Goal: Task Accomplishment & Management: Complete application form

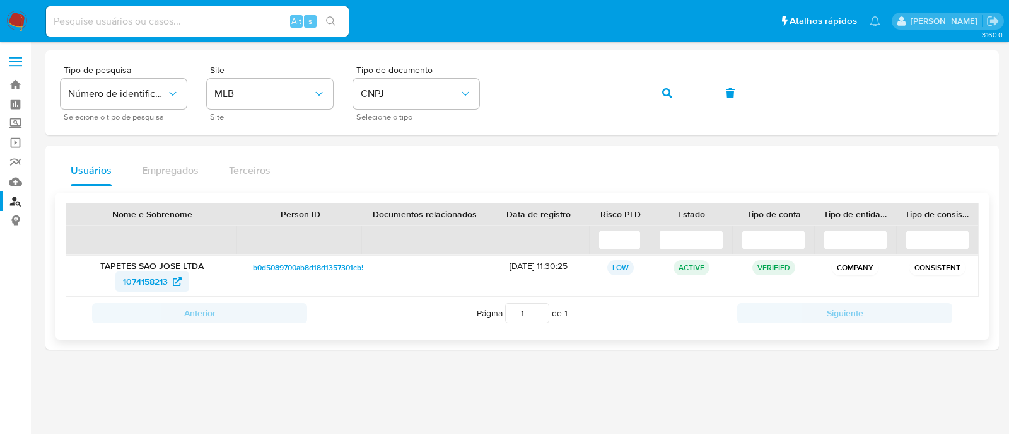
click at [142, 283] on span "1074158213" at bounding box center [145, 282] width 45 height 20
click at [668, 91] on icon "button" at bounding box center [667, 93] width 10 height 10
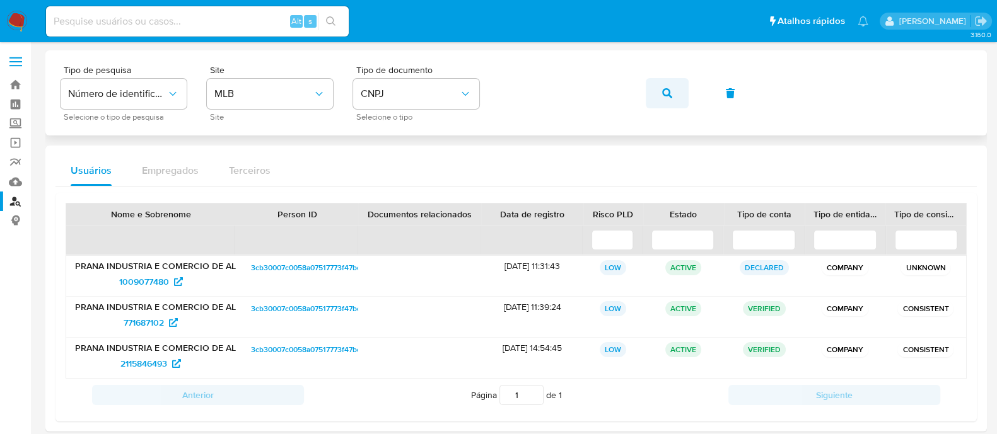
click at [663, 80] on span "button" at bounding box center [667, 93] width 10 height 28
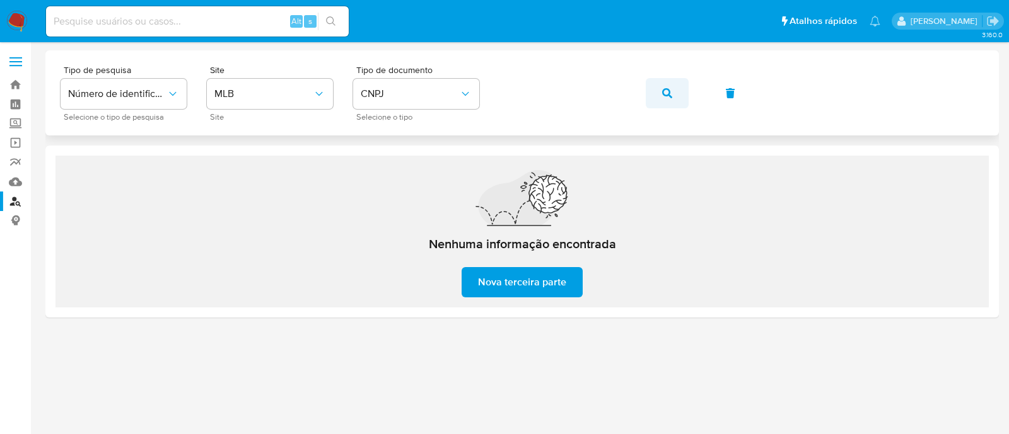
click at [663, 88] on icon "button" at bounding box center [667, 93] width 10 height 10
click at [530, 283] on span "Nova terceira parte" at bounding box center [522, 283] width 88 height 28
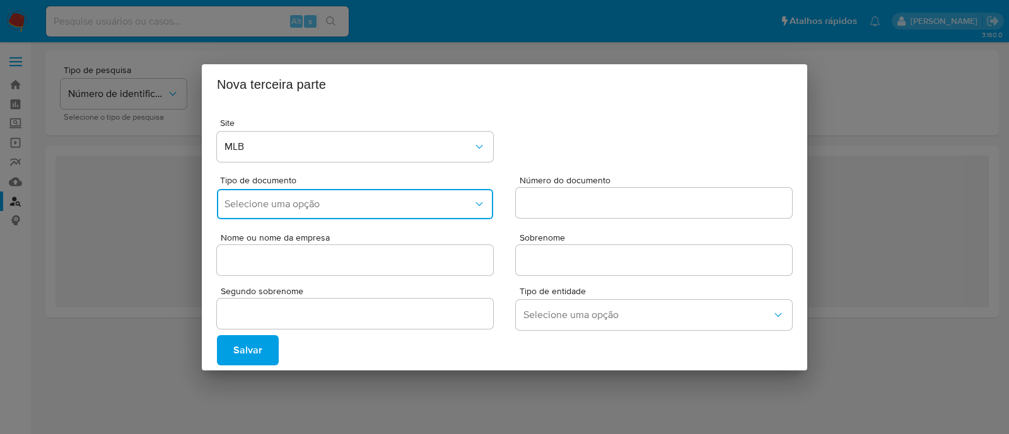
click at [287, 193] on button "Selecione uma opção" at bounding box center [355, 204] width 276 height 30
click at [298, 269] on div "CPF" at bounding box center [350, 268] width 253 height 30
click at [310, 212] on button "CPF" at bounding box center [355, 204] width 276 height 30
click at [309, 233] on div "CNPJ" at bounding box center [350, 238] width 253 height 30
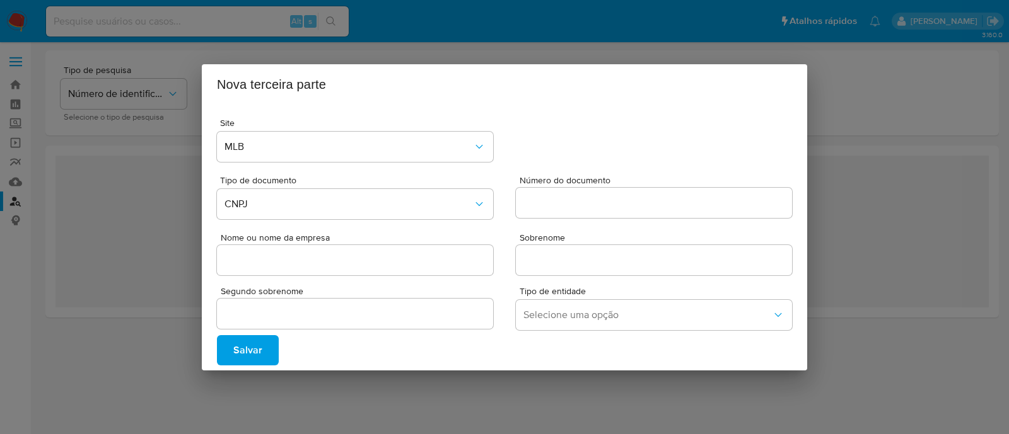
click at [542, 205] on input "Número do documento" at bounding box center [654, 203] width 276 height 16
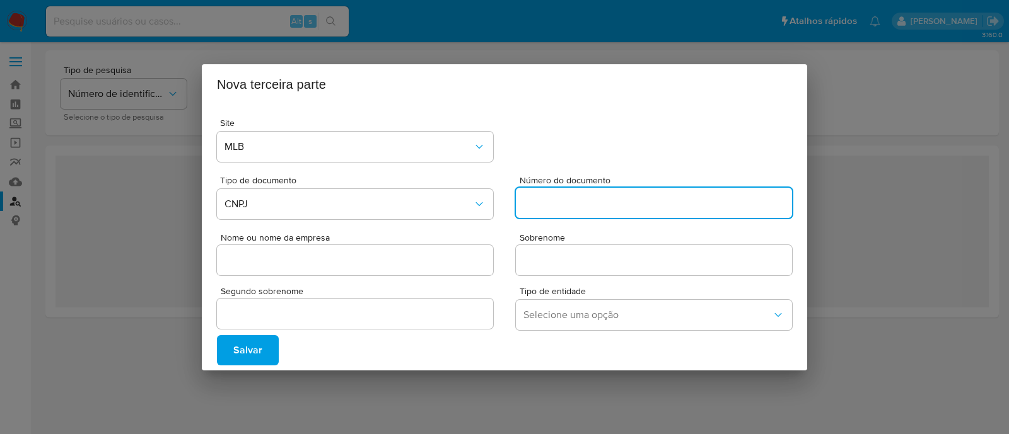
paste input "37712438000102"
type input "37712438000102"
click at [417, 272] on div at bounding box center [355, 260] width 276 height 30
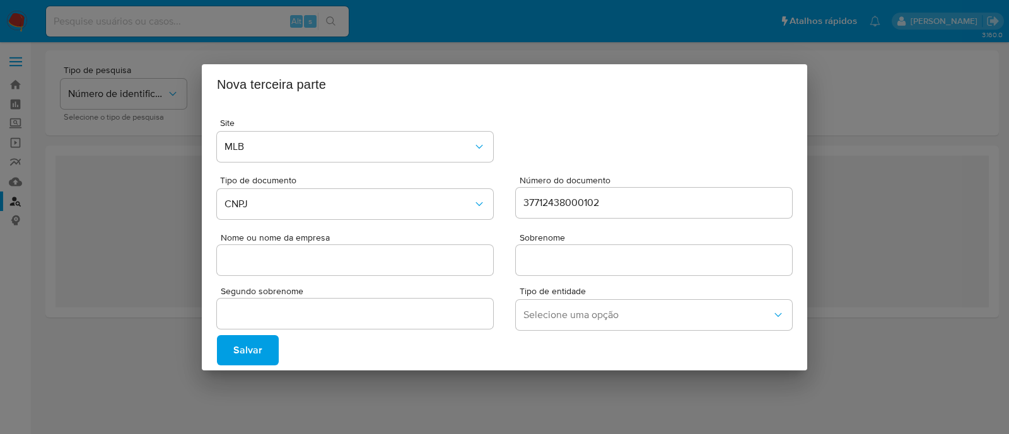
click at [313, 252] on input "Nome ou nome da empresa" at bounding box center [355, 260] width 276 height 16
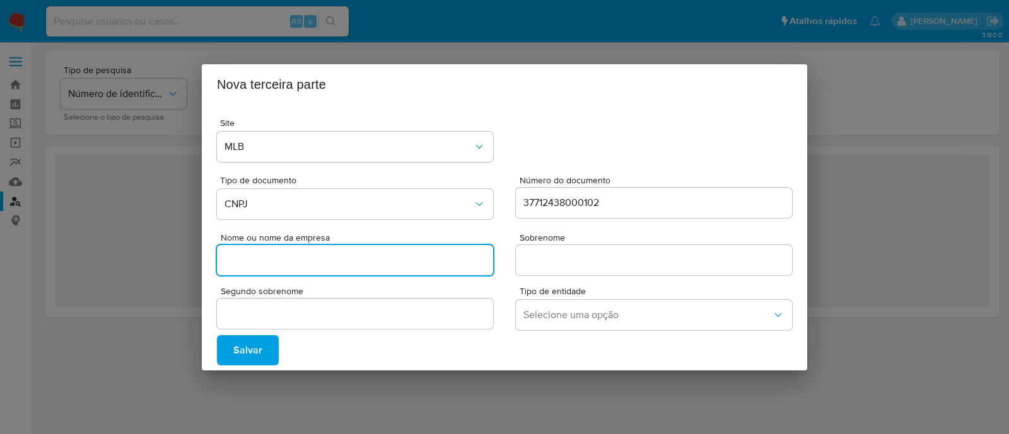
paste input "INSTITUTO MANAOS"
type input "INSTITUTO MANAOS"
click at [550, 250] on div at bounding box center [654, 260] width 276 height 30
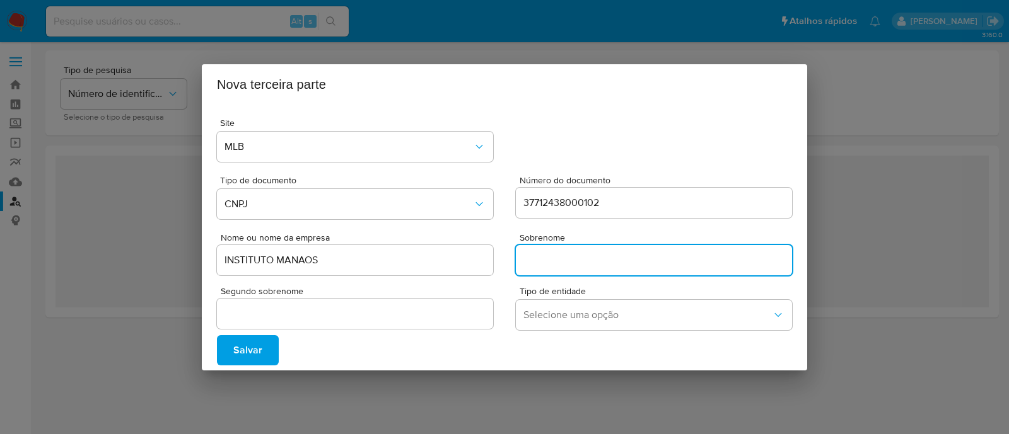
click at [554, 264] on input "Sobrenome" at bounding box center [654, 260] width 276 height 16
type input "."
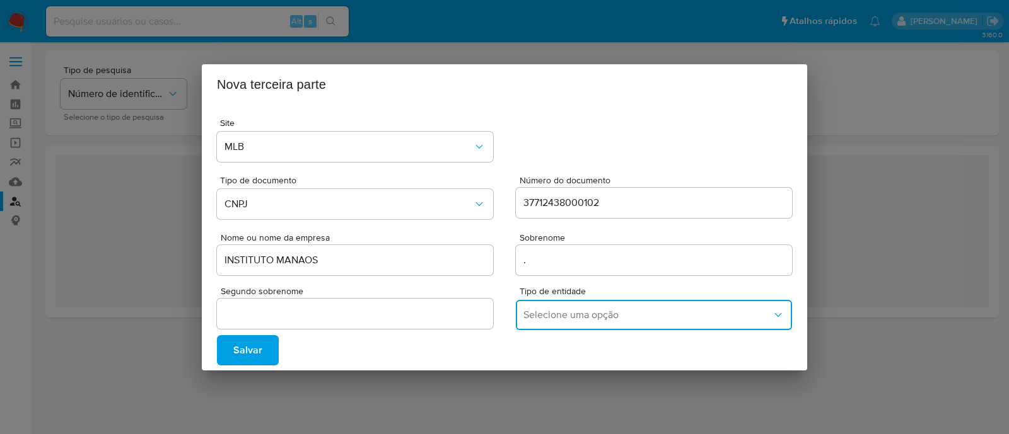
click at [724, 315] on span "Selecione uma opção" at bounding box center [647, 315] width 248 height 13
click at [602, 260] on div "COMPANY" at bounding box center [649, 254] width 253 height 30
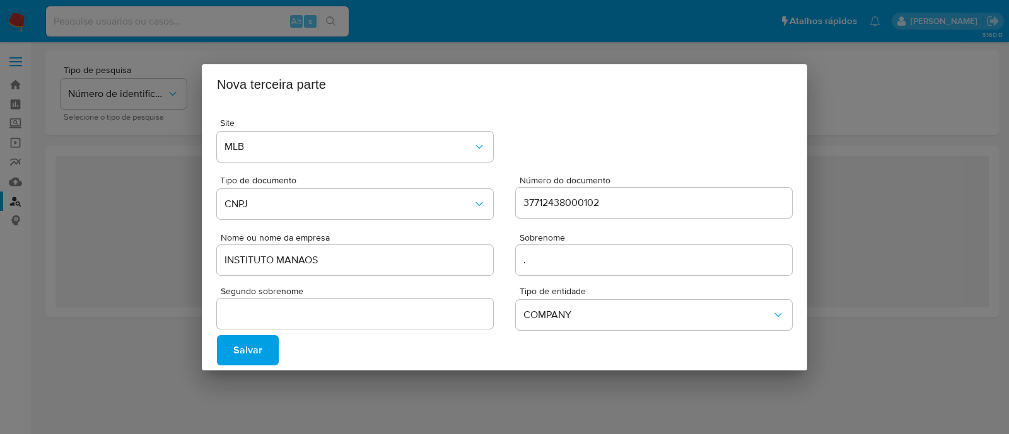
click at [237, 348] on span "Salvar" at bounding box center [247, 351] width 29 height 28
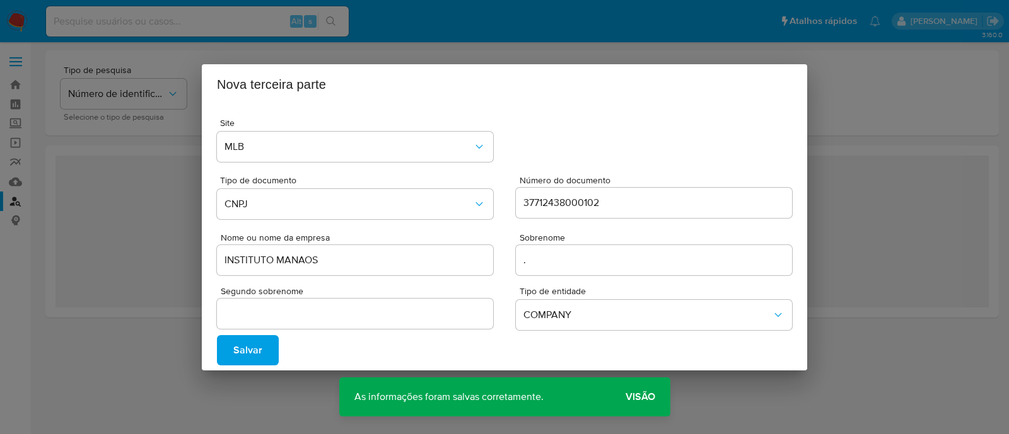
click at [641, 397] on span "Visão" at bounding box center [640, 397] width 30 height 0
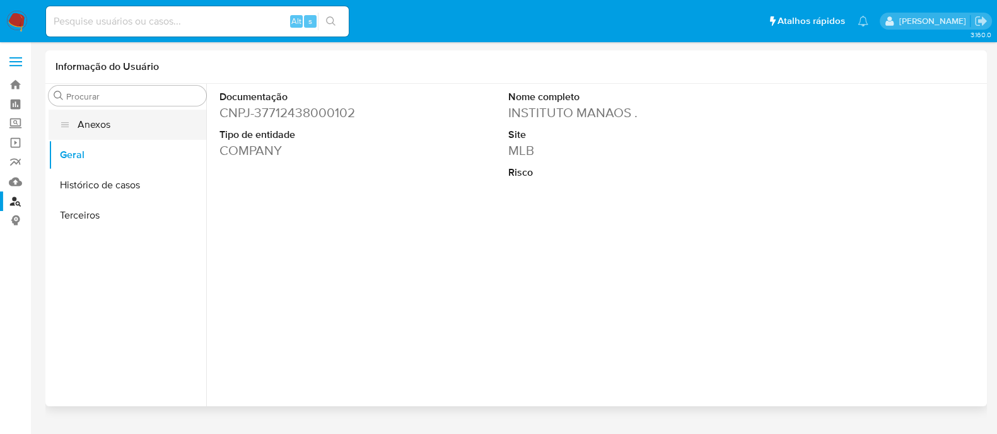
click at [137, 133] on button "Anexos" at bounding box center [128, 125] width 158 height 30
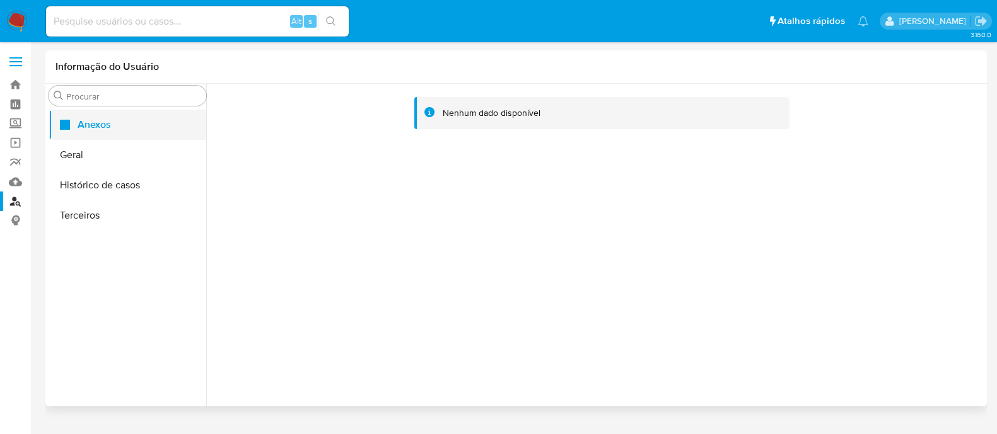
drag, startPoint x: 62, startPoint y: 158, endPoint x: 65, endPoint y: 119, distance: 39.8
click at [65, 119] on ul "Anexos Geral Histórico de casos Terceiros" at bounding box center [128, 252] width 158 height 284
drag, startPoint x: 61, startPoint y: 155, endPoint x: 123, endPoint y: 126, distance: 68.3
click at [123, 126] on ul "Anexos Geral Histórico de casos Terceiros" at bounding box center [128, 252] width 158 height 284
drag, startPoint x: 102, startPoint y: 158, endPoint x: 109, endPoint y: 118, distance: 40.4
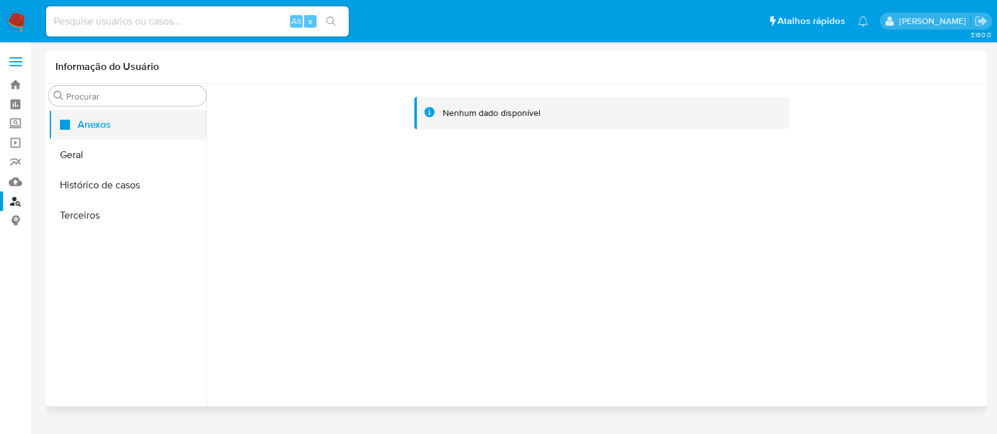
click at [113, 117] on ul "Anexos Geral Histórico de casos Terceiros" at bounding box center [128, 252] width 158 height 284
drag, startPoint x: 61, startPoint y: 167, endPoint x: 67, endPoint y: 131, distance: 37.1
click at [67, 131] on ul "Anexos Geral Histórico de casos Terceiros" at bounding box center [128, 252] width 158 height 284
click at [110, 149] on button "Geral" at bounding box center [128, 155] width 158 height 30
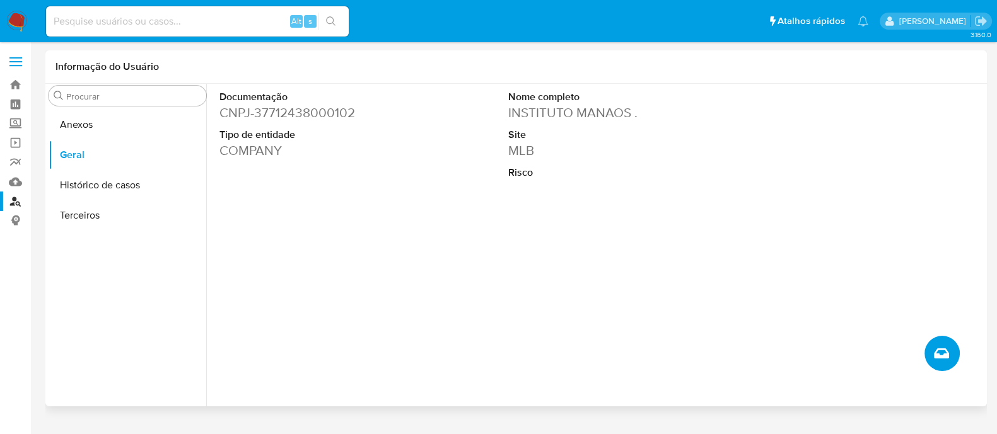
click at [939, 340] on button "Criar caso manual" at bounding box center [941, 353] width 35 height 35
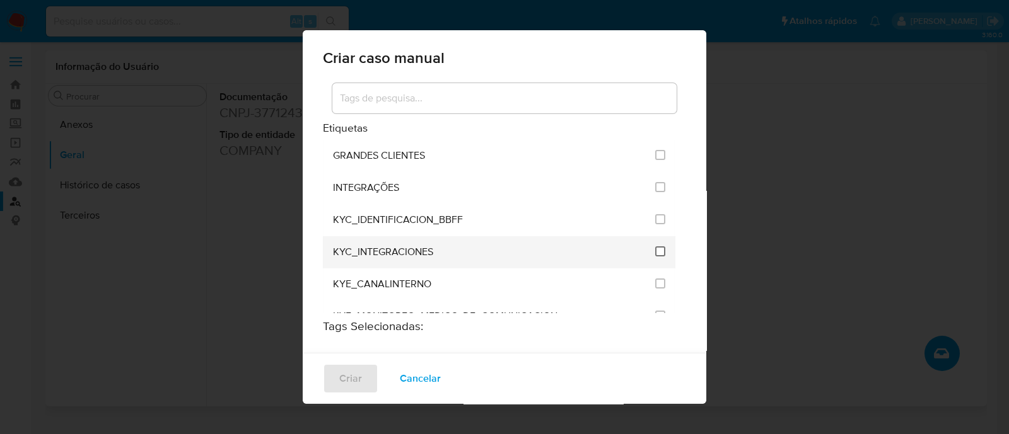
click at [655, 247] on input "2093" at bounding box center [660, 252] width 10 height 10
checkbox input "true"
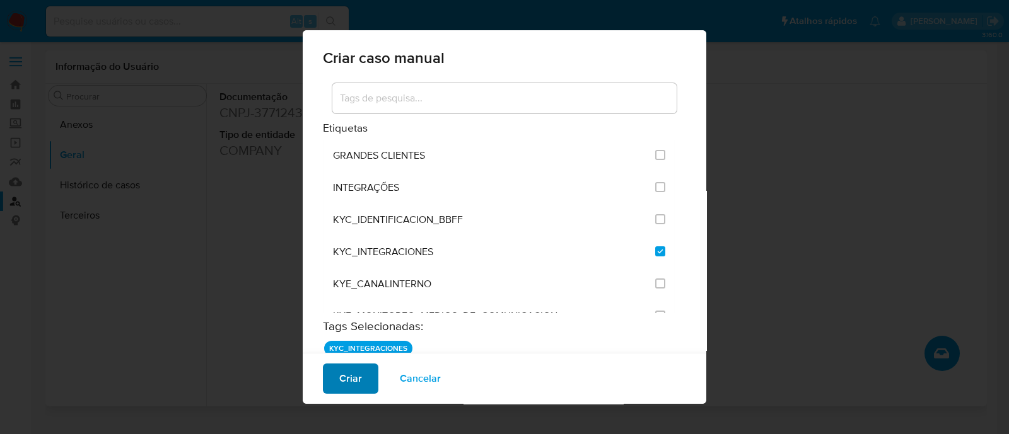
click at [350, 382] on span "Criar" at bounding box center [350, 379] width 23 height 28
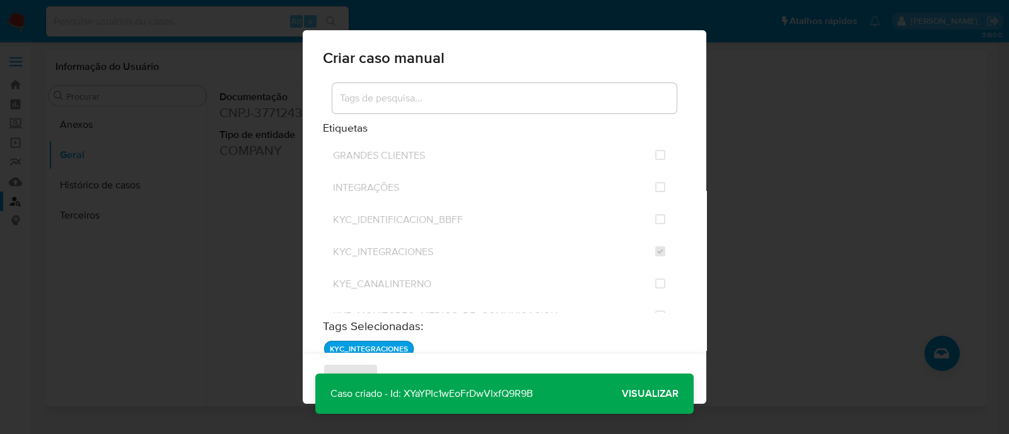
click at [637, 394] on span "Visualizar" at bounding box center [650, 394] width 57 height 0
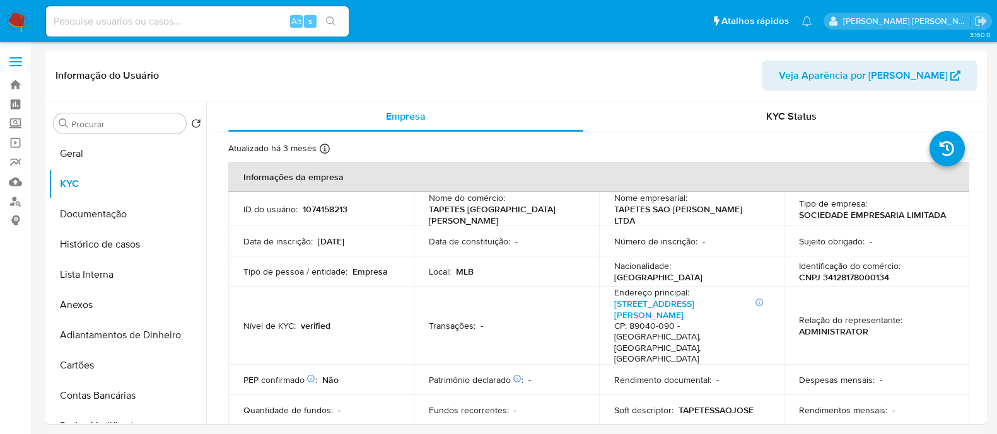
select select "10"
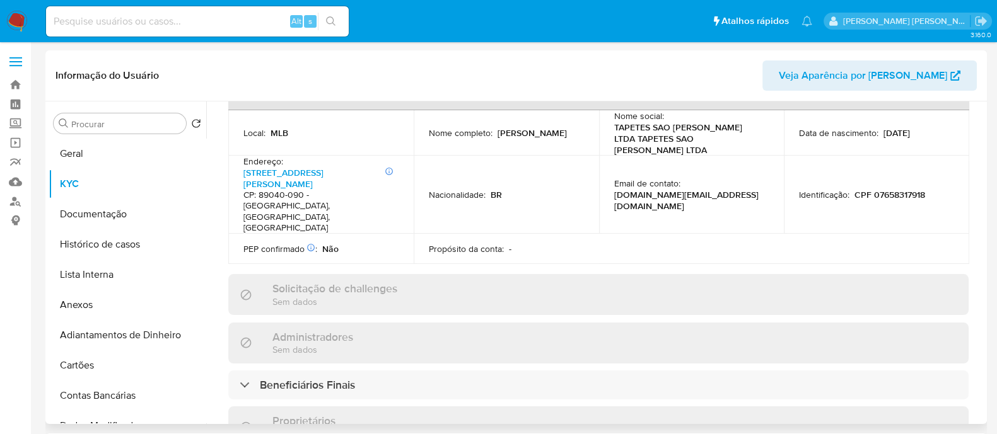
scroll to position [551, 0]
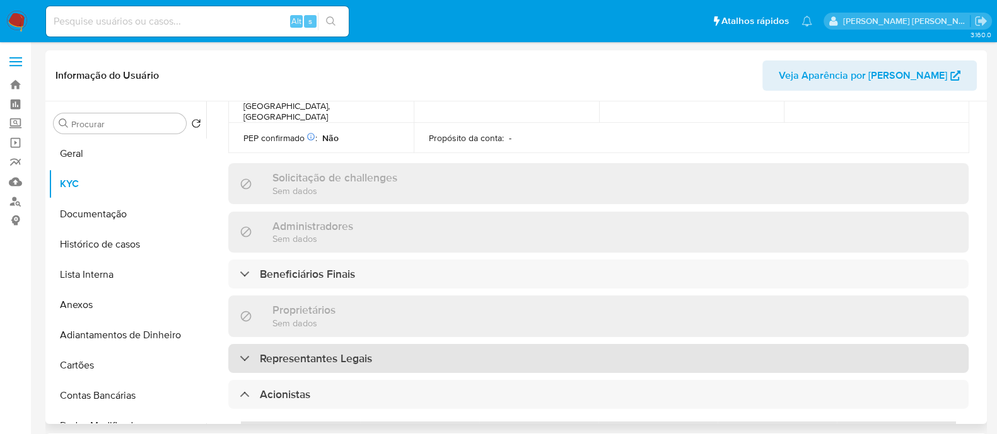
click at [378, 344] on div "Representantes Legais" at bounding box center [598, 358] width 740 height 29
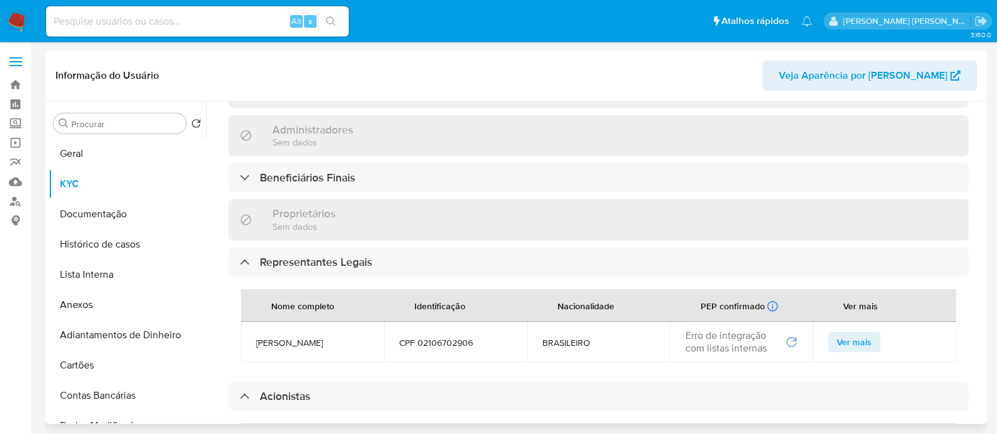
scroll to position [630, 0]
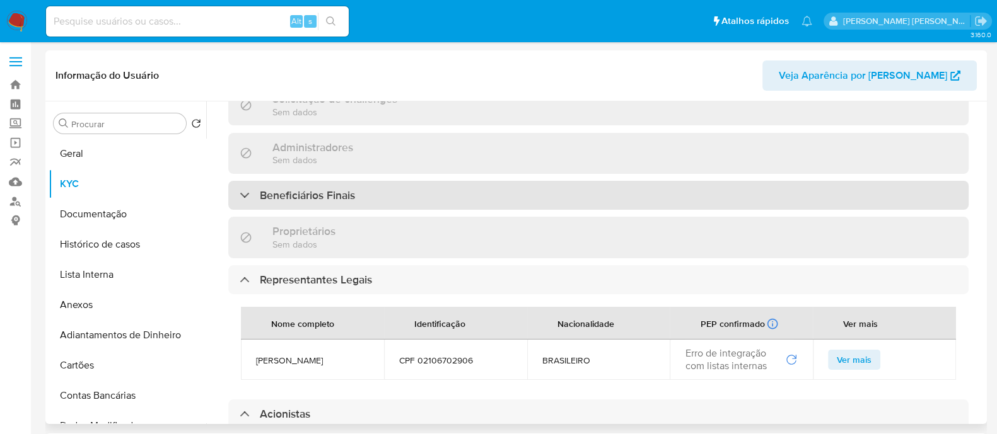
click at [369, 181] on div "Beneficiários Finais" at bounding box center [598, 195] width 740 height 29
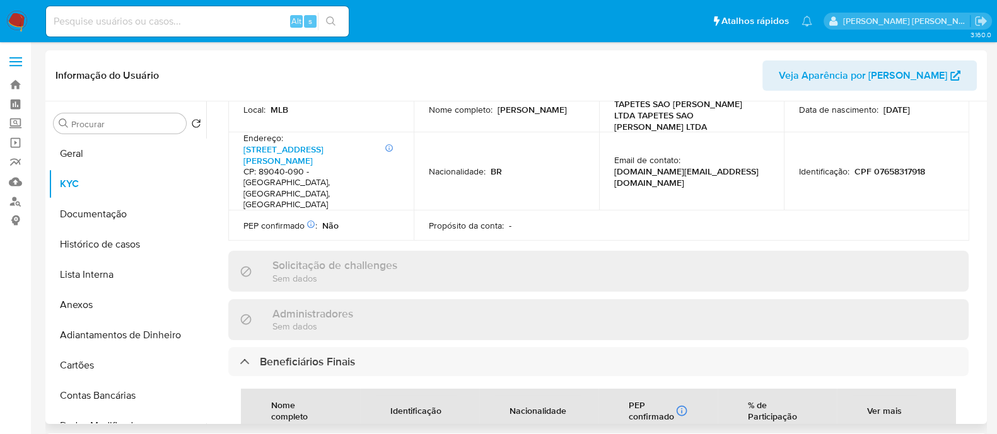
scroll to position [394, 0]
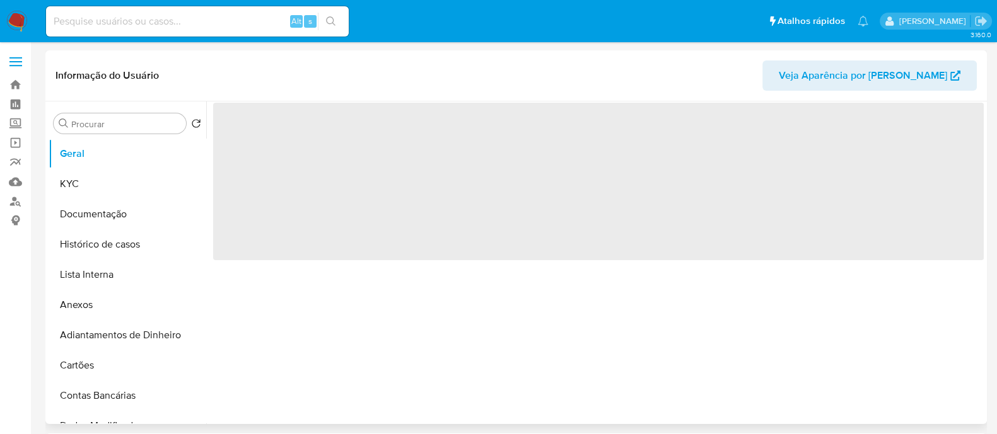
select select "10"
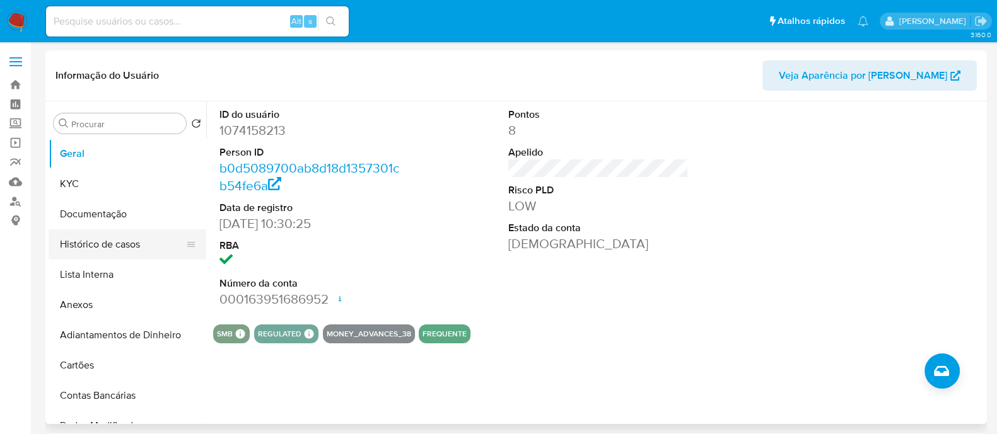
click at [125, 233] on button "Histórico de casos" at bounding box center [123, 245] width 148 height 30
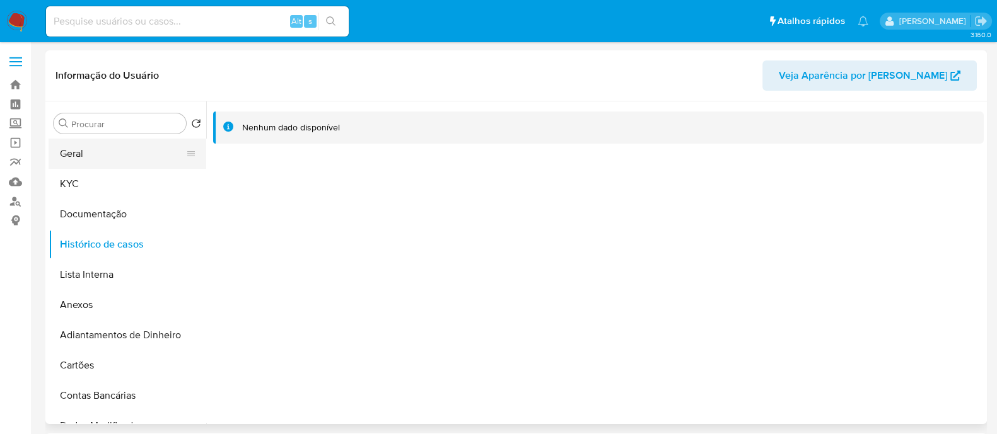
click at [139, 154] on button "Geral" at bounding box center [123, 154] width 148 height 30
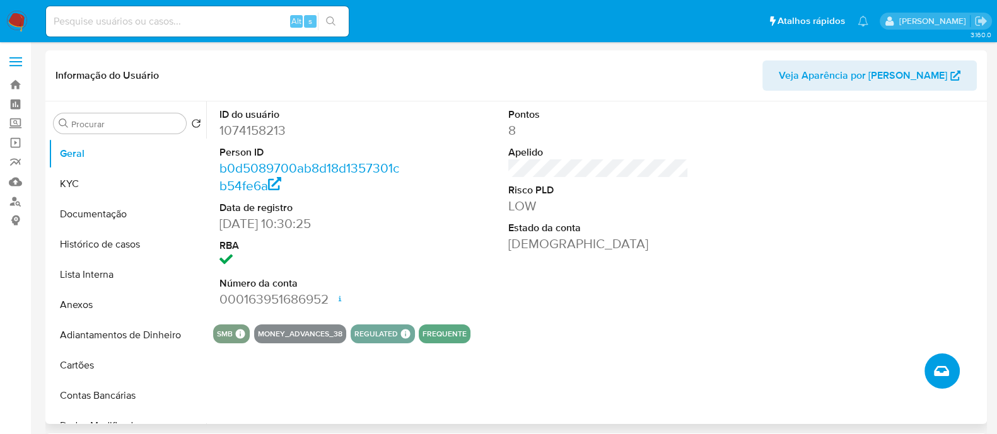
click at [938, 361] on button "Criar caso manual" at bounding box center [941, 371] width 35 height 35
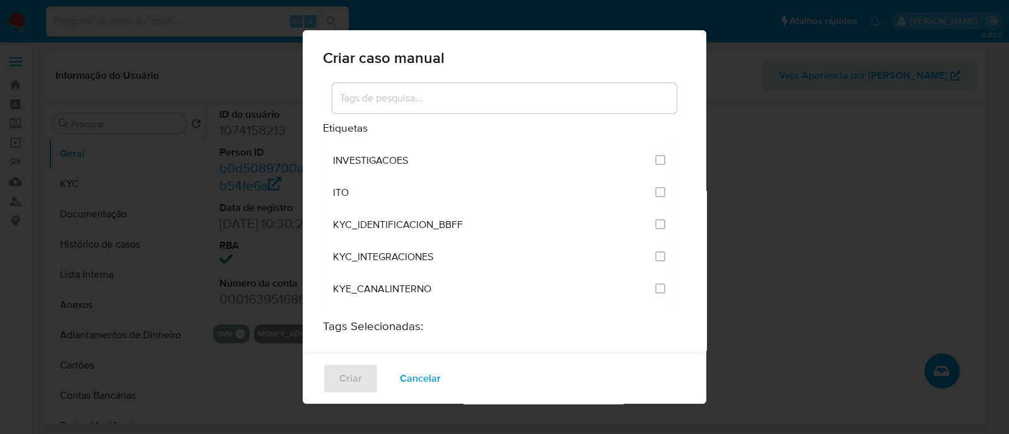
scroll to position [1103, 0]
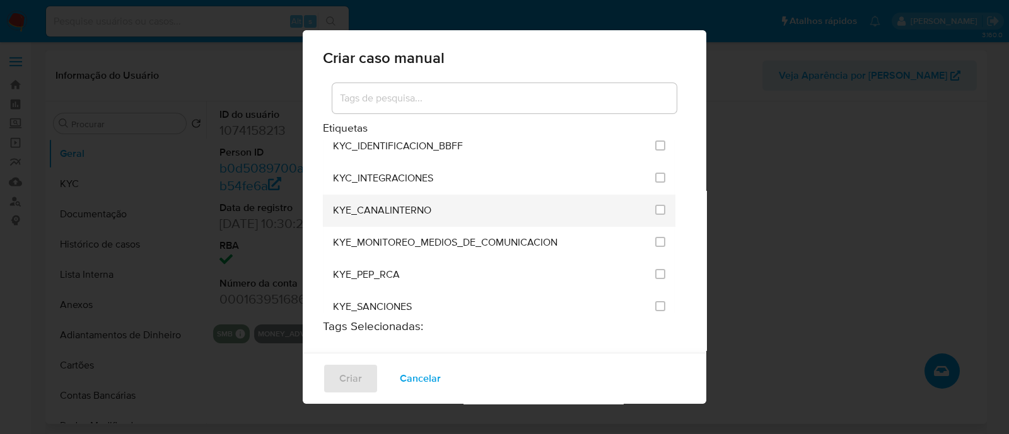
click at [656, 195] on li "KYE_CANALINTERNO" at bounding box center [499, 211] width 352 height 32
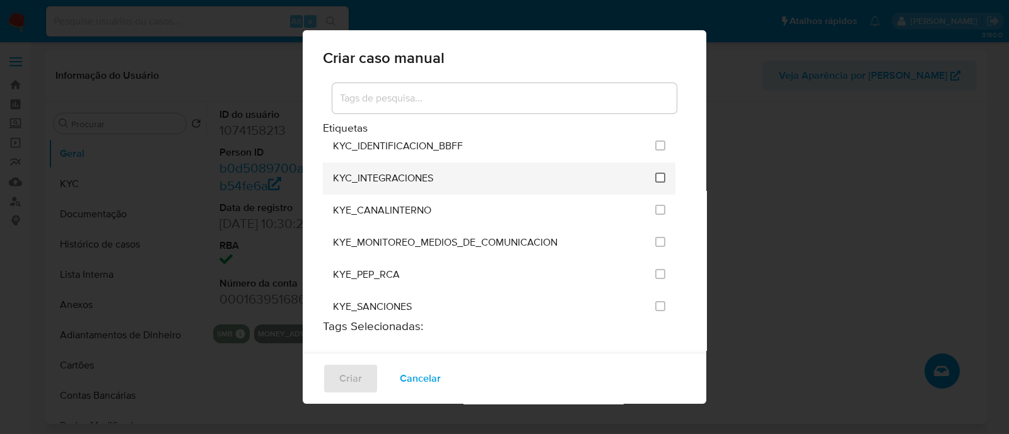
click at [655, 173] on input "2093" at bounding box center [660, 178] width 10 height 10
checkbox input "true"
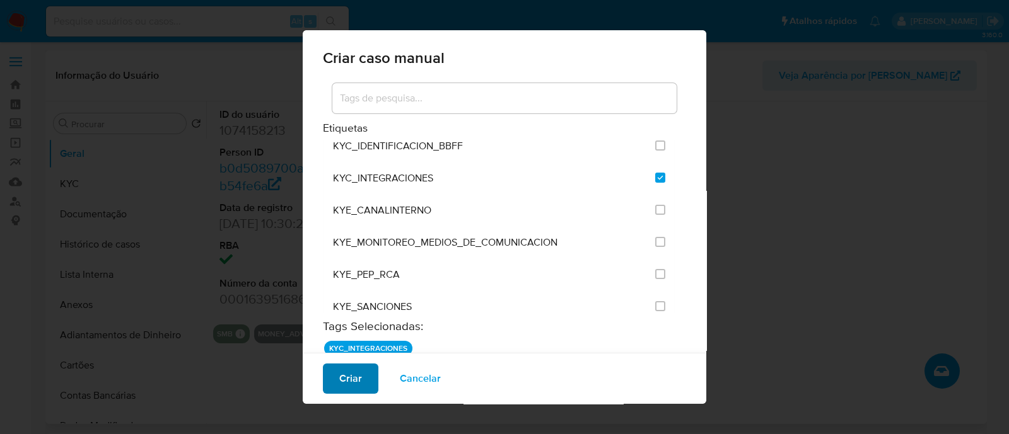
click at [349, 386] on span "Criar" at bounding box center [350, 379] width 23 height 28
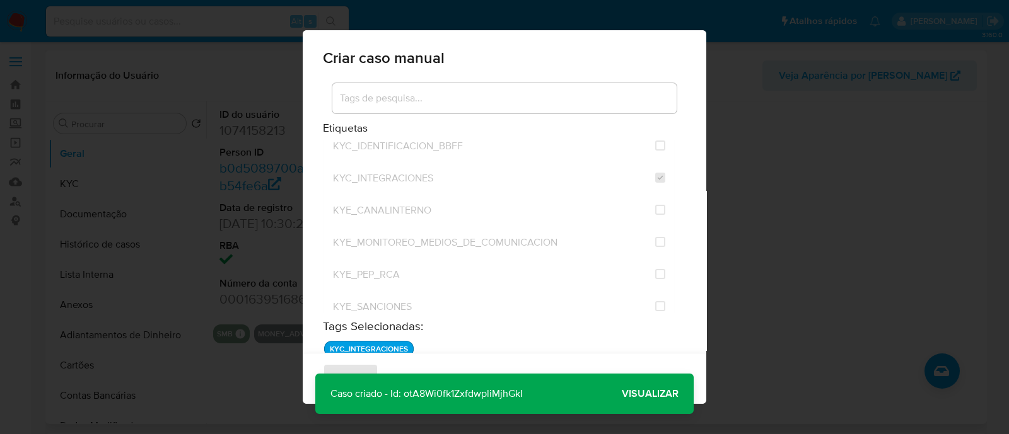
click at [629, 394] on span "Visualizar" at bounding box center [650, 394] width 57 height 0
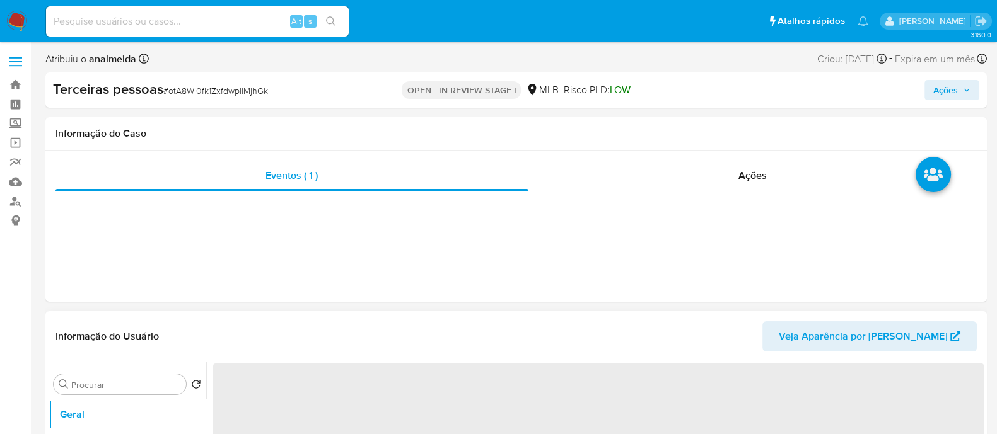
select select "10"
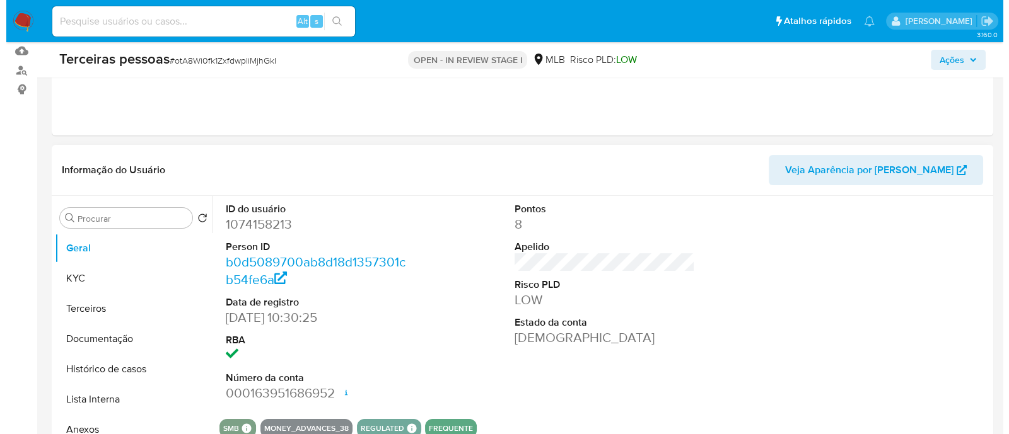
scroll to position [236, 0]
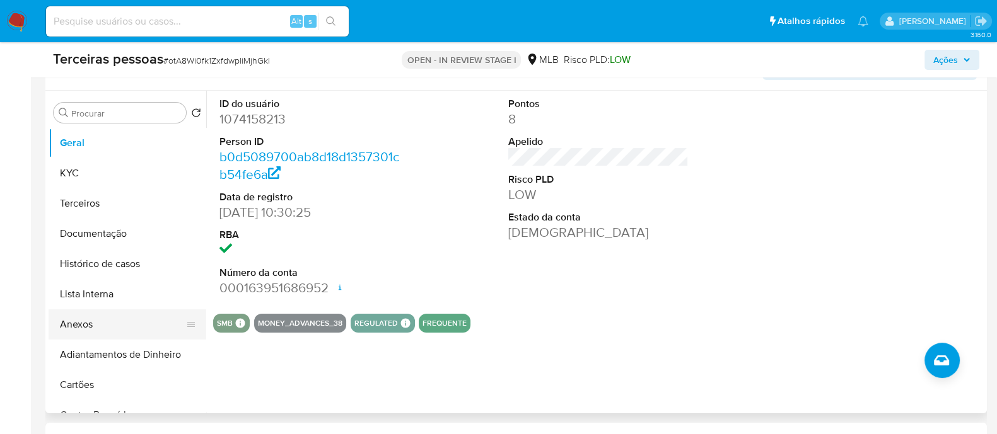
click at [89, 327] on button "Anexos" at bounding box center [123, 325] width 148 height 30
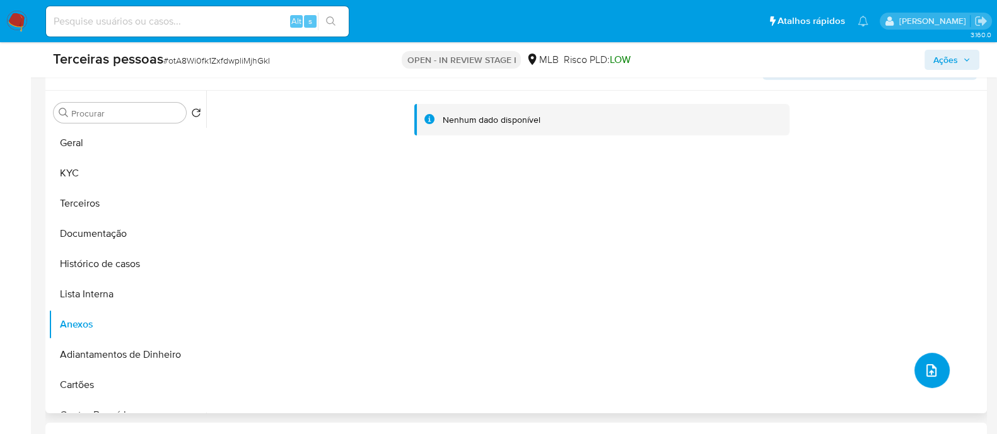
click at [924, 371] on icon "upload-file" at bounding box center [931, 370] width 15 height 15
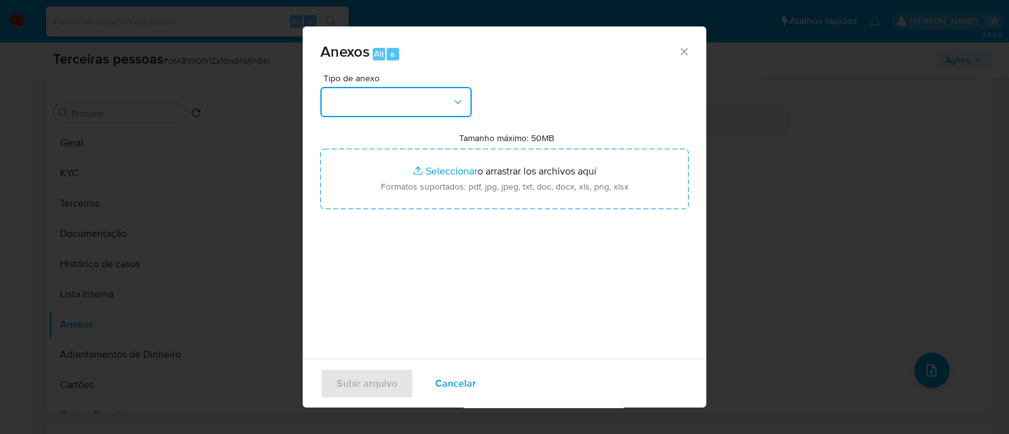
click at [409, 96] on button "button" at bounding box center [395, 102] width 151 height 30
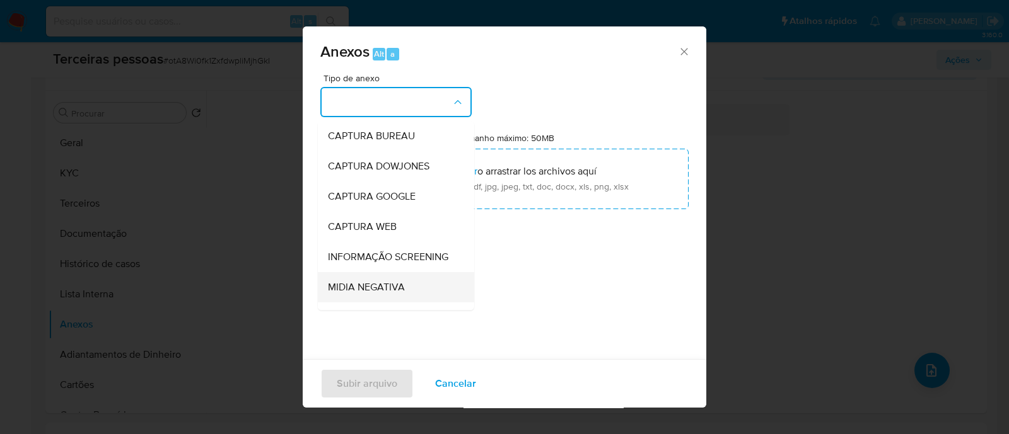
scroll to position [194, 0]
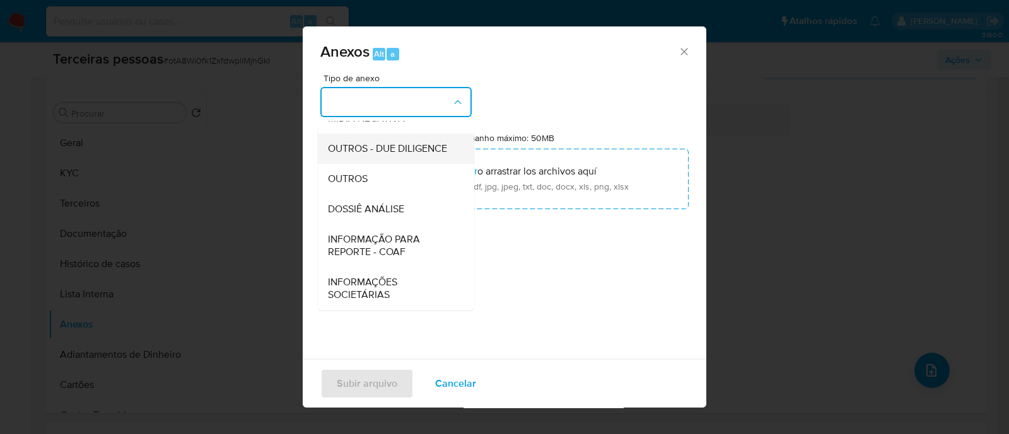
click at [414, 151] on span "OUTROS - DUE DILIGENCE" at bounding box center [387, 148] width 119 height 13
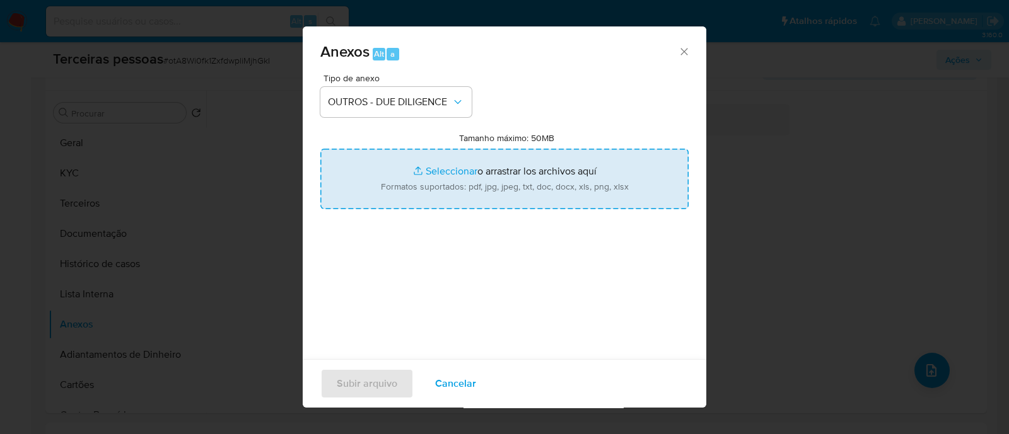
click at [480, 177] on input "Tamanho máximo: 50MB Seleccionar archivos" at bounding box center [504, 179] width 368 height 61
type input "C:\fakepath\Matriz de Risco - TAPETES SAO JOSE.pdf"
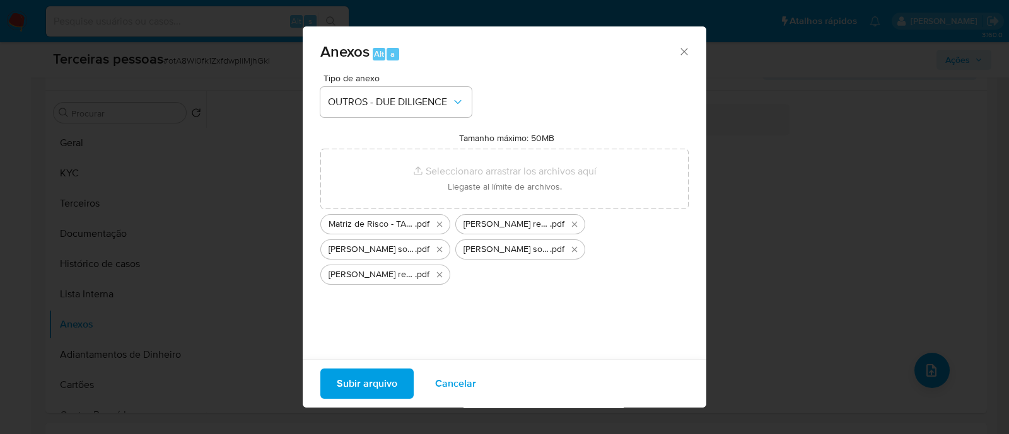
click at [381, 378] on span "Subir arquivo" at bounding box center [367, 384] width 61 height 28
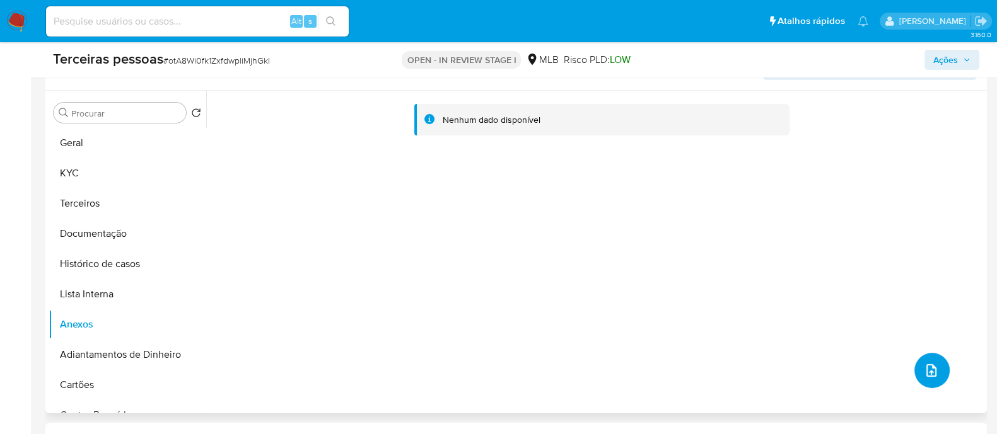
click at [924, 368] on icon "upload-file" at bounding box center [931, 370] width 15 height 15
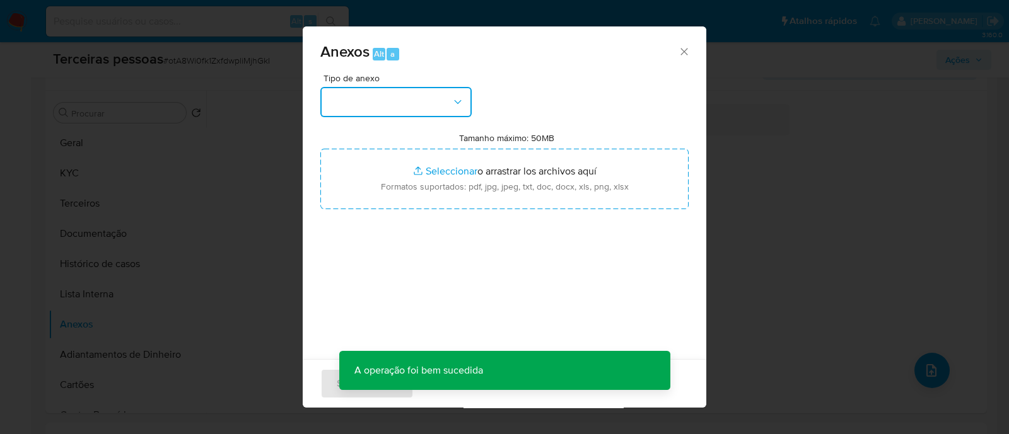
click at [426, 105] on button "button" at bounding box center [395, 102] width 151 height 30
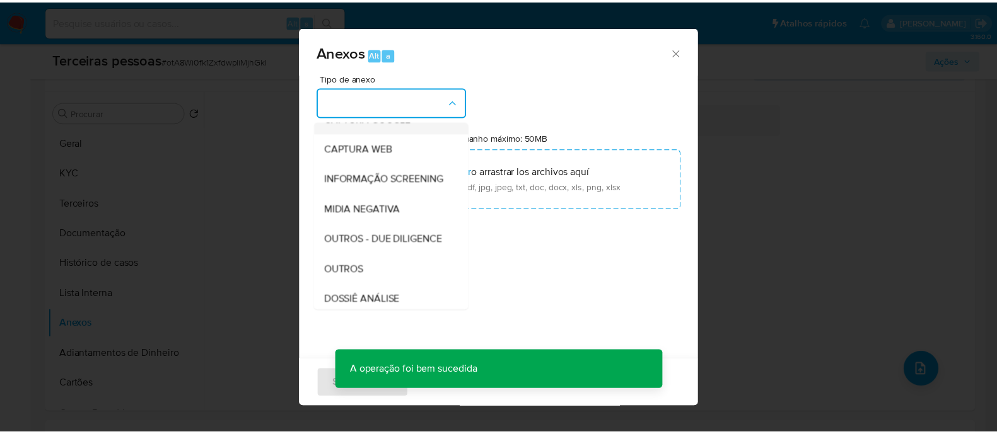
scroll to position [157, 0]
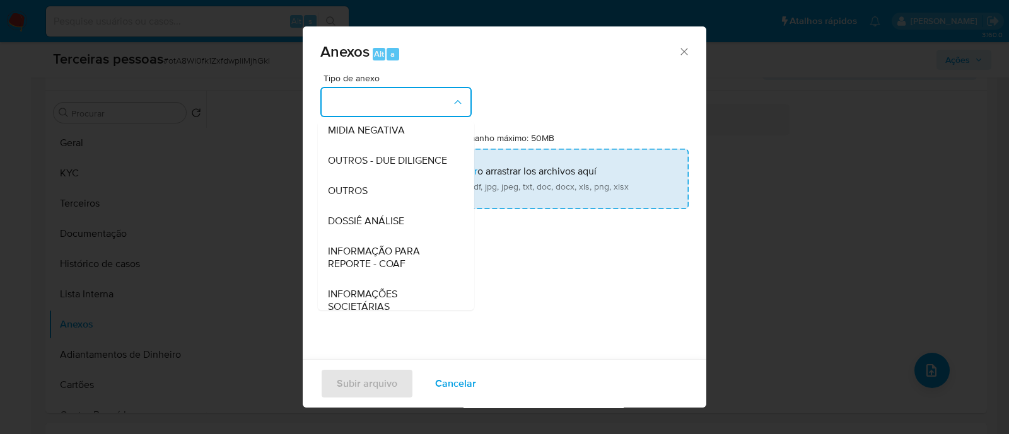
click at [406, 167] on span "OUTROS - DUE DILIGENCE" at bounding box center [387, 160] width 119 height 13
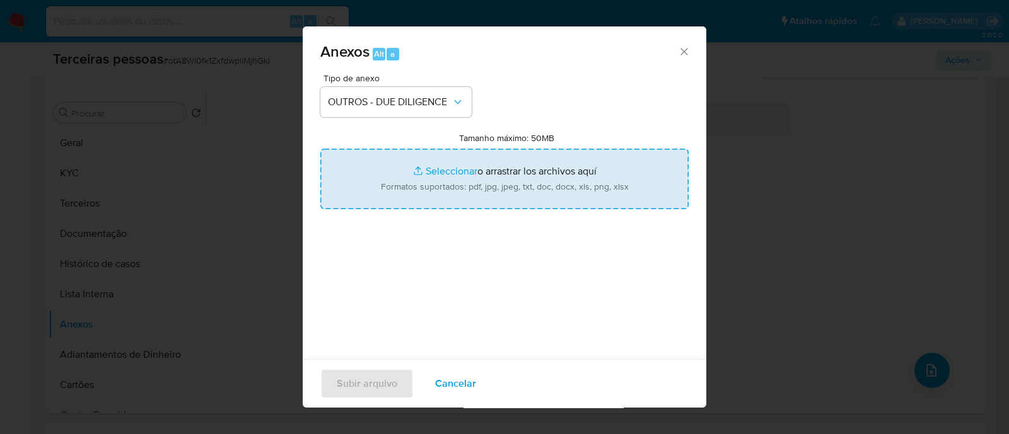
click at [489, 174] on input "Tamanho máximo: 50MB Seleccionar archivos" at bounding box center [504, 179] width 368 height 61
type input "C:\fakepath\TAPETES SAO JOSE LTDA softon.pdf"
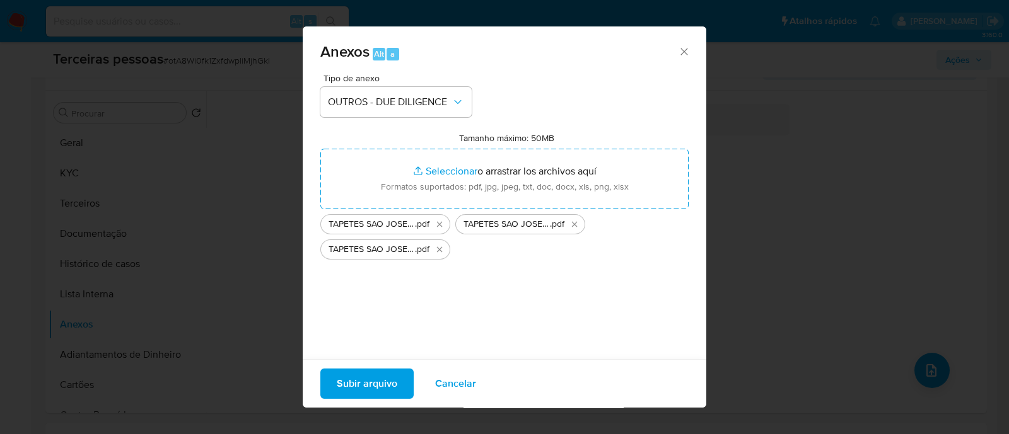
click at [328, 373] on button "Subir arquivo" at bounding box center [366, 384] width 93 height 30
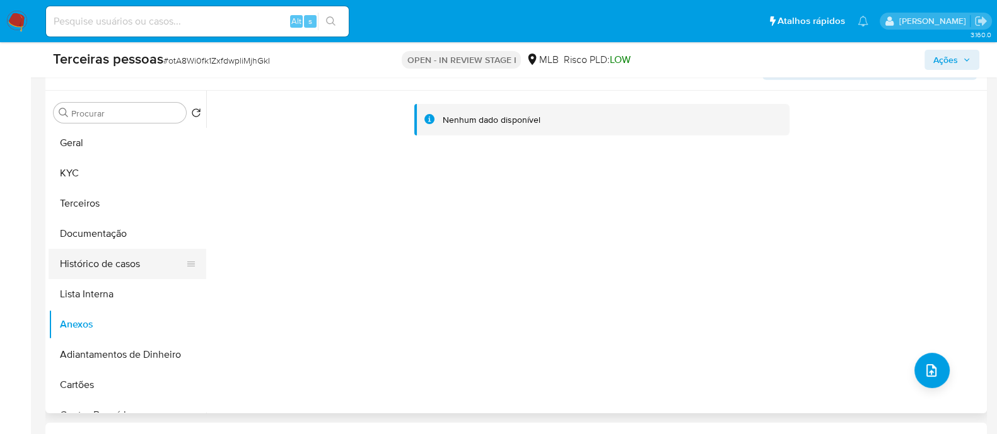
click at [104, 277] on button "Histórico de casos" at bounding box center [123, 264] width 148 height 30
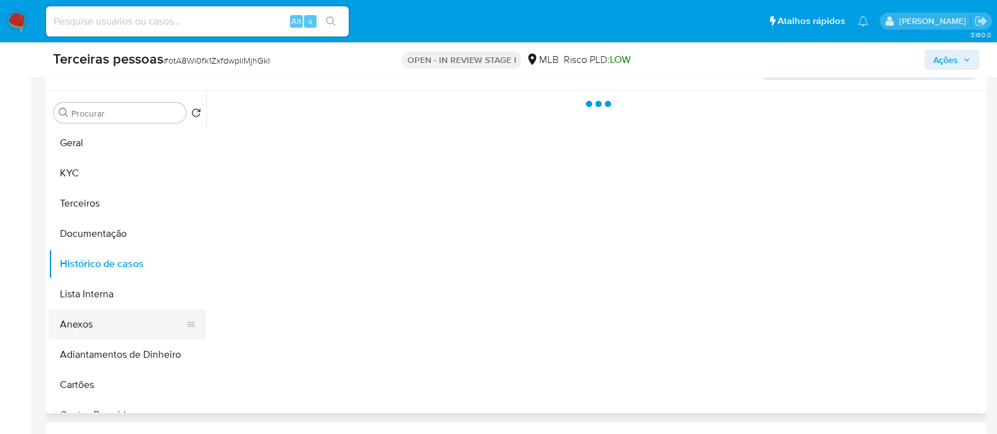
click at [101, 328] on button "Anexos" at bounding box center [123, 325] width 148 height 30
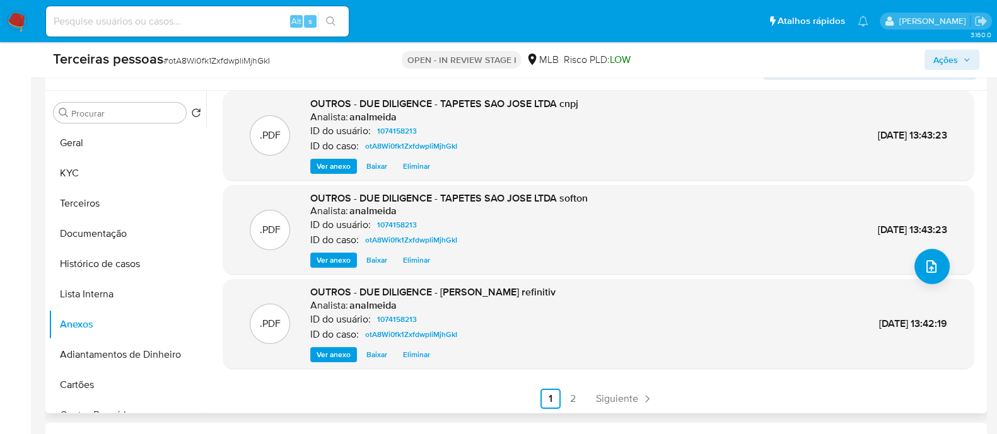
scroll to position [106, 0]
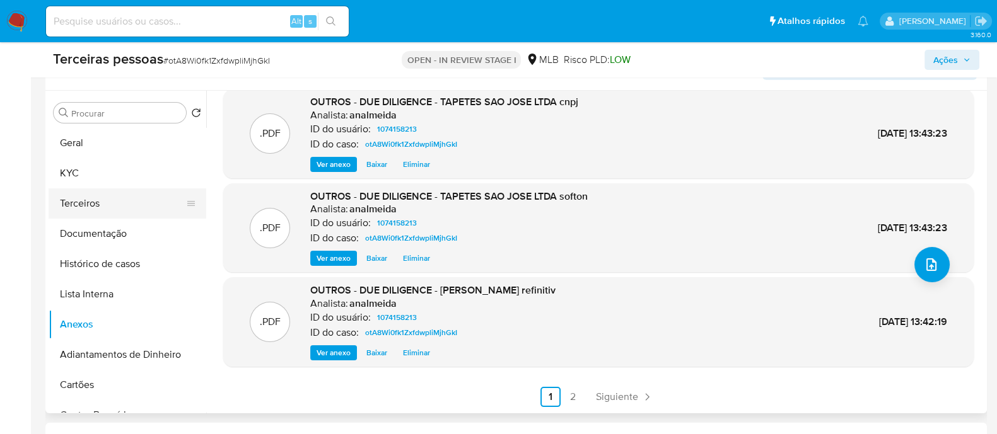
click at [113, 209] on button "Terceiros" at bounding box center [123, 204] width 148 height 30
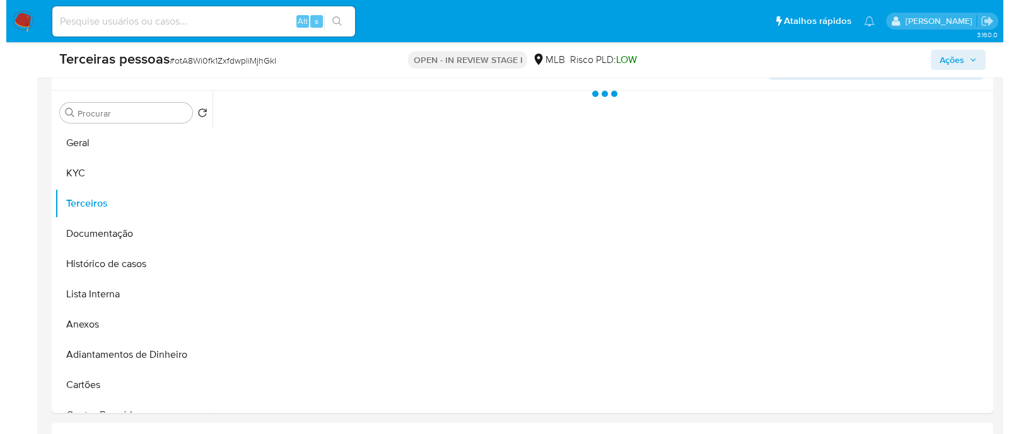
scroll to position [0, 0]
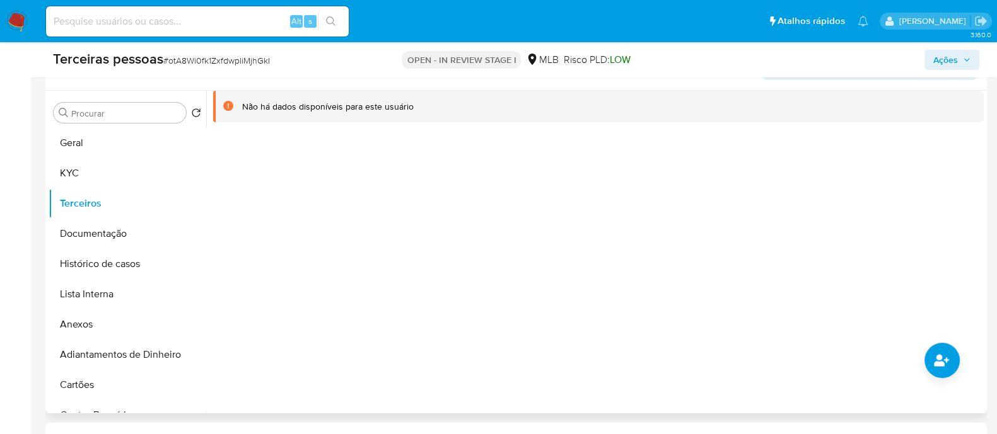
click at [719, 230] on div at bounding box center [594, 252] width 777 height 323
click at [944, 358] on icon "common.add_complementary_information" at bounding box center [941, 360] width 15 height 15
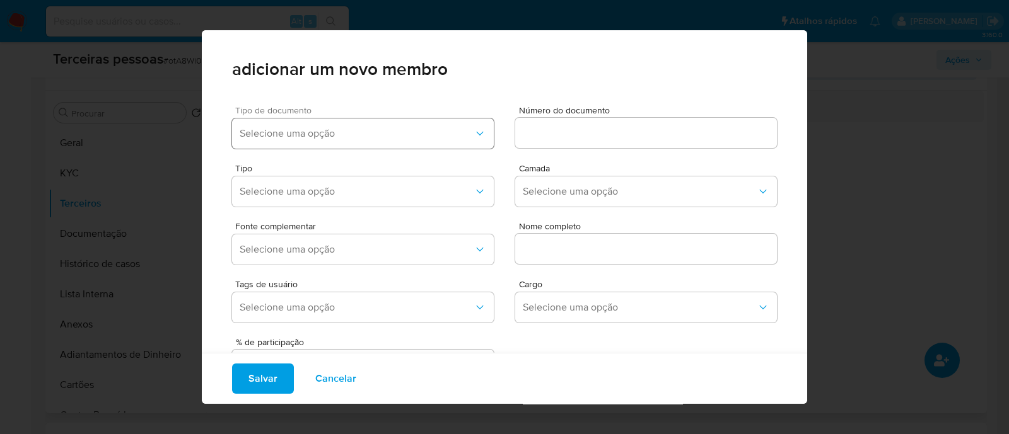
click at [359, 132] on span "Selecione uma opção" at bounding box center [357, 133] width 234 height 13
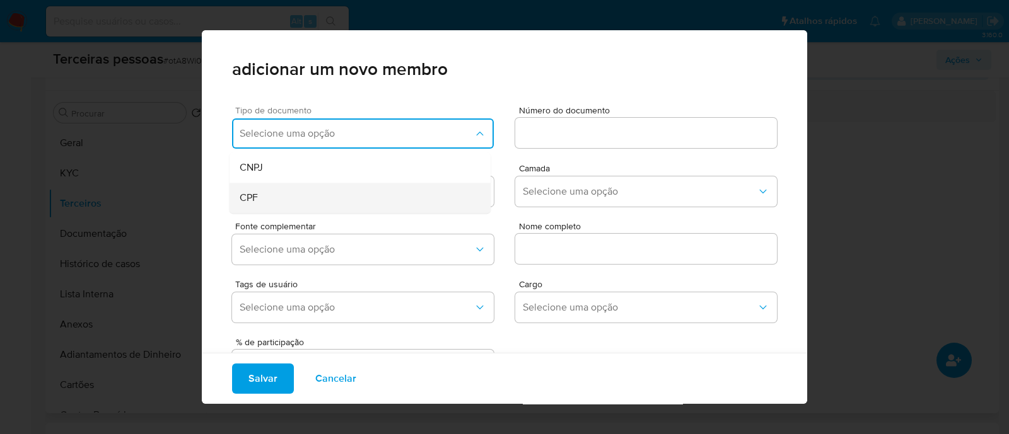
click at [317, 198] on div "CPF" at bounding box center [336, 198] width 193 height 30
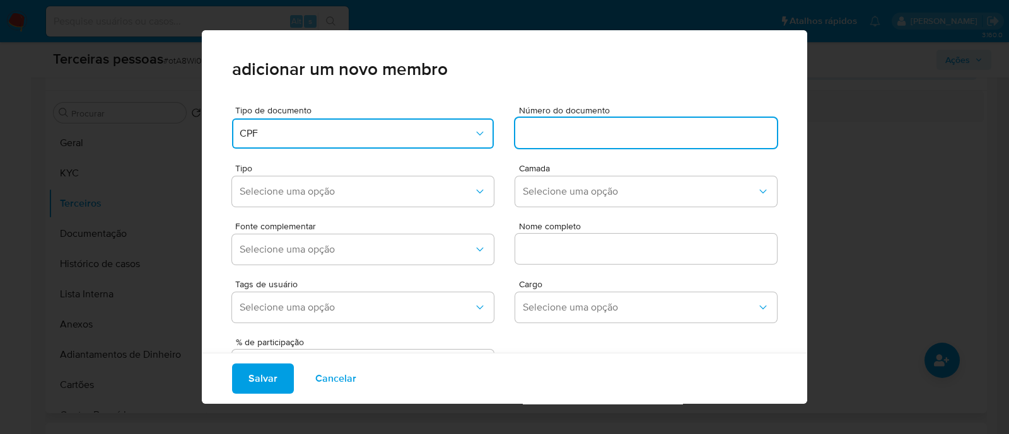
click at [565, 137] on input at bounding box center [646, 133] width 262 height 16
type input "07658317918"
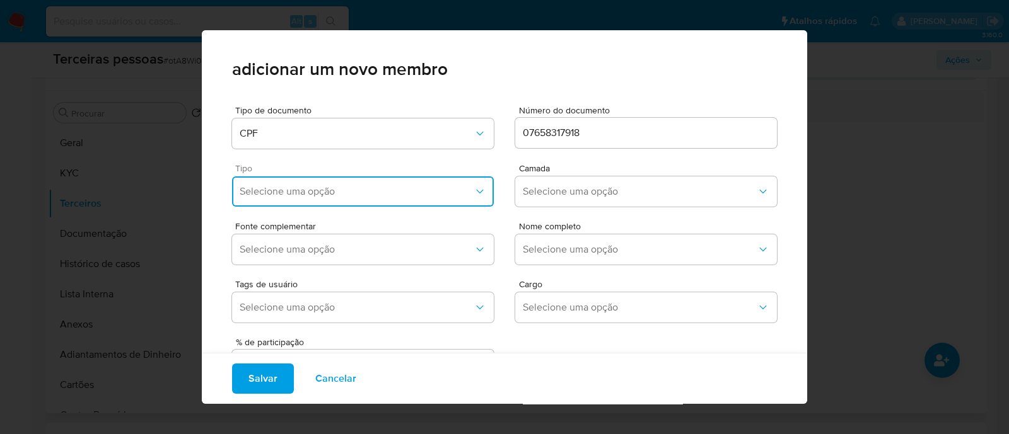
click at [358, 190] on span "Selecione uma opção" at bounding box center [357, 191] width 234 height 13
click at [347, 352] on div "Accionistas" at bounding box center [336, 347] width 193 height 30
click at [564, 165] on span "Camada" at bounding box center [650, 168] width 262 height 9
click at [552, 188] on span "Selecione uma opção" at bounding box center [640, 191] width 234 height 13
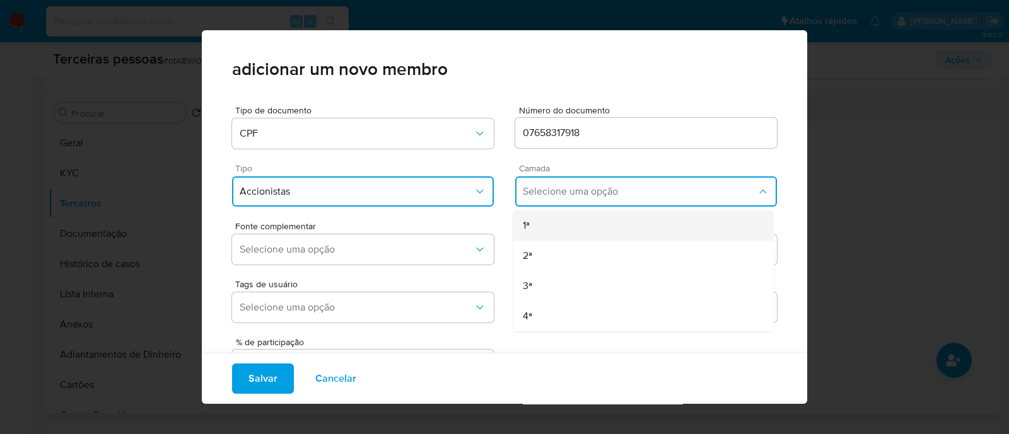
click at [538, 214] on div "1ª" at bounding box center [619, 226] width 193 height 30
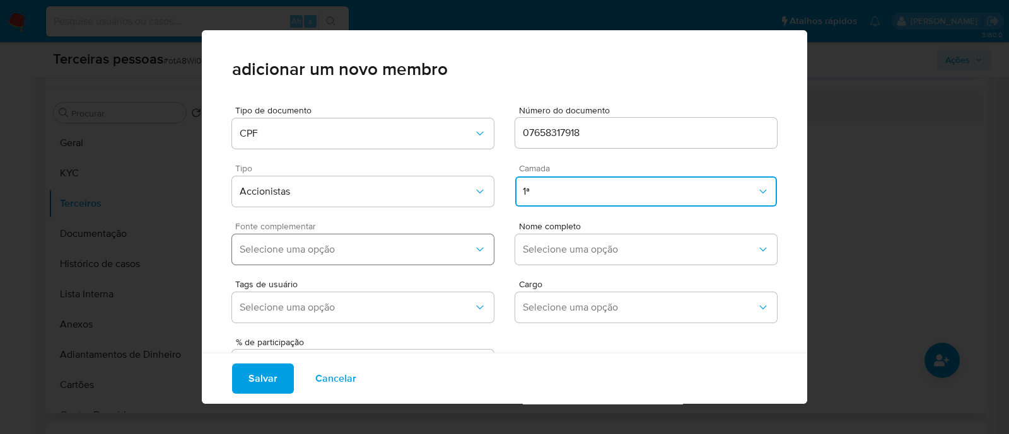
click at [429, 264] on button "Selecione uma opção" at bounding box center [363, 250] width 262 height 30
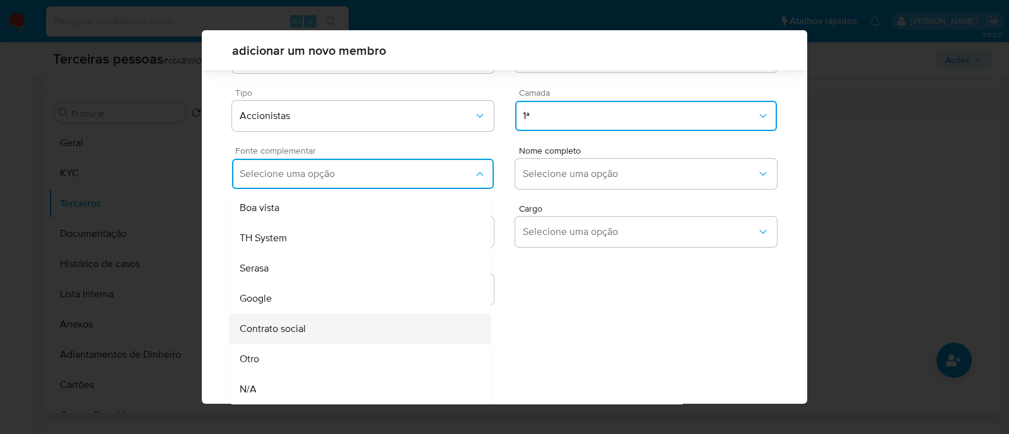
click at [378, 326] on div "Contrato social" at bounding box center [336, 329] width 193 height 30
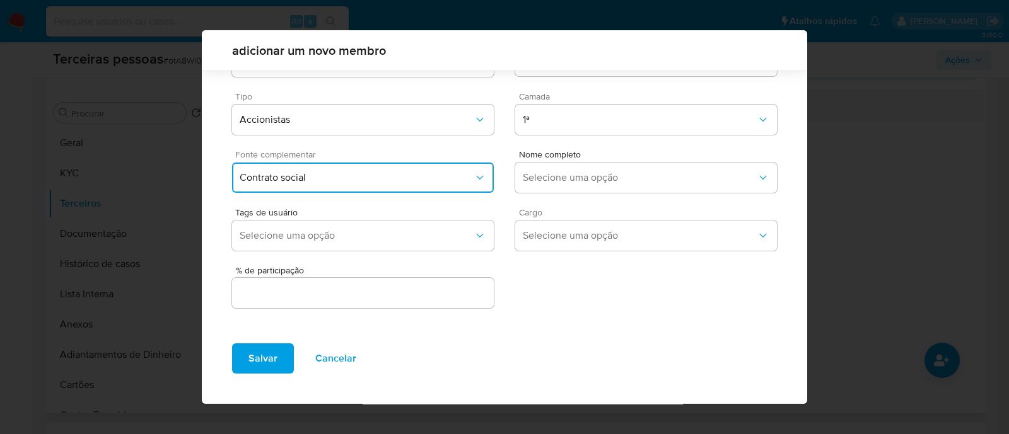
scroll to position [46, 0]
click at [564, 173] on span "Selecione uma opção" at bounding box center [640, 178] width 234 height 13
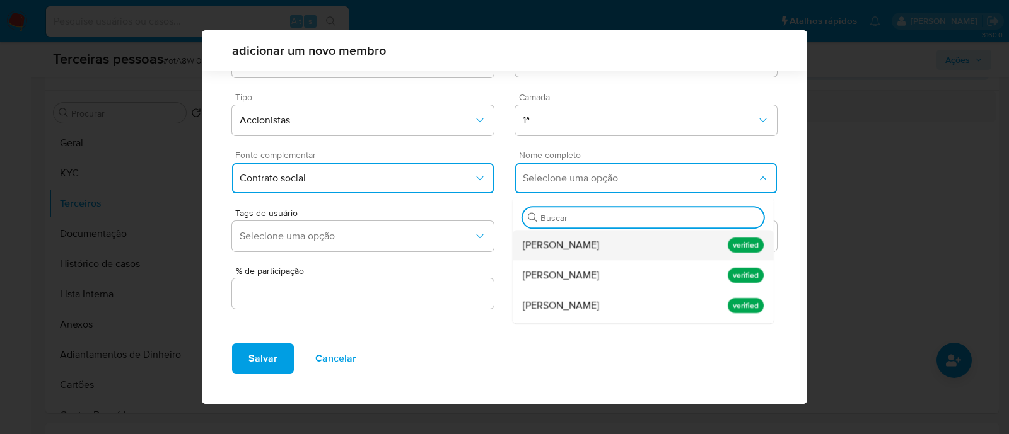
click at [608, 256] on div "Ana Caroline Klemz" at bounding box center [619, 245] width 193 height 30
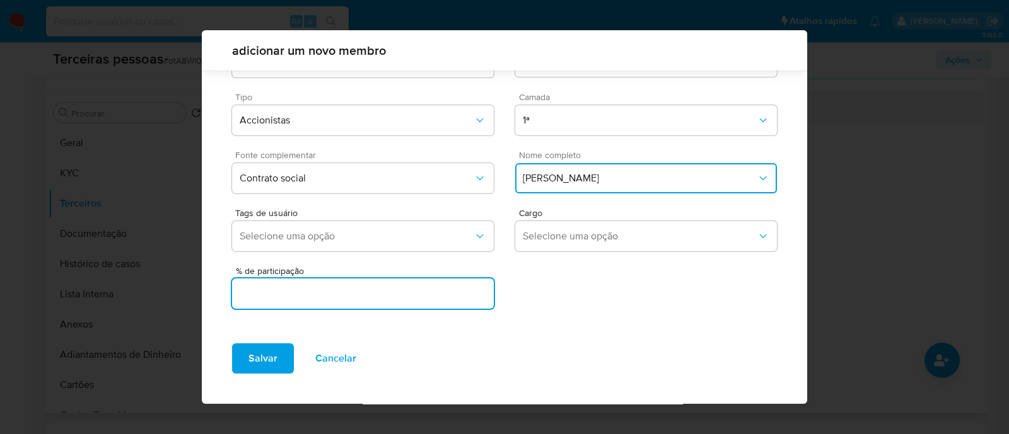
click at [448, 291] on input "text" at bounding box center [363, 294] width 262 height 16
type input "99"
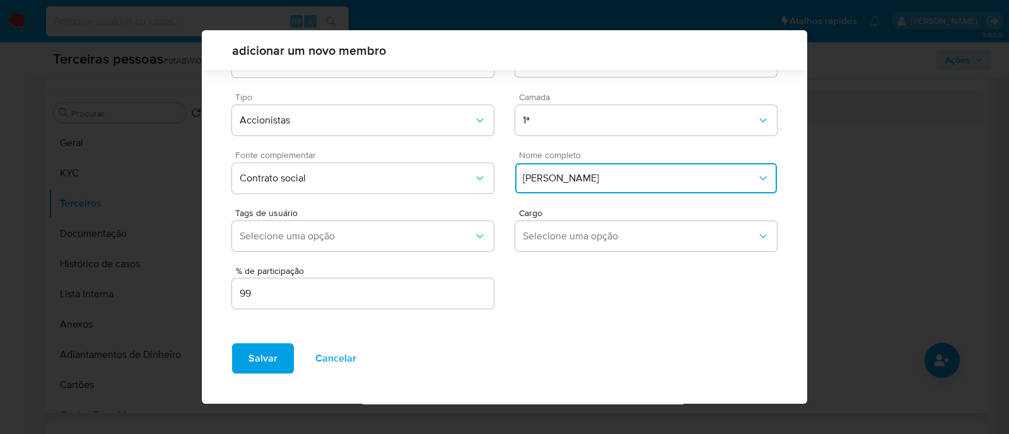
click at [274, 342] on div "Salvar Cancelar" at bounding box center [504, 369] width 605 height 71
click at [269, 365] on span "Salvar" at bounding box center [262, 359] width 29 height 28
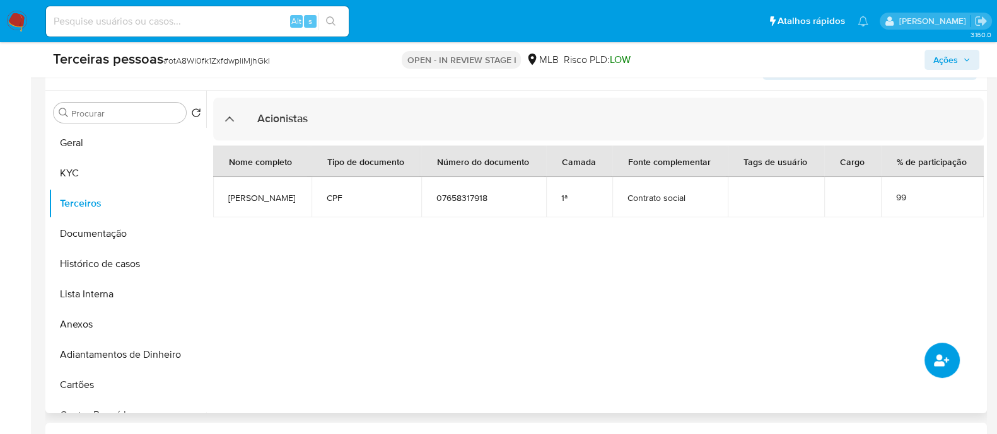
click at [932, 353] on button "common.add_complementary_information" at bounding box center [941, 360] width 35 height 35
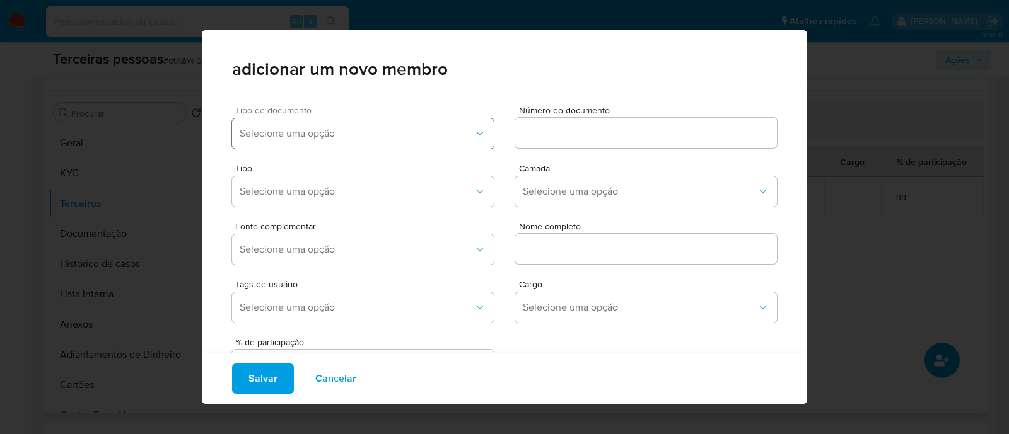
click at [387, 148] on button "Selecione uma opção" at bounding box center [363, 134] width 262 height 30
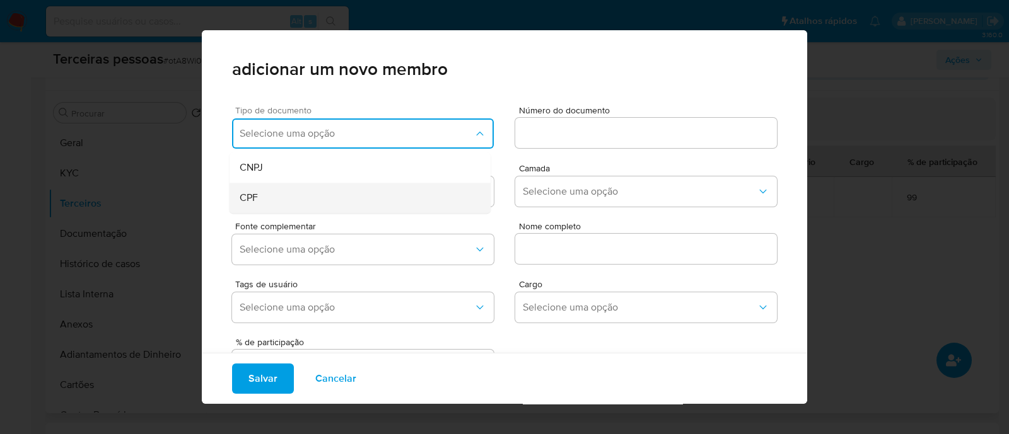
click at [310, 194] on div "CPF" at bounding box center [336, 198] width 193 height 30
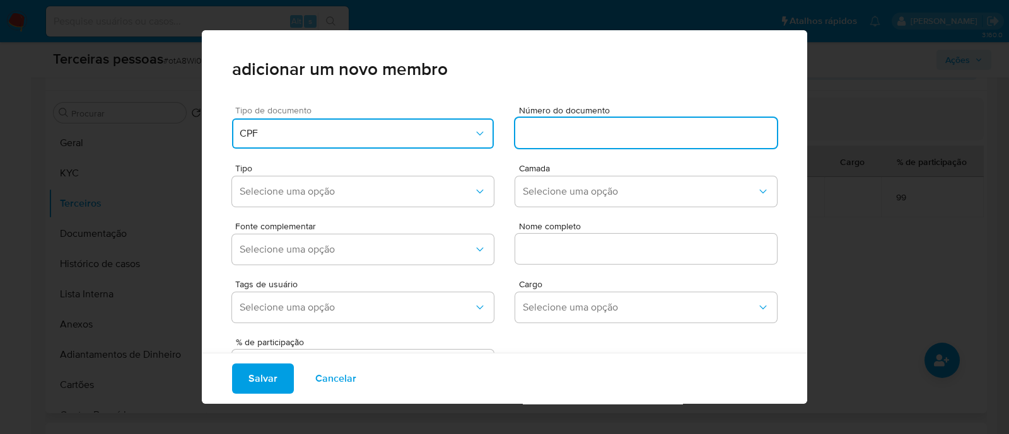
click at [622, 127] on input at bounding box center [646, 133] width 262 height 16
type input "07658317918"
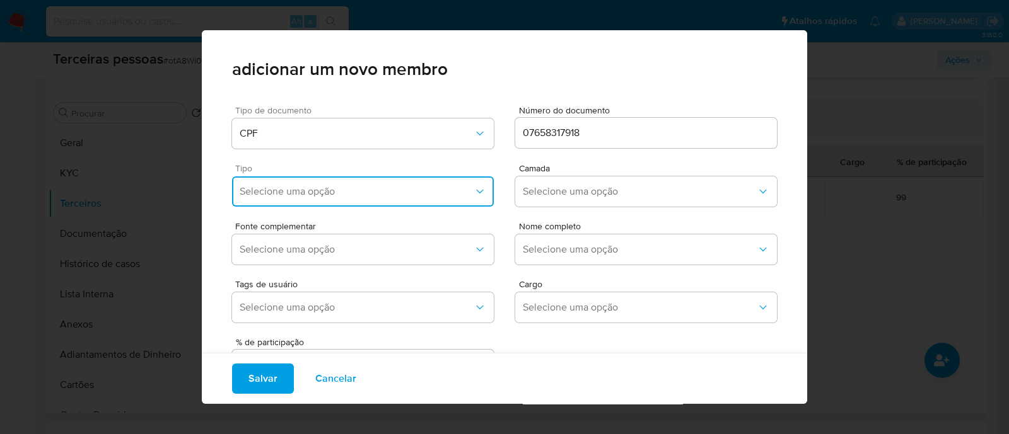
click at [357, 182] on button "Selecione uma opção" at bounding box center [363, 192] width 262 height 30
click at [426, 345] on div "Accionistas" at bounding box center [336, 347] width 193 height 30
click at [541, 185] on span "Selecione uma opção" at bounding box center [640, 191] width 234 height 13
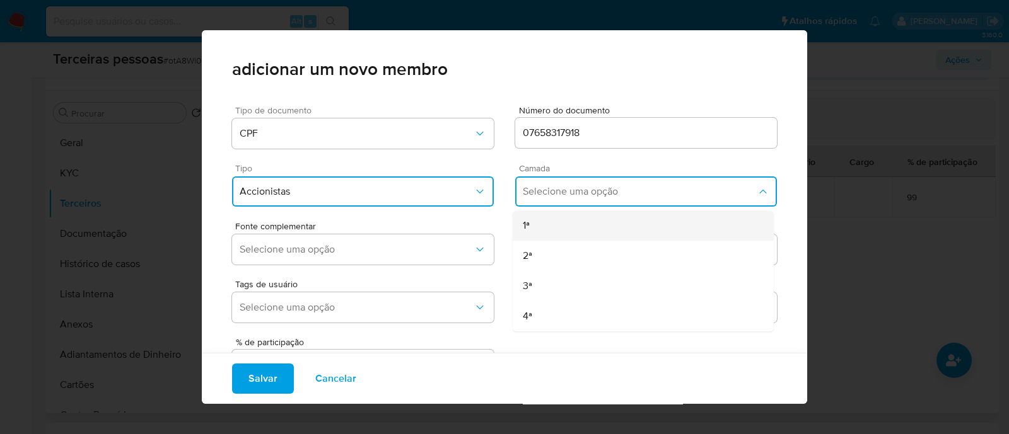
click at [544, 212] on div "1ª" at bounding box center [619, 226] width 193 height 30
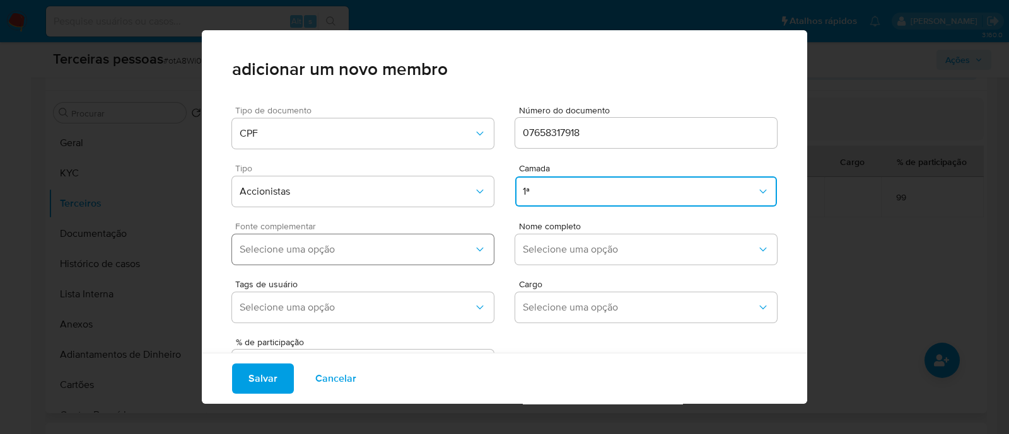
click at [439, 239] on button "Selecione uma opção" at bounding box center [363, 250] width 262 height 30
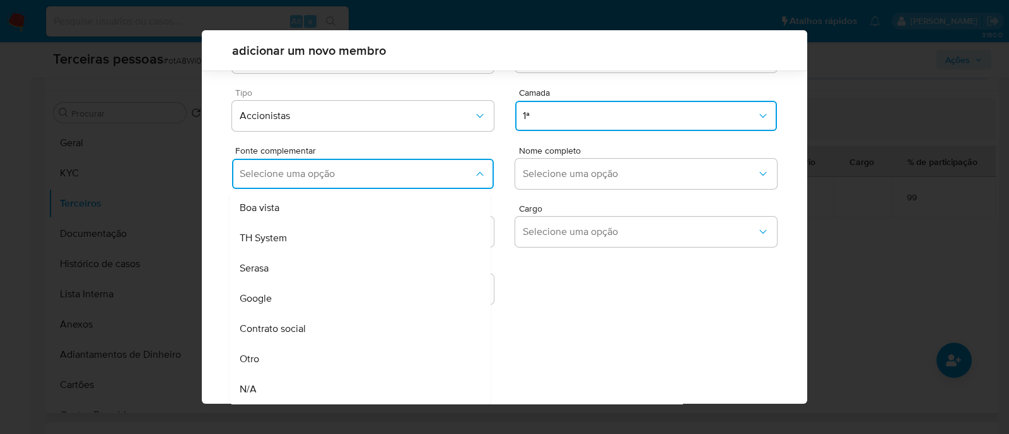
drag, startPoint x: 355, startPoint y: 335, endPoint x: 460, endPoint y: 282, distance: 117.9
click at [356, 335] on div "Contrato social" at bounding box center [336, 329] width 193 height 30
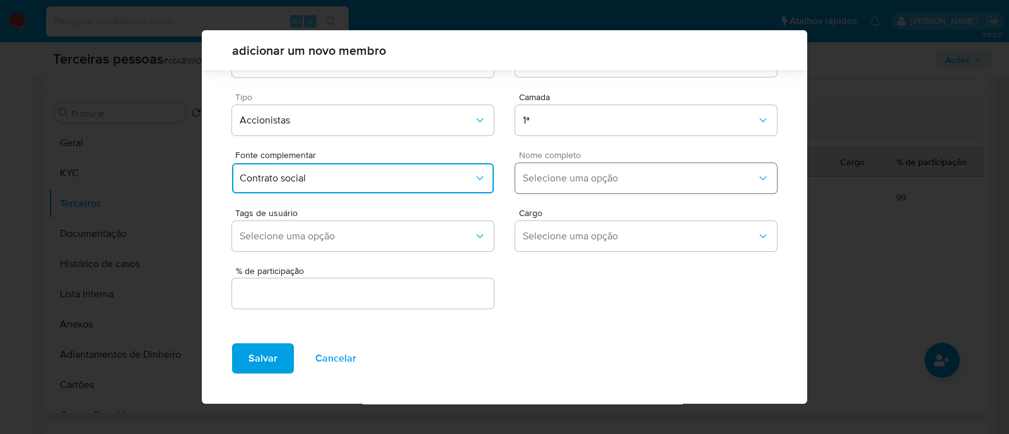
click at [555, 170] on button "Selecione uma opção" at bounding box center [646, 178] width 262 height 30
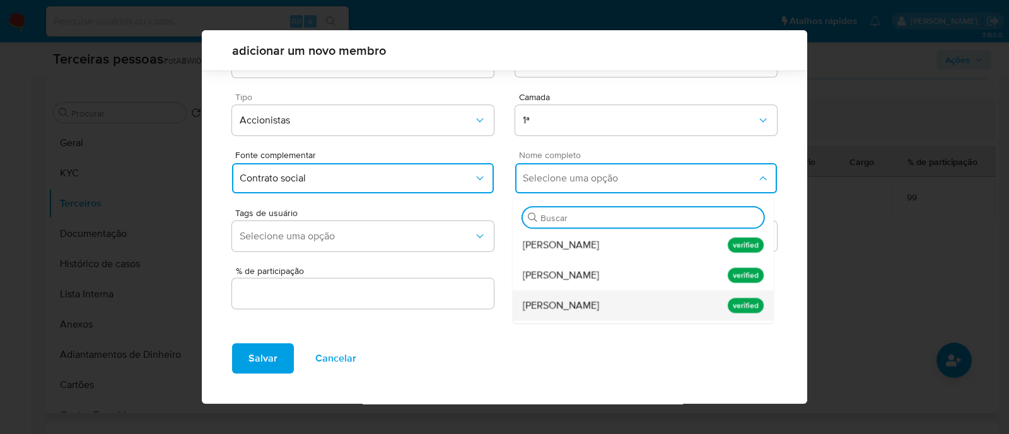
scroll to position [27, 0]
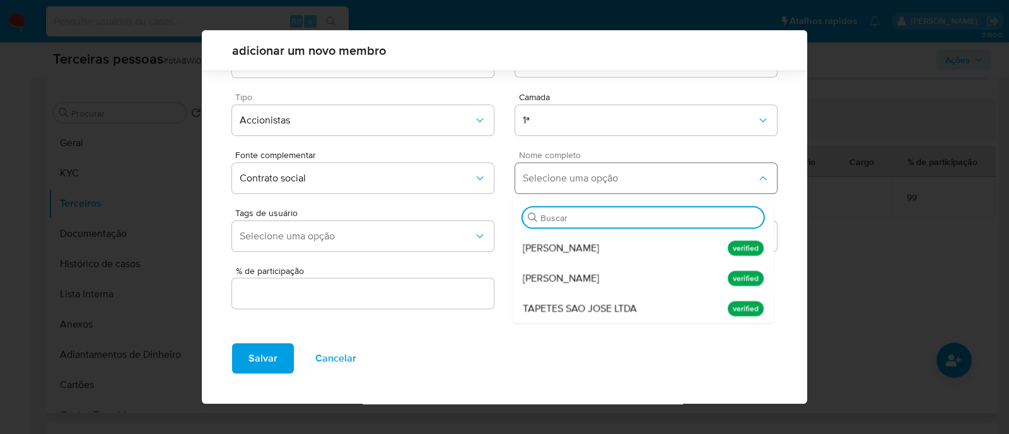
click at [583, 182] on span "Selecione uma opção" at bounding box center [640, 178] width 234 height 13
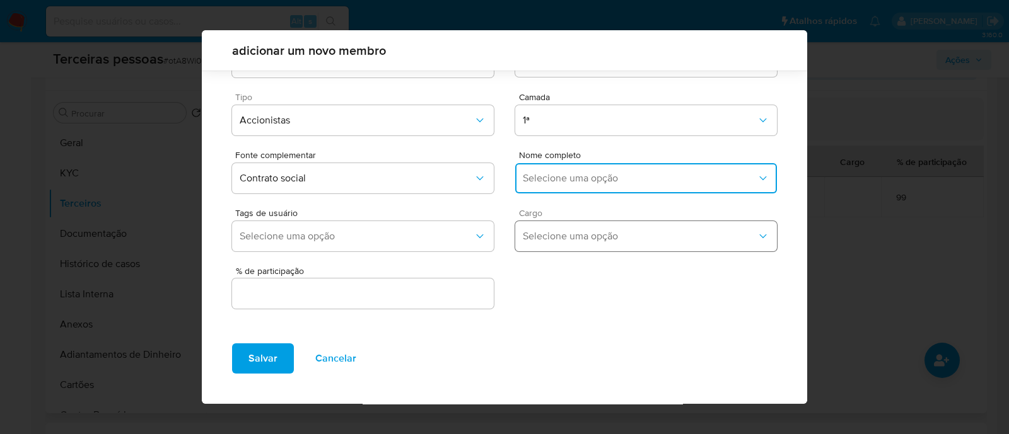
scroll to position [0, 0]
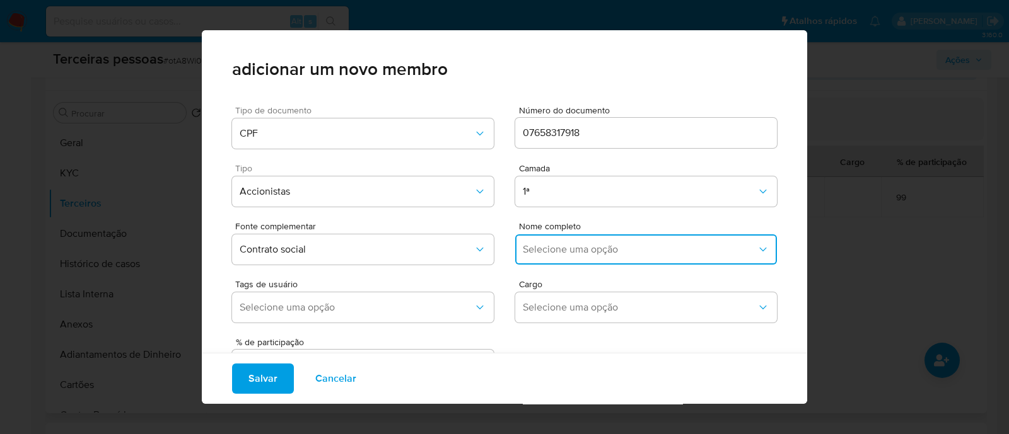
click at [591, 118] on div "07658317918" at bounding box center [646, 133] width 262 height 30
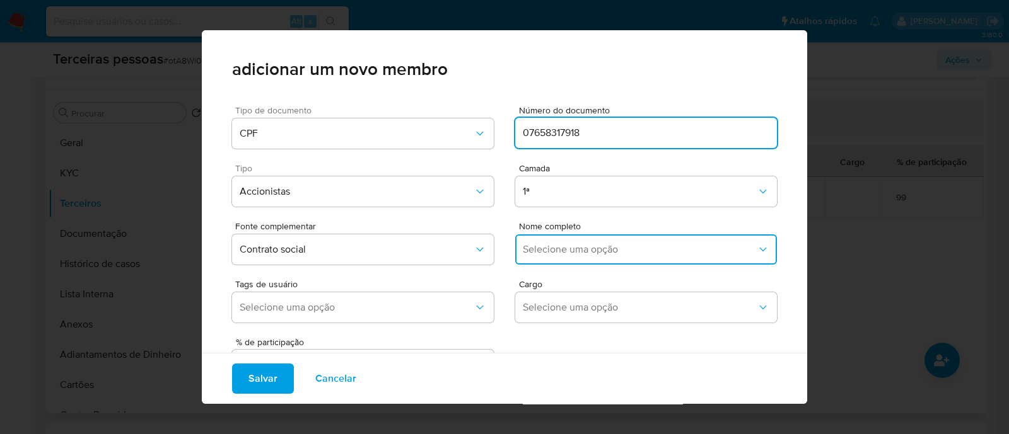
click at [591, 129] on input "07658317918" at bounding box center [646, 133] width 262 height 16
type input "10839202946"
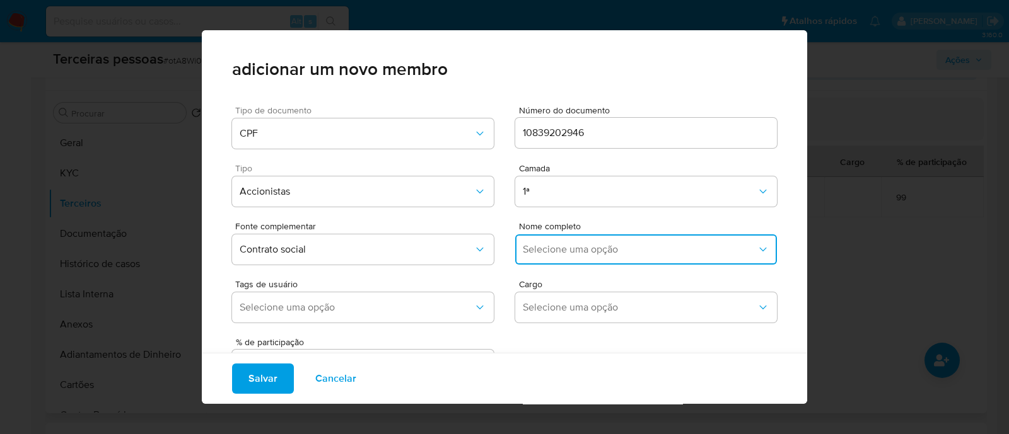
click at [650, 241] on button "Selecione uma opção" at bounding box center [646, 250] width 262 height 30
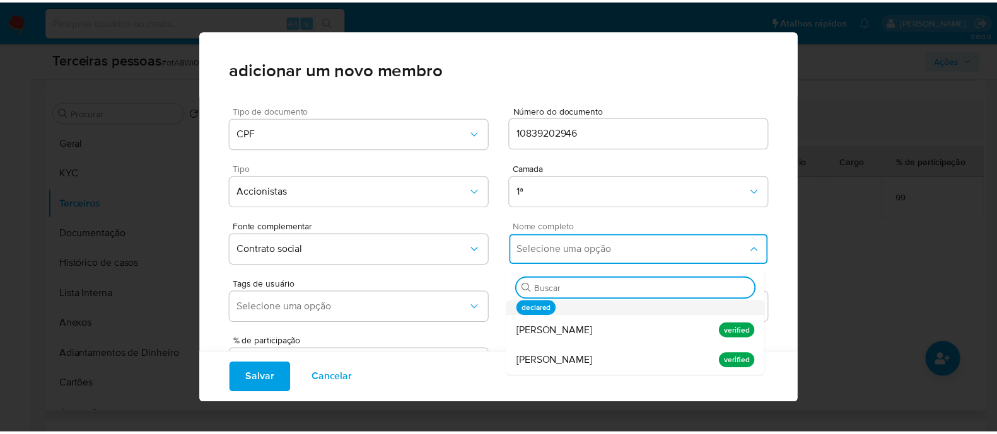
scroll to position [52, 0]
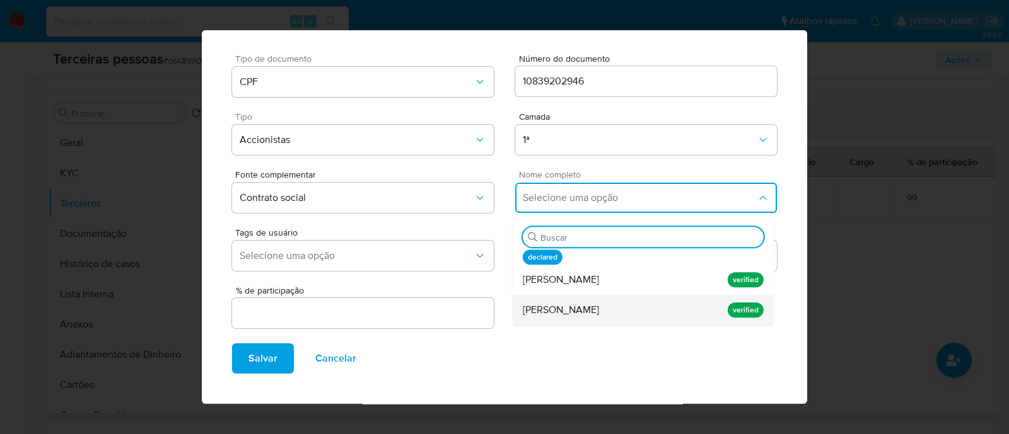
click at [651, 307] on div "Matheus Ayrton Klemz" at bounding box center [619, 310] width 193 height 30
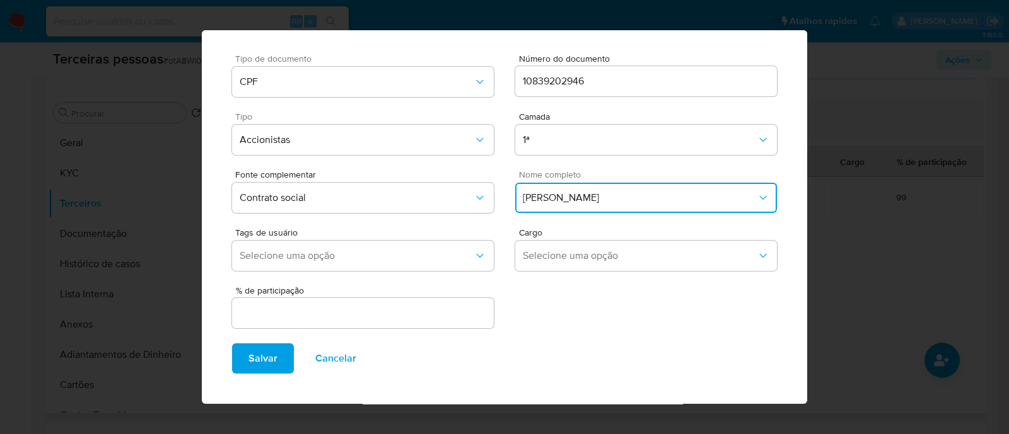
click at [413, 330] on div "% de participação" at bounding box center [363, 308] width 262 height 45
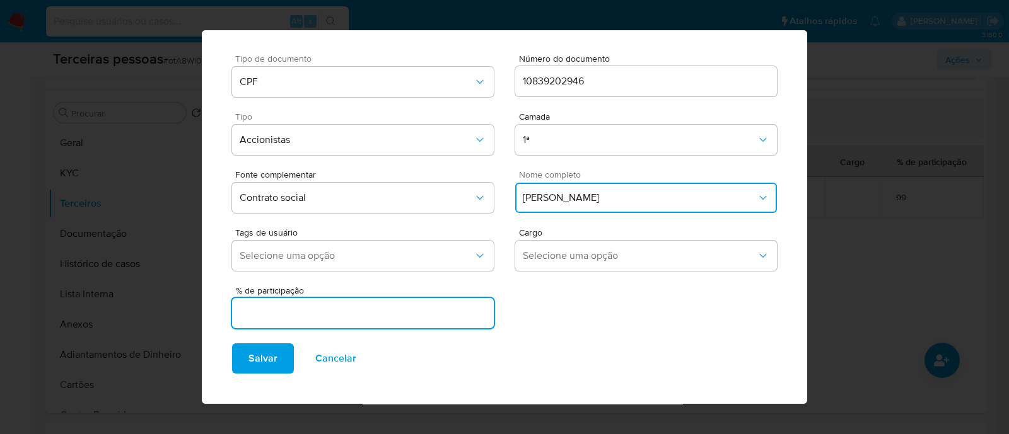
click at [445, 316] on input "text" at bounding box center [363, 313] width 262 height 16
type input "1"
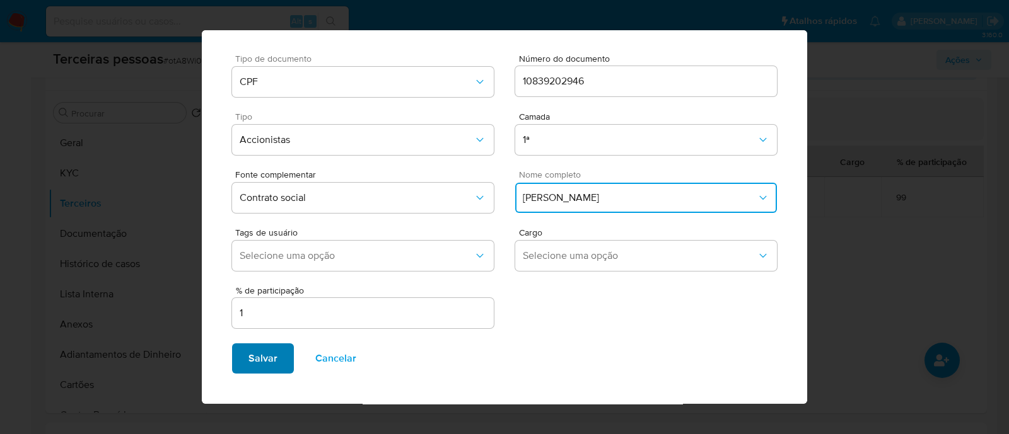
click at [252, 361] on span "Salvar" at bounding box center [262, 359] width 29 height 28
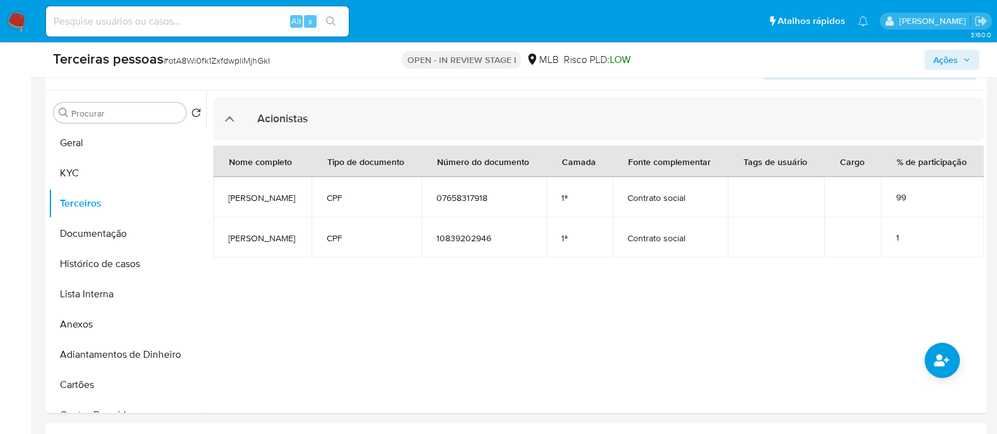
click at [956, 54] on span "Ações" at bounding box center [945, 60] width 25 height 20
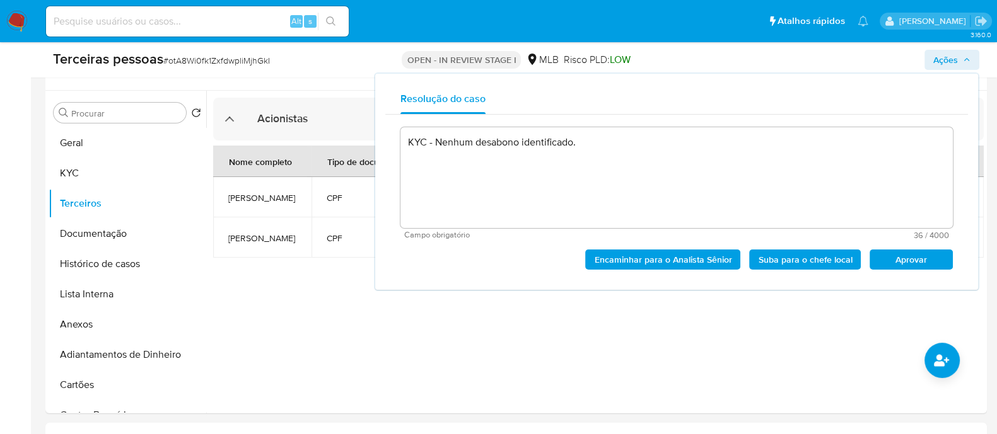
click at [890, 269] on button "Aprovar" at bounding box center [910, 260] width 83 height 20
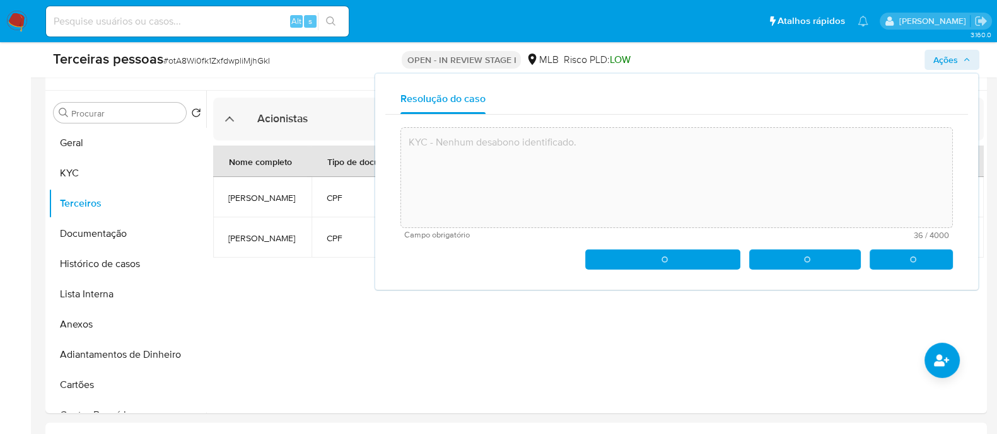
type textarea "KYC - Nenhum desabono identificado."
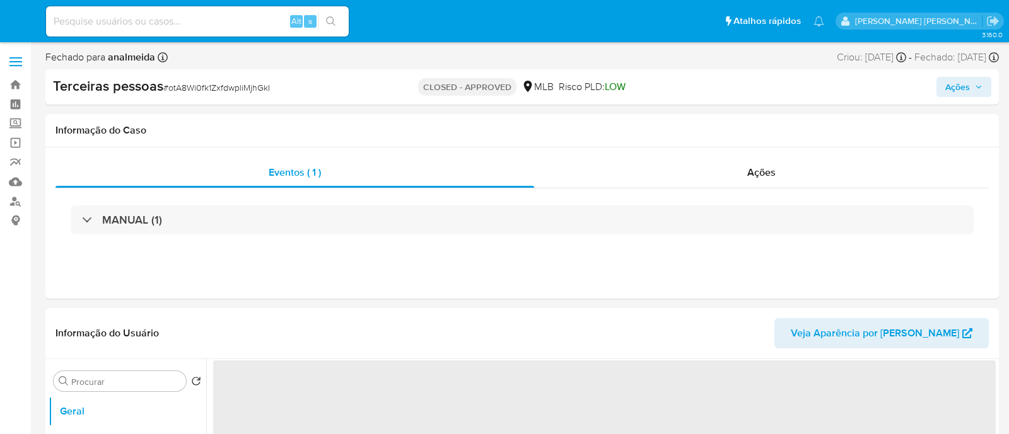
select select "10"
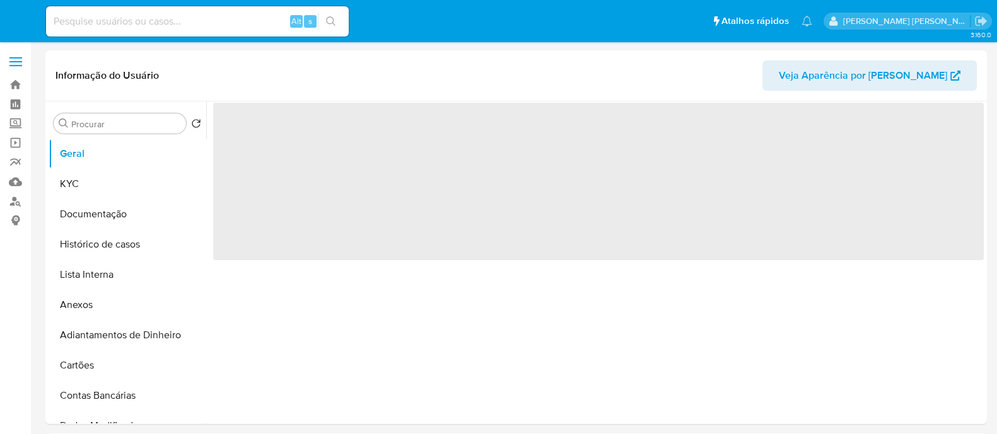
select select "10"
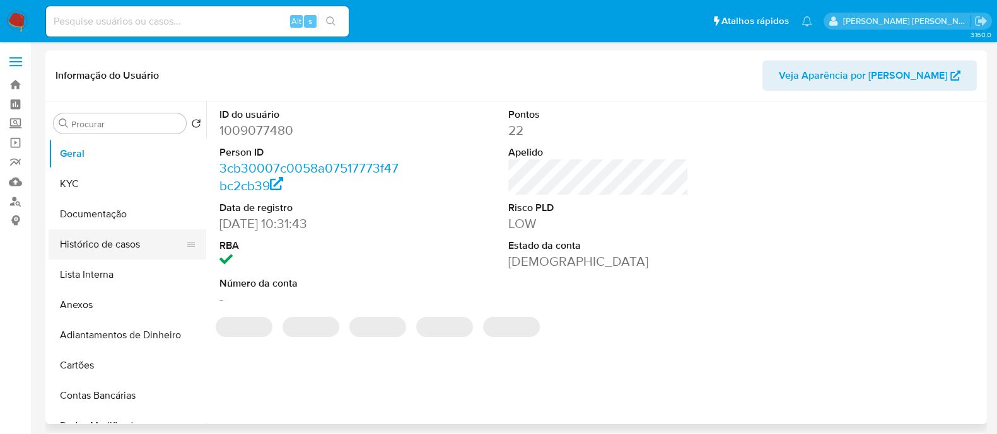
click at [114, 241] on button "Histórico de casos" at bounding box center [123, 245] width 148 height 30
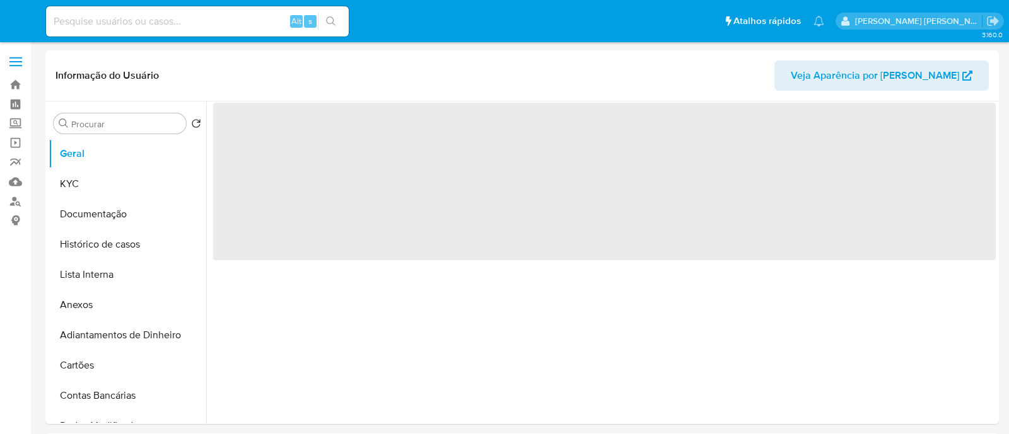
select select "10"
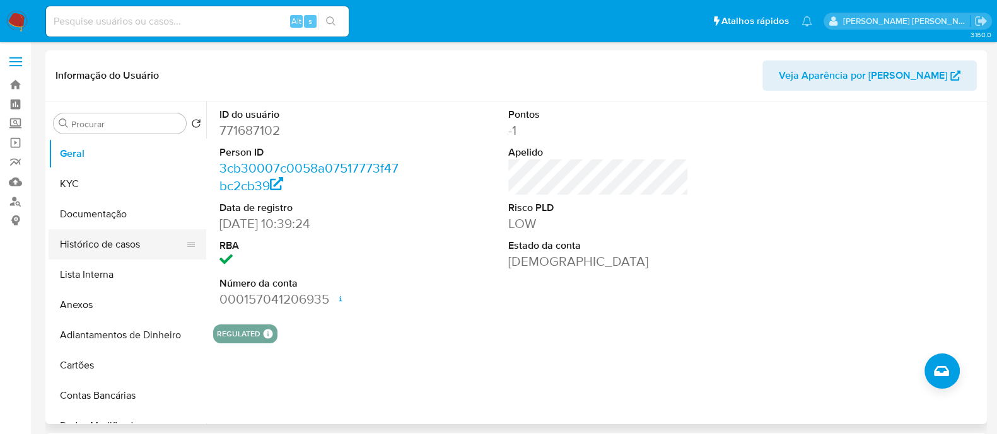
click at [129, 244] on button "Histórico de casos" at bounding box center [123, 245] width 148 height 30
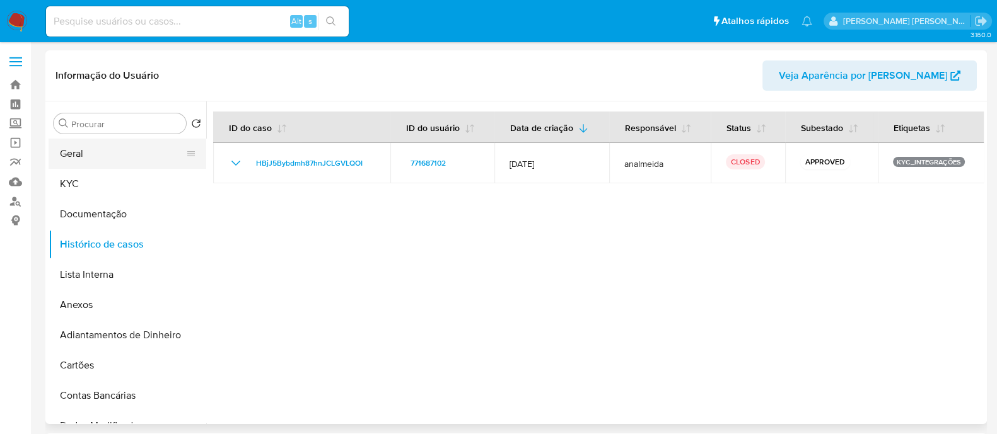
click at [132, 159] on button "Geral" at bounding box center [123, 154] width 148 height 30
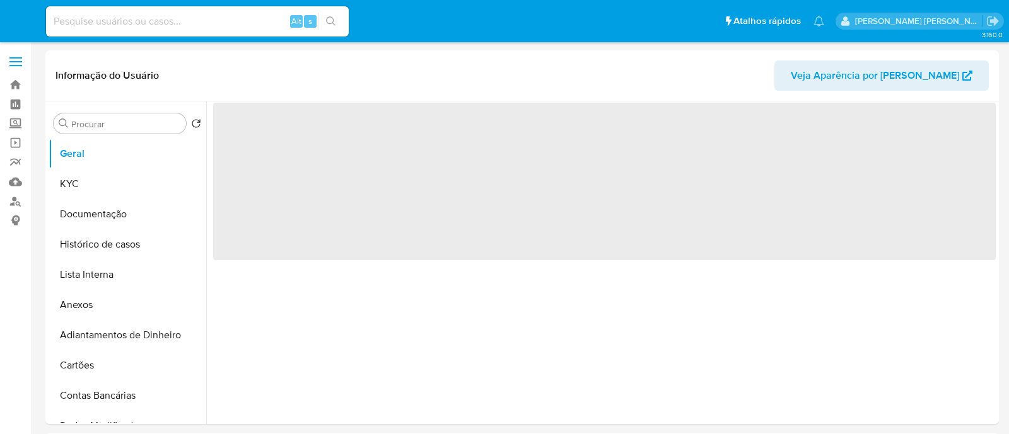
select select "10"
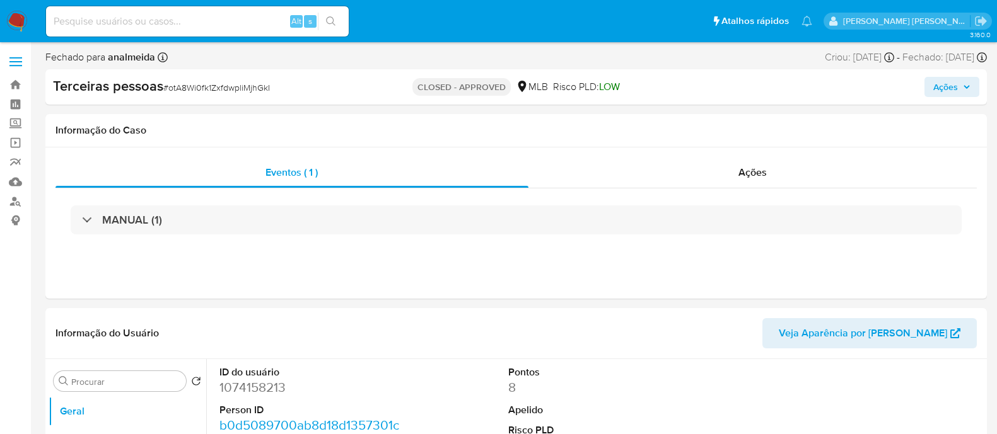
select select "10"
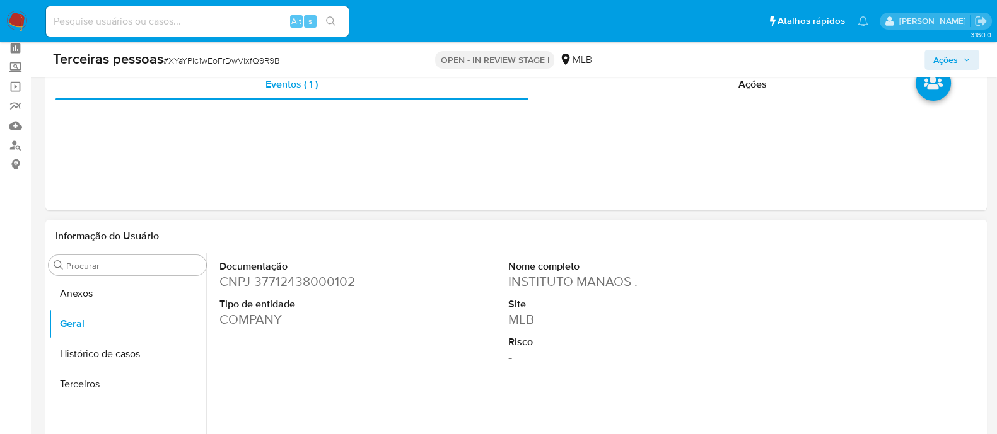
scroll to position [157, 0]
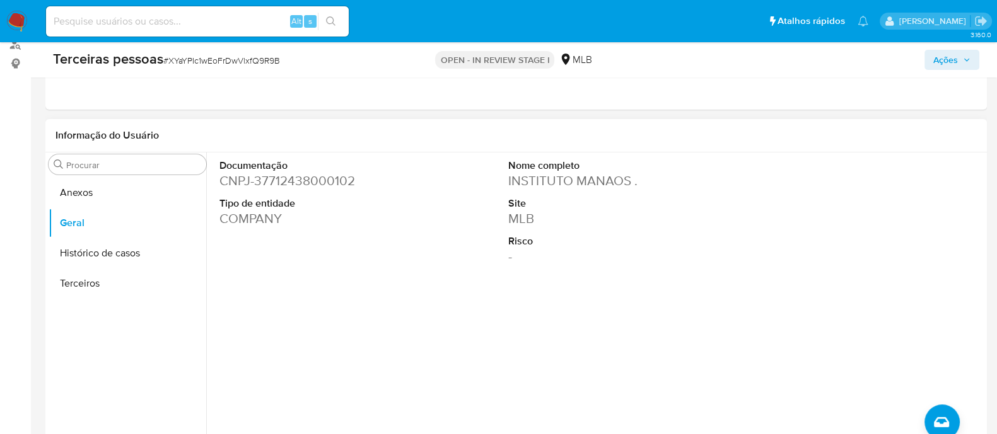
click at [301, 182] on dd "CNPJ - 37712438000102" at bounding box center [309, 181] width 180 height 18
click at [126, 281] on button "Terceiros" at bounding box center [128, 284] width 158 height 30
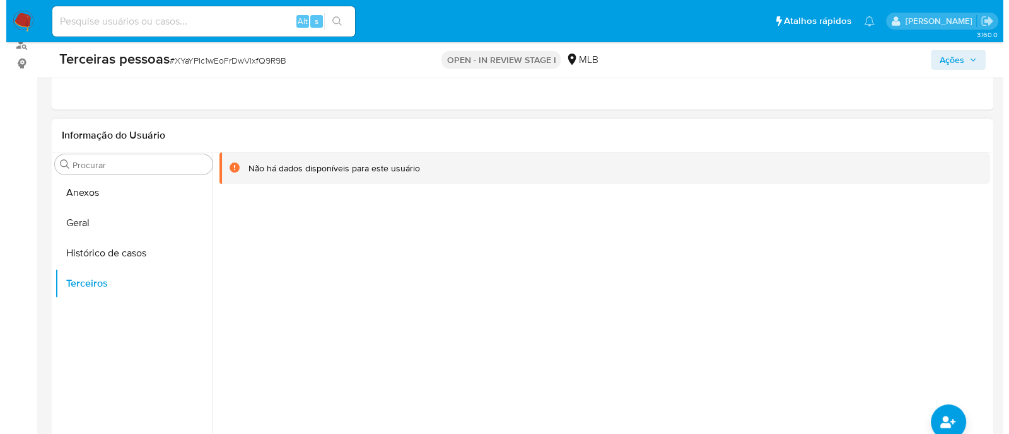
scroll to position [236, 0]
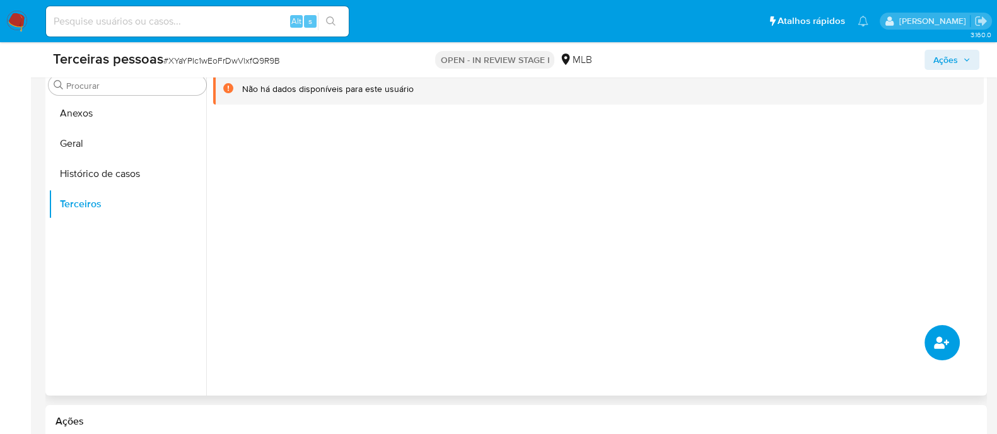
click at [946, 338] on icon "common.add_complementary_information" at bounding box center [941, 342] width 15 height 15
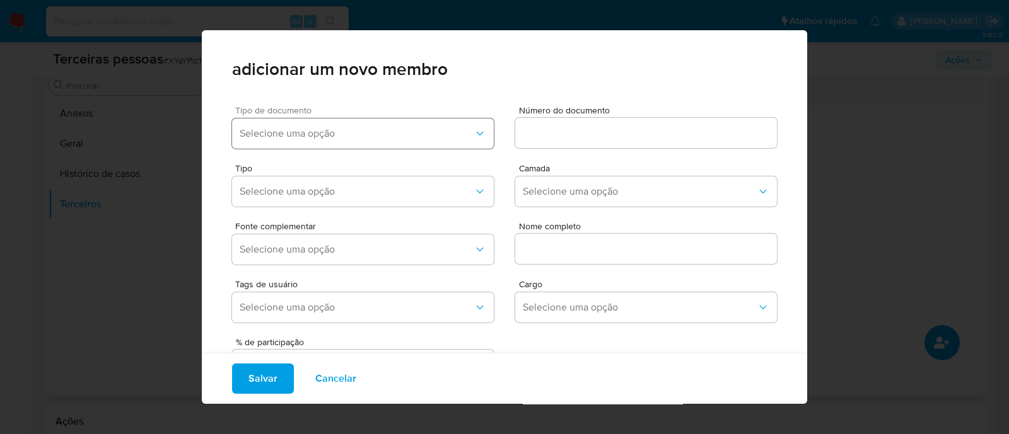
click at [394, 137] on span "Selecione uma opção" at bounding box center [357, 133] width 234 height 13
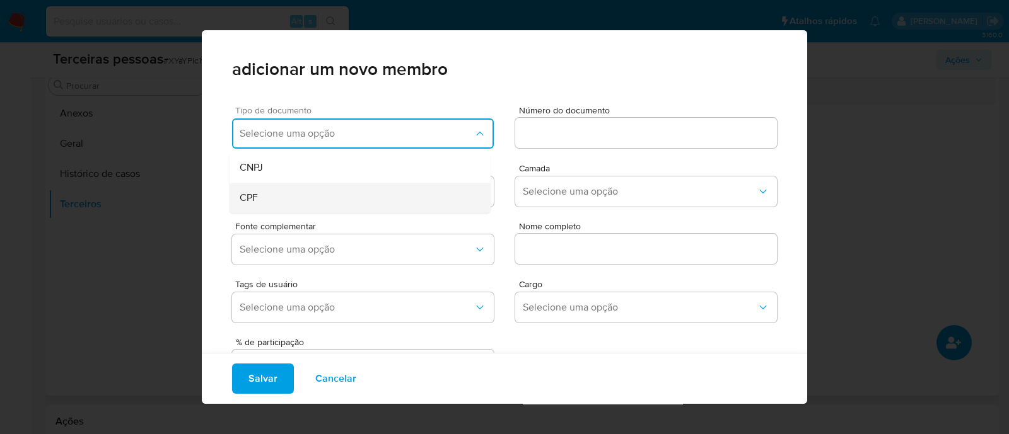
click at [327, 197] on div "CPF" at bounding box center [336, 198] width 193 height 30
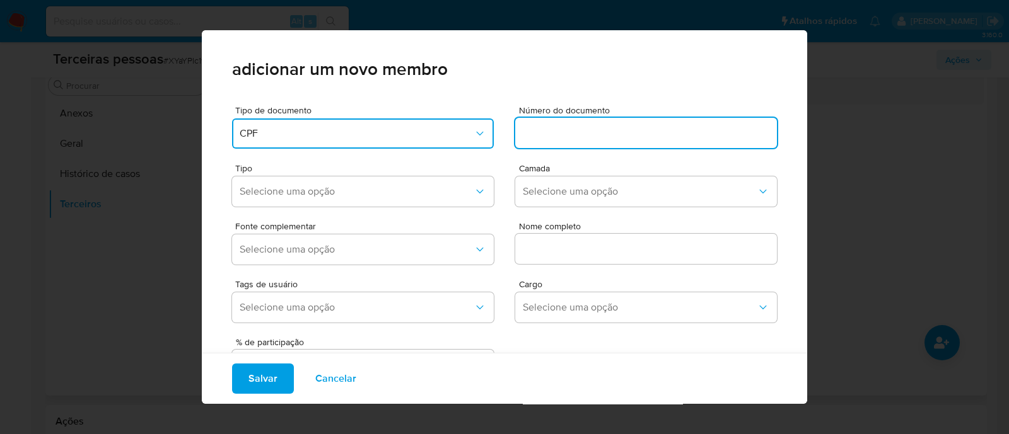
click at [596, 131] on input at bounding box center [646, 133] width 262 height 16
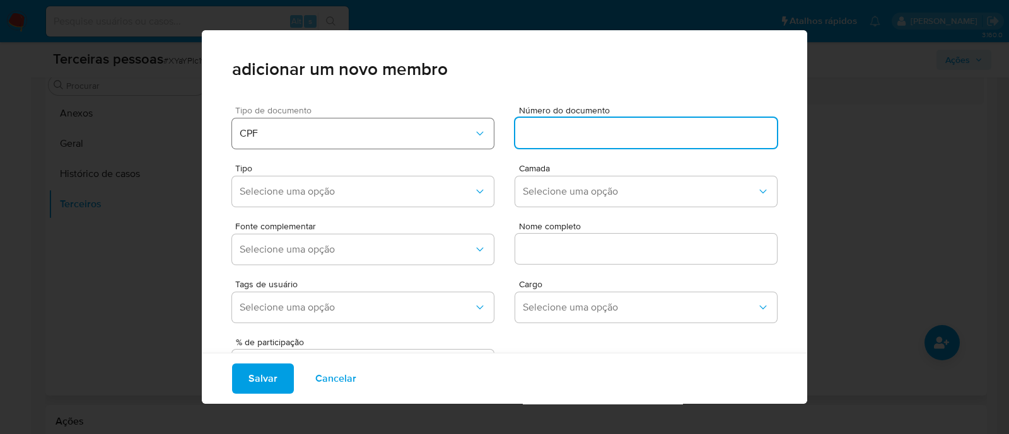
paste input "61327948249"
type input "61327948249"
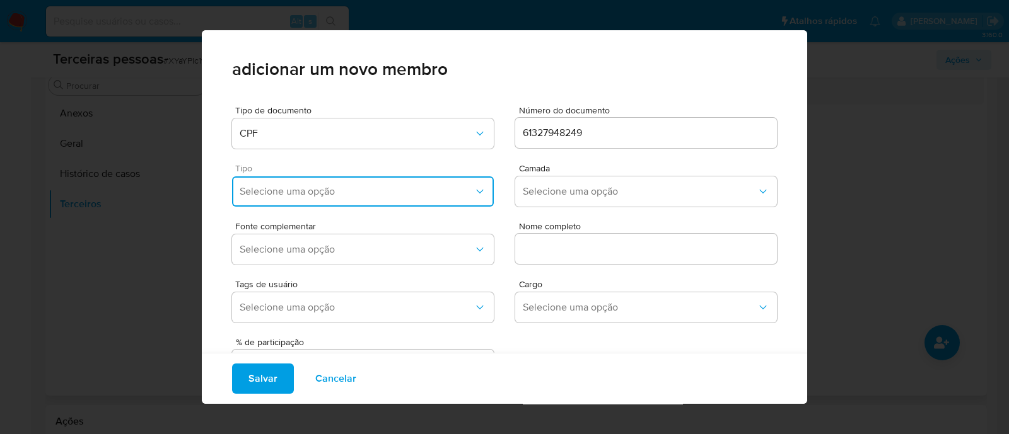
click at [291, 198] on button "Selecione uma opção" at bounding box center [363, 192] width 262 height 30
click at [290, 351] on div "Accionistas" at bounding box center [336, 347] width 193 height 30
click at [618, 197] on span "Selecione uma opção" at bounding box center [640, 191] width 234 height 13
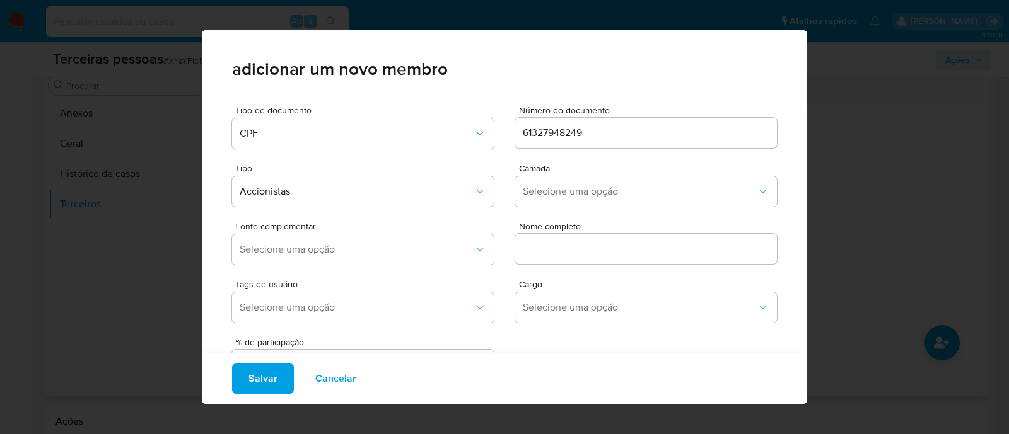
click at [495, 232] on div "Fonte complementar Selecione uma opção Nome completo" at bounding box center [504, 241] width 545 height 58
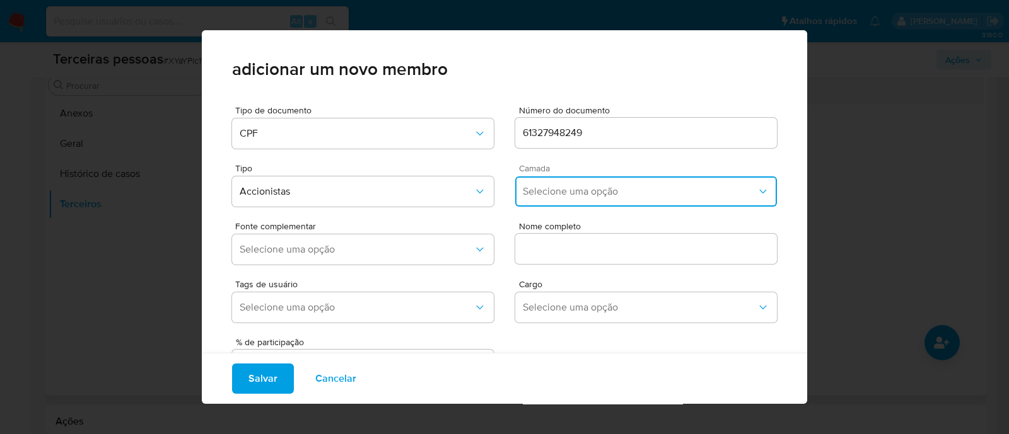
click at [577, 198] on button "Selecione uma opção" at bounding box center [646, 192] width 262 height 30
click at [560, 226] on div "1ª" at bounding box center [619, 226] width 193 height 30
click at [438, 252] on span "Selecione uma opção" at bounding box center [357, 249] width 234 height 13
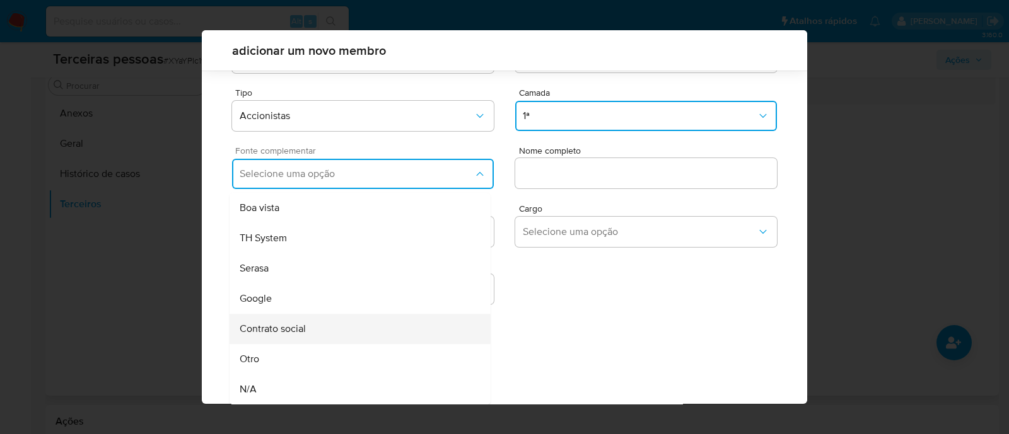
click at [294, 335] on span "Contrato social" at bounding box center [273, 329] width 66 height 13
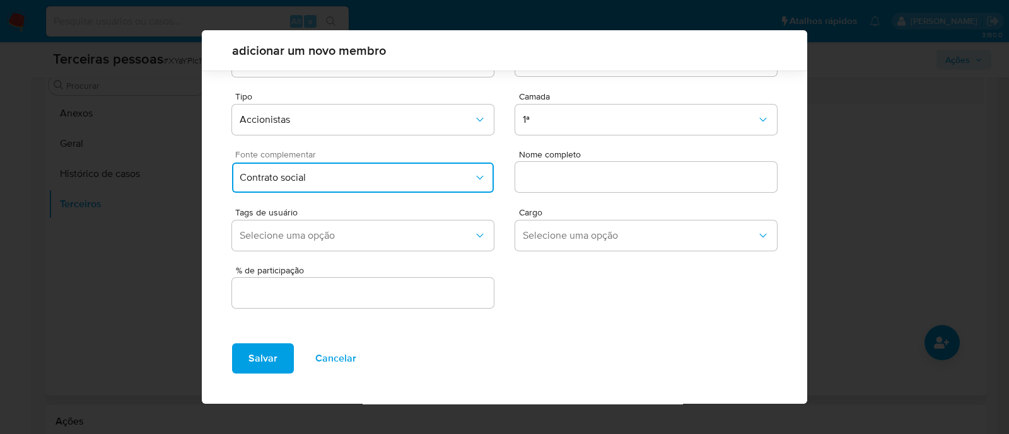
scroll to position [46, 0]
click at [561, 182] on input "text" at bounding box center [646, 178] width 262 height 16
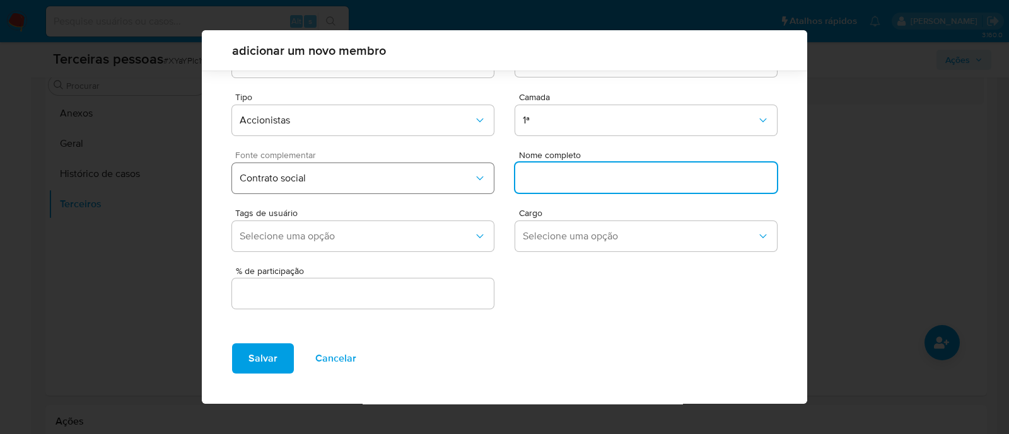
paste input "LUIZ GOMES DA SILVA"
type input "LUIZ GOMES DA SILVA"
click at [567, 230] on span "Selecione uma opção" at bounding box center [640, 236] width 234 height 13
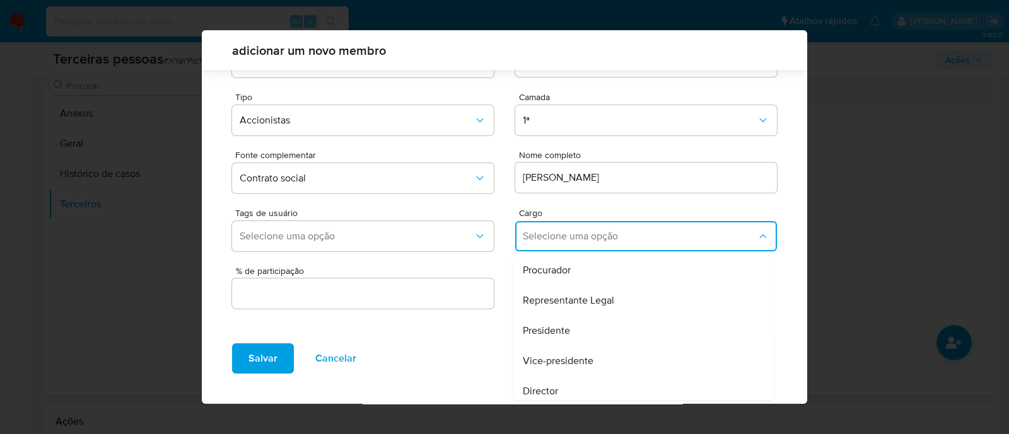
drag, startPoint x: 529, startPoint y: 326, endPoint x: 504, endPoint y: 326, distance: 24.6
click at [528, 326] on span "Presidente" at bounding box center [546, 331] width 47 height 13
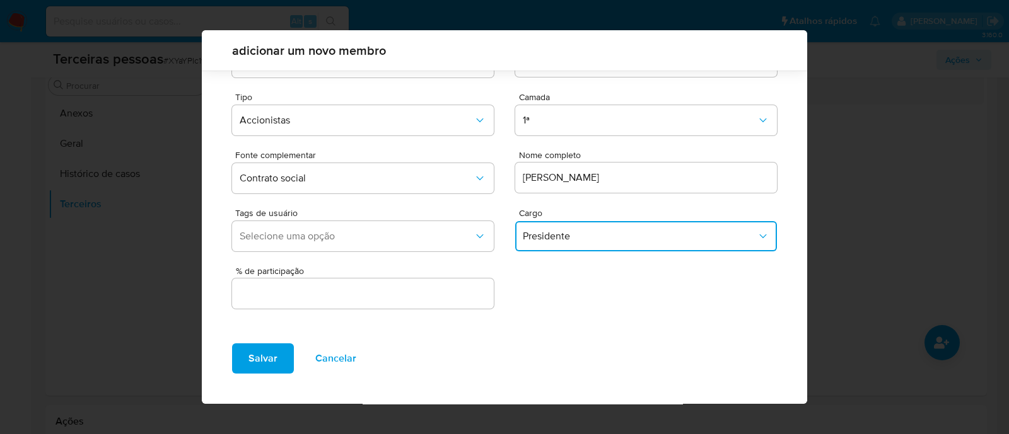
click at [419, 288] on input "text" at bounding box center [363, 294] width 262 height 16
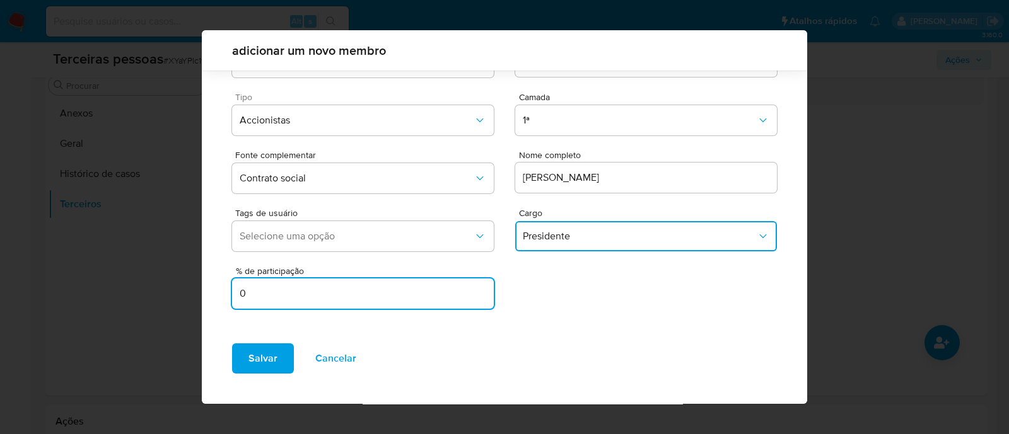
type input "0"
click at [445, 136] on div "Tipo Accionistas" at bounding box center [363, 117] width 262 height 48
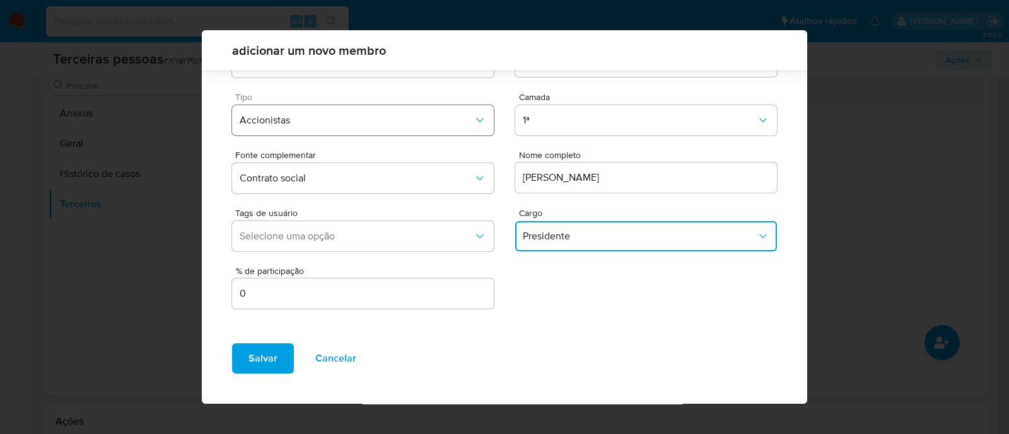
click at [444, 124] on span "Accionistas" at bounding box center [357, 120] width 234 height 13
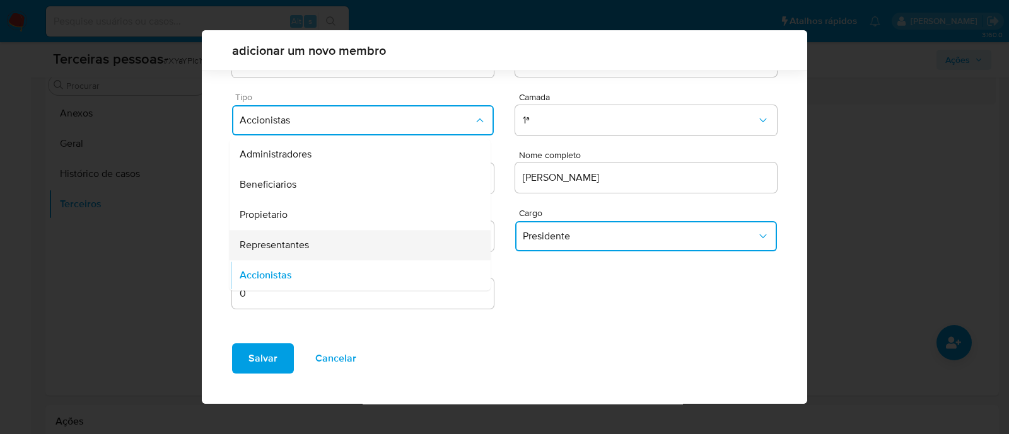
click at [305, 244] on span "Representantes" at bounding box center [274, 245] width 69 height 13
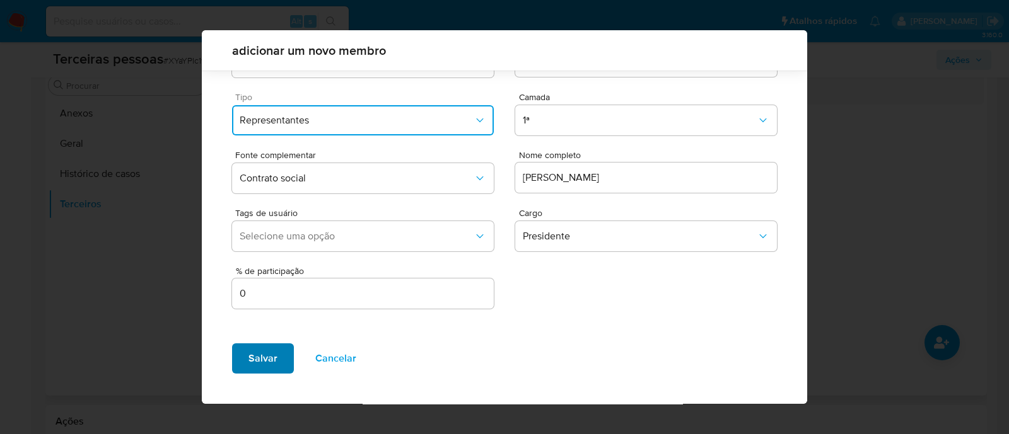
click at [252, 361] on span "Salvar" at bounding box center [262, 359] width 29 height 28
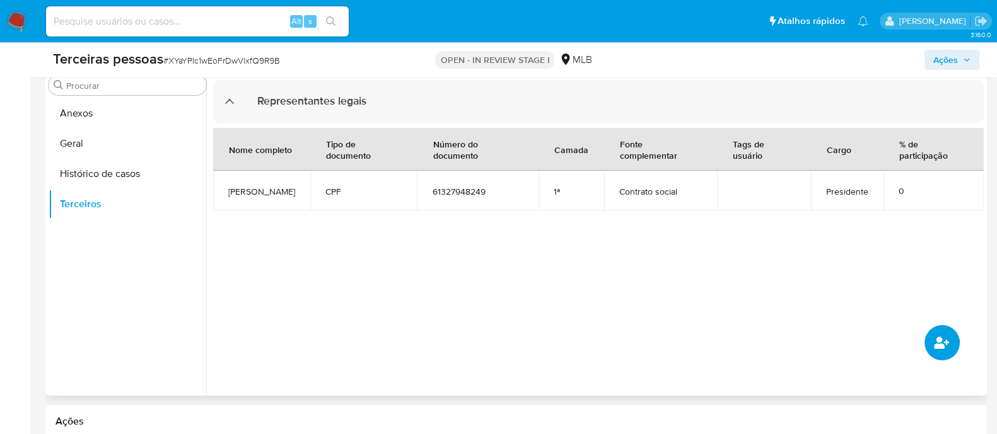
click at [950, 337] on button "common.add_complementary_information" at bounding box center [941, 342] width 35 height 35
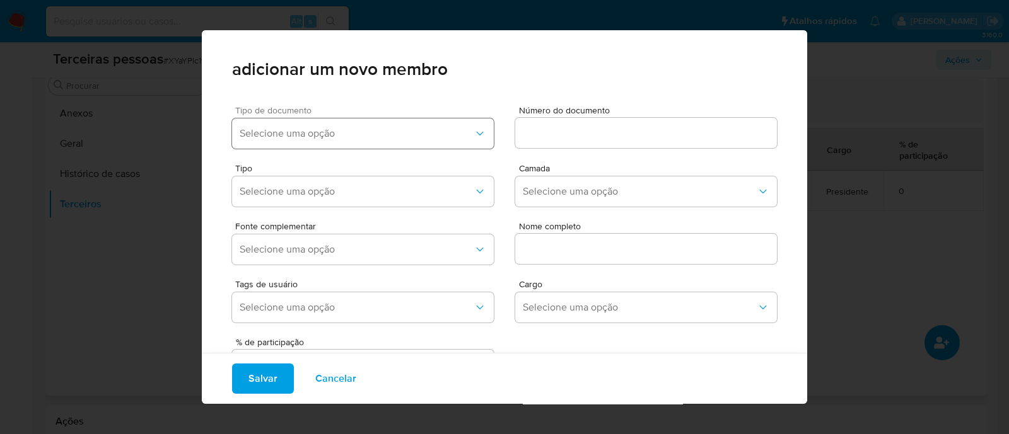
click at [286, 124] on button "Selecione uma opção" at bounding box center [363, 134] width 262 height 30
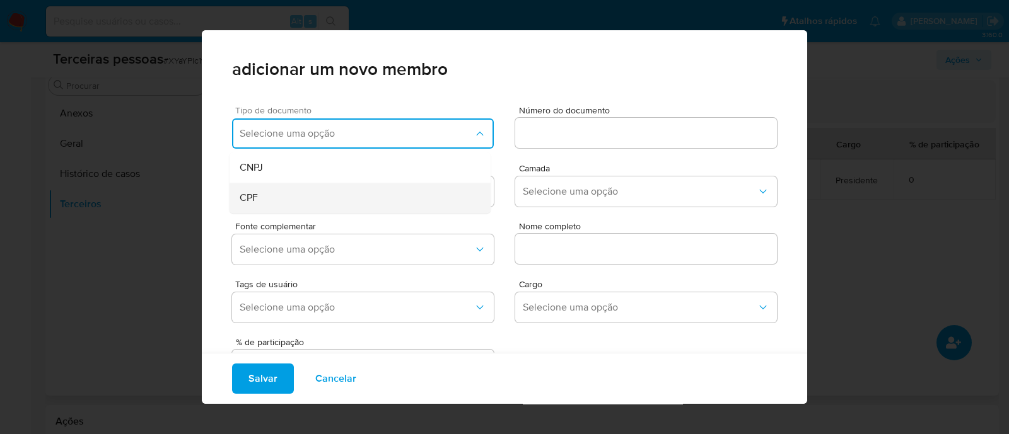
click at [294, 194] on div "CPF" at bounding box center [336, 198] width 193 height 30
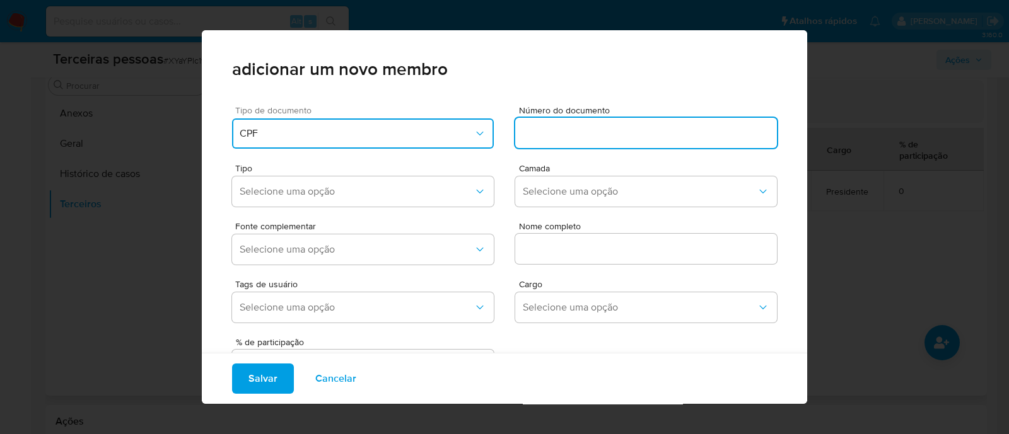
click at [533, 136] on input at bounding box center [646, 133] width 262 height 16
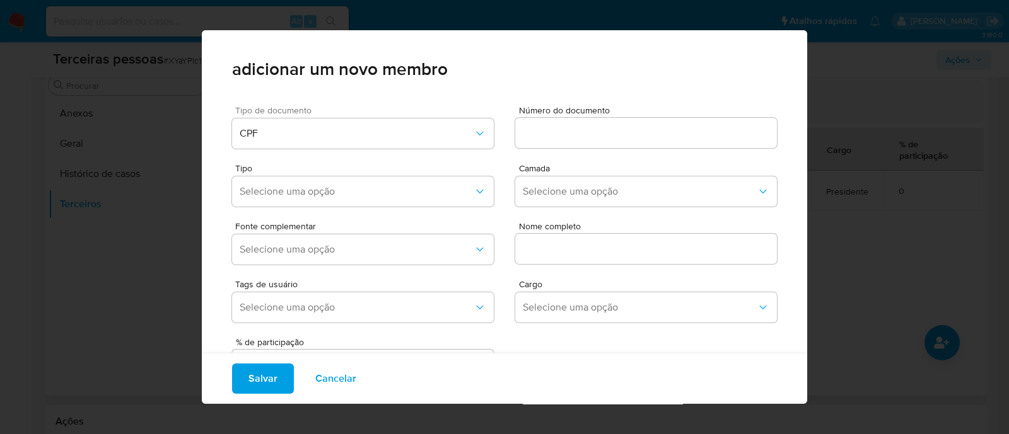
drag, startPoint x: 562, startPoint y: 141, endPoint x: 521, endPoint y: 134, distance: 41.7
click at [521, 134] on input at bounding box center [646, 133] width 262 height 16
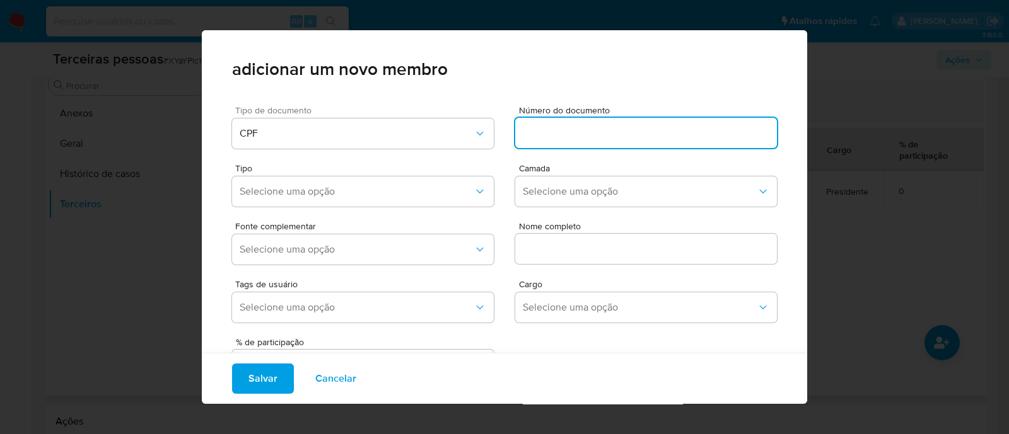
click at [521, 134] on input at bounding box center [646, 133] width 262 height 16
paste input "00538465247"
type input "00538465247"
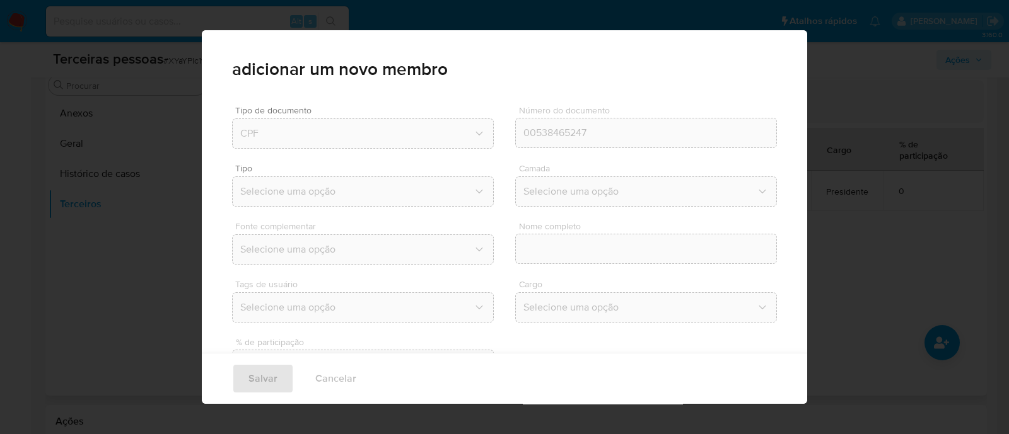
type input "Nathalie Xavier de Almeida"
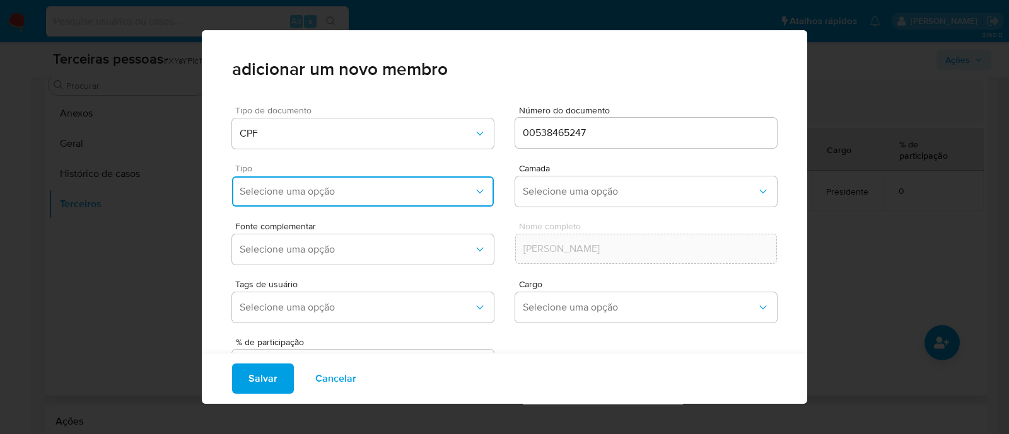
click at [411, 199] on button "Selecione uma opção" at bounding box center [363, 192] width 262 height 30
click at [389, 316] on div "Representantes" at bounding box center [336, 316] width 193 height 30
click at [561, 191] on span "Selecione uma opção" at bounding box center [640, 191] width 234 height 13
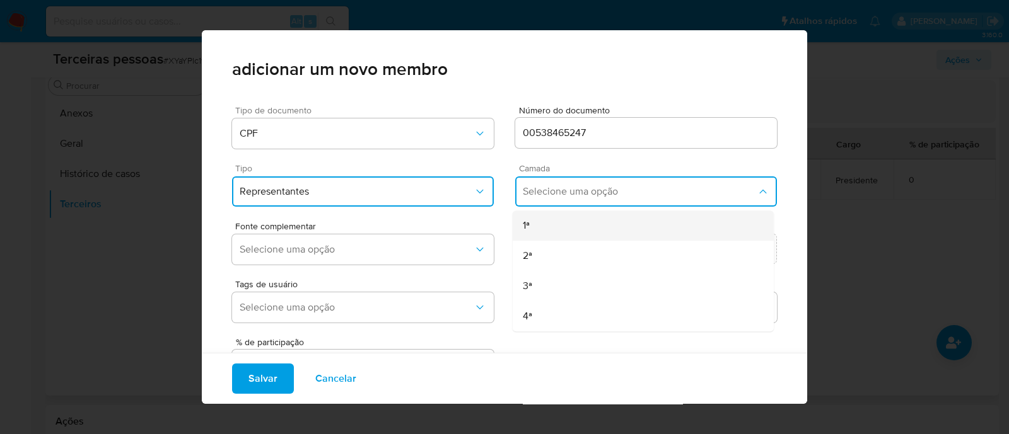
click at [569, 224] on div "1ª" at bounding box center [619, 226] width 193 height 30
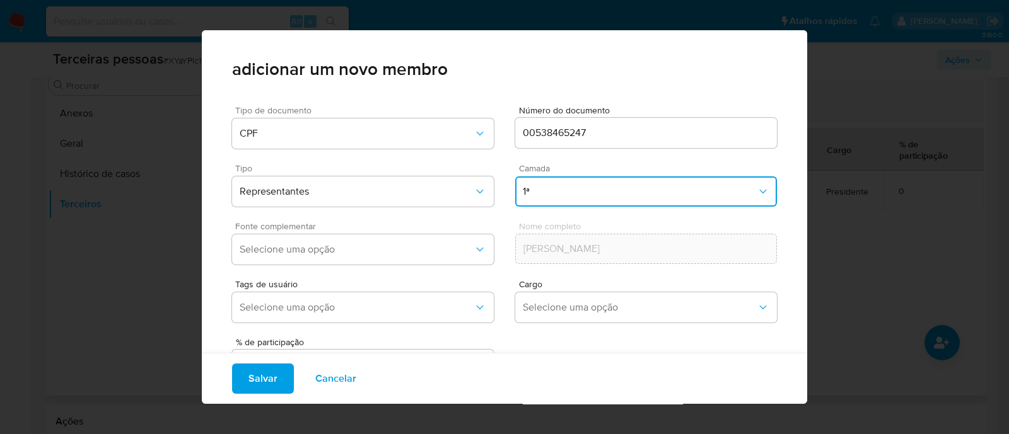
click at [435, 229] on span "Fonte complementar" at bounding box center [366, 226] width 262 height 9
click at [431, 238] on button "Selecione uma opção" at bounding box center [363, 250] width 262 height 30
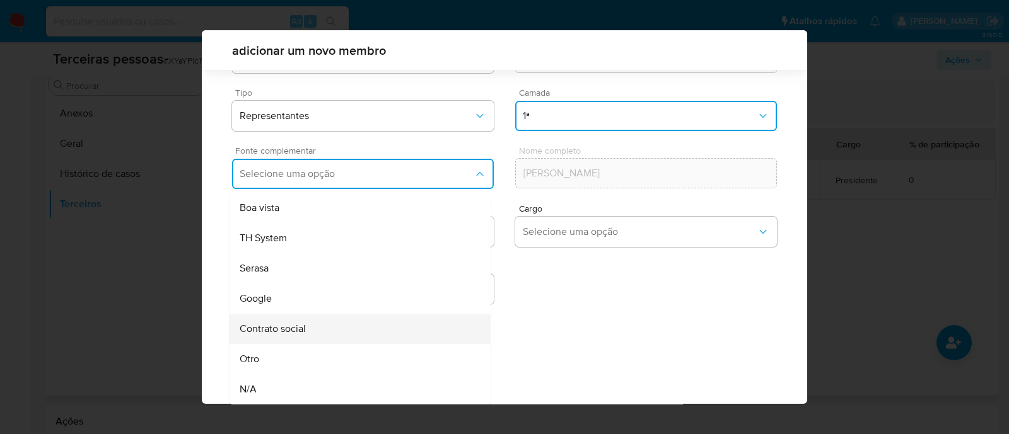
click at [334, 317] on div "Contrato social" at bounding box center [336, 329] width 193 height 30
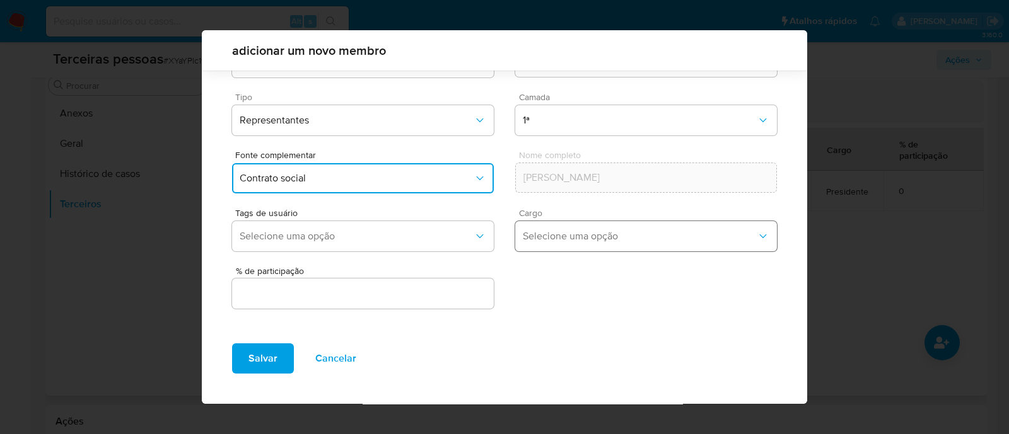
click at [580, 239] on span "Selecione uma opção" at bounding box center [640, 236] width 234 height 13
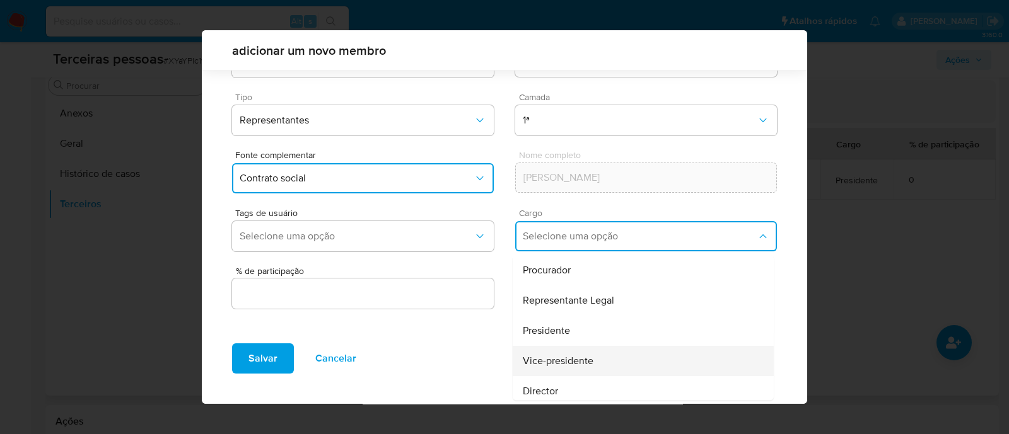
click at [571, 369] on div "Vice-presidente" at bounding box center [619, 361] width 193 height 30
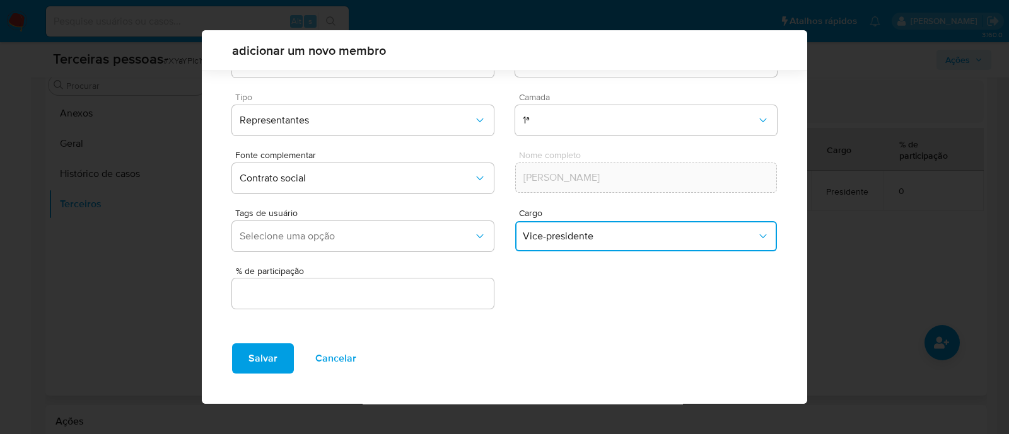
click at [404, 318] on div "Tipo de documento CPF Número do documento 00538465247 Tipo Representantes Camad…" at bounding box center [504, 180] width 605 height 310
click at [429, 298] on input "text" at bounding box center [363, 294] width 262 height 16
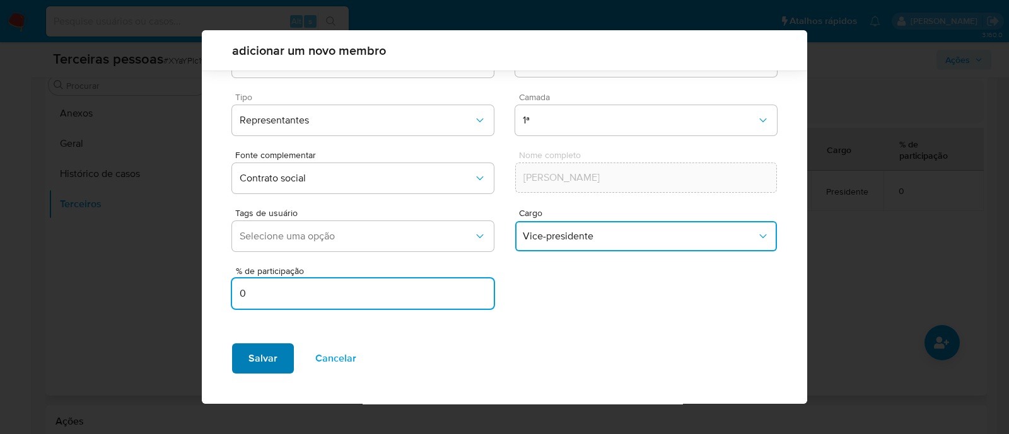
type input "0"
click at [268, 355] on span "Salvar" at bounding box center [262, 359] width 29 height 28
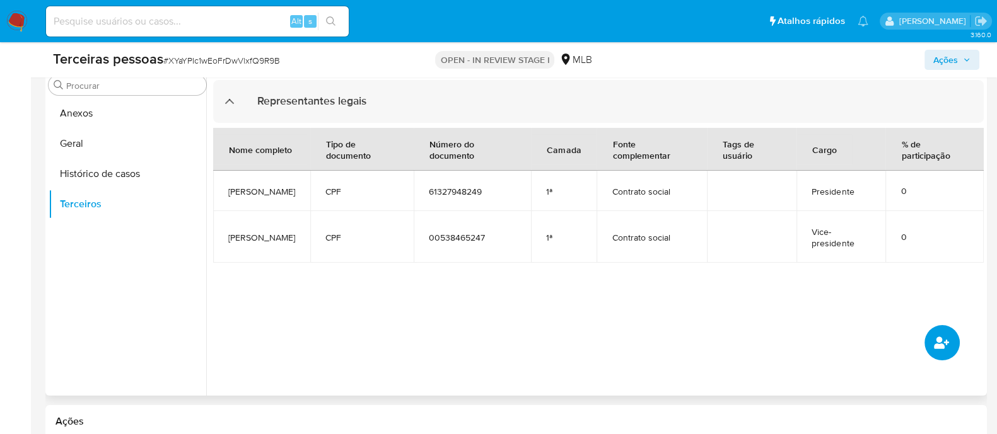
click at [931, 337] on button "common.add_complementary_information" at bounding box center [941, 342] width 35 height 35
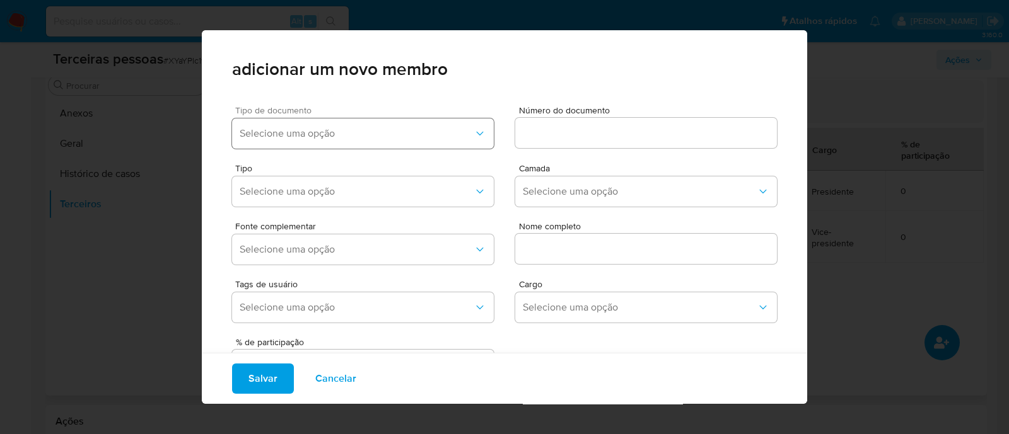
click at [391, 124] on button "Selecione uma opção" at bounding box center [363, 134] width 262 height 30
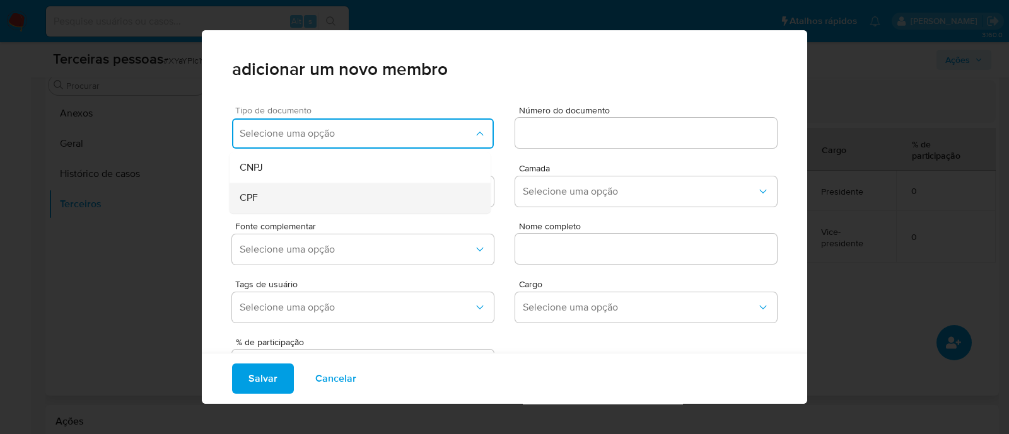
click at [315, 194] on div "CPF" at bounding box center [336, 198] width 193 height 30
click at [595, 140] on input at bounding box center [646, 133] width 262 height 16
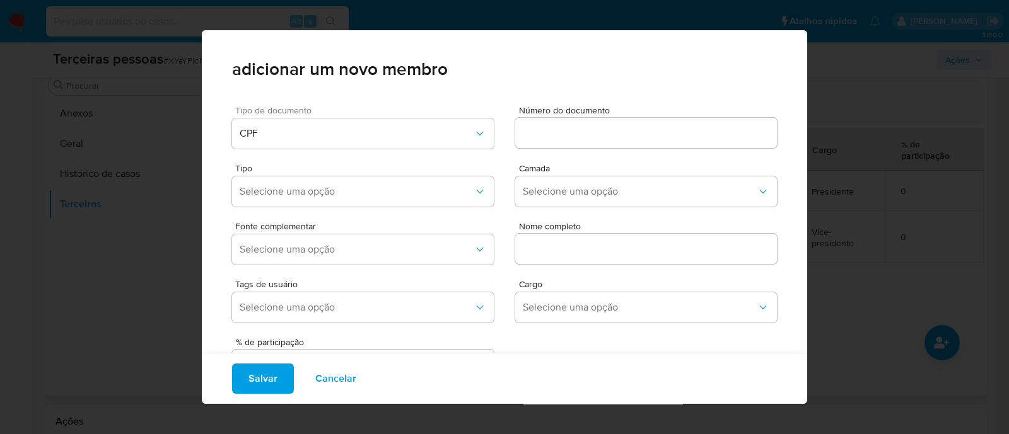
click at [875, 235] on div "adicionar um novo membro Tipo de documento CPF Número do documento Tipo Selecio…" at bounding box center [504, 217] width 1009 height 434
click at [649, 132] on input at bounding box center [646, 133] width 262 height 16
paste input "91871522153"
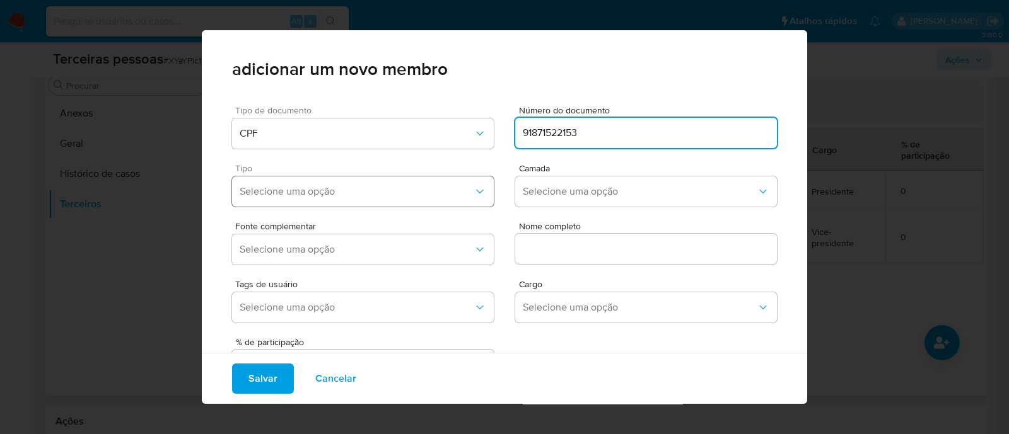
type input "91871522153"
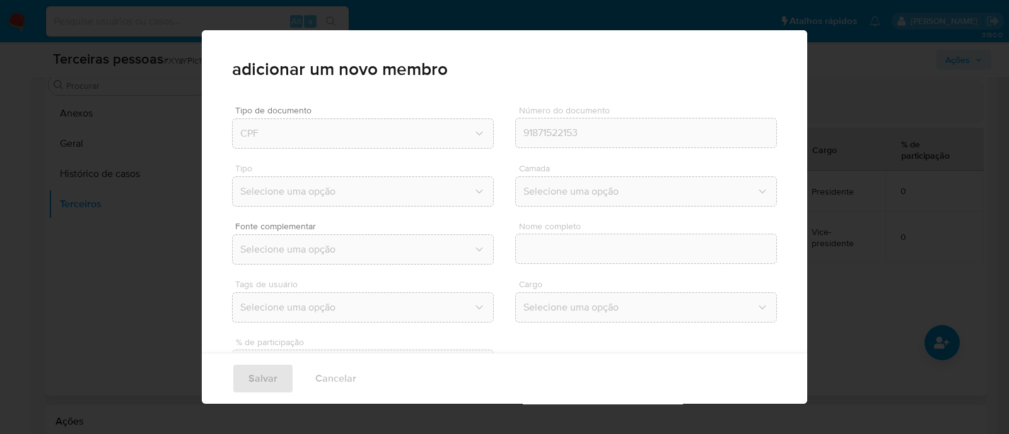
type input "Marcio Goncalves Martins"
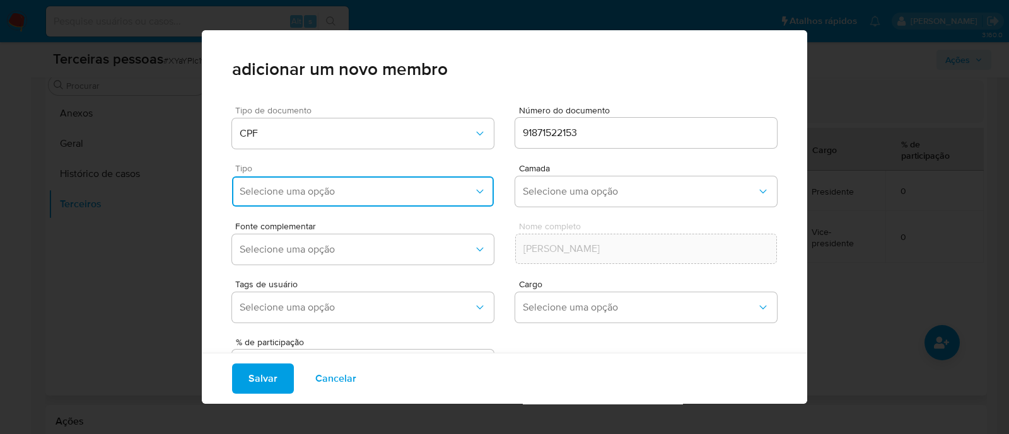
click at [324, 200] on button "Selecione uma opção" at bounding box center [363, 192] width 262 height 30
click at [294, 354] on div "Accionistas" at bounding box center [336, 347] width 193 height 30
click at [555, 189] on span "Selecione uma opção" at bounding box center [640, 191] width 234 height 13
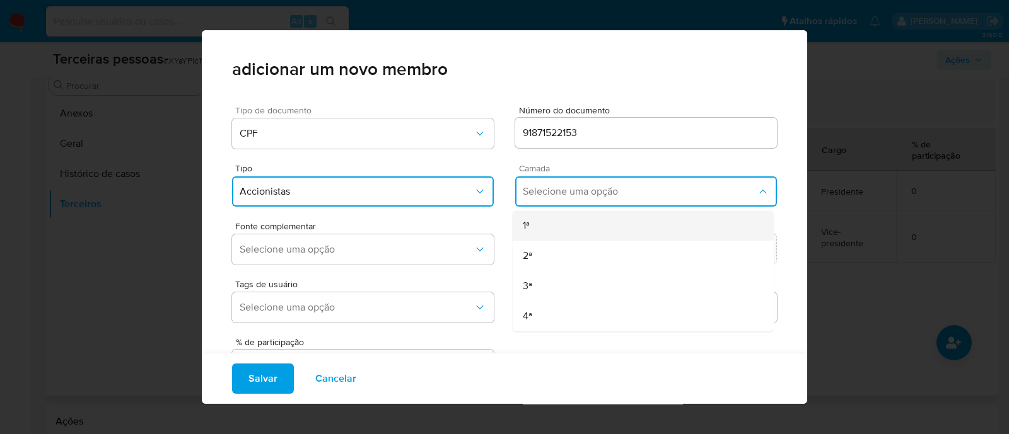
click at [550, 222] on div "1ª" at bounding box center [619, 226] width 193 height 30
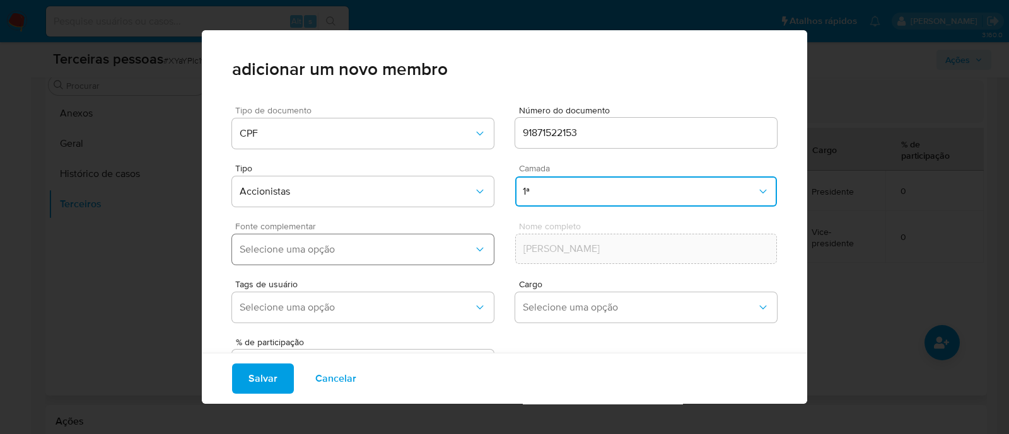
click at [430, 250] on span "Selecione uma opção" at bounding box center [357, 249] width 234 height 13
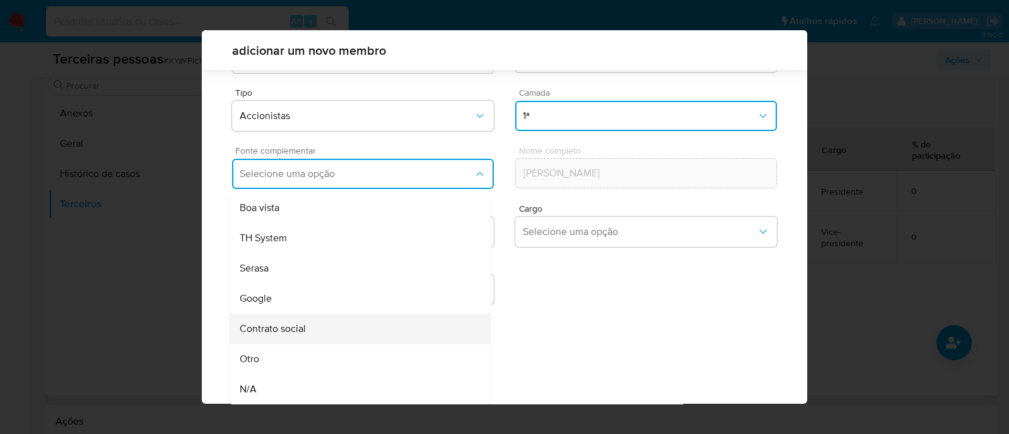
click at [351, 335] on div "Contrato social" at bounding box center [336, 329] width 193 height 30
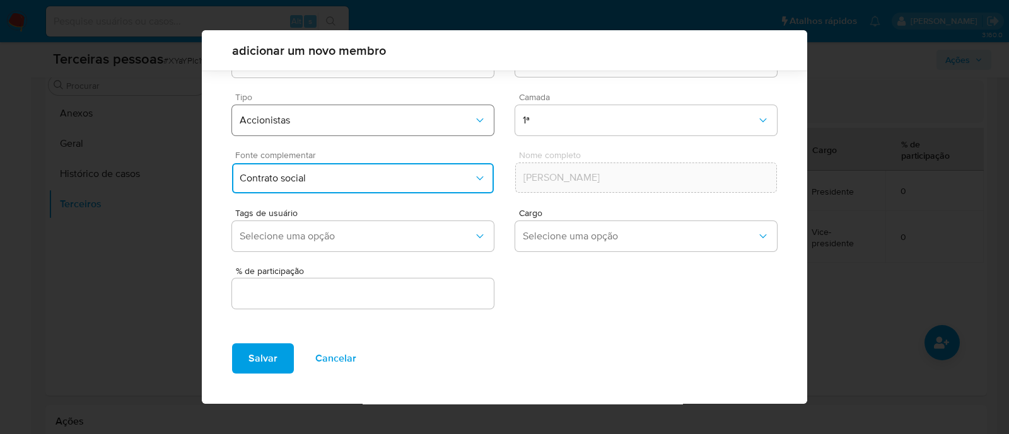
click at [422, 110] on button "Accionistas" at bounding box center [363, 120] width 262 height 30
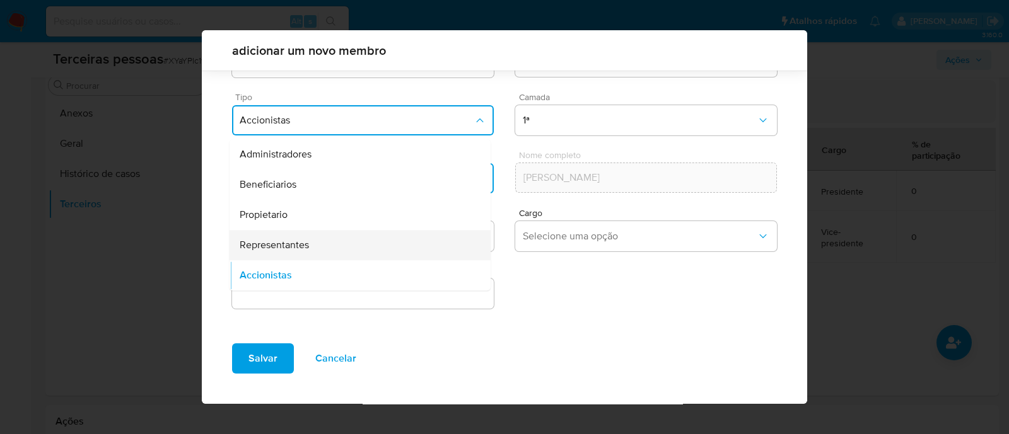
click at [347, 253] on div "Representantes" at bounding box center [336, 245] width 193 height 30
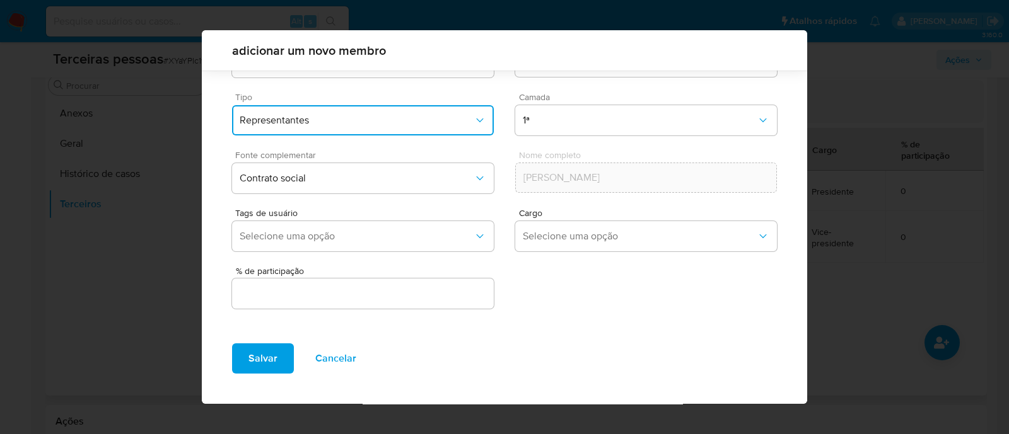
click at [396, 288] on input "text" at bounding box center [363, 294] width 262 height 16
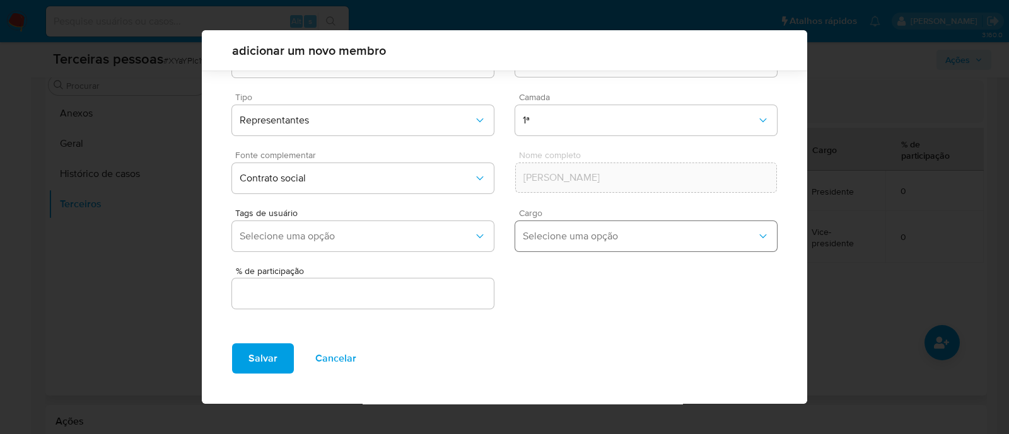
click at [581, 241] on span "Selecione uma opção" at bounding box center [640, 236] width 234 height 13
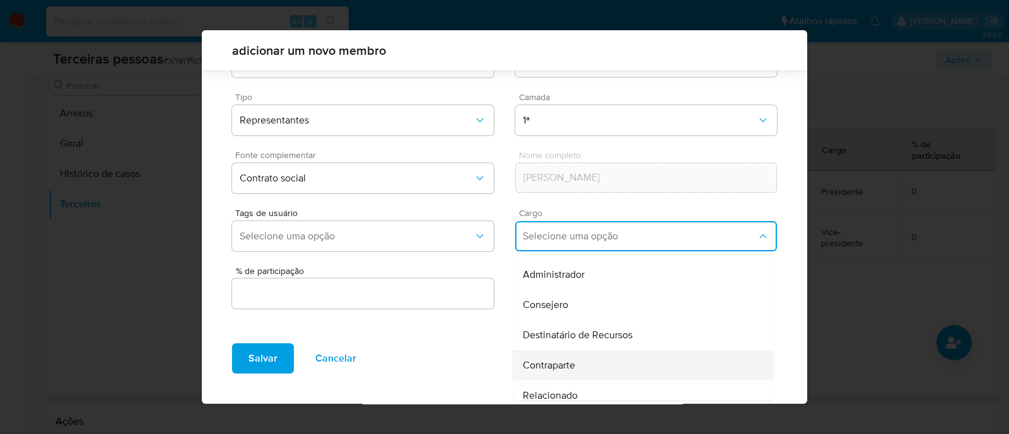
scroll to position [157, 0]
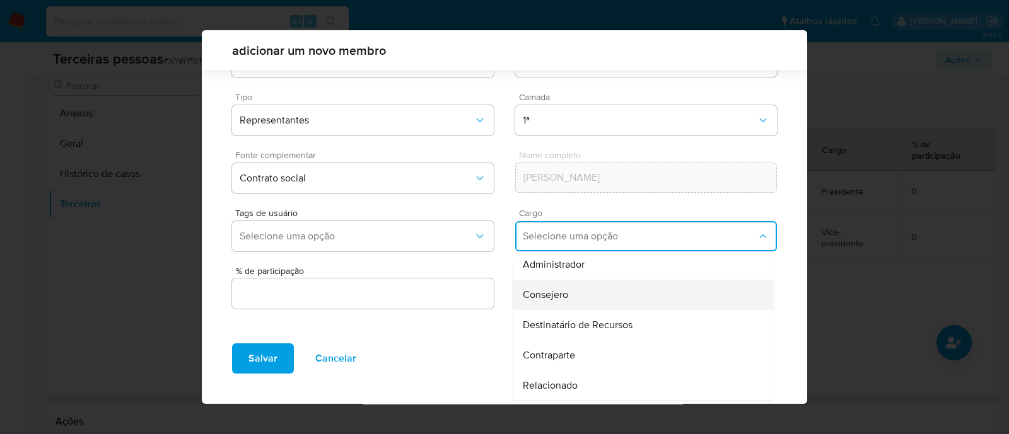
click at [569, 294] on div "Consejero" at bounding box center [619, 295] width 193 height 30
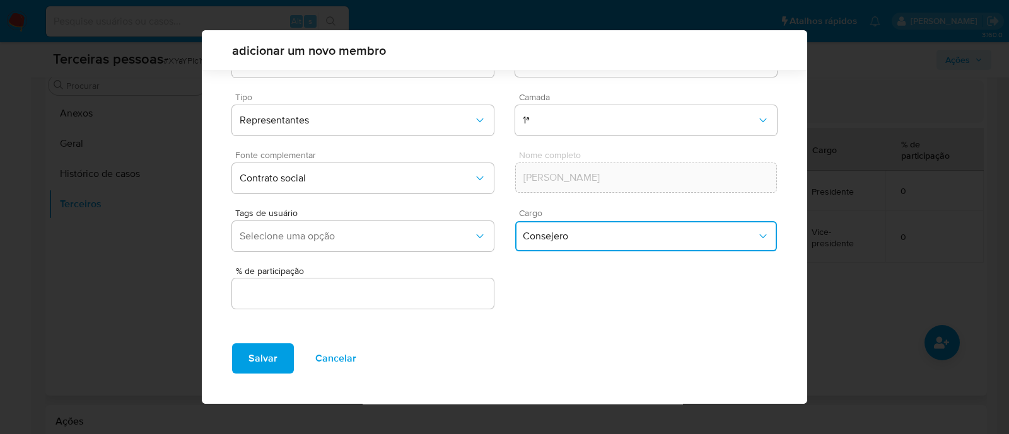
click at [624, 322] on div "Tipo de documento CPF Número do documento 91871522153 Tipo Representantes Camad…" at bounding box center [504, 180] width 605 height 310
click at [470, 306] on div at bounding box center [363, 294] width 262 height 30
click at [475, 294] on input "text" at bounding box center [363, 294] width 262 height 16
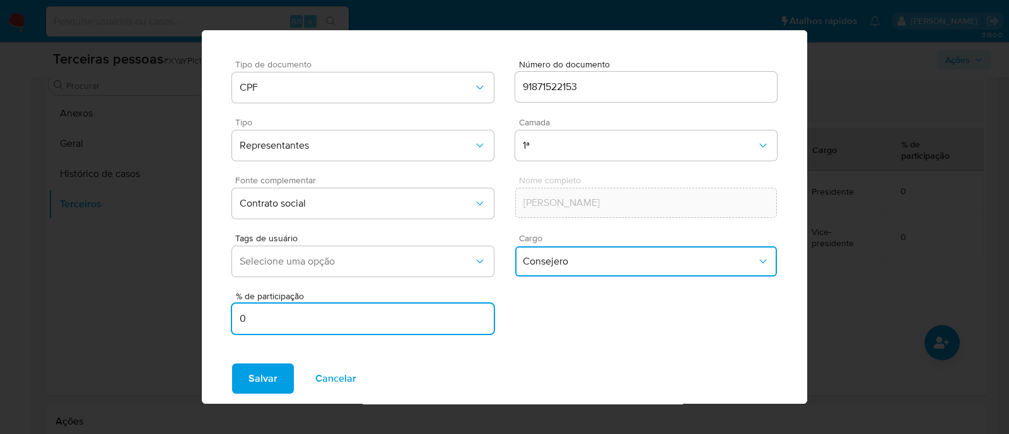
scroll to position [0, 0]
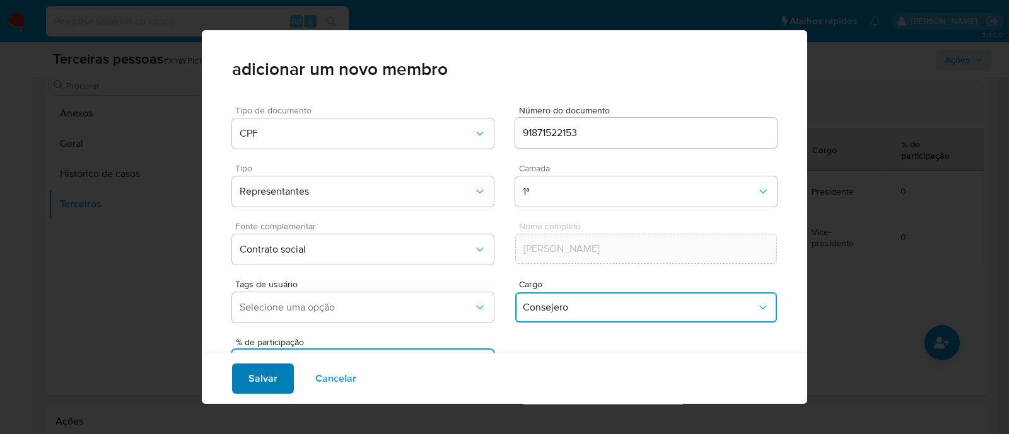
type input "0"
click at [271, 385] on span "Salvar" at bounding box center [262, 379] width 29 height 28
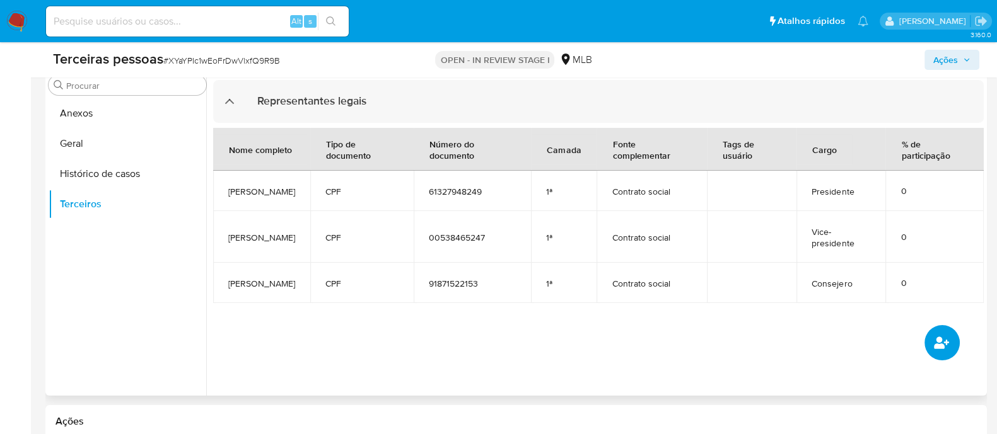
click at [953, 346] on button "common.add_complementary_information" at bounding box center [941, 342] width 35 height 35
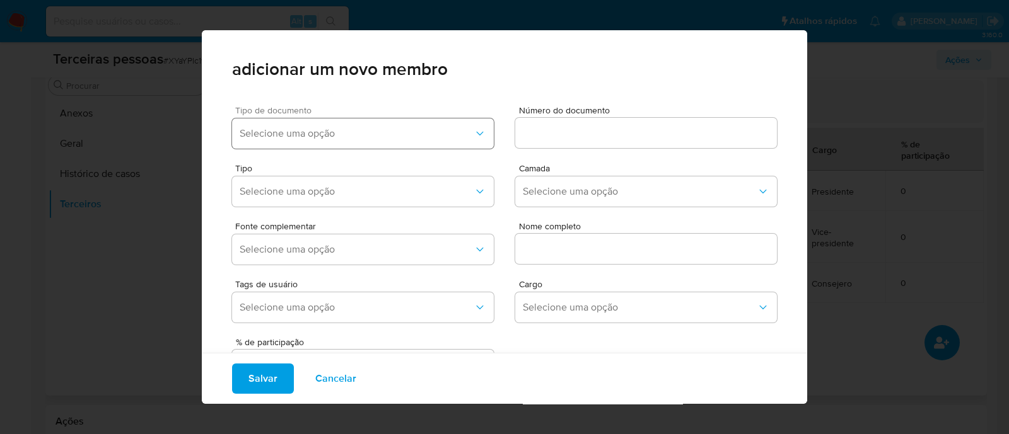
click at [364, 132] on span "Selecione uma opção" at bounding box center [357, 133] width 234 height 13
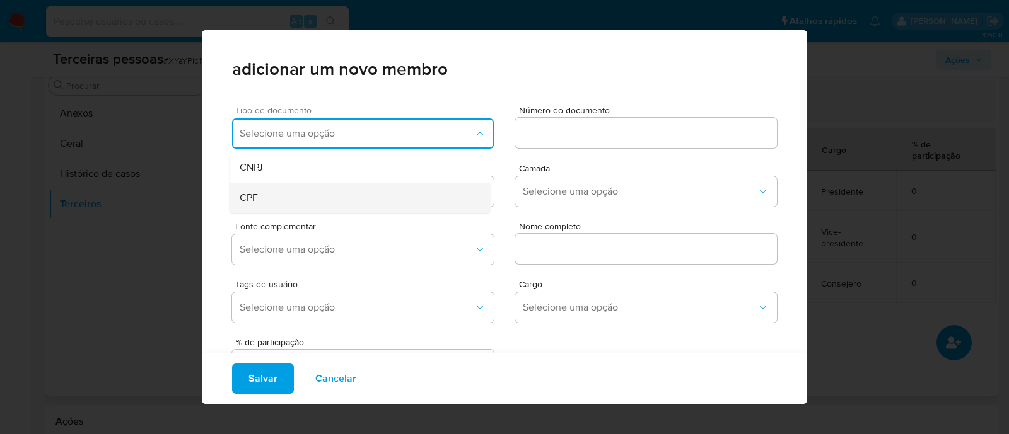
click at [279, 197] on div "CPF" at bounding box center [336, 198] width 193 height 30
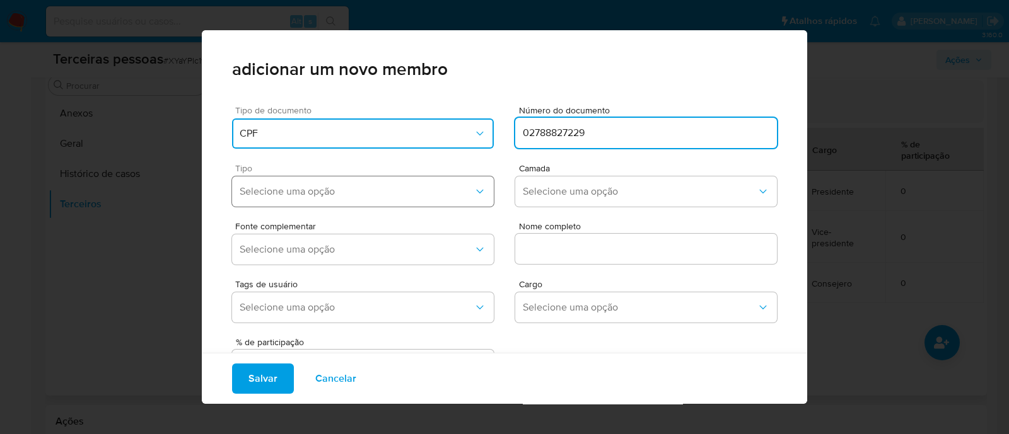
type input "02788827229"
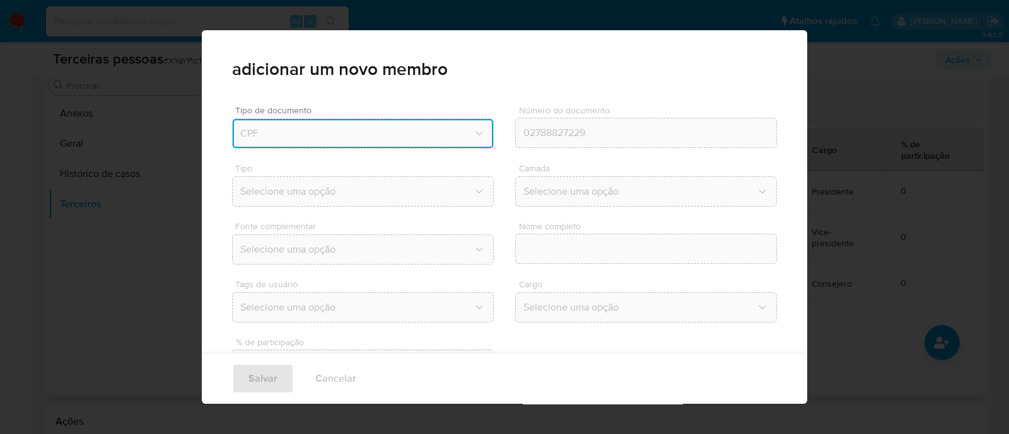
type input "Beatriz de Miranda Fonseca"
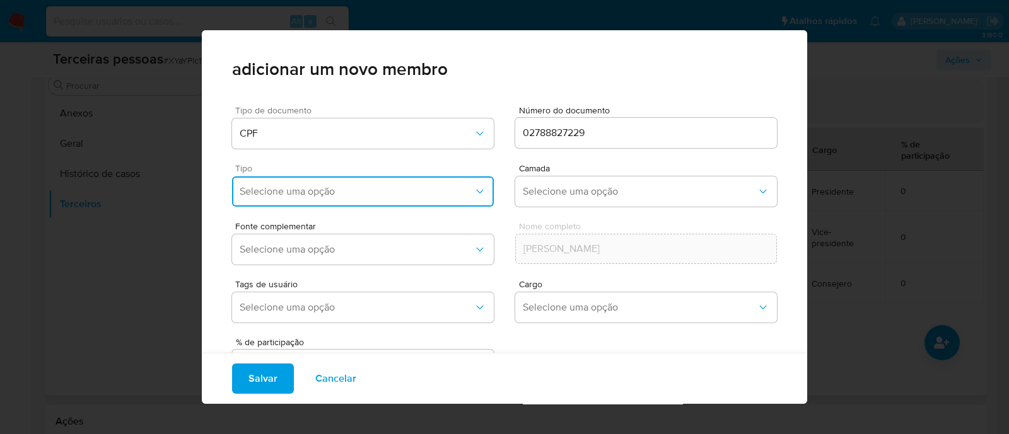
click at [351, 192] on span "Selecione uma opção" at bounding box center [357, 191] width 234 height 13
click at [339, 318] on div "Representantes" at bounding box center [336, 316] width 193 height 30
click at [566, 185] on span "Selecione uma opção" at bounding box center [640, 191] width 234 height 13
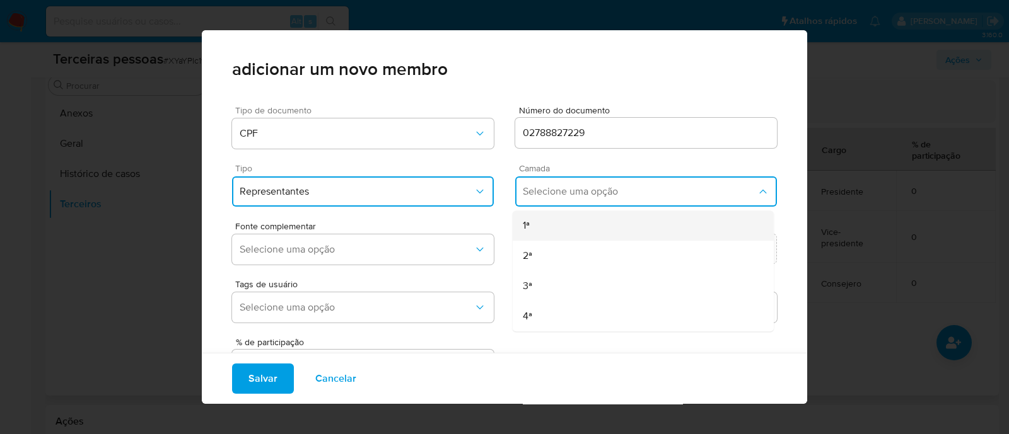
click at [557, 230] on div "1ª" at bounding box center [619, 226] width 193 height 30
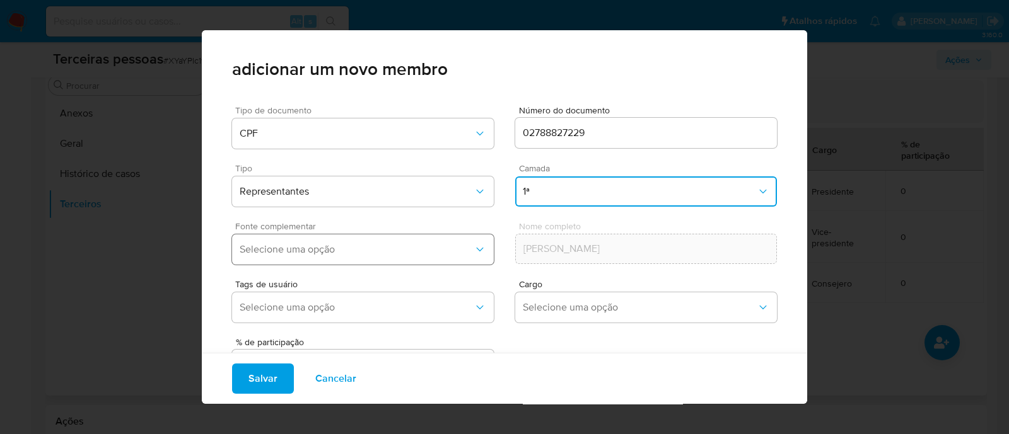
click at [386, 256] on button "Selecione uma opção" at bounding box center [363, 250] width 262 height 30
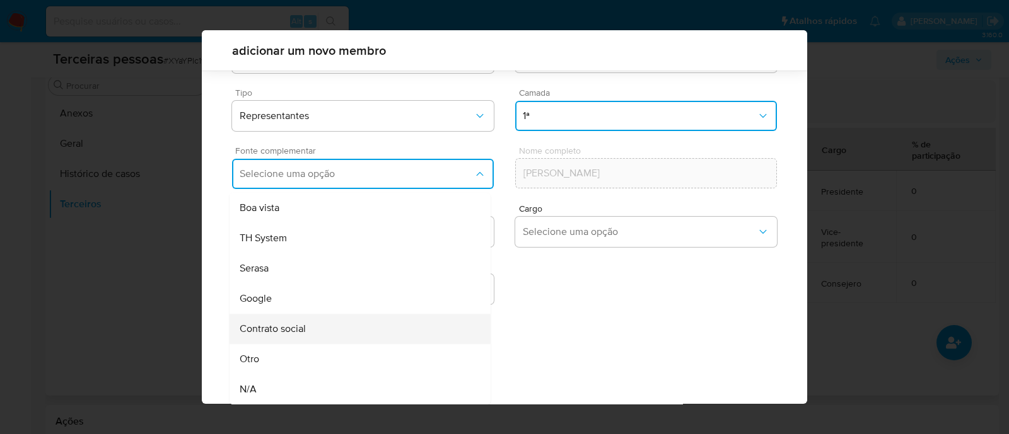
click at [334, 320] on div "Contrato social" at bounding box center [336, 329] width 193 height 30
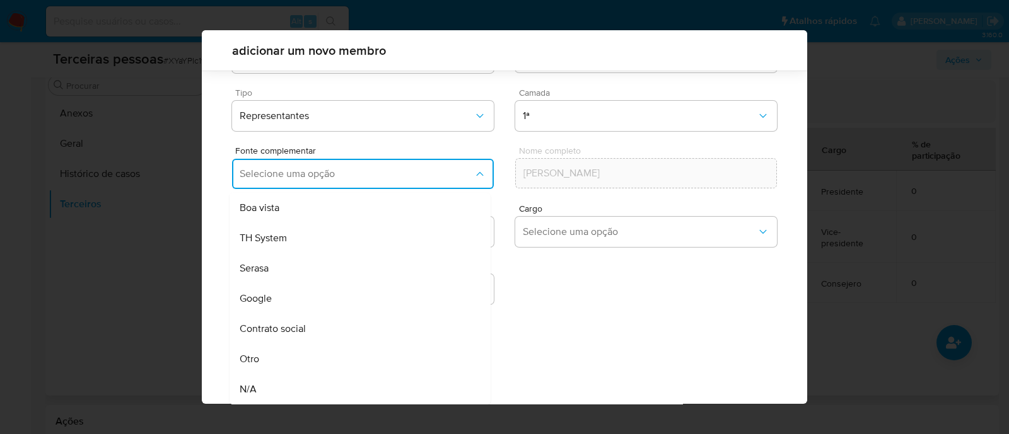
scroll to position [46, 0]
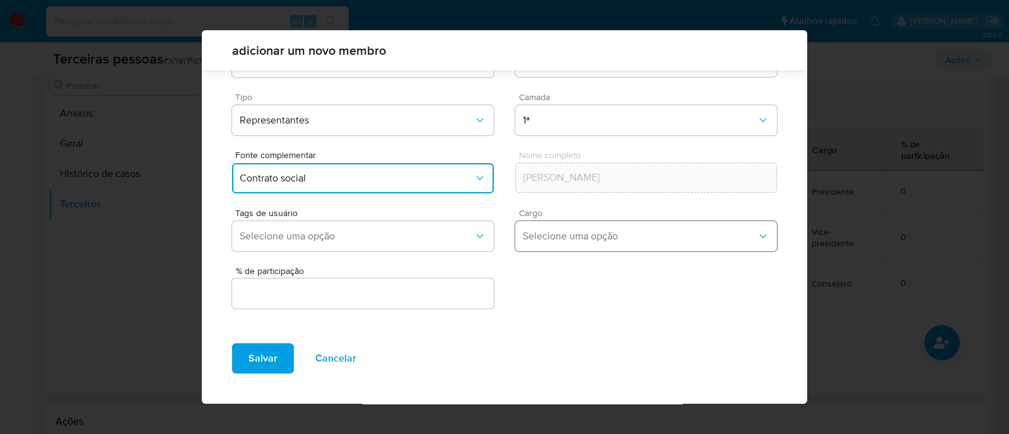
click at [515, 236] on button "Selecione uma opção" at bounding box center [646, 236] width 262 height 30
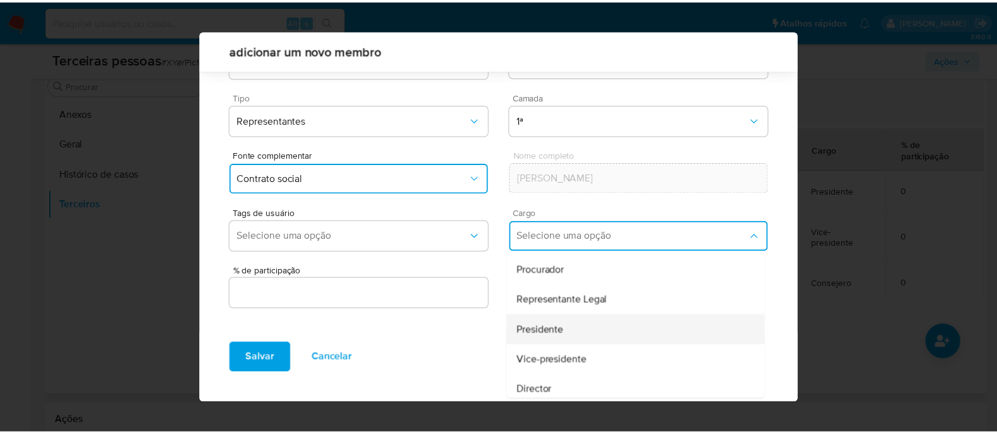
scroll to position [78, 0]
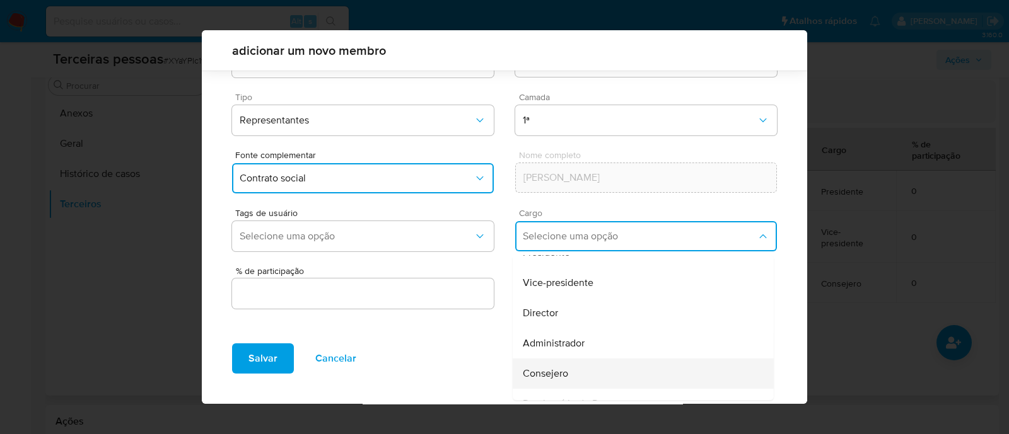
click at [530, 369] on span "Consejero" at bounding box center [545, 374] width 45 height 13
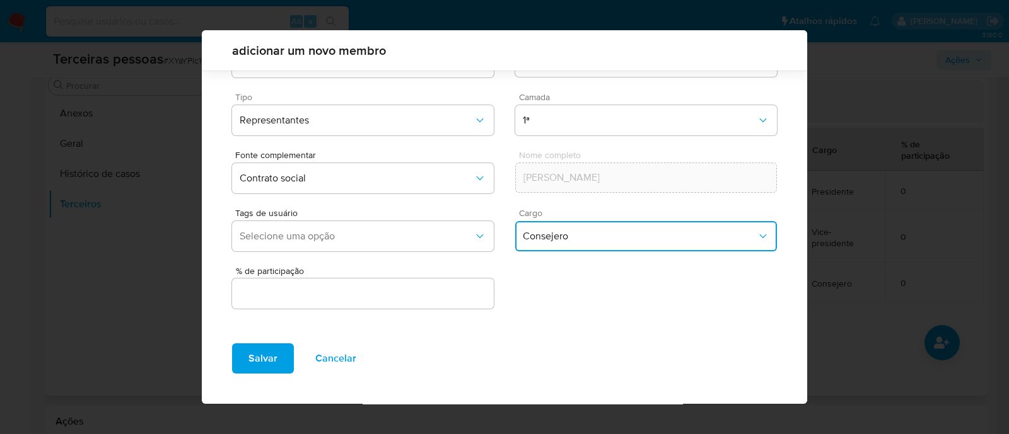
click at [410, 288] on input "text" at bounding box center [363, 294] width 262 height 16
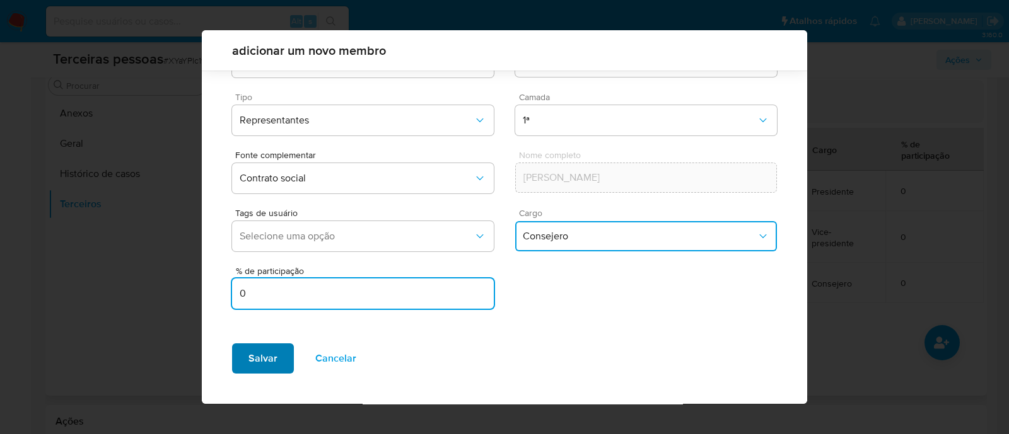
type input "0"
click at [248, 345] on span "Salvar" at bounding box center [262, 359] width 29 height 28
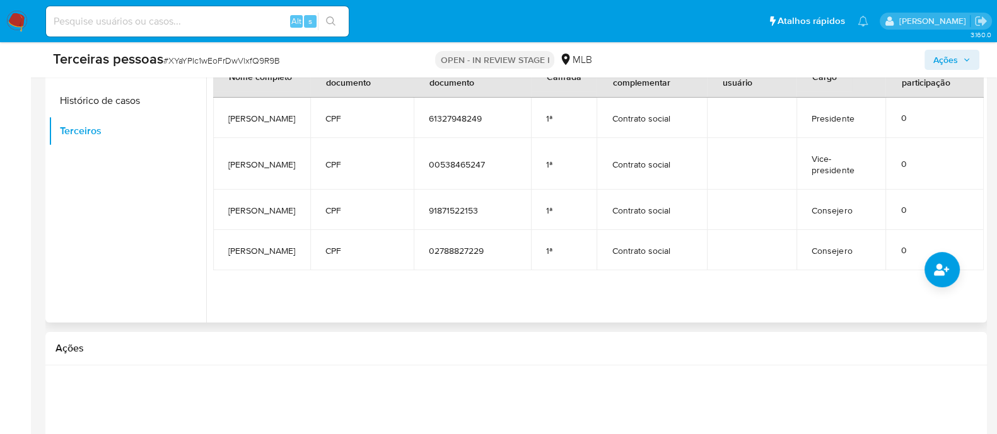
scroll to position [160, 0]
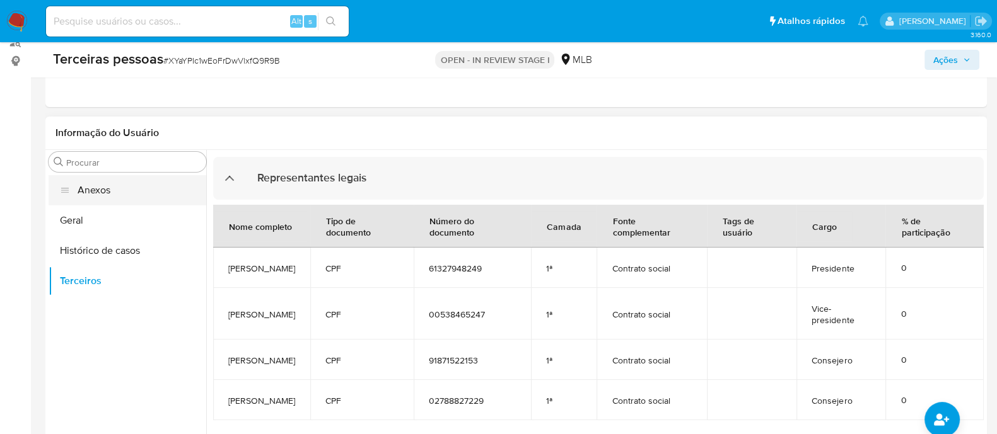
click at [110, 187] on button "Anexos" at bounding box center [128, 190] width 158 height 30
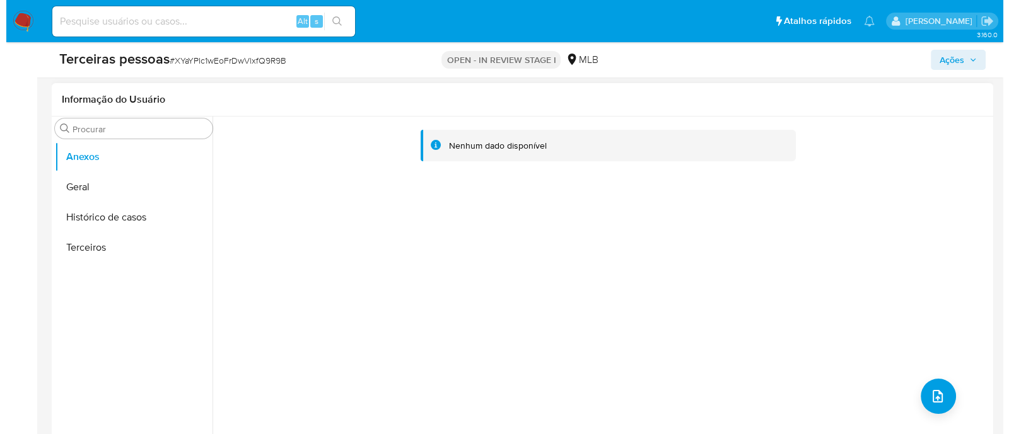
scroll to position [238, 0]
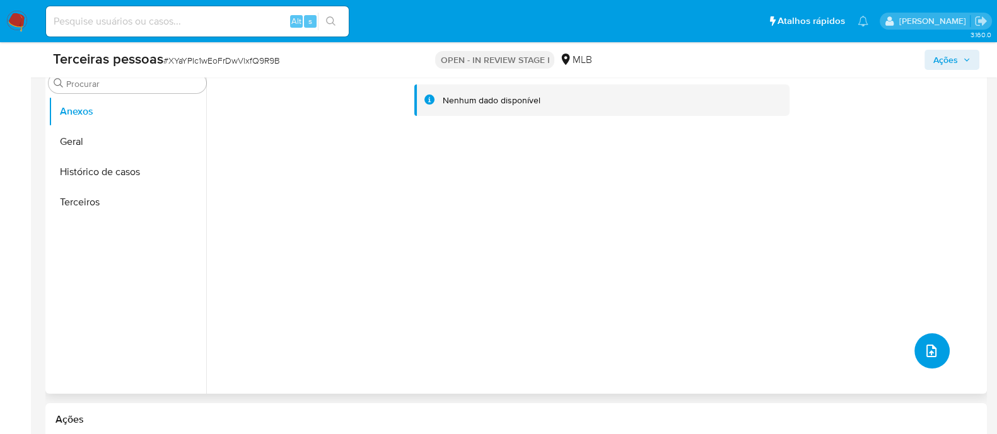
click at [933, 347] on span "upload-file" at bounding box center [931, 351] width 15 height 15
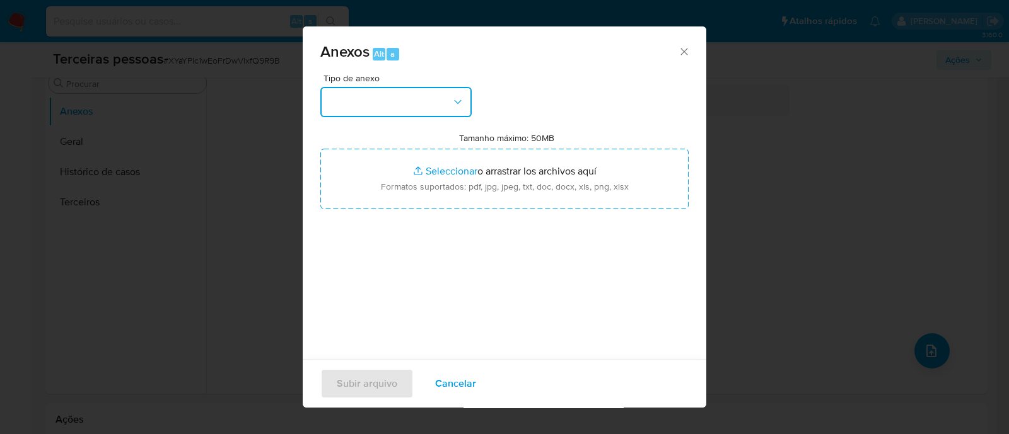
click at [399, 112] on button "button" at bounding box center [395, 102] width 151 height 30
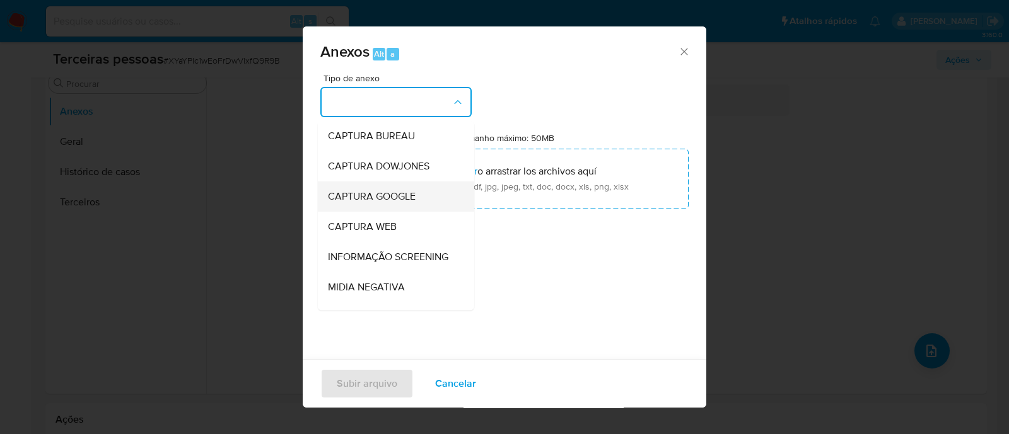
scroll to position [194, 0]
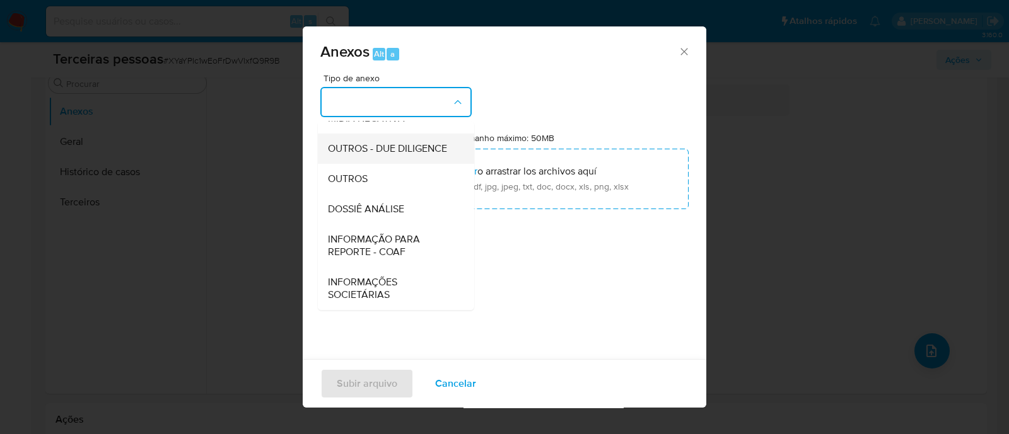
click at [387, 142] on span "OUTROS - DUE DILIGENCE" at bounding box center [387, 148] width 119 height 13
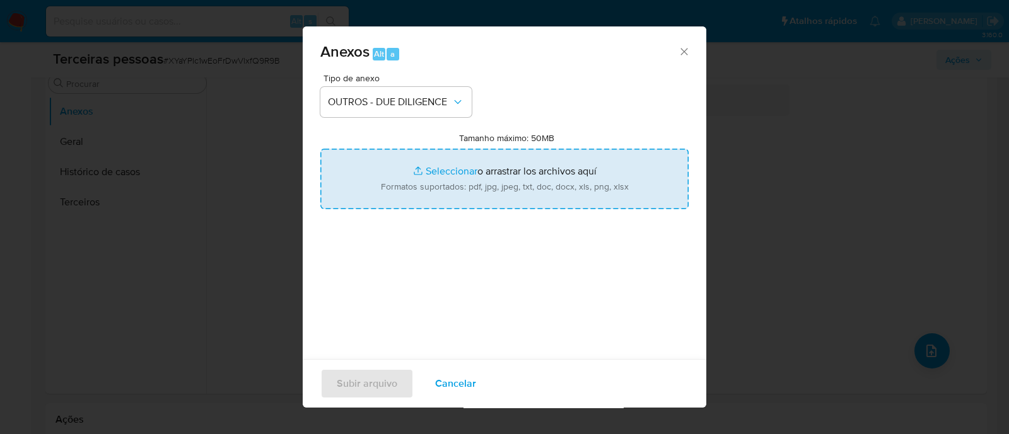
click at [530, 187] on input "Tamanho máximo: 50MB Seleccionar archivos" at bounding box center [504, 179] width 368 height 61
type input "C:\fakepath\Matriz de Risco - INSTITUTO MANAOS.pdf"
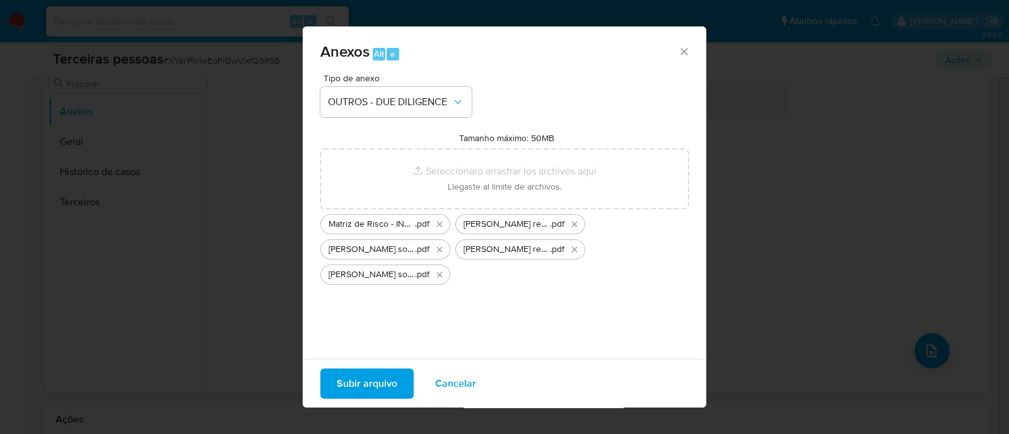
click at [349, 389] on span "Subir arquivo" at bounding box center [367, 384] width 61 height 28
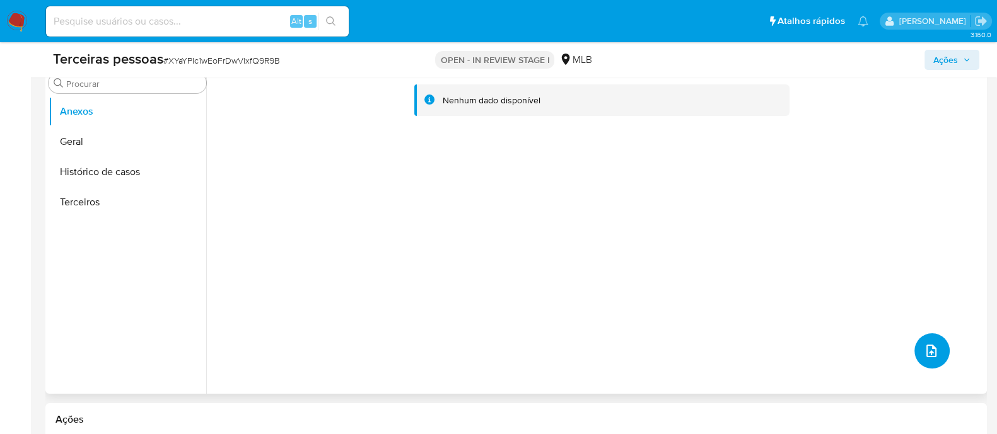
click at [924, 351] on icon "upload-file" at bounding box center [931, 351] width 15 height 15
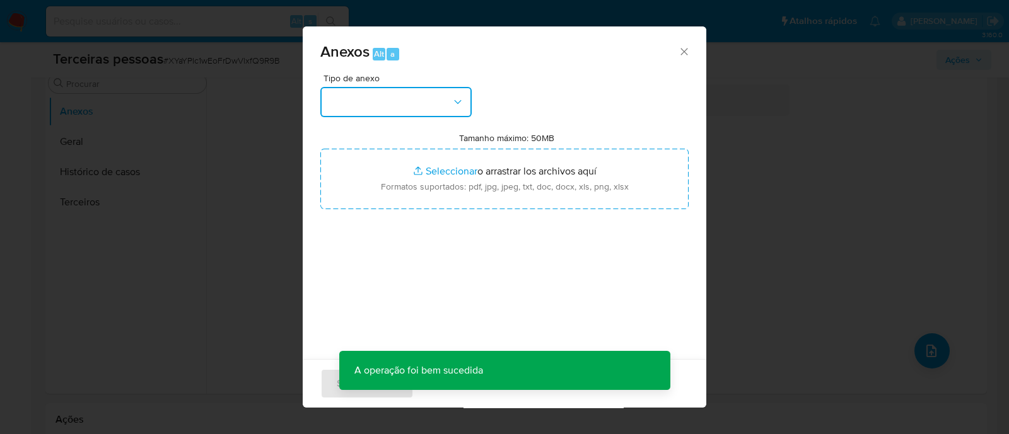
click at [426, 96] on button "button" at bounding box center [395, 102] width 151 height 30
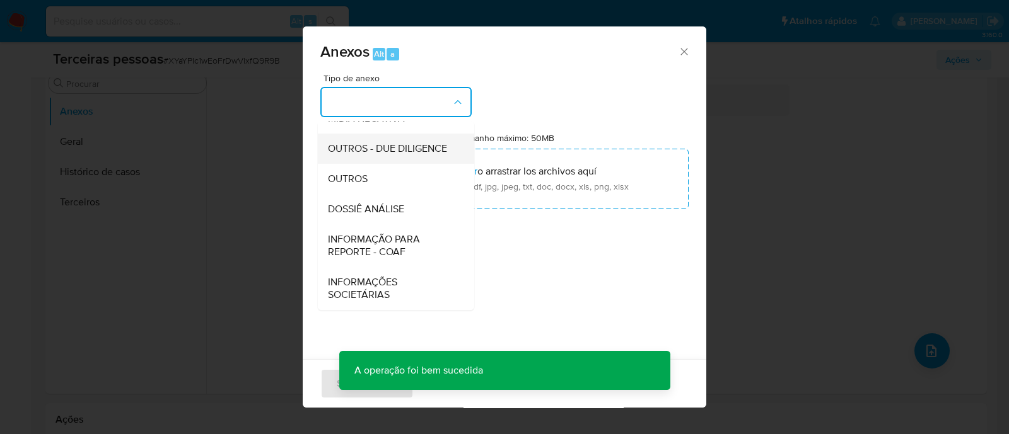
click at [346, 142] on span "OUTROS - DUE DILIGENCE" at bounding box center [387, 148] width 119 height 13
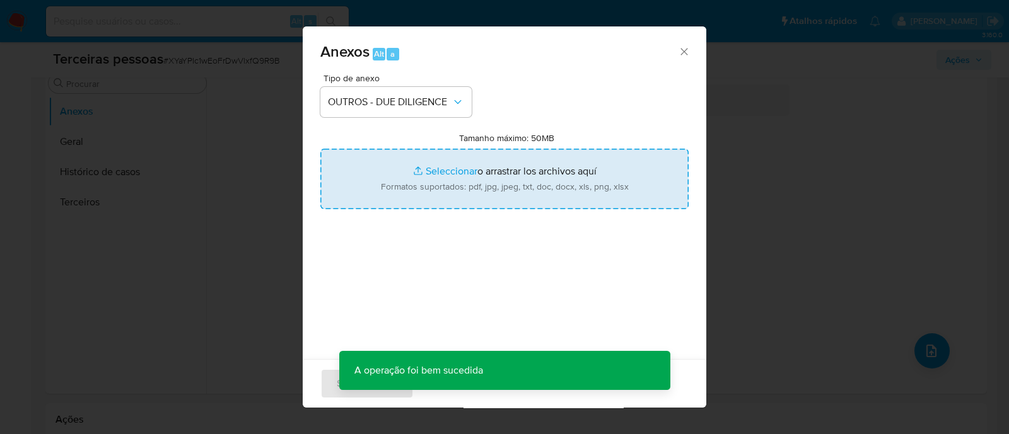
click at [451, 158] on input "Tamanho máximo: 50MB Seleccionar archivos" at bounding box center [504, 179] width 368 height 61
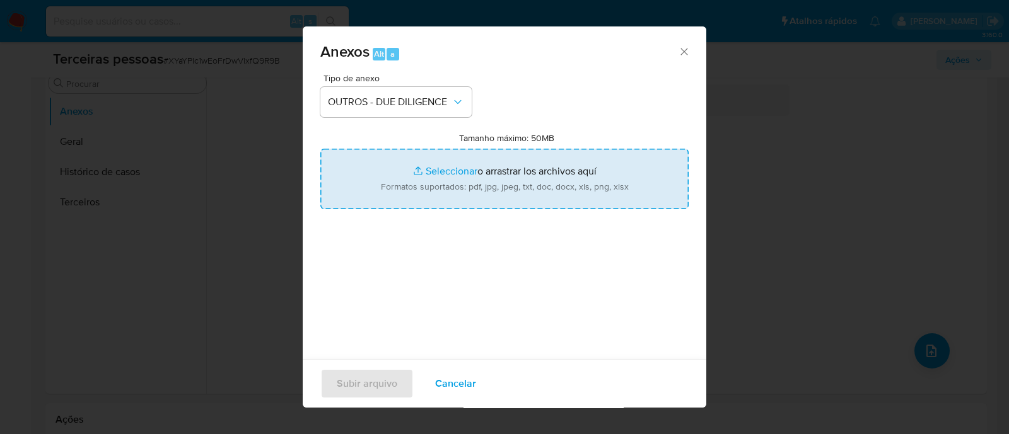
type input "C:\fakepath\NATHALIE XAVIER DE ALMEIDA refinitiv.pdf"
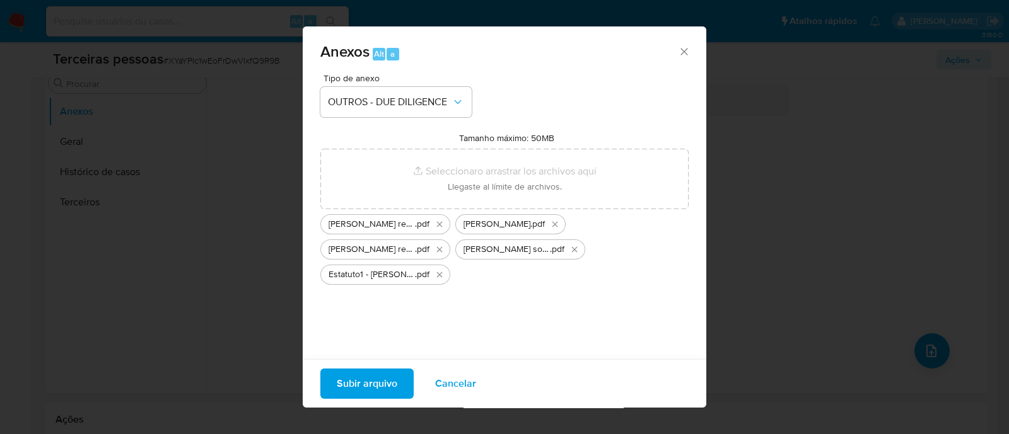
click at [381, 390] on span "Subir arquivo" at bounding box center [367, 384] width 61 height 28
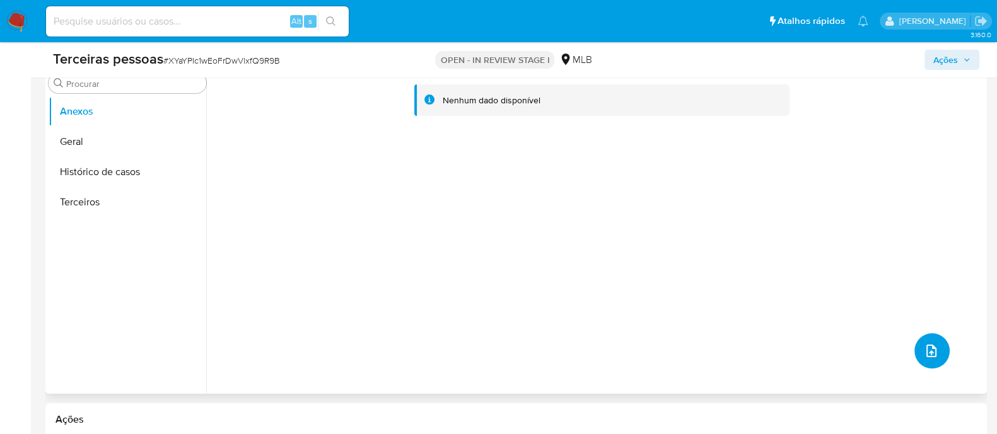
click at [915, 356] on button "upload-file" at bounding box center [931, 351] width 35 height 35
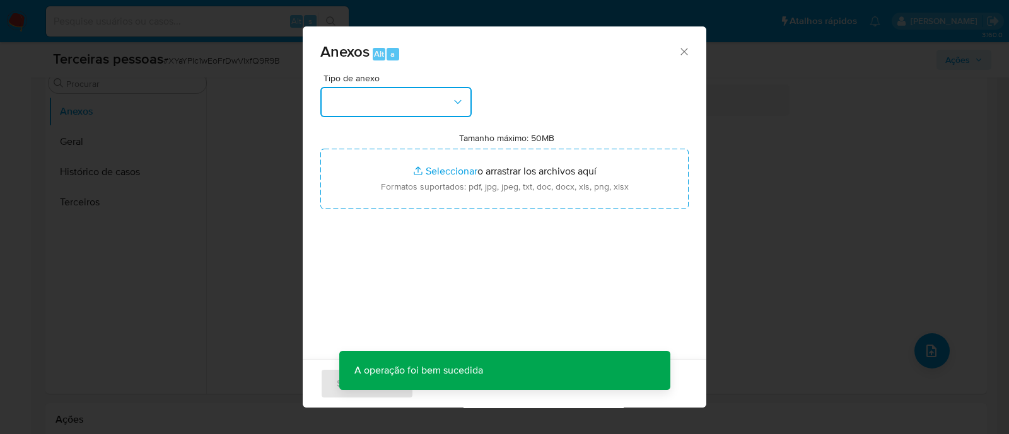
click at [448, 105] on button "button" at bounding box center [395, 102] width 151 height 30
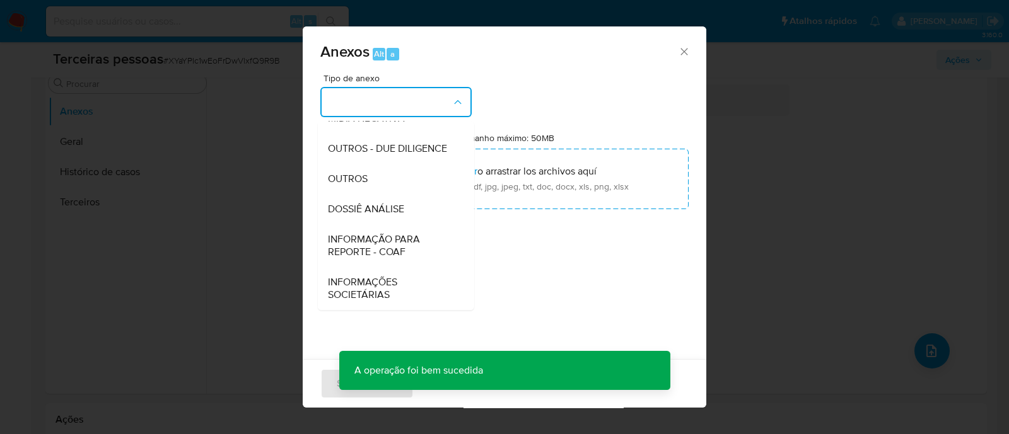
click at [395, 145] on span "OUTROS - DUE DILIGENCE" at bounding box center [387, 148] width 119 height 13
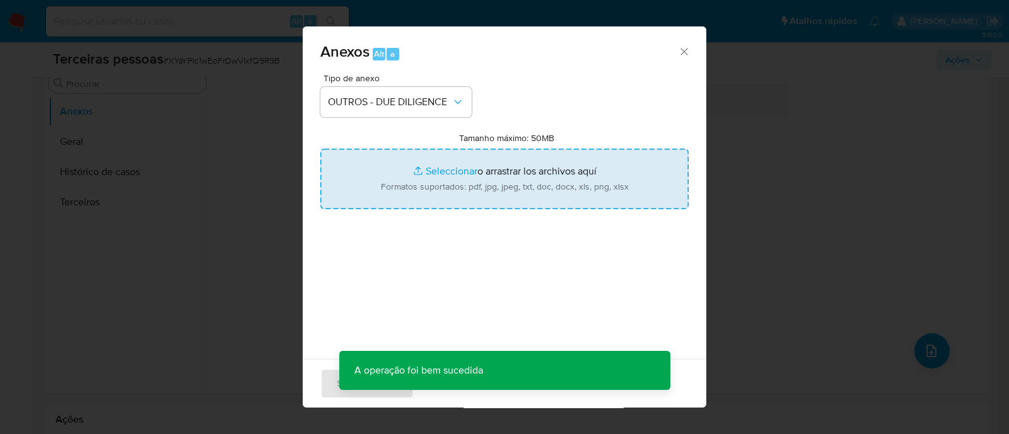
click at [539, 190] on input "Tamanho máximo: 50MB Seleccionar archivos" at bounding box center [504, 179] width 368 height 61
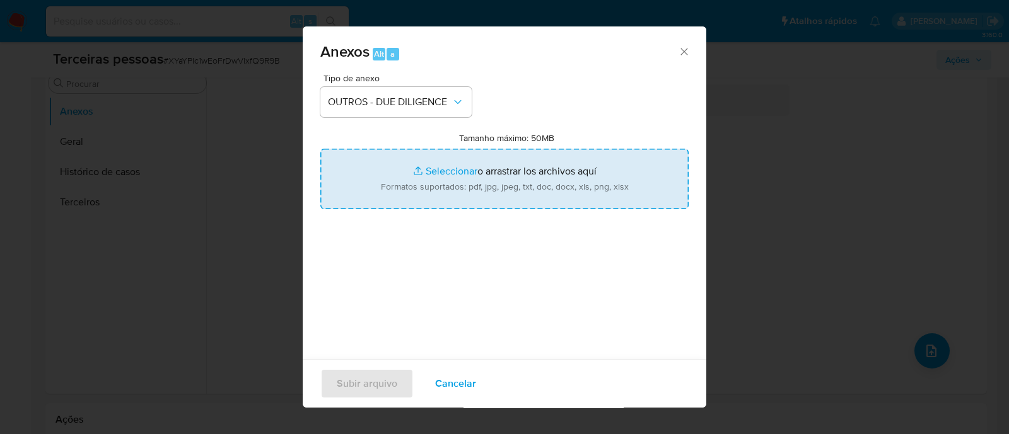
type input "C:\fakepath\Ata de Reunião1 (1) - Carlos Foxx.pdf"
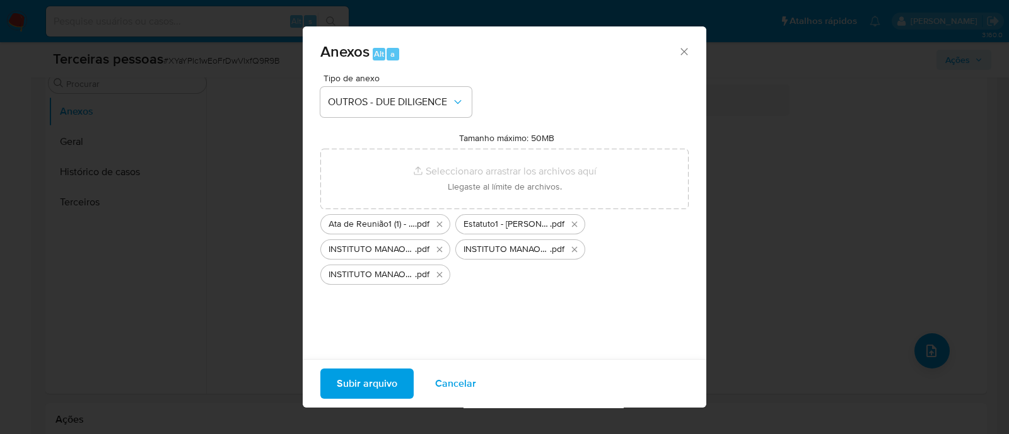
click at [405, 388] on button "Subir arquivo" at bounding box center [366, 384] width 93 height 30
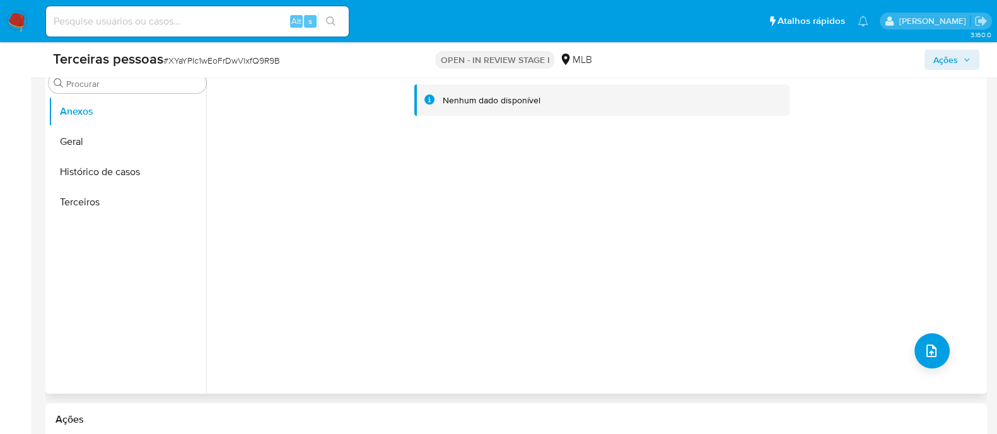
click at [315, 227] on div "Nenhum dado disponível" at bounding box center [594, 232] width 777 height 323
click at [146, 108] on button "Anexos" at bounding box center [128, 111] width 158 height 30
click at [139, 153] on button "Geral" at bounding box center [128, 142] width 158 height 30
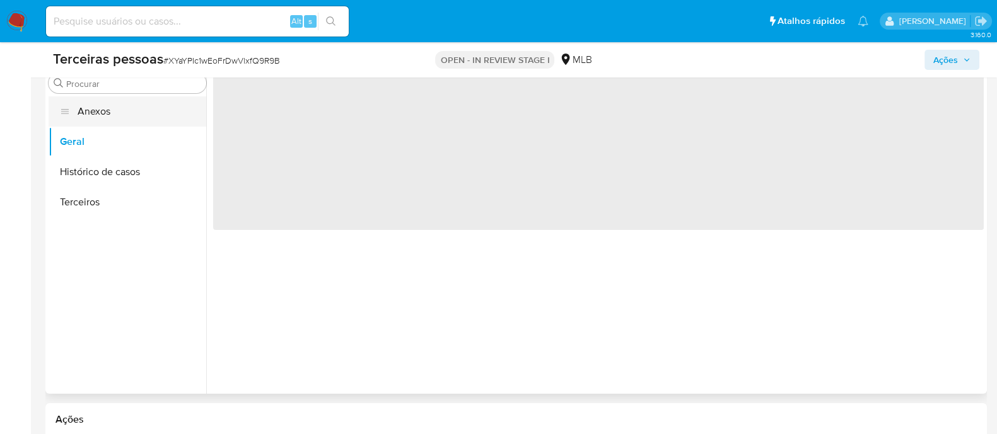
click at [139, 102] on button "Anexos" at bounding box center [128, 111] width 158 height 30
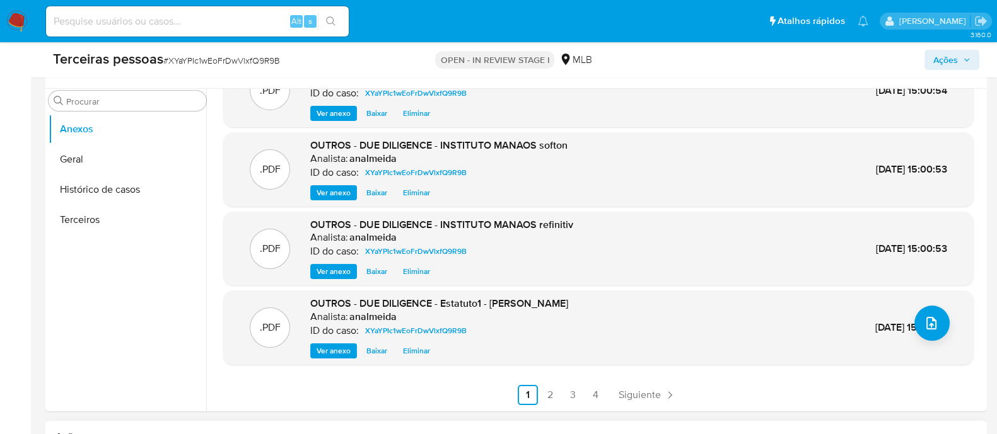
scroll to position [396, 0]
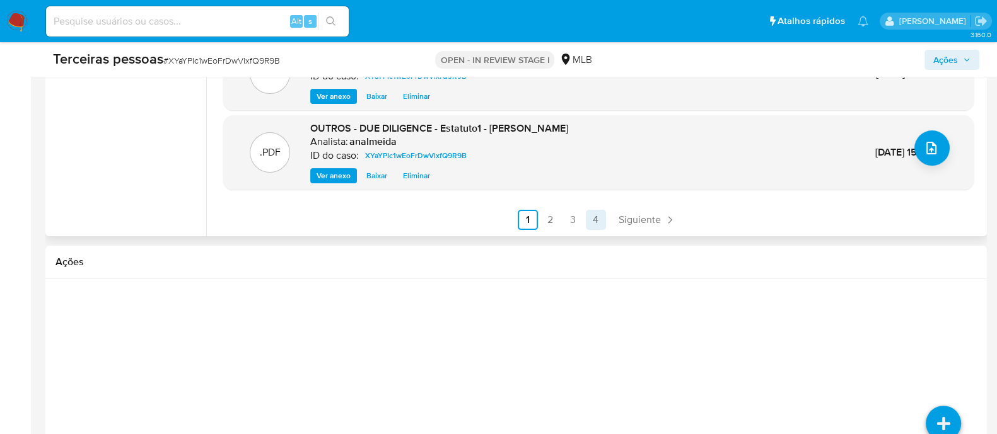
click at [591, 216] on link "4" at bounding box center [596, 220] width 20 height 20
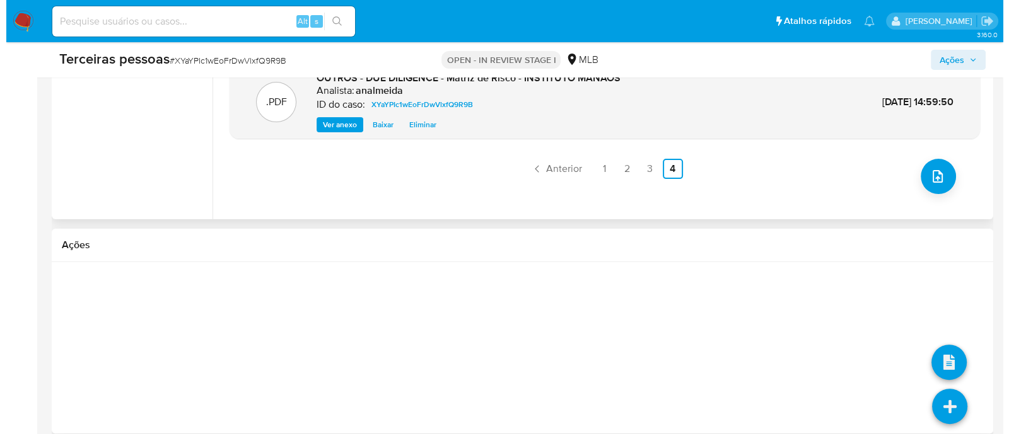
scroll to position [475, 0]
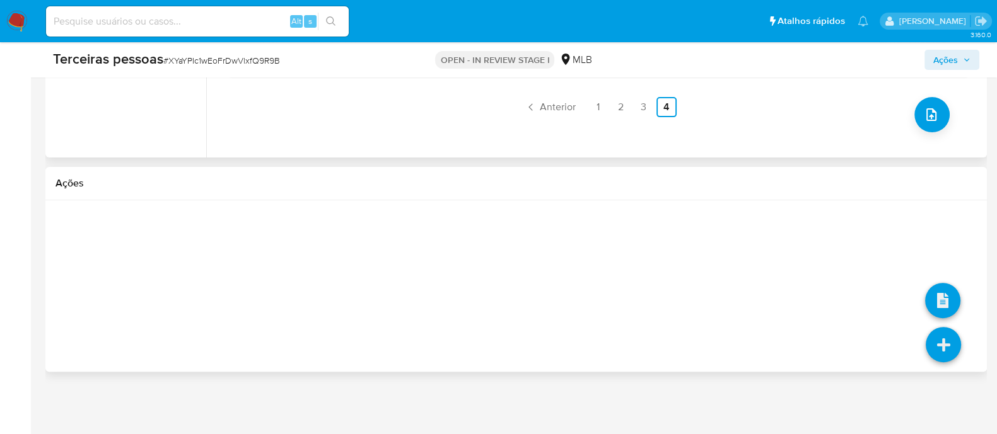
click at [936, 341] on icon at bounding box center [943, 344] width 35 height 35
click at [946, 310] on icon at bounding box center [942, 300] width 35 height 35
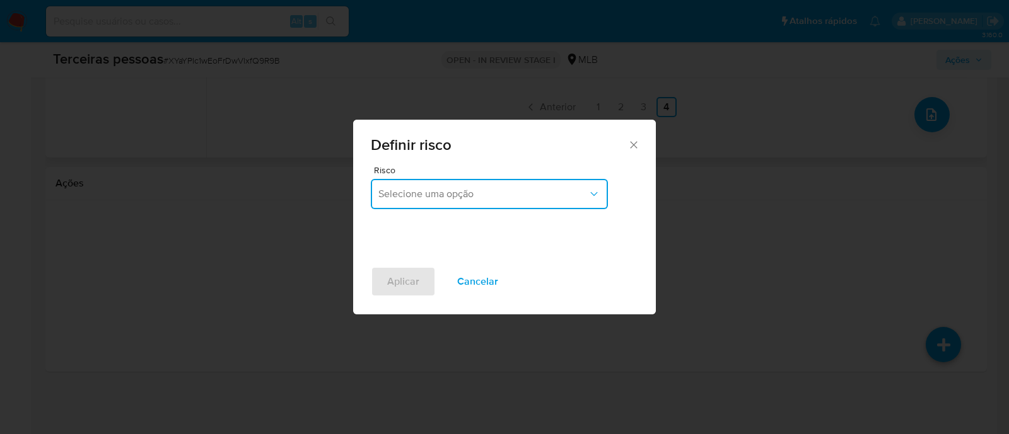
drag, startPoint x: 470, startPoint y: 186, endPoint x: 470, endPoint y: 195, distance: 8.8
click at [470, 187] on button "Selecione uma opção" at bounding box center [489, 194] width 237 height 30
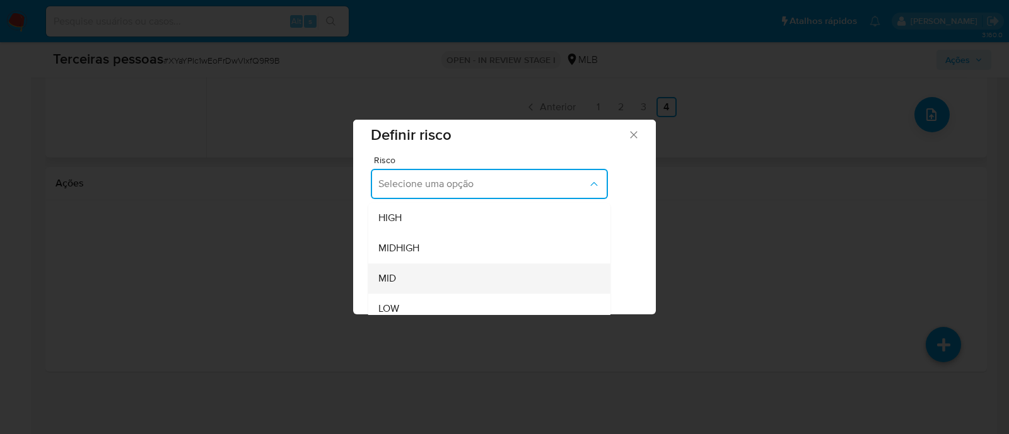
scroll to position [19, 0]
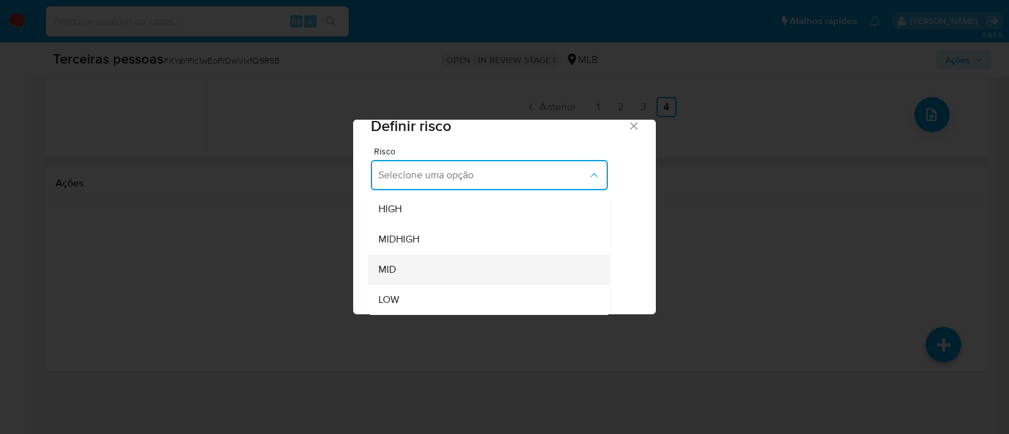
click at [419, 270] on div "MID" at bounding box center [485, 270] width 214 height 30
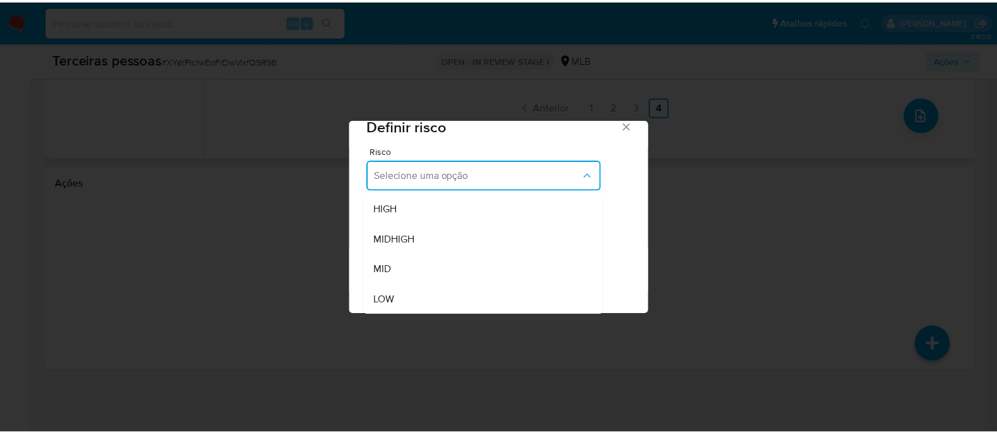
scroll to position [0, 0]
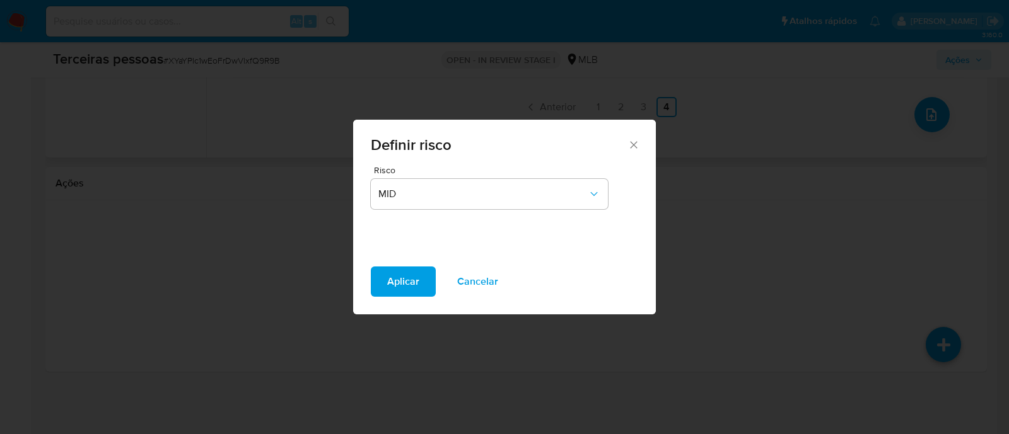
click at [385, 297] on div "Aplicar Cancelar" at bounding box center [504, 291] width 303 height 48
click at [397, 282] on span "Aplicar" at bounding box center [403, 282] width 32 height 28
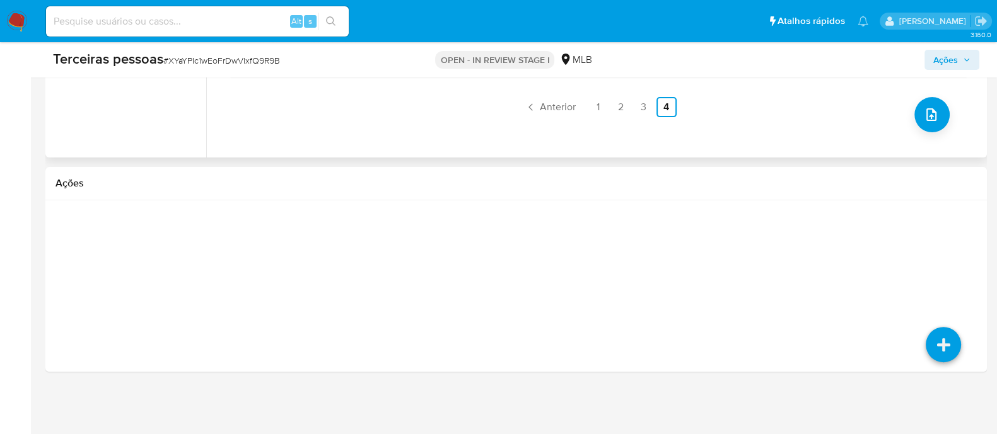
click at [977, 64] on button "Ações" at bounding box center [951, 60] width 55 height 20
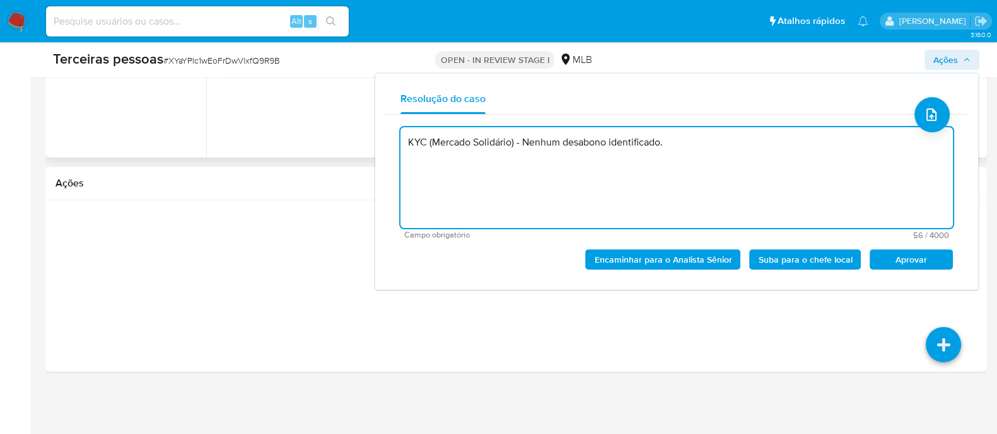
click at [917, 257] on span "Aprovar" at bounding box center [911, 260] width 66 height 18
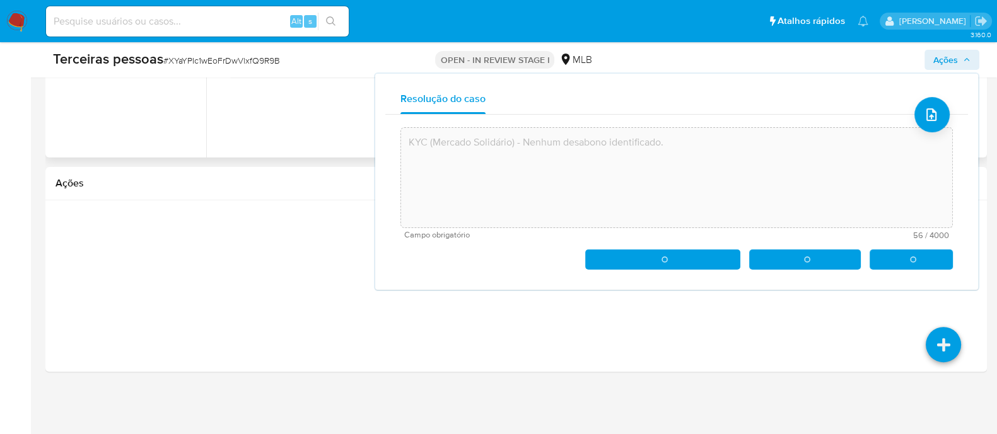
type textarea "KYC (Mercado Solidário) - Nenhum desabono identificado."
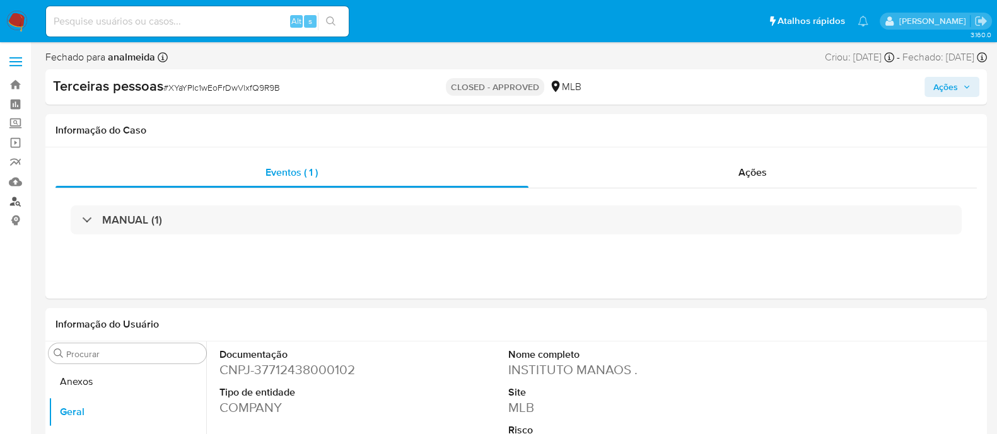
click at [12, 198] on link "Localizador de pessoas" at bounding box center [75, 202] width 150 height 20
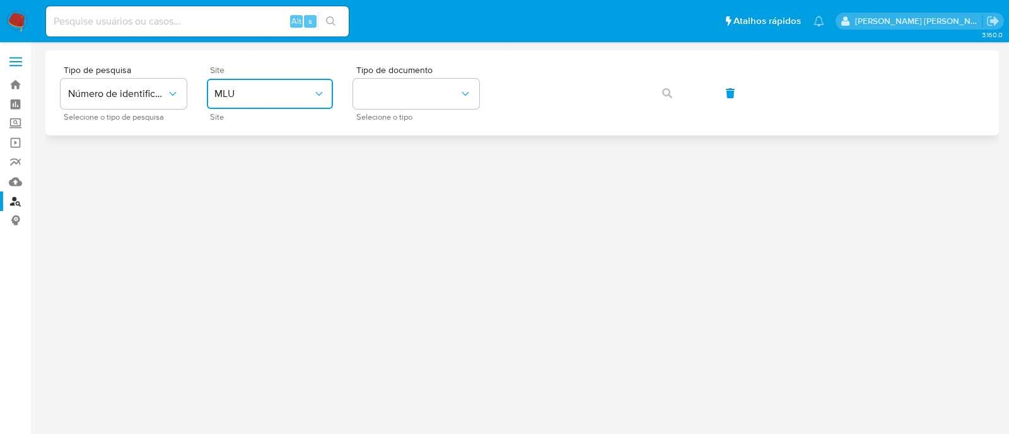
click at [232, 105] on button "MLU" at bounding box center [270, 94] width 126 height 30
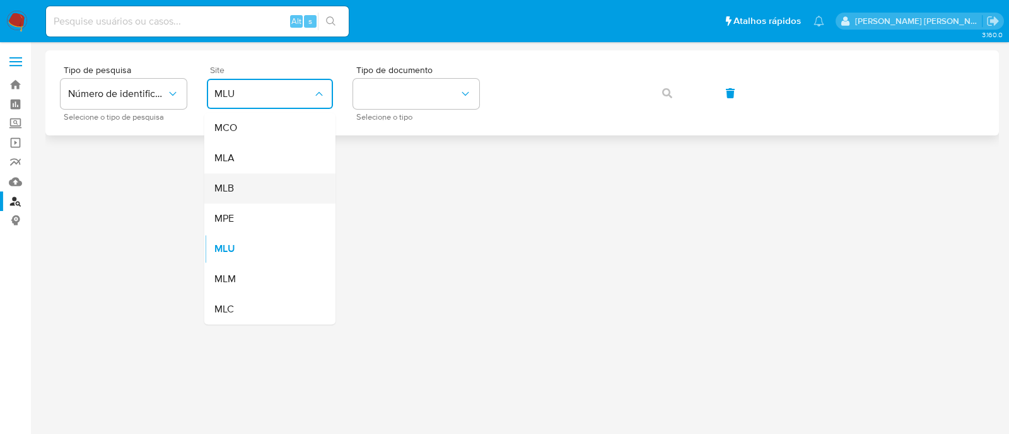
click at [264, 197] on div "MLB" at bounding box center [265, 188] width 103 height 30
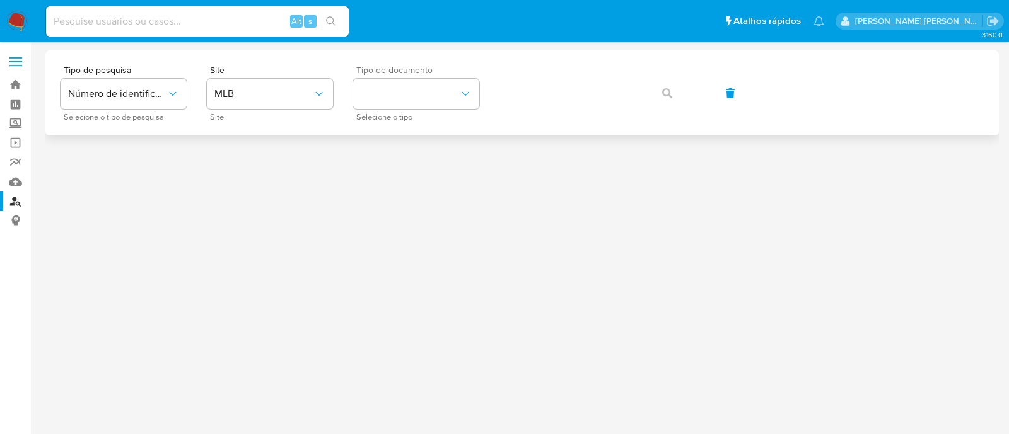
click at [397, 74] on span "Tipo de documento" at bounding box center [419, 70] width 126 height 9
click at [398, 102] on button "identificationType" at bounding box center [416, 94] width 126 height 30
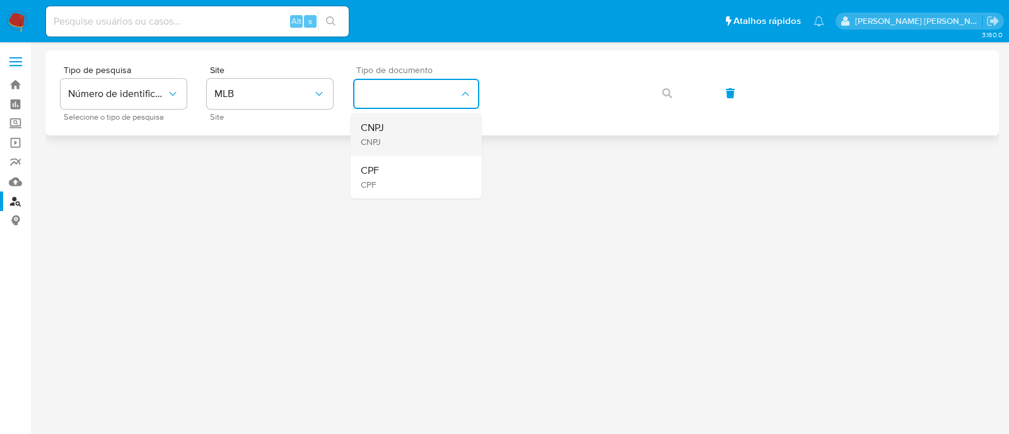
click at [408, 149] on div "CNPJ CNPJ" at bounding box center [412, 134] width 103 height 43
click at [662, 99] on span "button" at bounding box center [667, 93] width 10 height 28
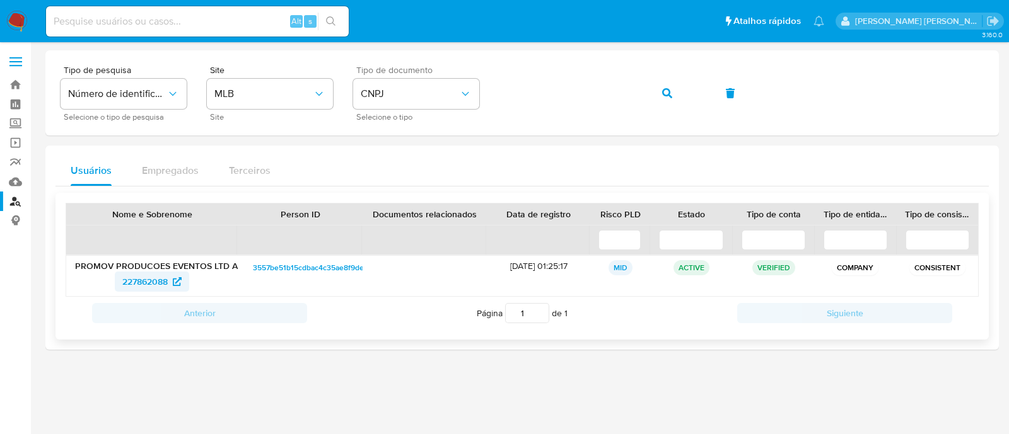
click at [173, 284] on icon at bounding box center [177, 281] width 9 height 9
click at [643, 80] on div "Tipo de pesquisa Número de identificação Selecione o tipo de pesquisa Site MLB …" at bounding box center [522, 93] width 923 height 55
click at [668, 91] on icon "button" at bounding box center [667, 93] width 10 height 10
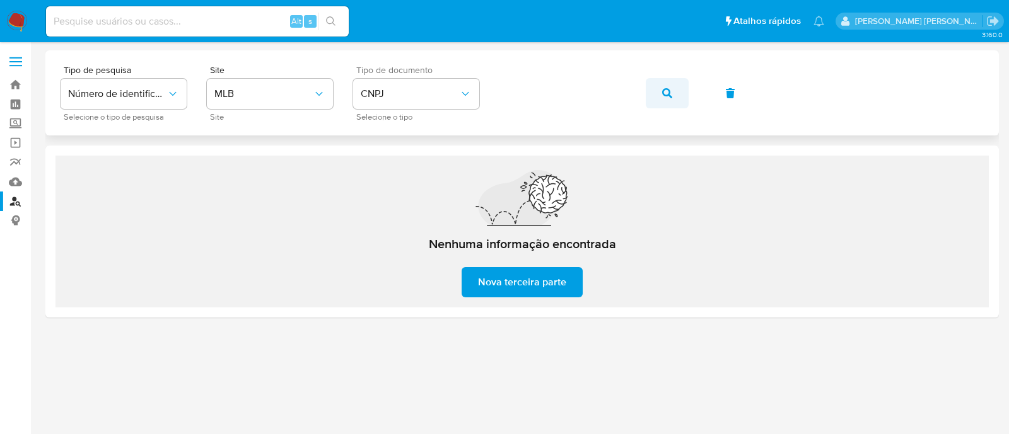
click at [660, 103] on button "button" at bounding box center [667, 93] width 43 height 30
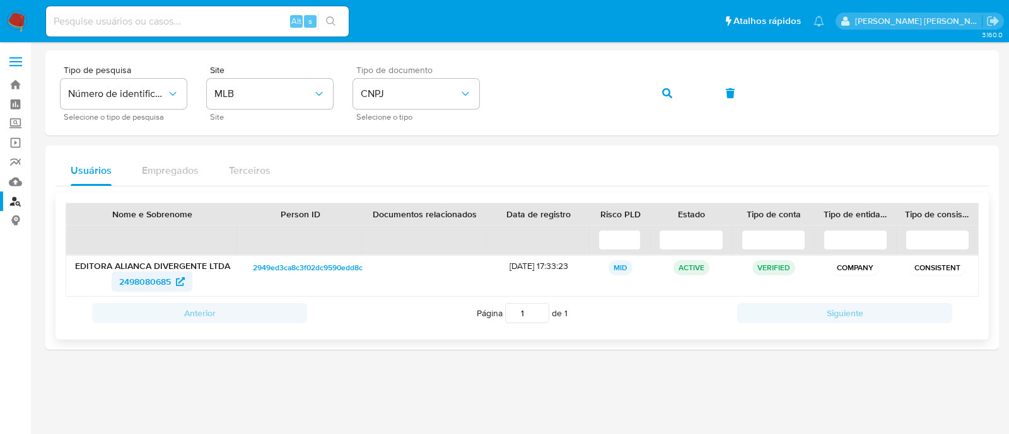
click at [148, 275] on span "2498080685" at bounding box center [145, 282] width 52 height 20
drag, startPoint x: 487, startPoint y: 100, endPoint x: 491, endPoint y: 65, distance: 35.5
click at [491, 67] on div "Tipo de pesquisa Número de identificação Selecione o tipo de pesquisa Site MLB …" at bounding box center [522, 93] width 923 height 55
click at [666, 92] on icon "button" at bounding box center [667, 93] width 10 height 10
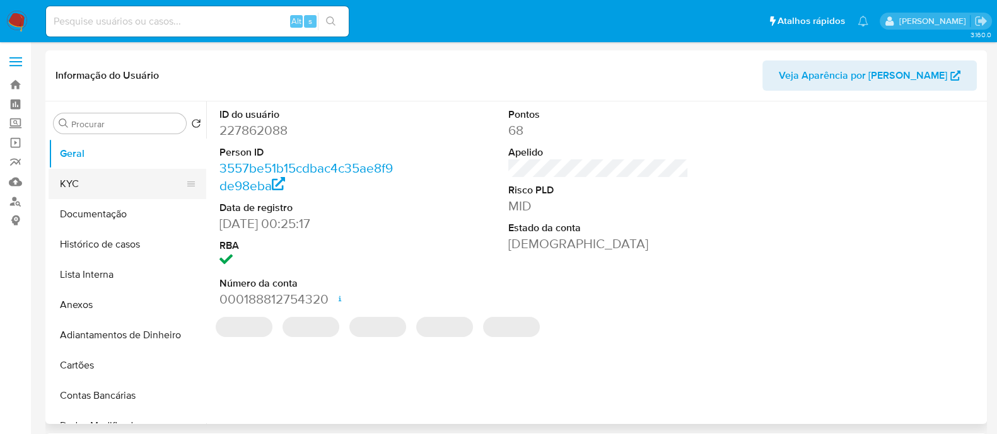
select select "10"
click at [109, 187] on button "KYC" at bounding box center [123, 184] width 148 height 30
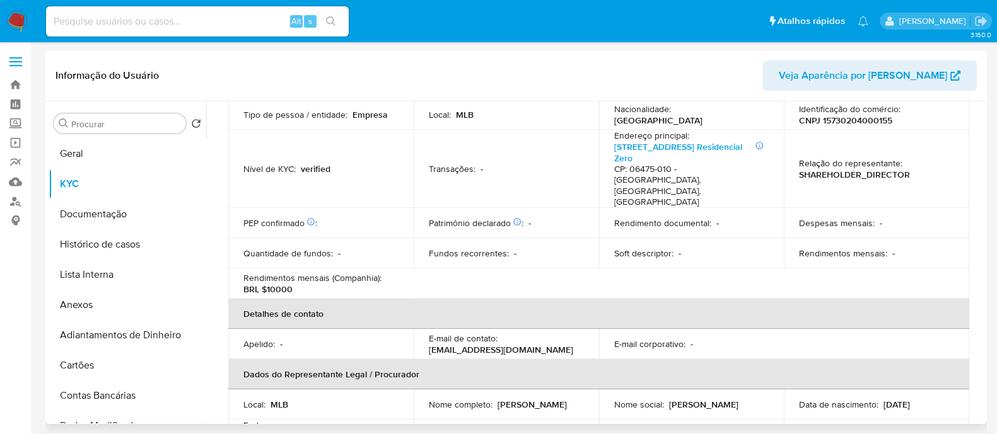
click at [388, 272] on div "Rendimentos mensais (Companhia) : BRL $10000" at bounding box center [320, 283] width 155 height 23
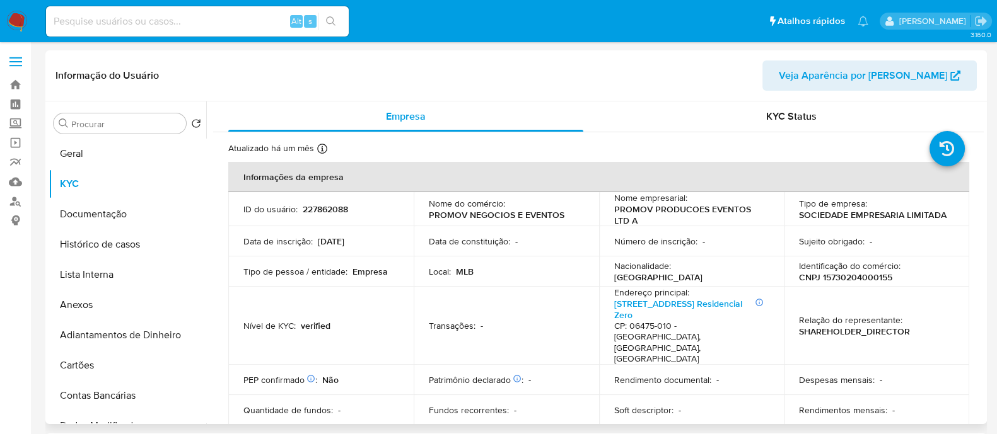
scroll to position [394, 0]
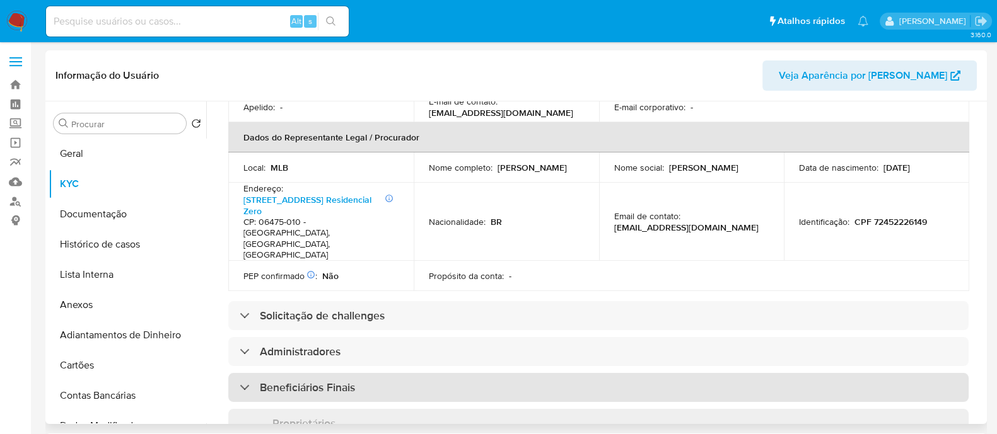
click at [330, 373] on div "Beneficiários Finais" at bounding box center [598, 387] width 740 height 29
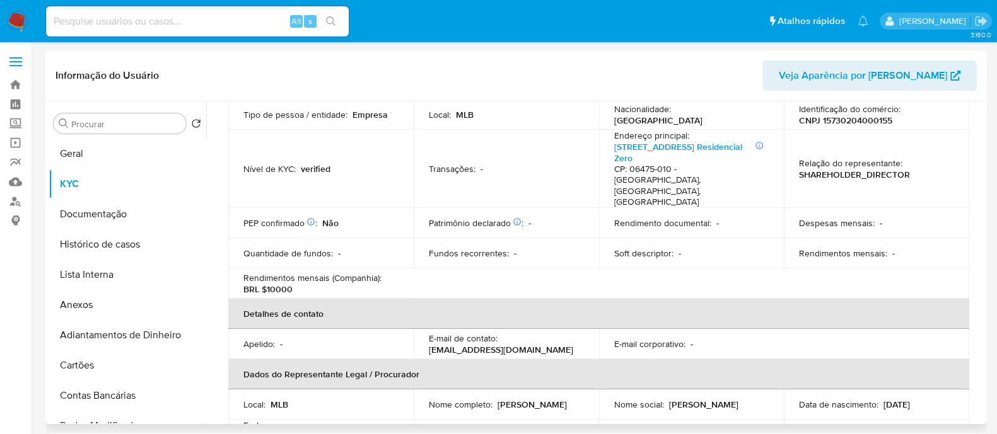
scroll to position [0, 0]
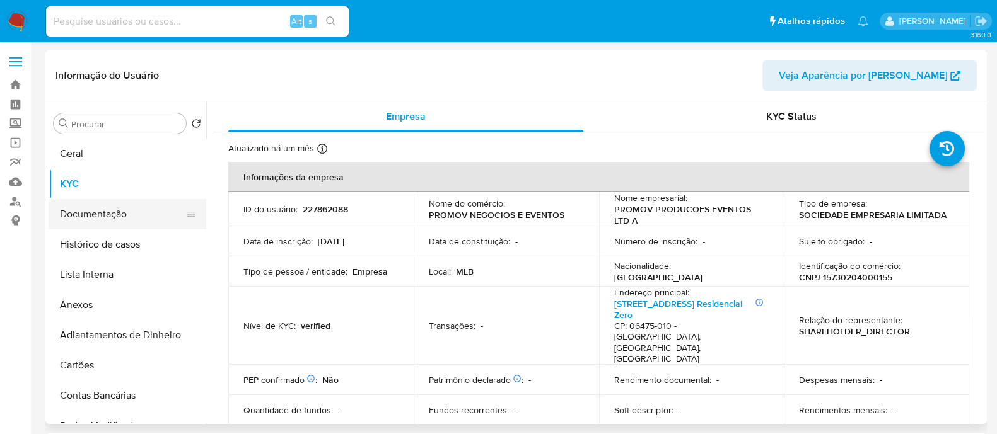
click at [137, 212] on button "Documentação" at bounding box center [123, 214] width 148 height 30
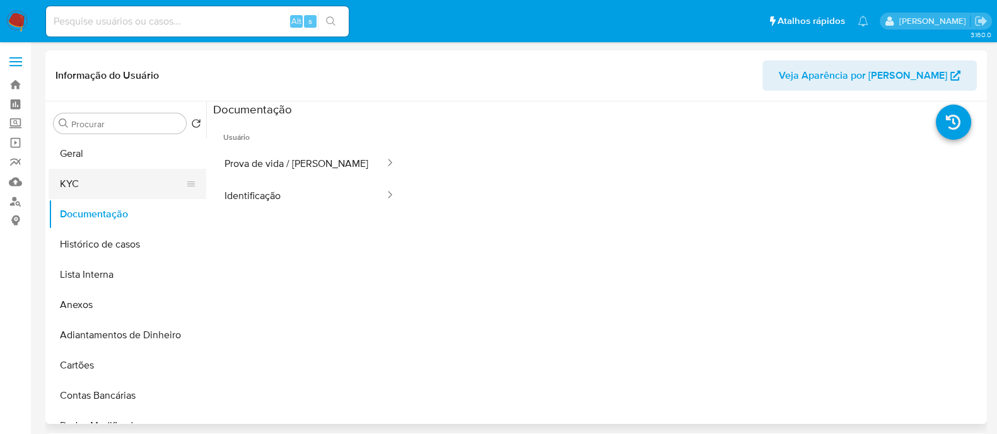
click at [142, 190] on button "KYC" at bounding box center [123, 184] width 148 height 30
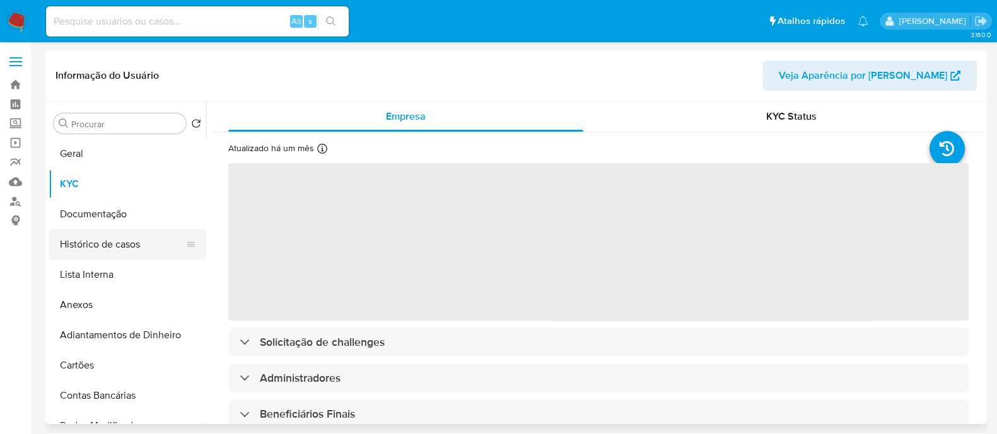
click at [145, 238] on button "Histórico de casos" at bounding box center [123, 245] width 148 height 30
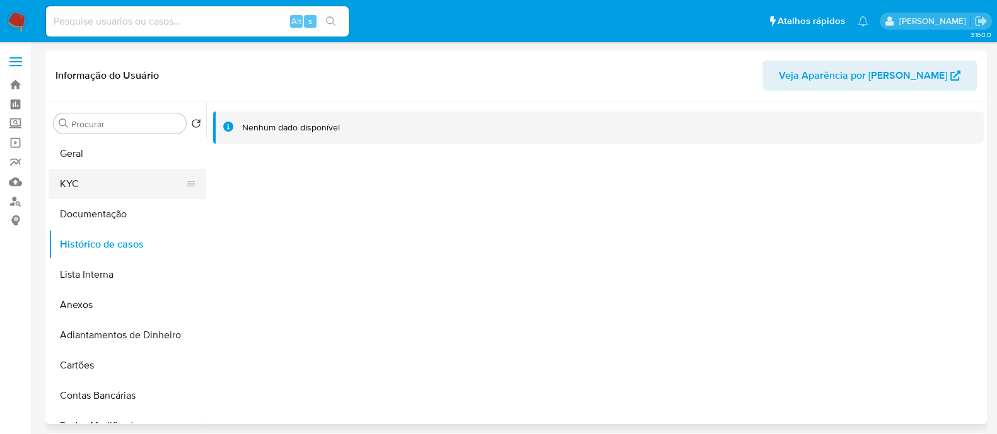
click at [94, 199] on button "KYC" at bounding box center [123, 184] width 148 height 30
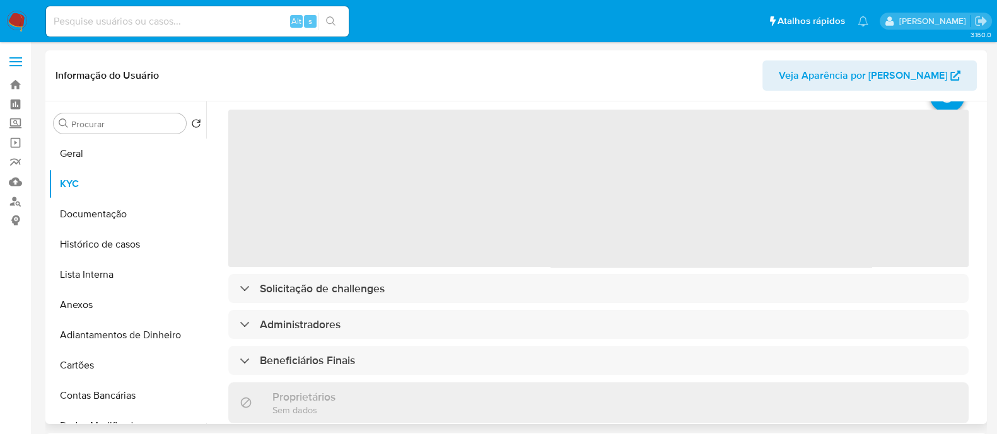
scroll to position [78, 0]
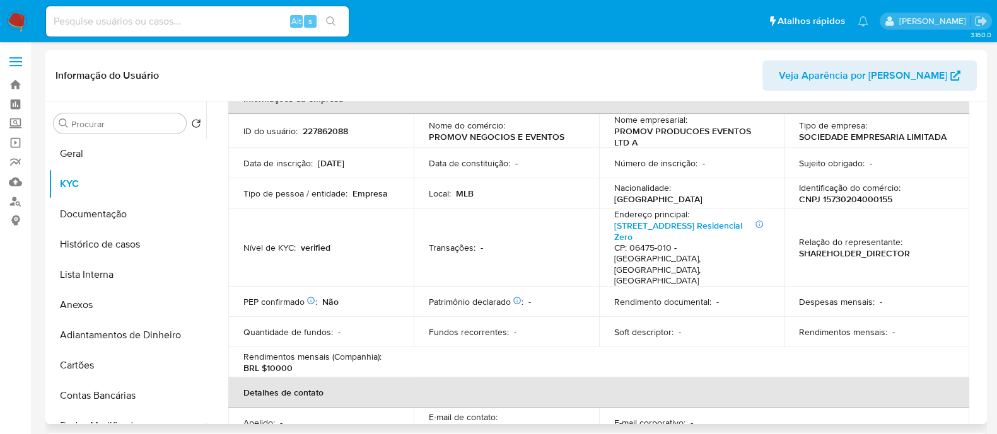
click at [846, 204] on p "CNPJ 15730204000155" at bounding box center [845, 199] width 93 height 11
click at [848, 204] on p "CNPJ 15730204000155" at bounding box center [845, 199] width 93 height 11
click at [848, 203] on p "CNPJ 15730204000155" at bounding box center [845, 199] width 93 height 11
copy p "15730204000155"
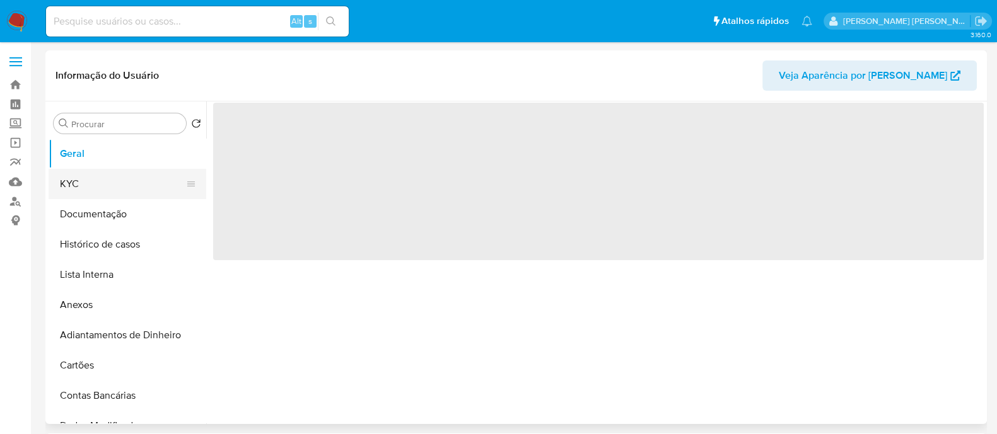
select select "10"
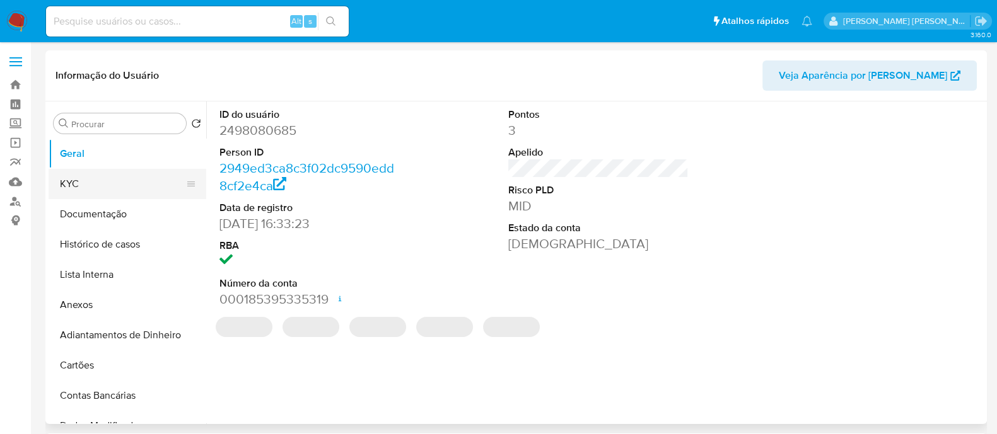
click at [136, 196] on button "KYC" at bounding box center [123, 184] width 148 height 30
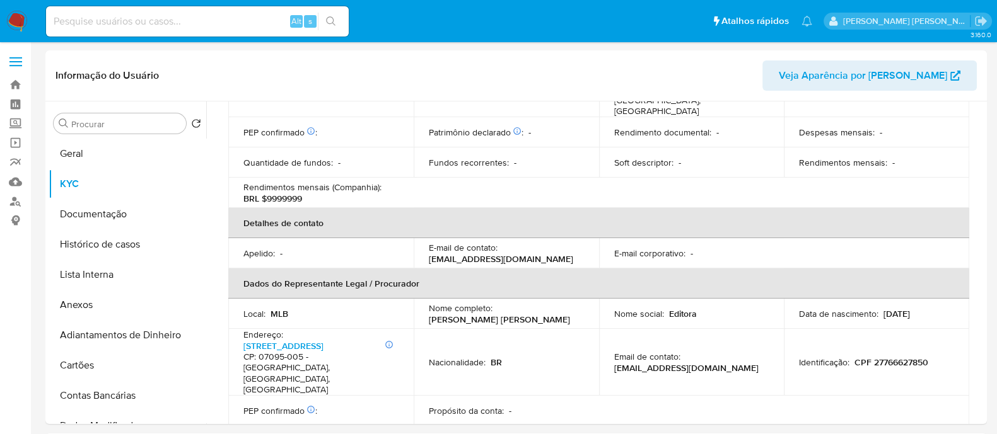
scroll to position [537, 0]
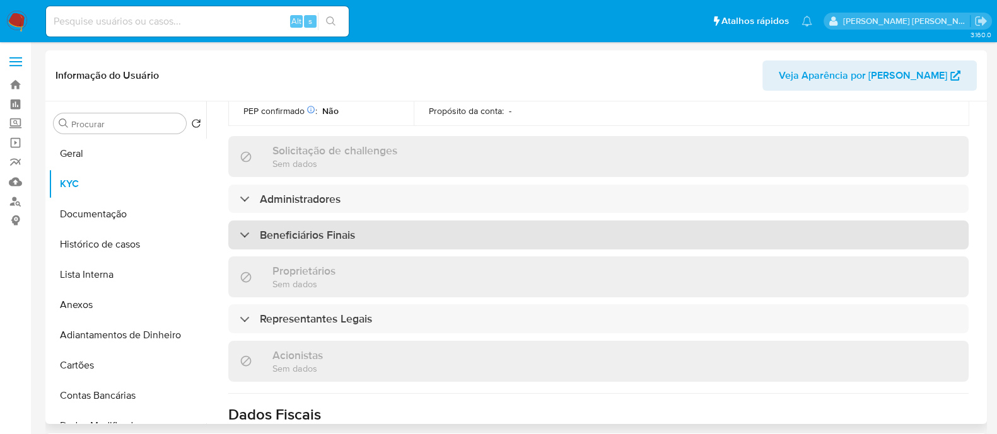
click at [384, 221] on div "Beneficiários Finais" at bounding box center [598, 235] width 740 height 29
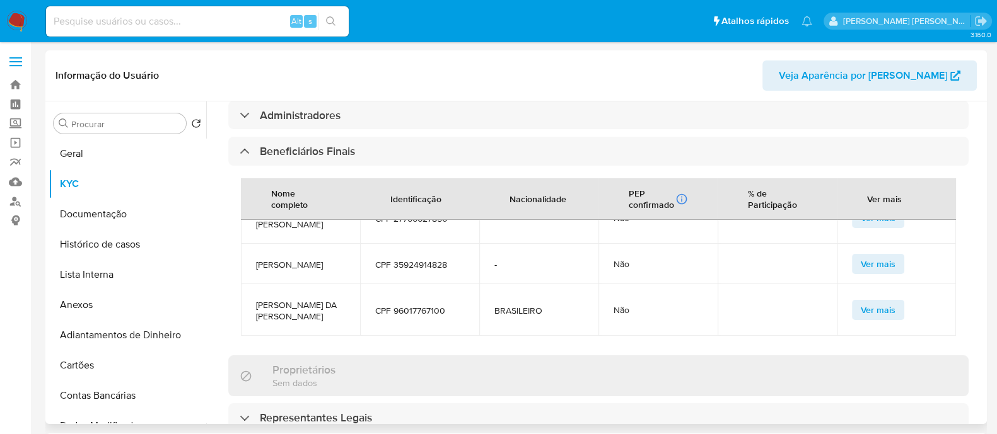
scroll to position [694, 0]
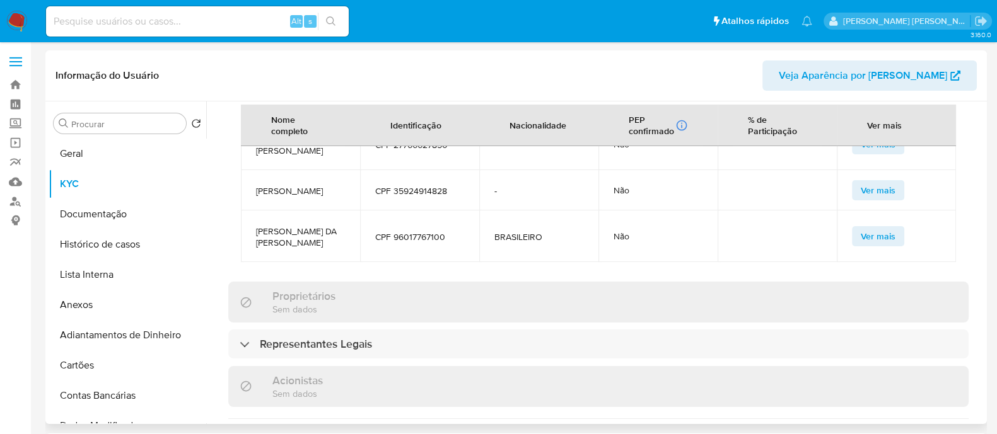
click at [419, 330] on div "Representantes Legais" at bounding box center [598, 344] width 740 height 29
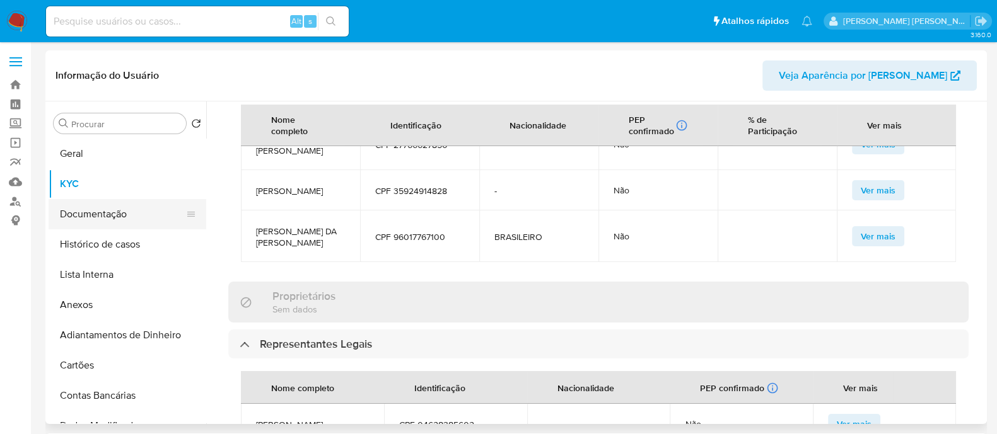
click at [127, 220] on button "Documentação" at bounding box center [123, 214] width 148 height 30
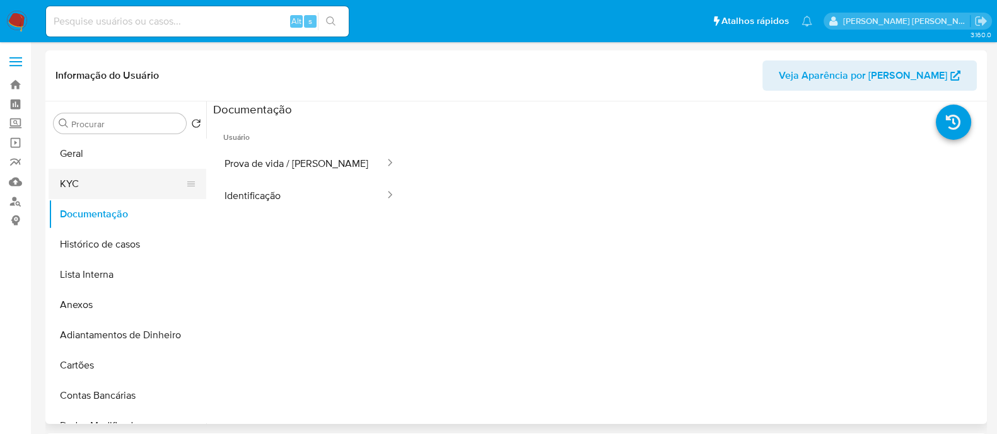
click at [146, 197] on button "KYC" at bounding box center [123, 184] width 148 height 30
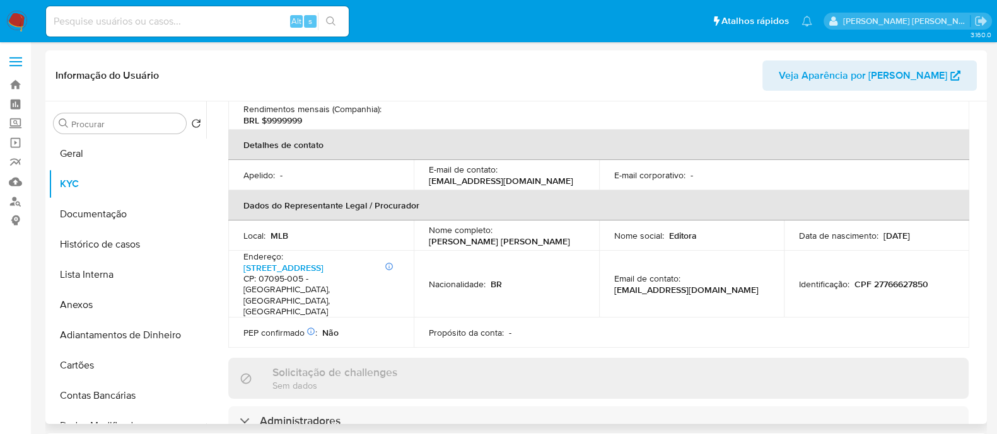
scroll to position [473, 0]
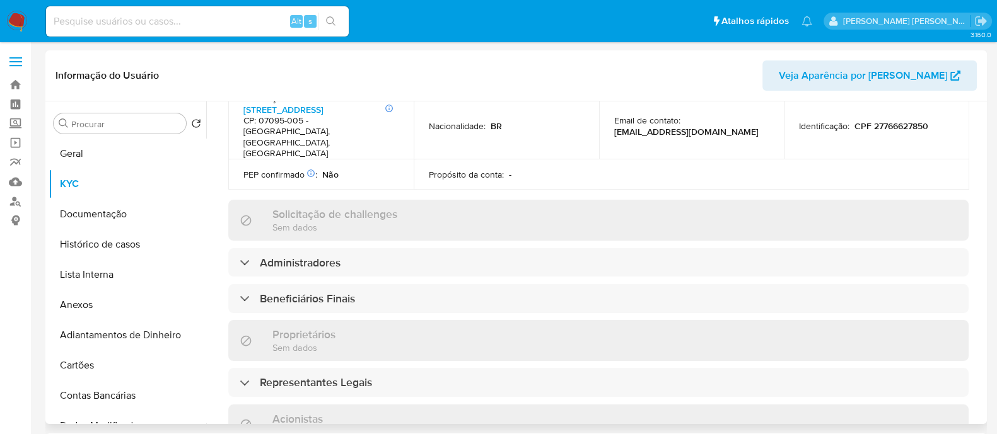
click at [380, 240] on div "Informações da empresa ID do usuário : 2498080685 Nome do comércio : EDITORA AL…" at bounding box center [598, 216] width 740 height 1055
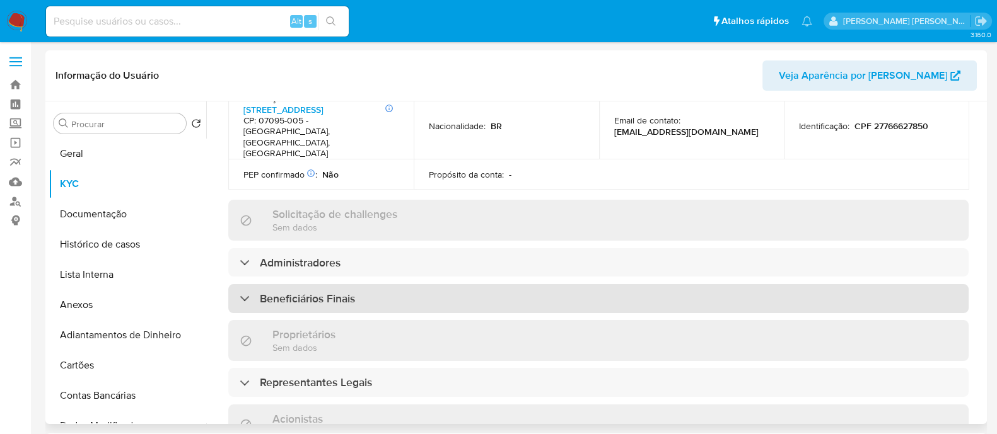
click at [375, 284] on div "Beneficiários Finais" at bounding box center [598, 298] width 740 height 29
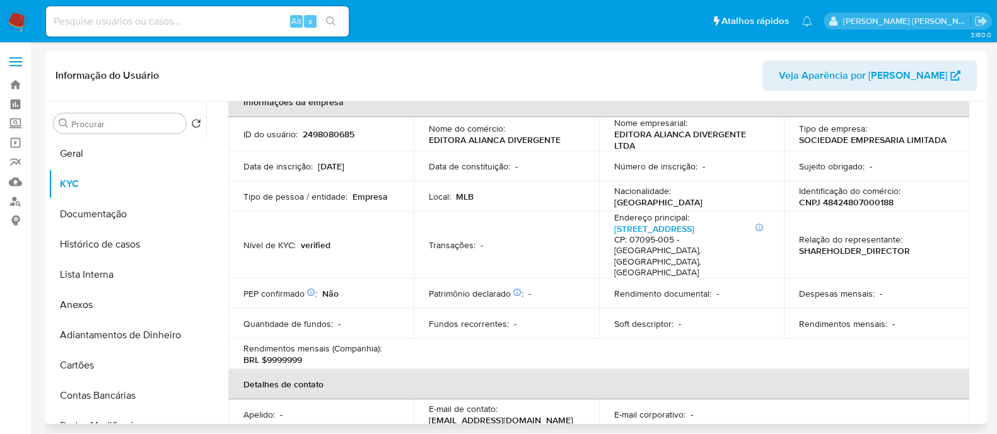
scroll to position [0, 0]
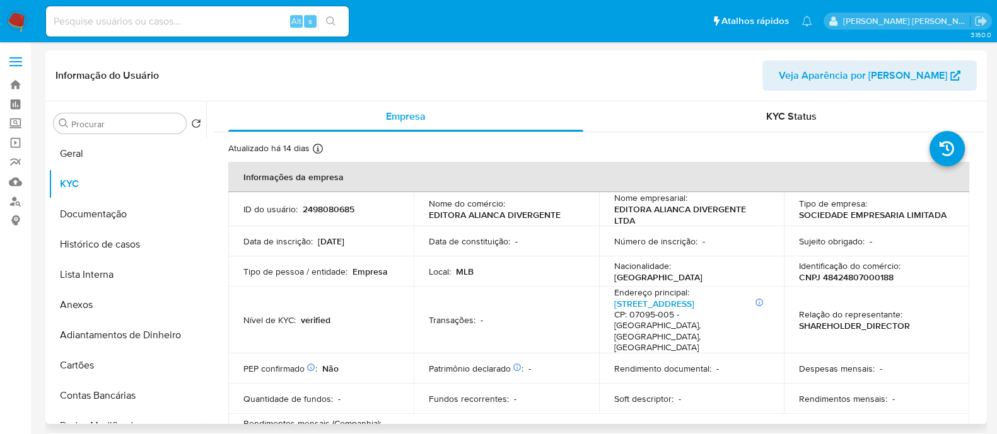
click at [849, 280] on p "CNPJ 48424807000188" at bounding box center [846, 277] width 95 height 11
copy p "48424807000188"
select select "10"
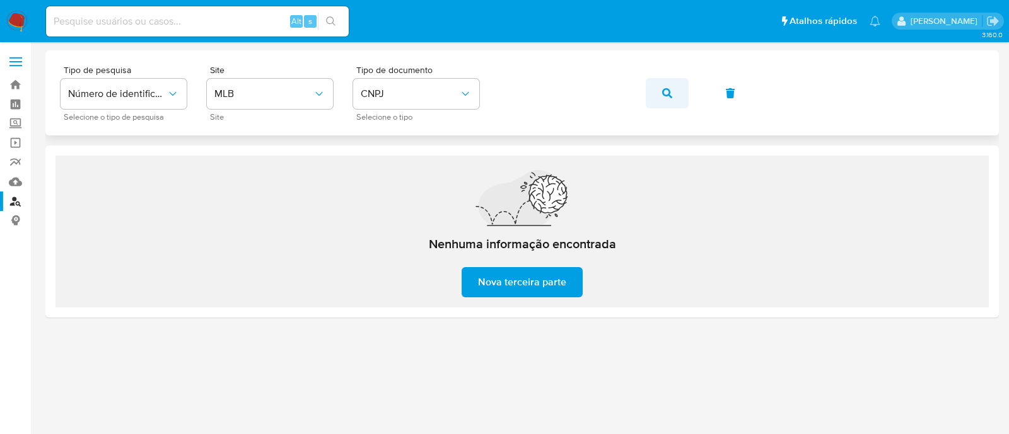
click at [674, 102] on button "button" at bounding box center [667, 93] width 43 height 30
click at [550, 287] on span "Nova terceira parte" at bounding box center [522, 283] width 88 height 28
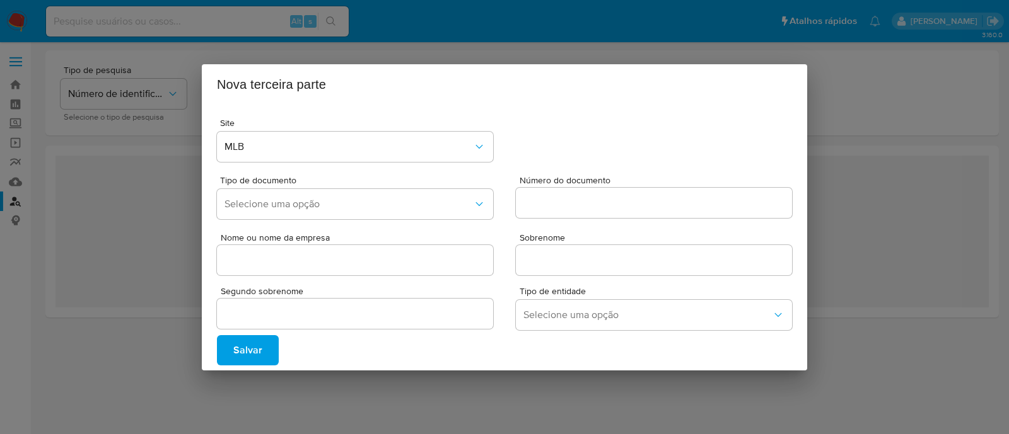
click at [136, 240] on div "Nova terceira parte Site MLB Tipo de documento Selecione uma opção Número do do…" at bounding box center [504, 217] width 1009 height 434
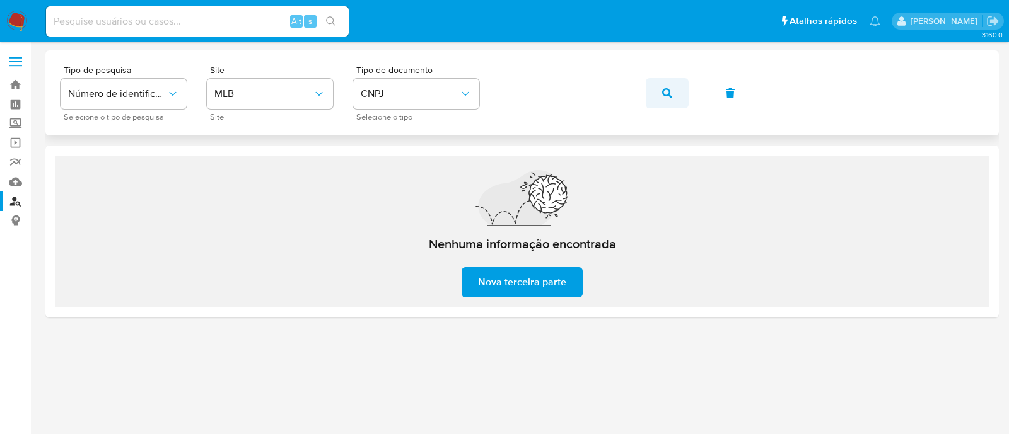
click at [652, 90] on button "button" at bounding box center [667, 93] width 43 height 30
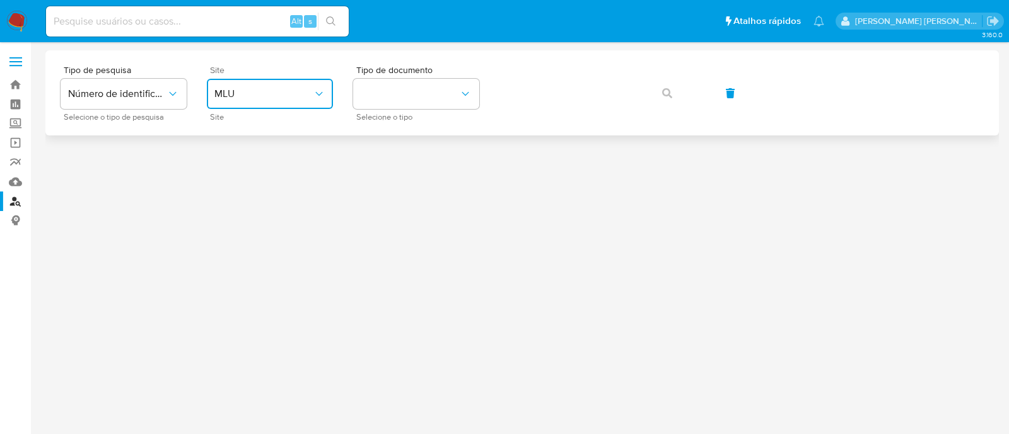
click at [318, 95] on icon "site_id" at bounding box center [319, 94] width 13 height 13
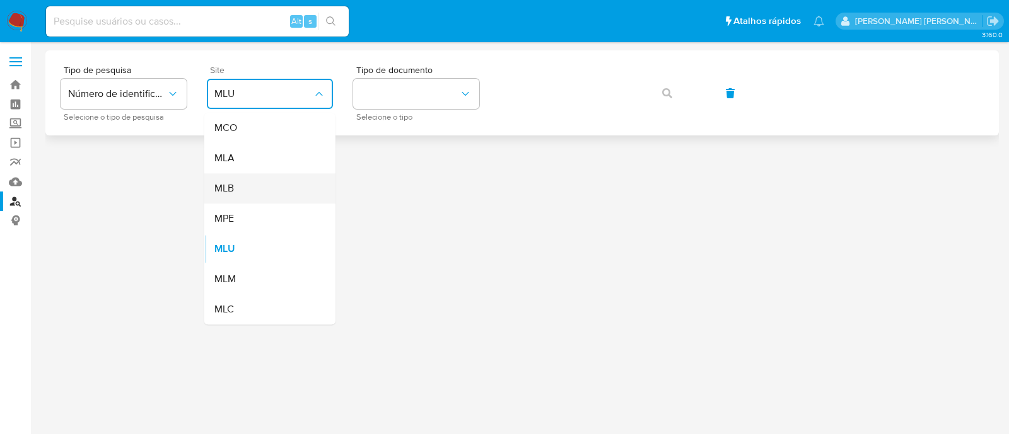
click at [310, 187] on div "MLB" at bounding box center [265, 188] width 103 height 30
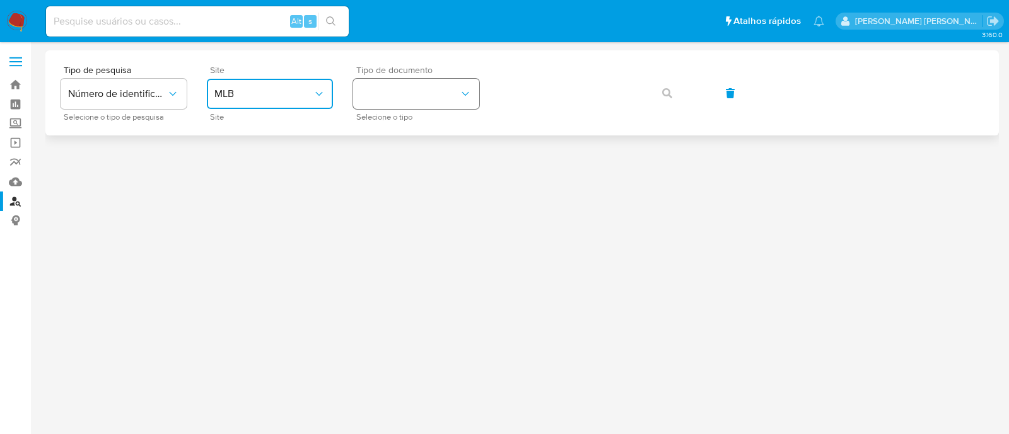
click at [395, 99] on button "identificationType" at bounding box center [416, 94] width 126 height 30
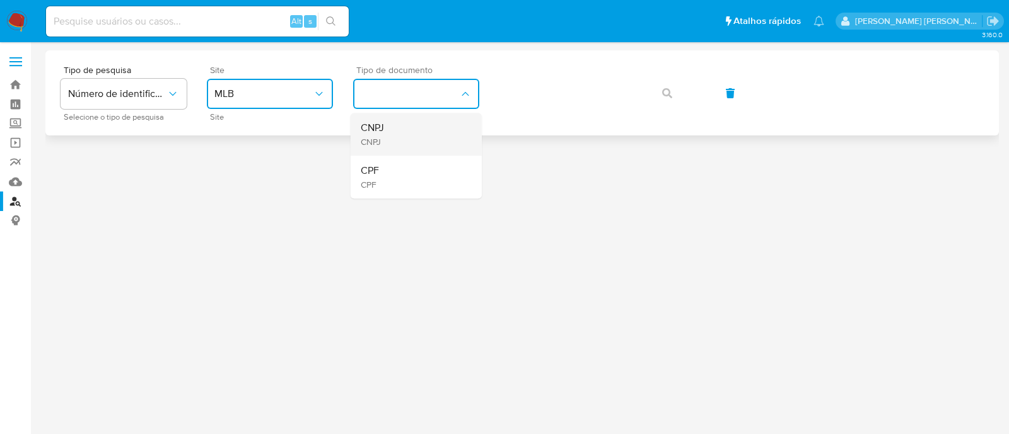
click at [447, 131] on div "CNPJ CNPJ" at bounding box center [412, 134] width 103 height 43
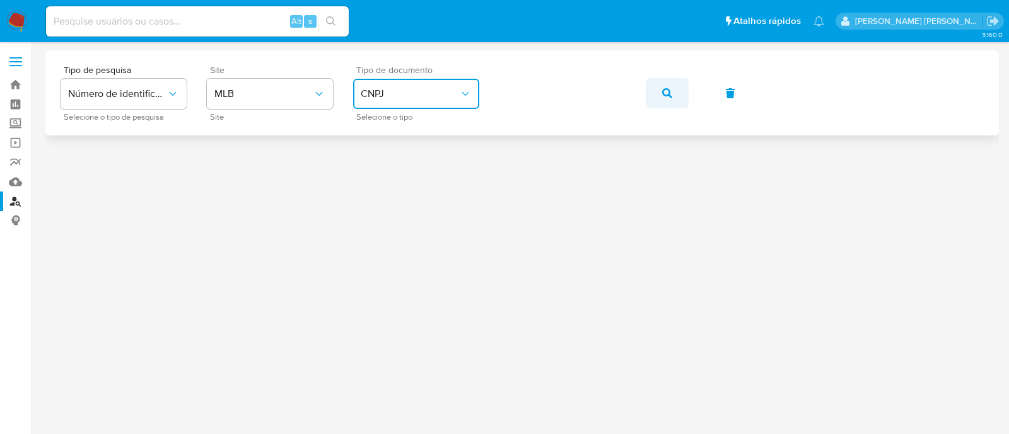
click at [654, 86] on button "button" at bounding box center [667, 93] width 43 height 30
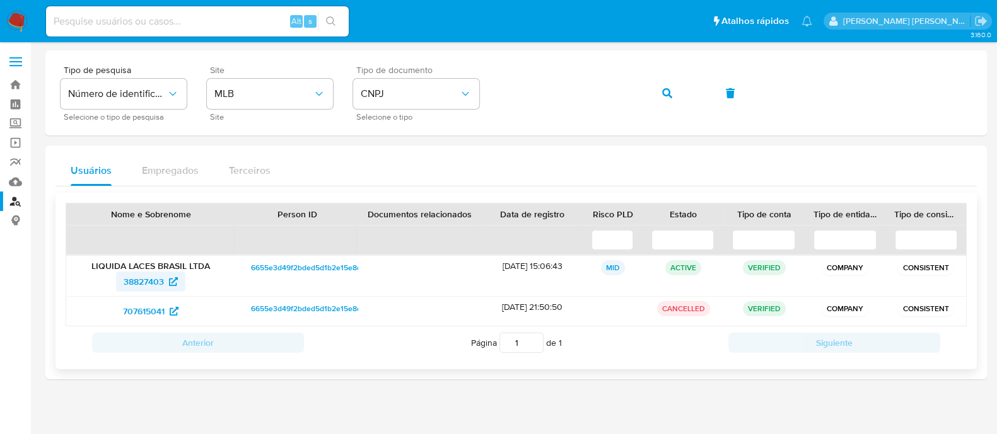
click at [171, 277] on icon at bounding box center [173, 281] width 9 height 9
click at [665, 95] on icon "button" at bounding box center [667, 93] width 10 height 10
click at [183, 284] on link "38827403" at bounding box center [150, 282] width 69 height 20
click at [675, 95] on button "button" at bounding box center [667, 93] width 43 height 30
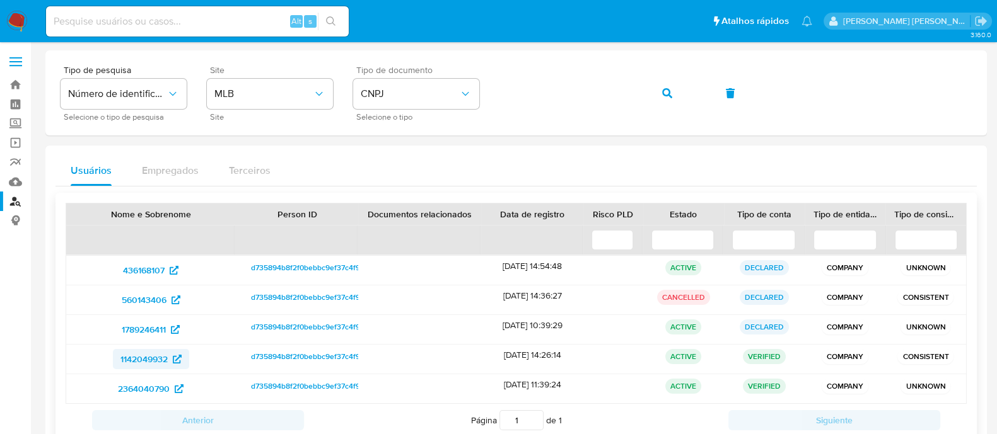
click at [176, 352] on span "1142049932" at bounding box center [150, 359] width 61 height 20
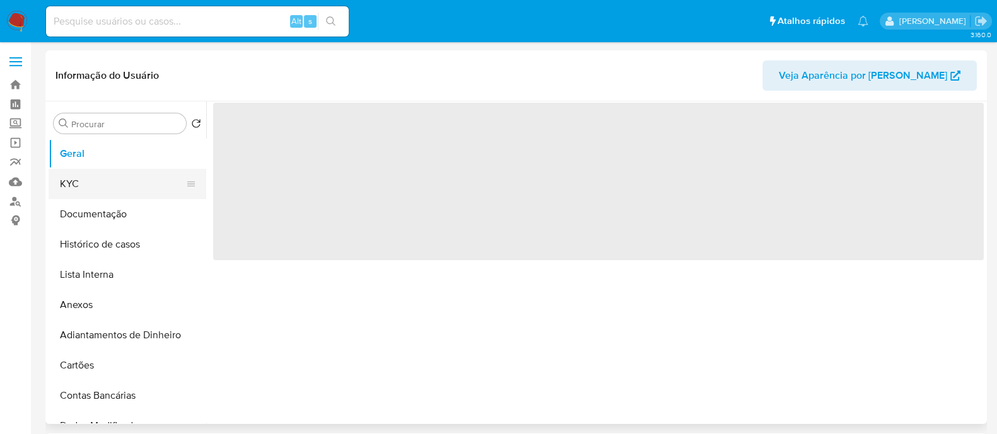
select select "10"
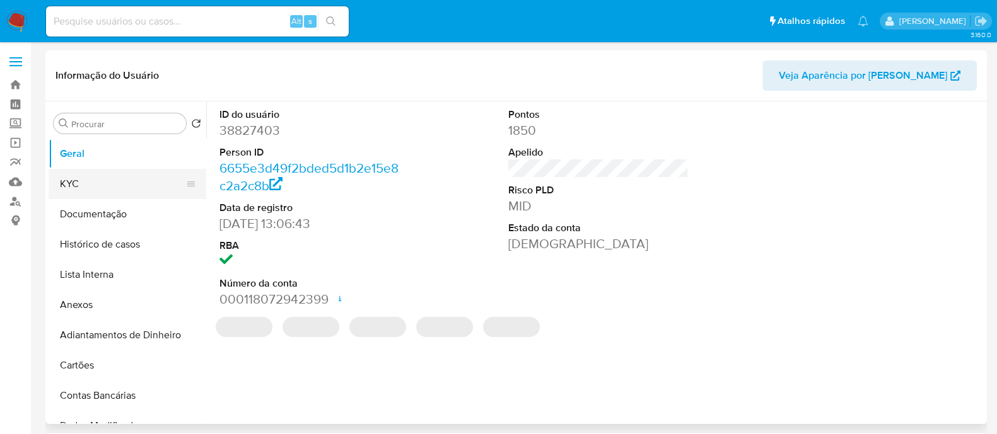
click at [98, 178] on button "KYC" at bounding box center [123, 184] width 148 height 30
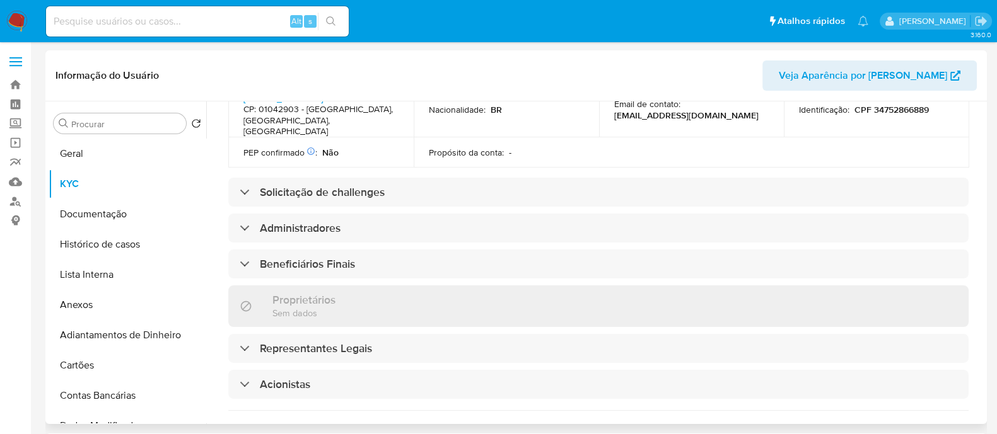
scroll to position [709, 0]
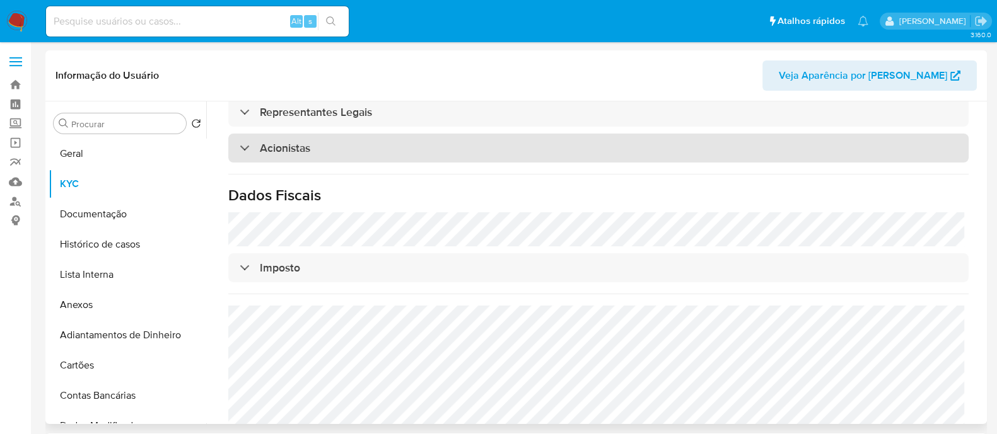
click at [354, 140] on div "Acionistas" at bounding box center [598, 148] width 740 height 29
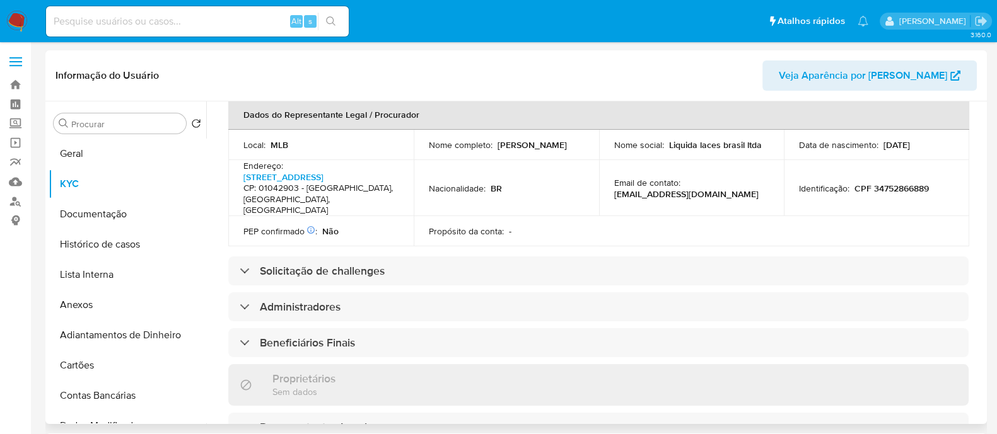
scroll to position [78, 0]
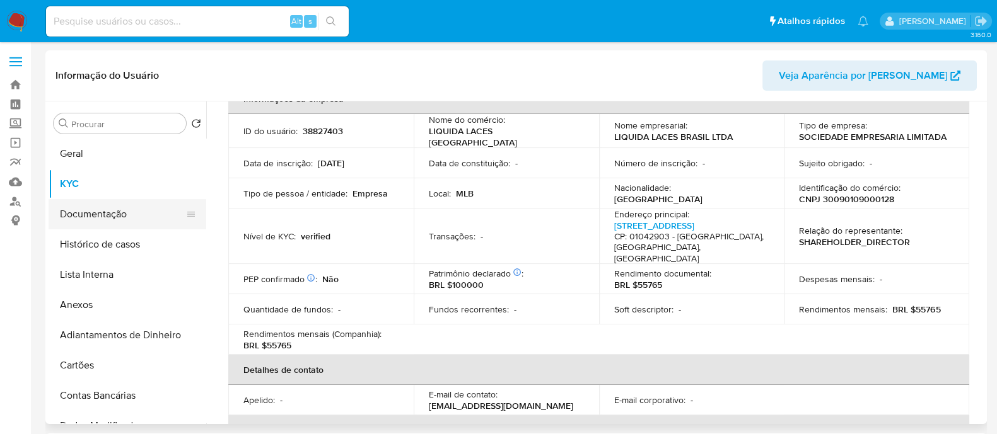
click at [122, 205] on button "Documentação" at bounding box center [123, 214] width 148 height 30
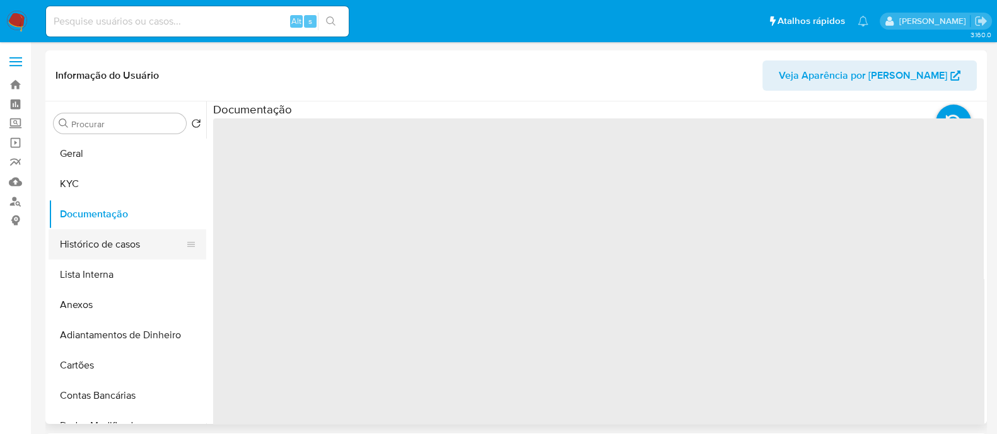
click at [119, 230] on button "Histórico de casos" at bounding box center [123, 245] width 148 height 30
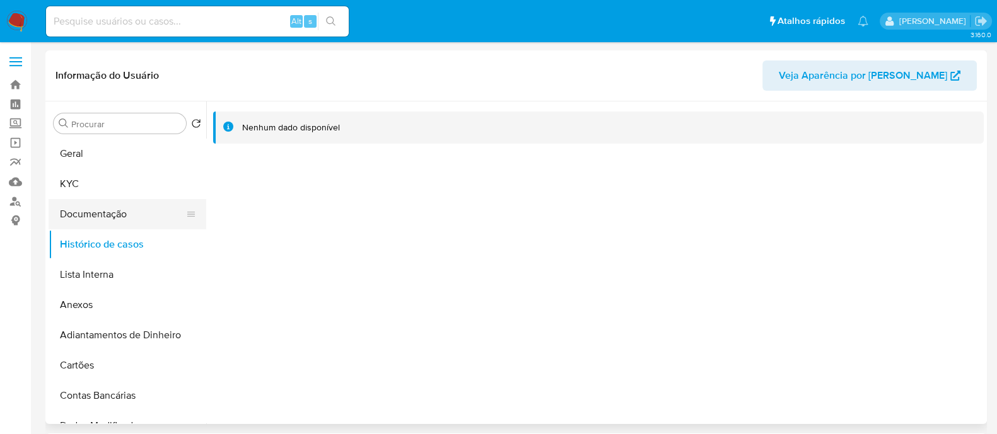
click at [122, 203] on button "Documentação" at bounding box center [123, 214] width 148 height 30
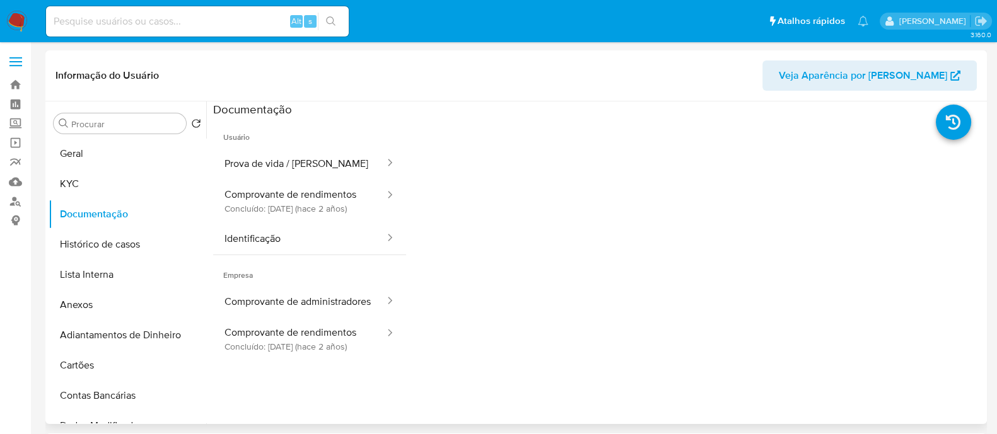
scroll to position [78, 0]
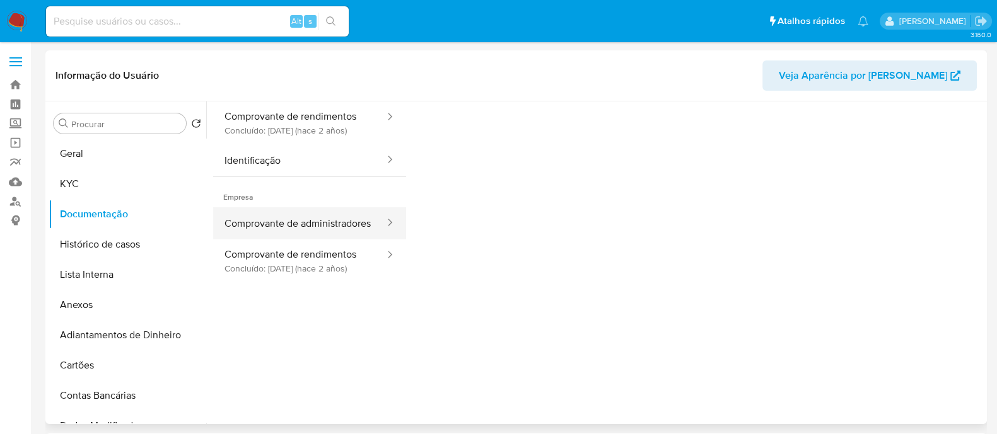
click at [304, 240] on button "Comprovante de administradores" at bounding box center [299, 223] width 173 height 32
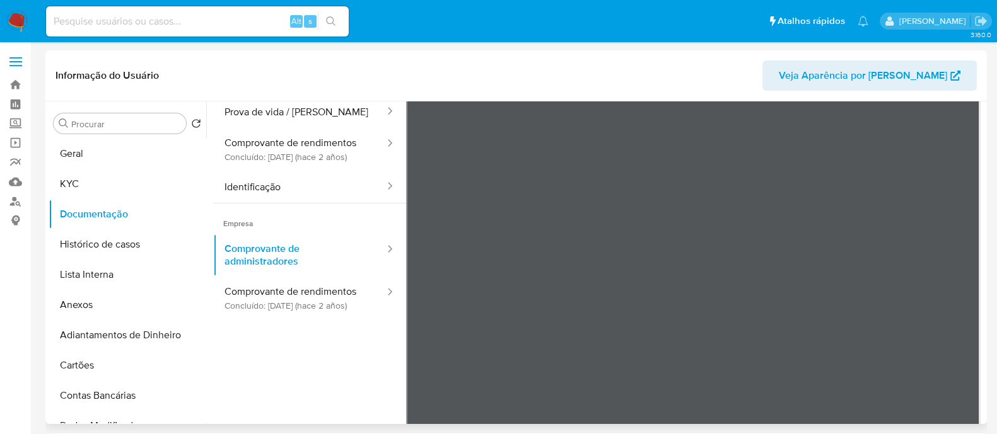
scroll to position [0, 0]
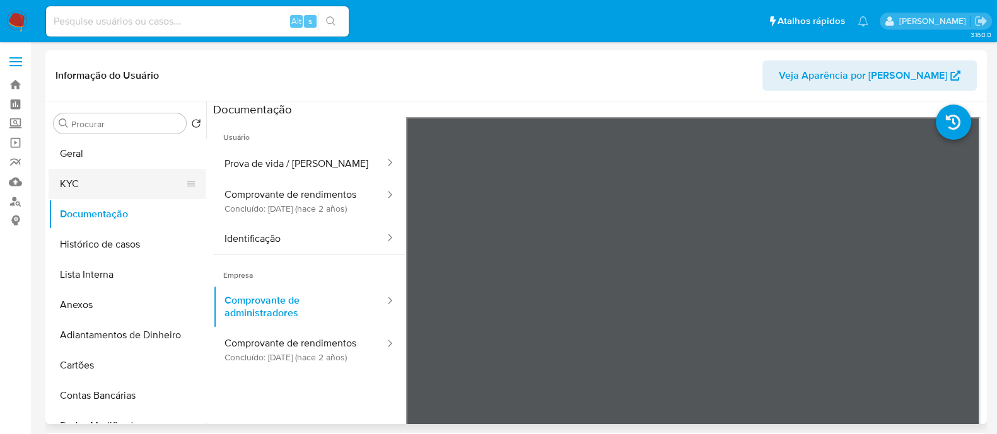
click at [83, 170] on button "KYC" at bounding box center [123, 184] width 148 height 30
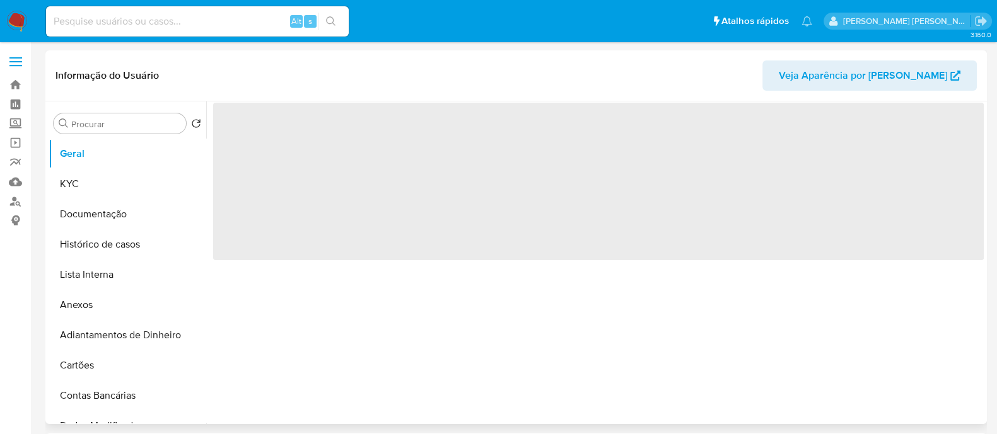
select select "10"
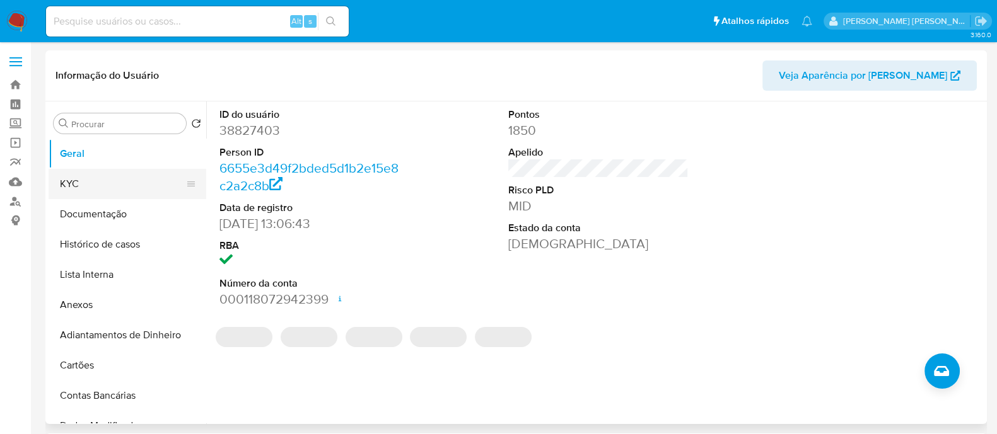
click at [129, 192] on button "KYC" at bounding box center [123, 184] width 148 height 30
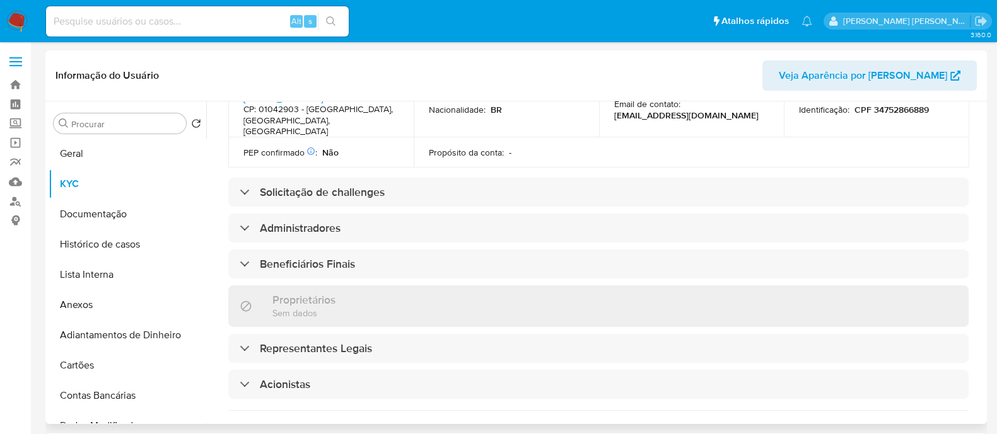
scroll to position [551, 0]
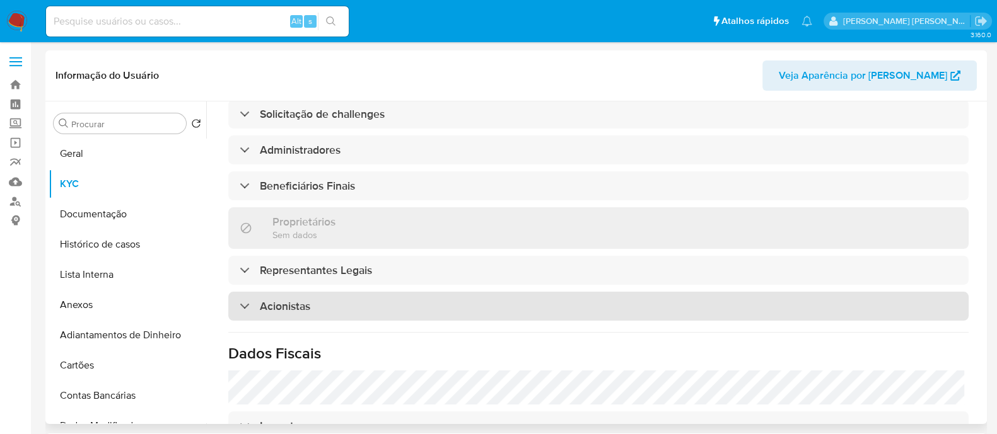
click at [411, 304] on div "Acionistas" at bounding box center [598, 306] width 740 height 29
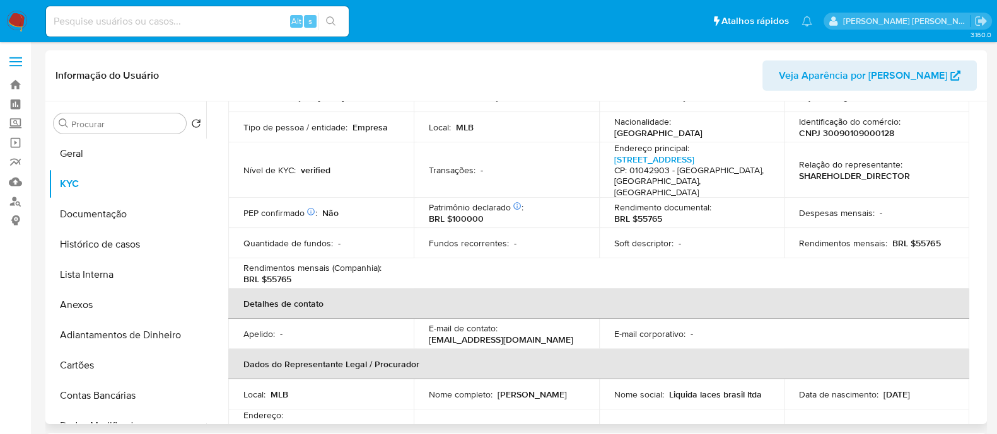
scroll to position [0, 0]
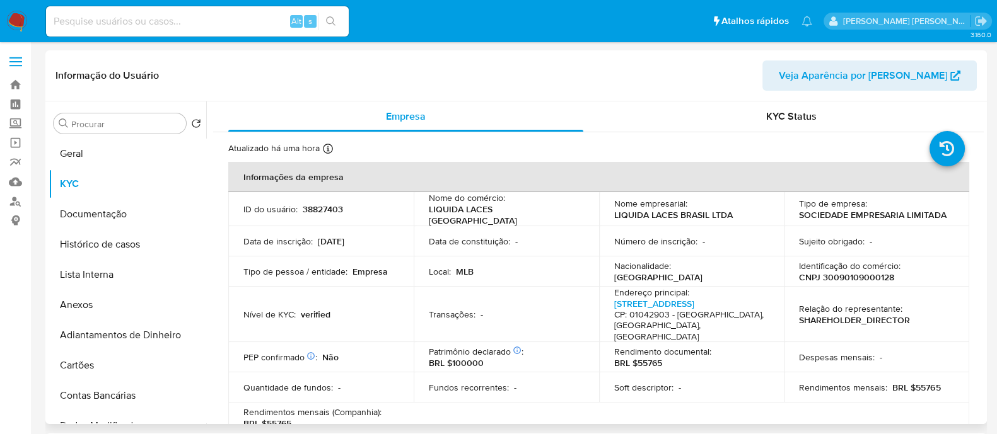
click at [850, 281] on td "Identificação do comércio : CNPJ 30090109000128" at bounding box center [876, 272] width 185 height 30
click at [849, 282] on td "Identificação do comércio : CNPJ 30090109000128" at bounding box center [876, 272] width 185 height 30
click at [862, 275] on p "CNPJ 30090109000128" at bounding box center [846, 277] width 95 height 11
copy p "30090109000128"
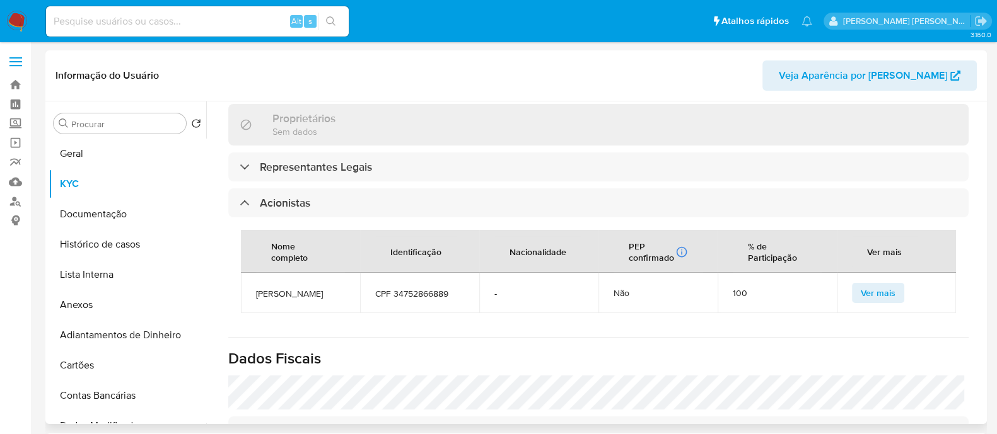
scroll to position [709, 0]
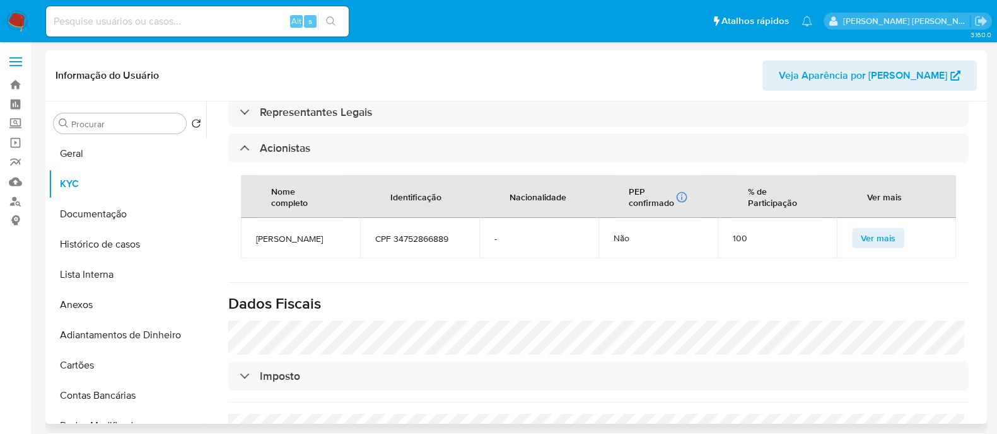
click at [290, 233] on span "CAROLINA SALATIEL VIEIRA" at bounding box center [300, 238] width 89 height 11
copy span "CAROLINA SALATIEL VIEIRA"
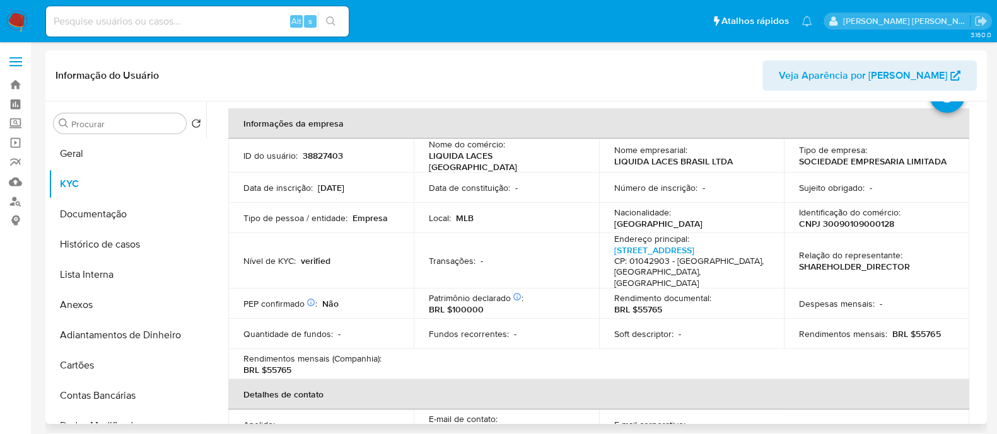
scroll to position [0, 0]
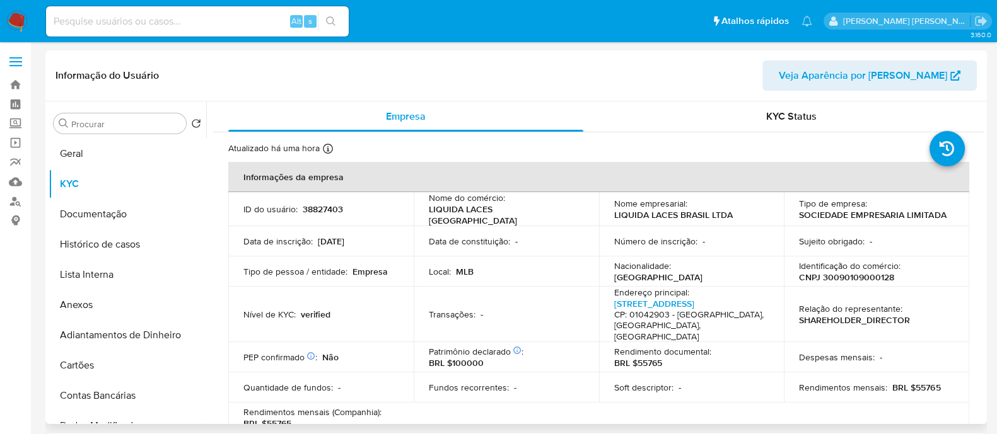
click at [327, 209] on p "38827403" at bounding box center [323, 209] width 40 height 11
click at [325, 207] on p "38827403" at bounding box center [323, 209] width 40 height 11
drag, startPoint x: 325, startPoint y: 207, endPoint x: 293, endPoint y: 204, distance: 32.9
click at [293, 204] on p "ID do usuário :" at bounding box center [270, 209] width 54 height 11
click at [308, 207] on p "38827403" at bounding box center [323, 209] width 40 height 11
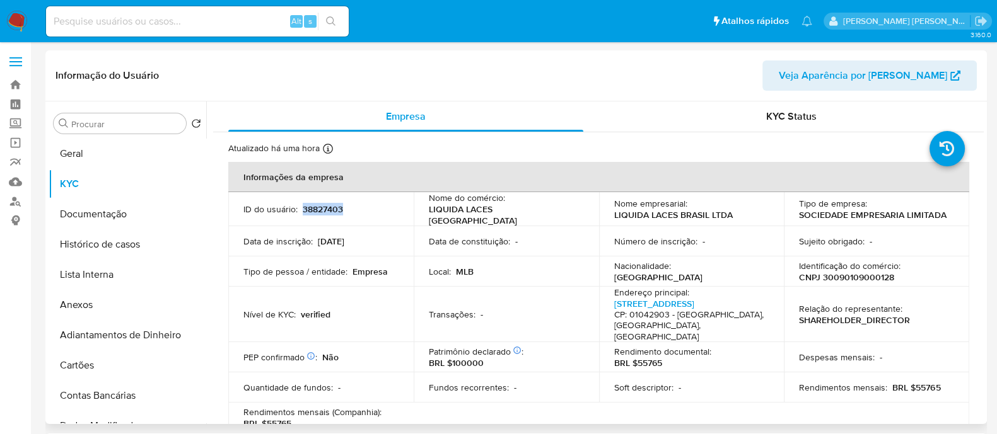
click at [308, 207] on p "38827403" at bounding box center [323, 209] width 40 height 11
copy p "38827403"
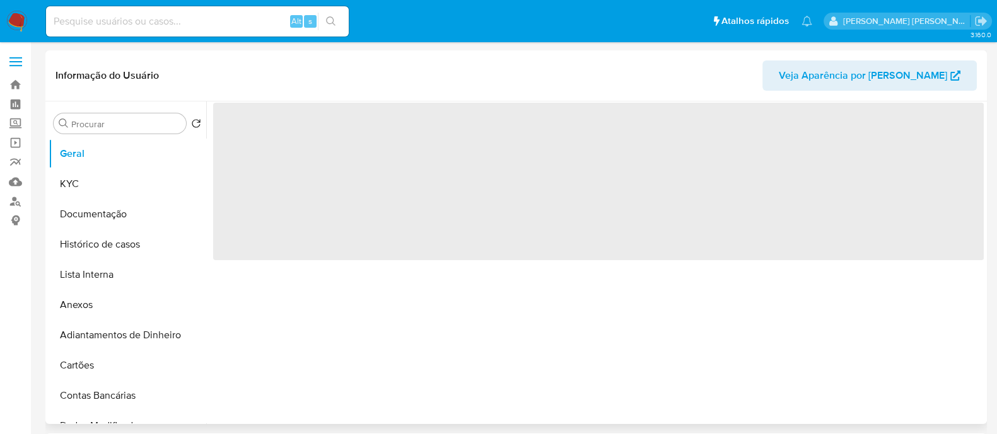
select select "10"
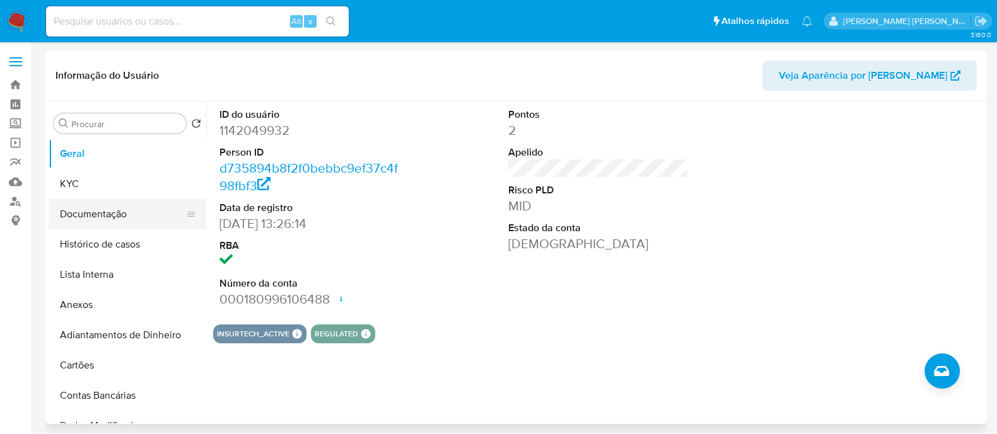
click at [110, 209] on button "Documentação" at bounding box center [123, 214] width 148 height 30
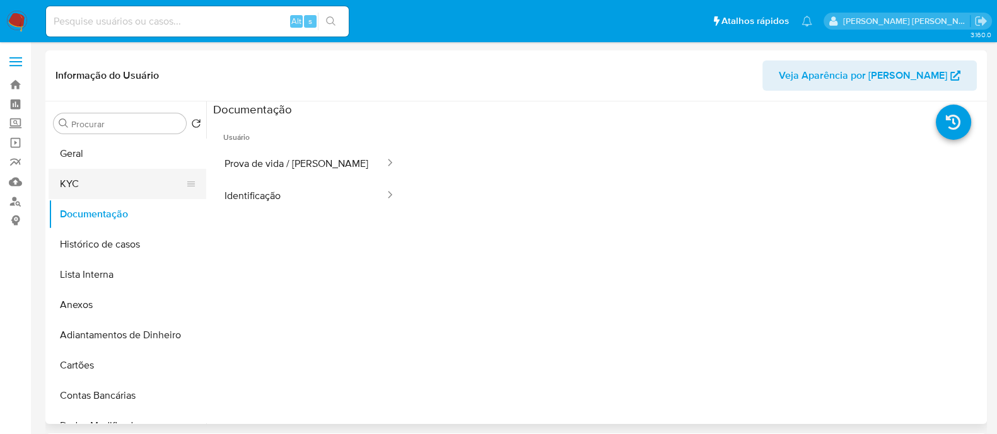
click at [86, 180] on button "KYC" at bounding box center [123, 184] width 148 height 30
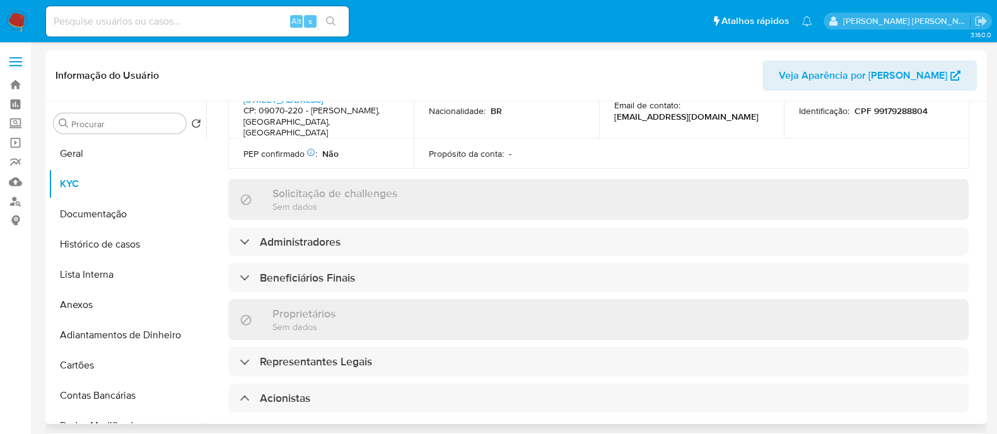
scroll to position [394, 0]
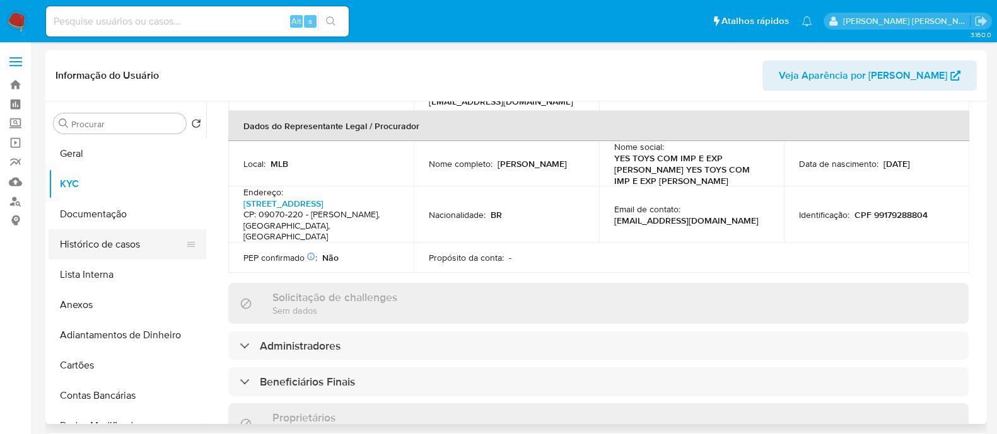
click at [136, 235] on button "Histórico de casos" at bounding box center [123, 245] width 148 height 30
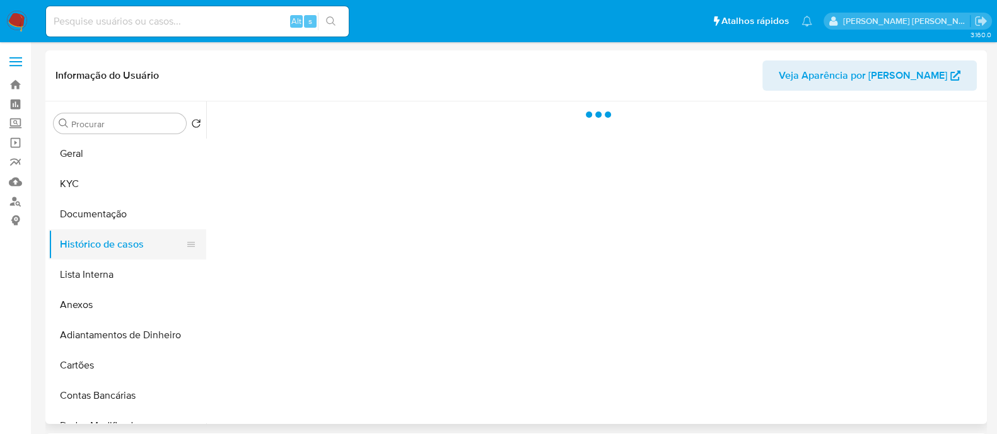
scroll to position [0, 0]
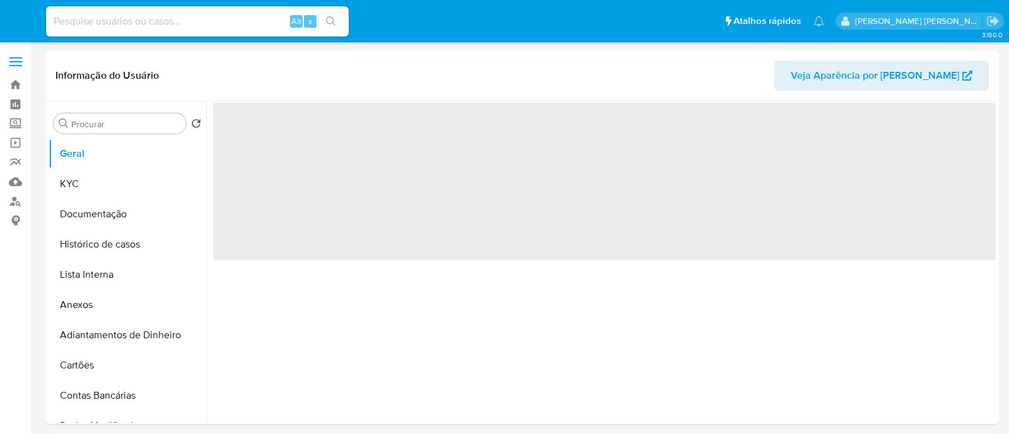
select select "10"
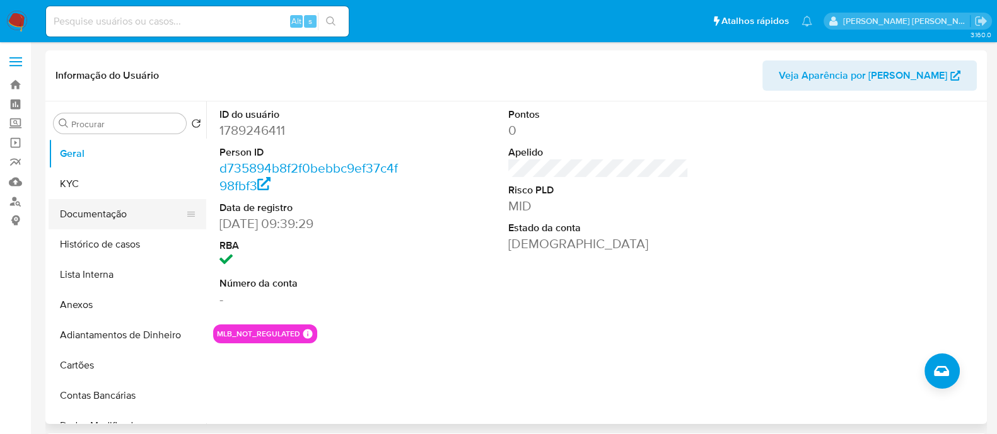
click at [119, 228] on button "Documentação" at bounding box center [123, 214] width 148 height 30
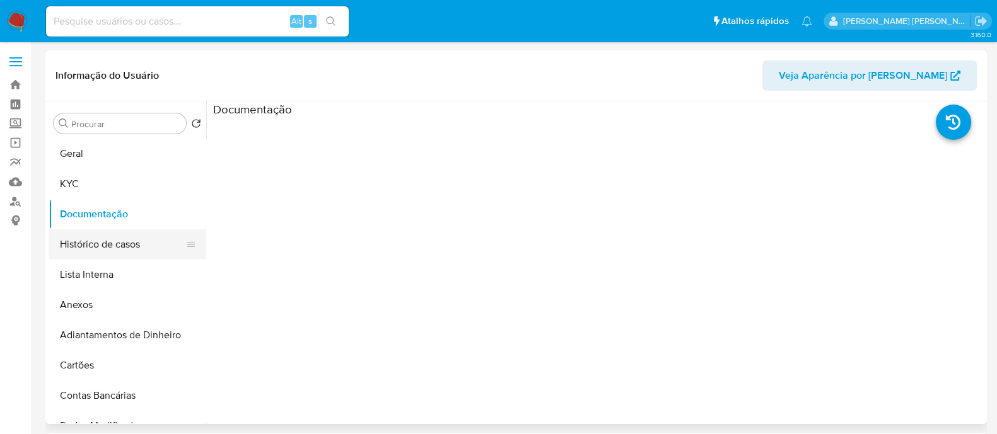
click at [117, 248] on button "Histórico de casos" at bounding box center [123, 245] width 148 height 30
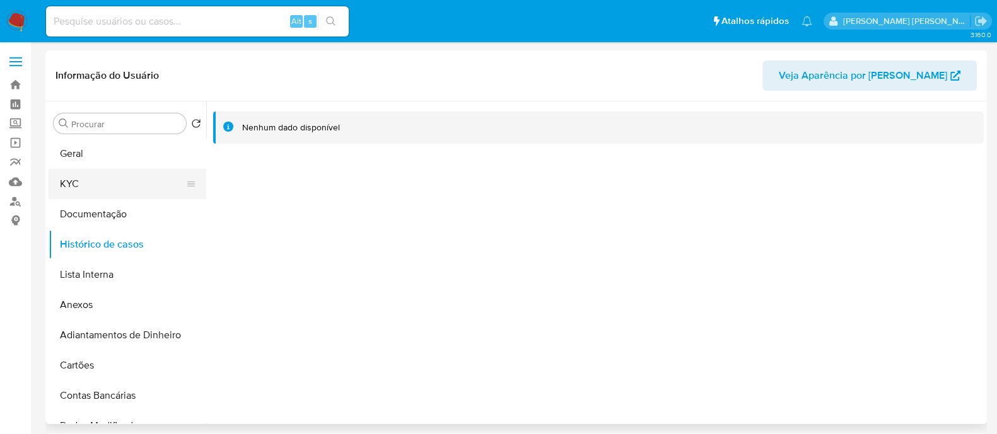
click at [134, 178] on button "KYC" at bounding box center [123, 184] width 148 height 30
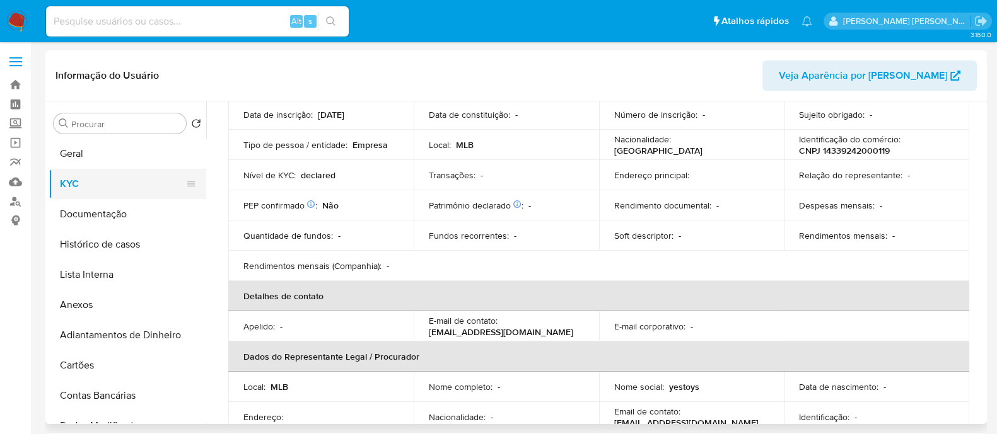
scroll to position [78, 0]
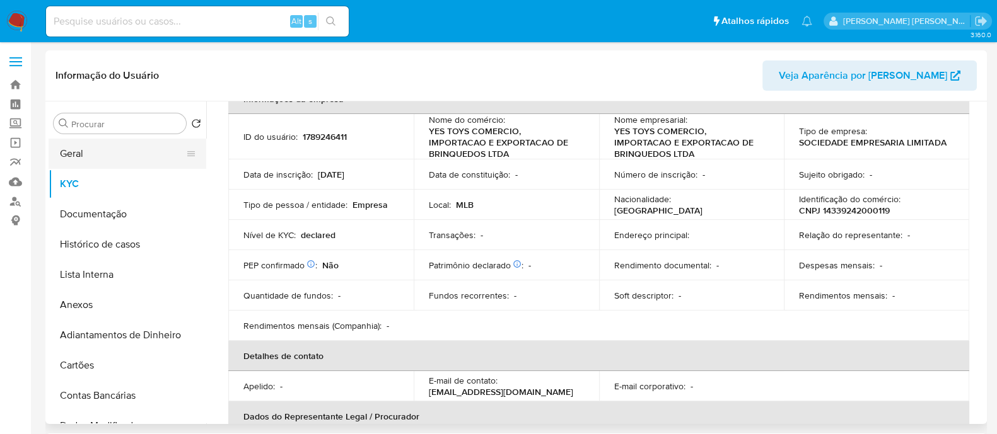
click at [122, 144] on button "Geral" at bounding box center [123, 154] width 148 height 30
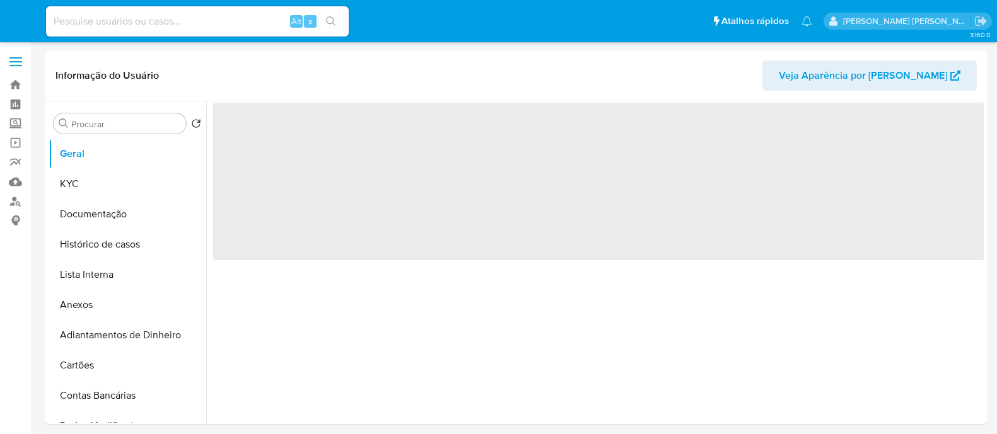
select select "10"
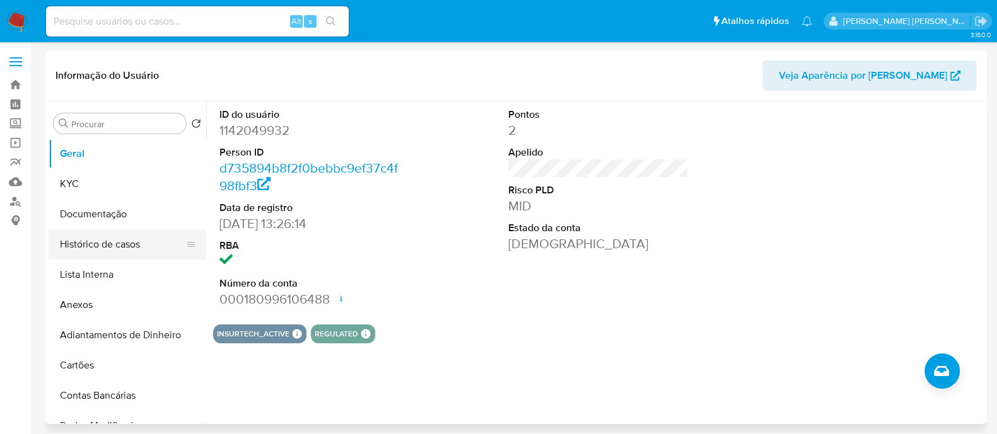
click at [110, 235] on button "Histórico de casos" at bounding box center [123, 245] width 148 height 30
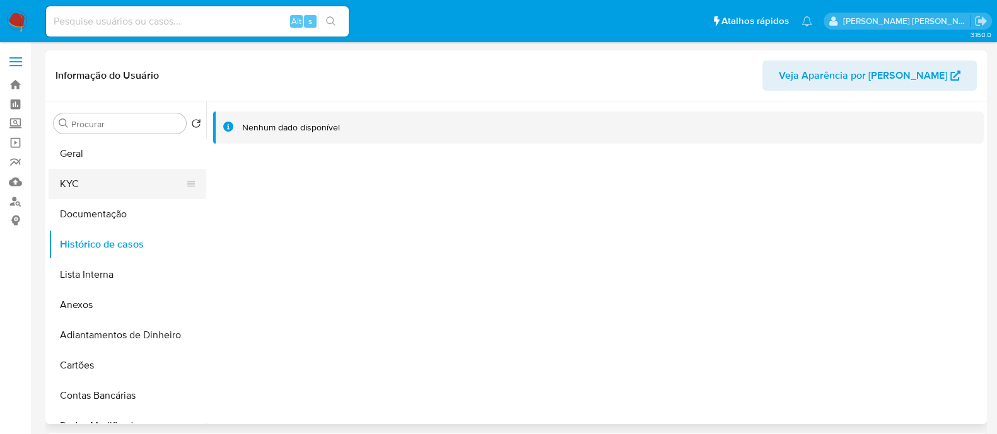
click at [118, 184] on button "KYC" at bounding box center [123, 184] width 148 height 30
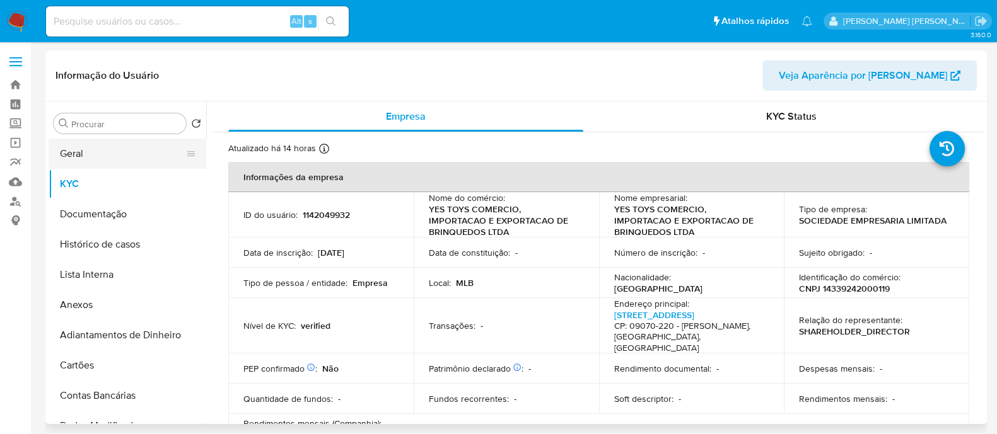
click at [149, 158] on button "Geral" at bounding box center [123, 154] width 148 height 30
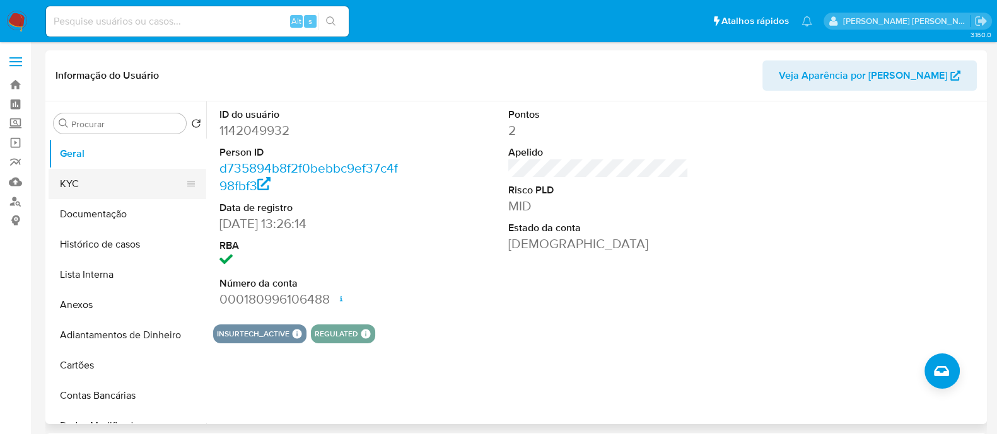
click at [122, 173] on button "KYC" at bounding box center [123, 184] width 148 height 30
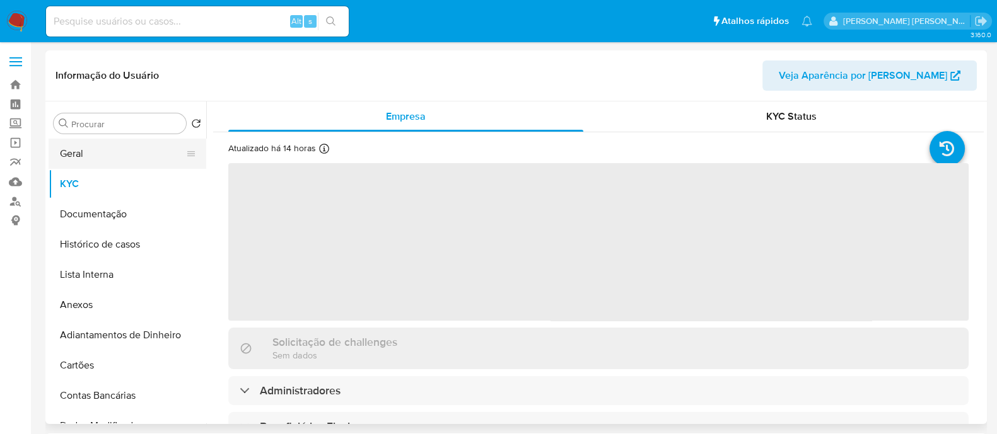
click at [153, 165] on button "Geral" at bounding box center [123, 154] width 148 height 30
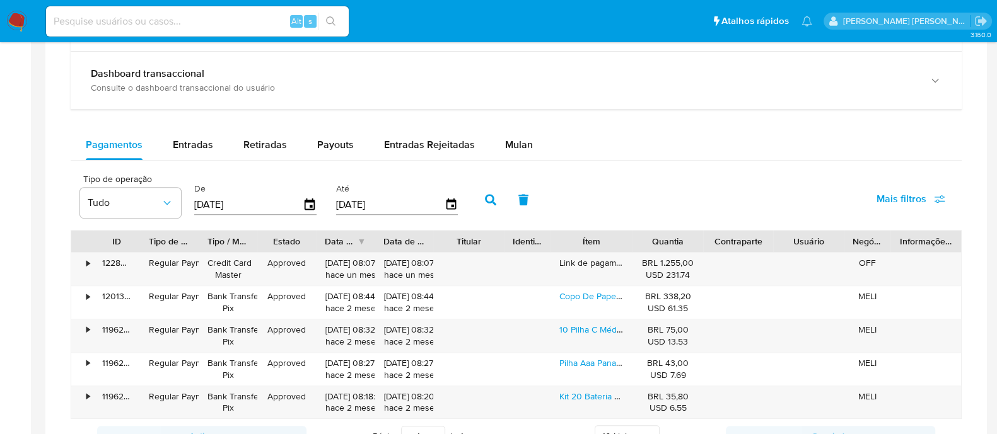
scroll to position [788, 0]
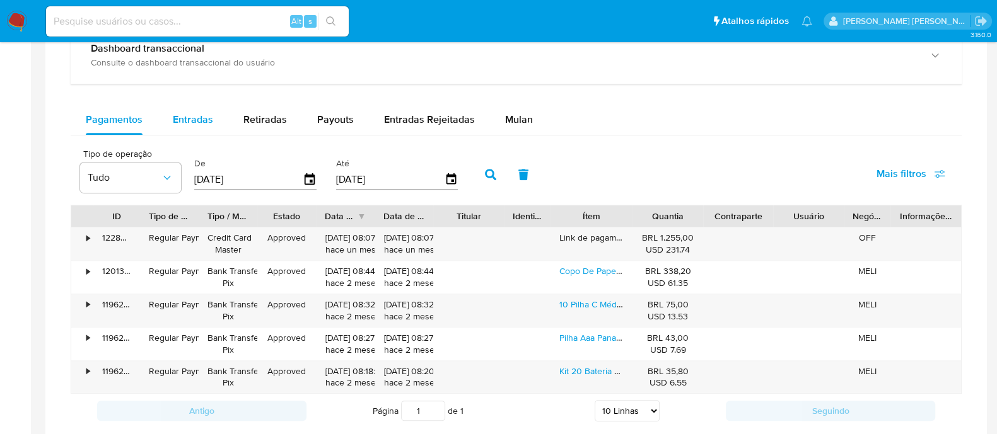
click at [183, 112] on span "Entradas" at bounding box center [193, 119] width 40 height 15
select select "10"
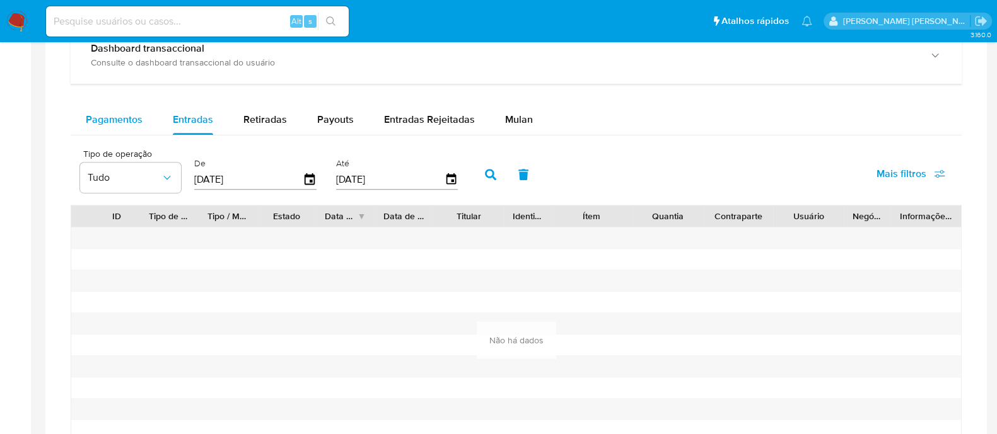
click at [117, 121] on span "Pagamentos" at bounding box center [114, 119] width 57 height 15
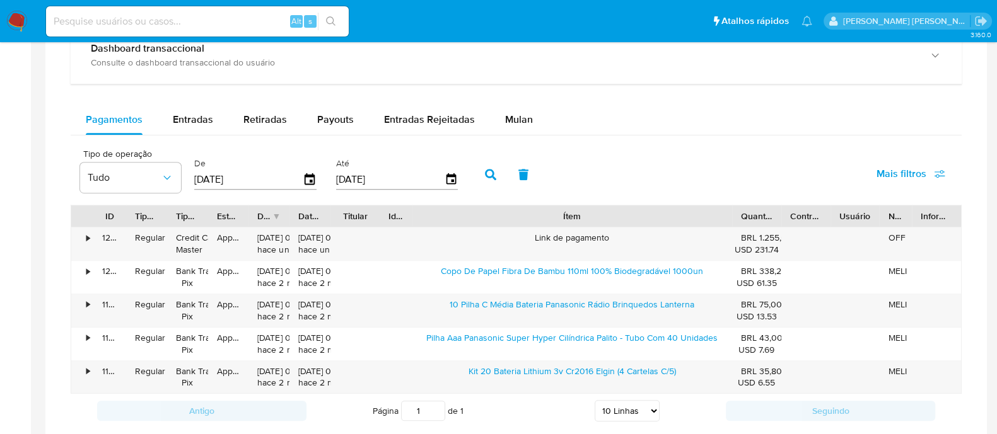
drag, startPoint x: 625, startPoint y: 215, endPoint x: 863, endPoint y: 218, distance: 237.7
click at [863, 218] on div "ID Tipo de operação Tipo / Método Estado Data de criação Data de aprovação Titu…" at bounding box center [516, 216] width 890 height 21
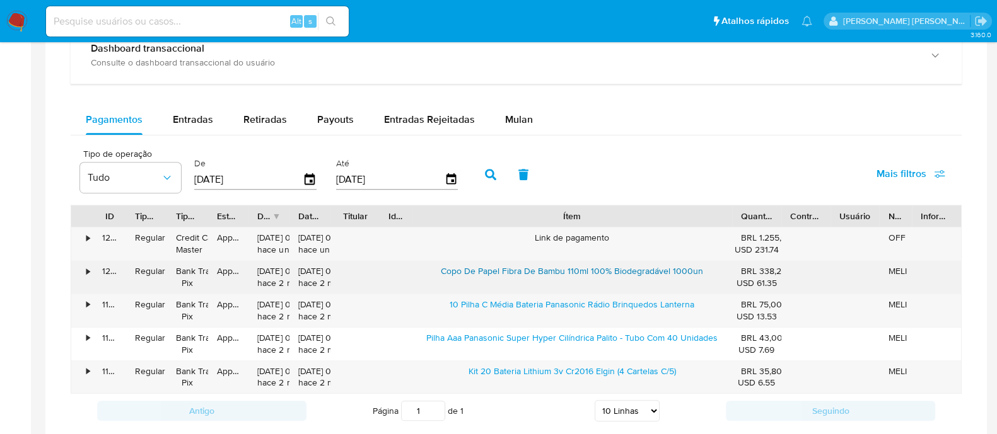
click at [700, 270] on link "Copo De Papel Fibra De Bambu 110ml 100% Biodegradável 1000un" at bounding box center [572, 271] width 262 height 13
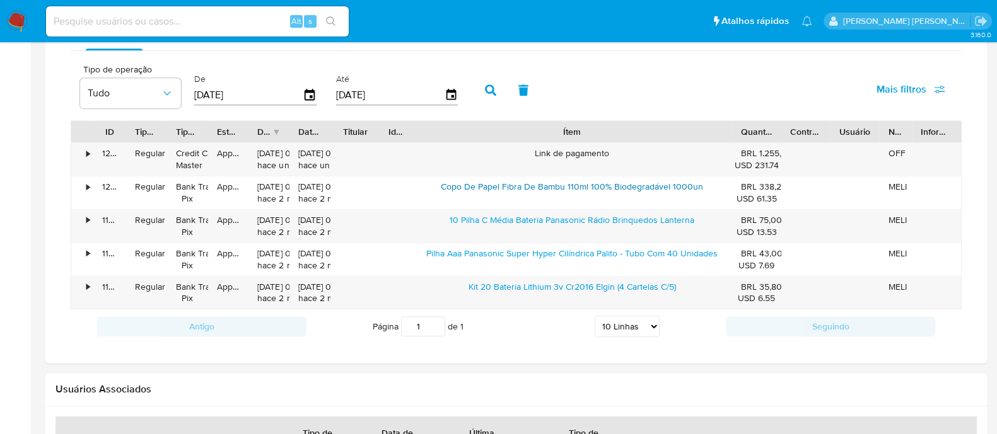
scroll to position [946, 0]
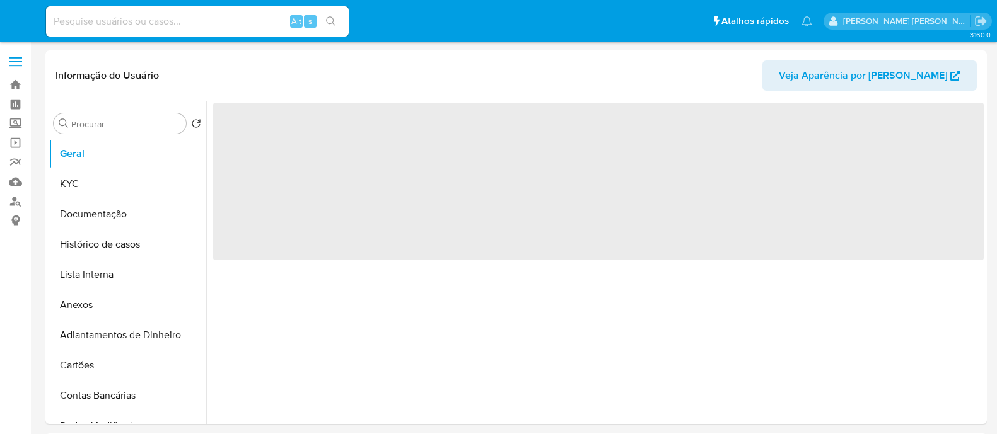
select select "10"
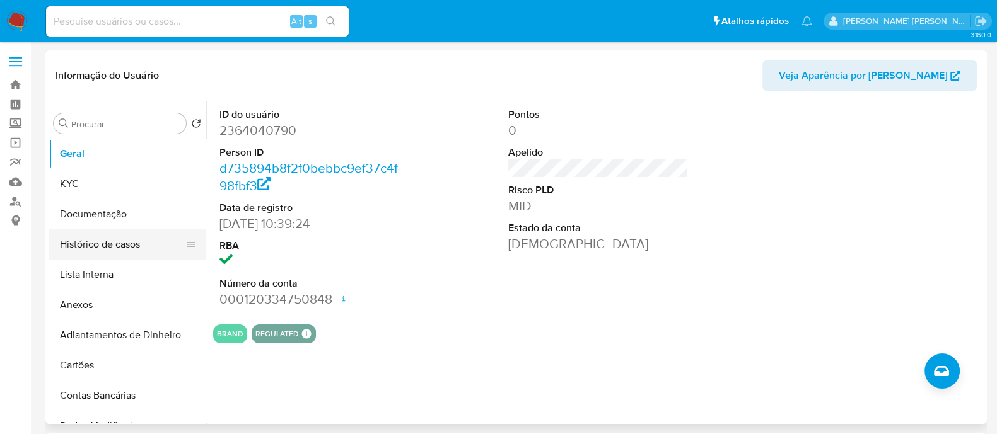
click at [126, 247] on button "Histórico de casos" at bounding box center [123, 245] width 148 height 30
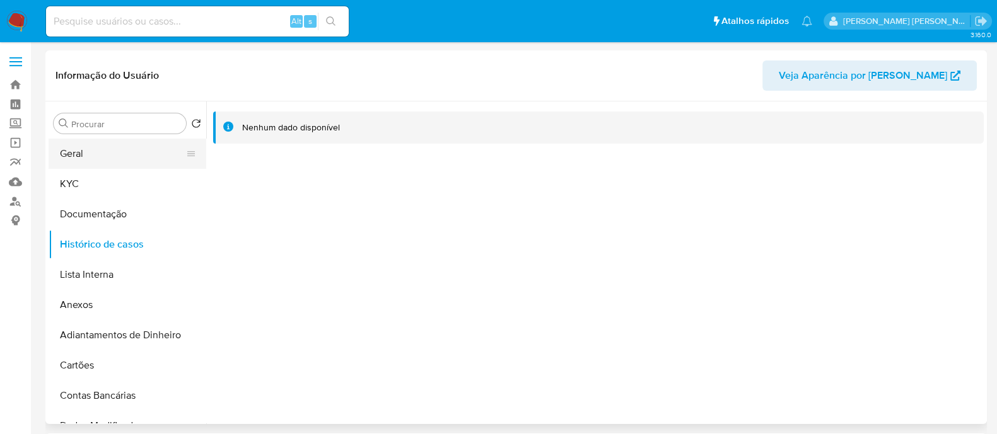
click at [163, 142] on button "Geral" at bounding box center [123, 154] width 148 height 30
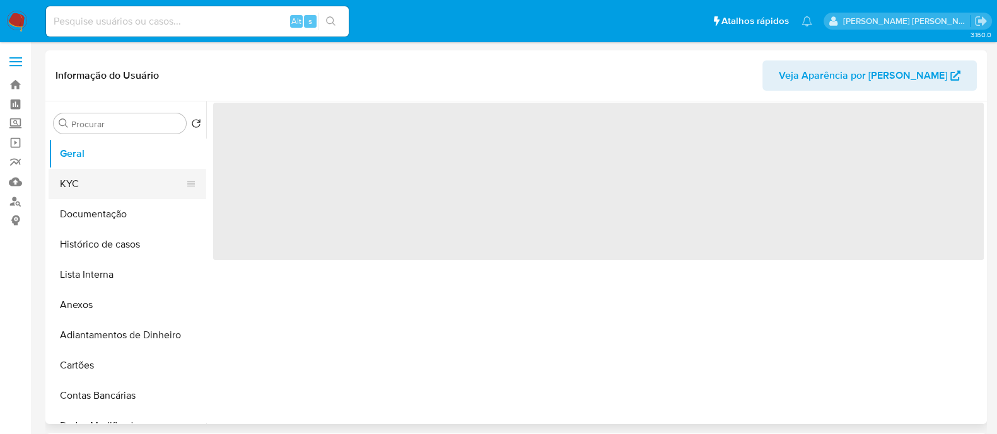
click at [136, 196] on button "KYC" at bounding box center [123, 184] width 148 height 30
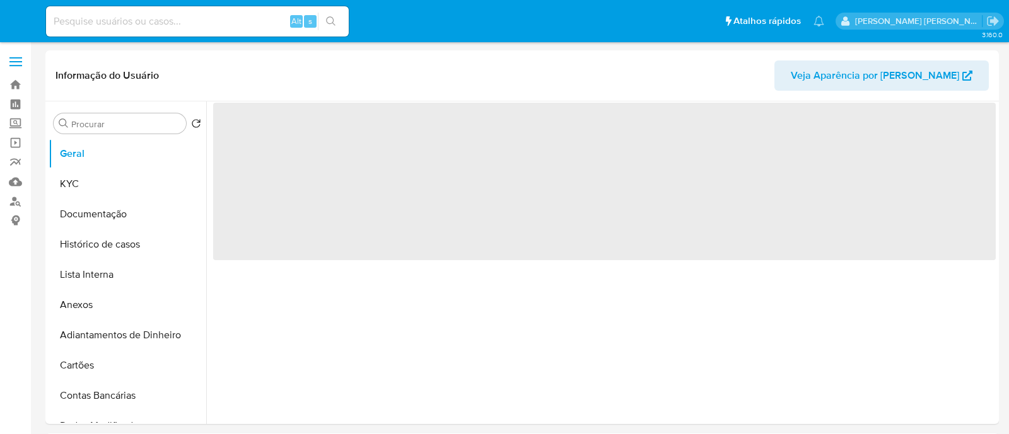
select select "10"
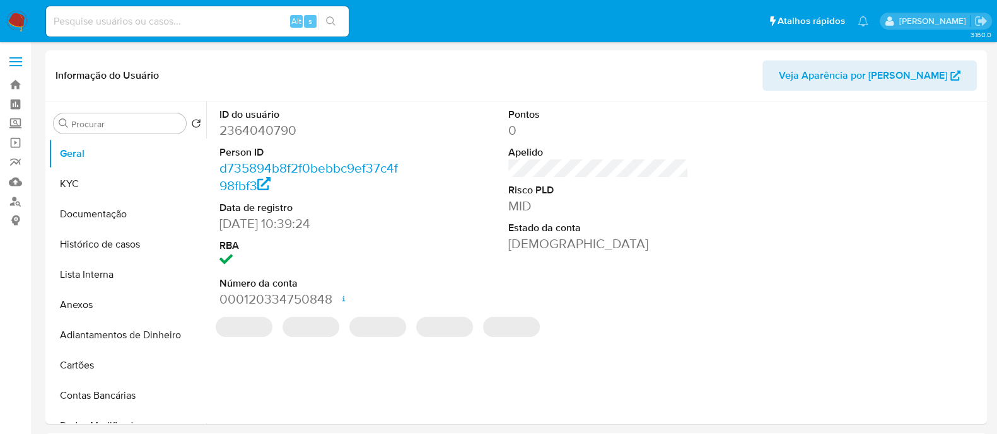
select select "10"
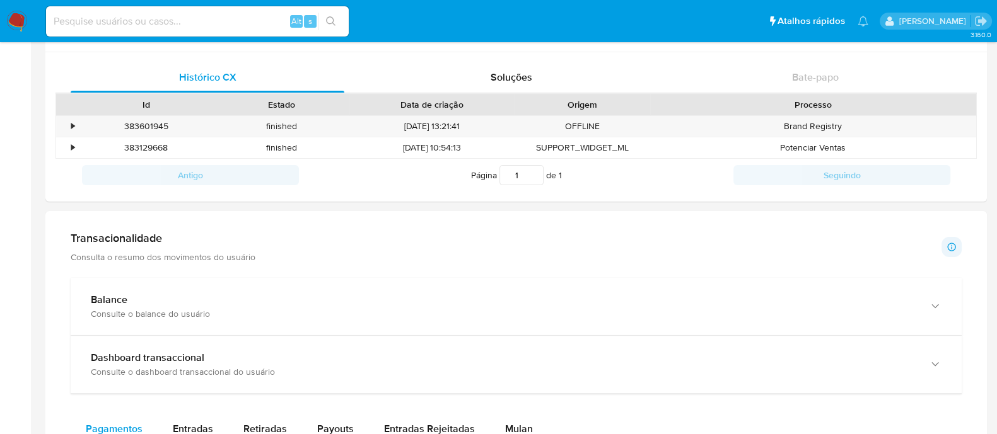
scroll to position [100, 0]
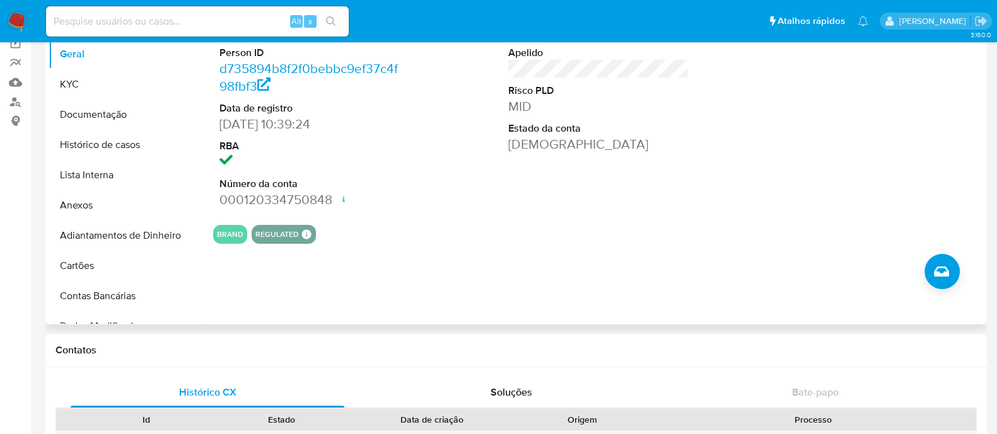
drag, startPoint x: 530, startPoint y: 243, endPoint x: 521, endPoint y: 240, distance: 9.4
click at [528, 241] on div "BRAND REGULATED REGULATED MLB BACEN COMPLIES [PERSON_NAME] MLB_BACEN Compliant …" at bounding box center [598, 234] width 770 height 19
click at [63, 79] on button "KYC" at bounding box center [123, 84] width 148 height 30
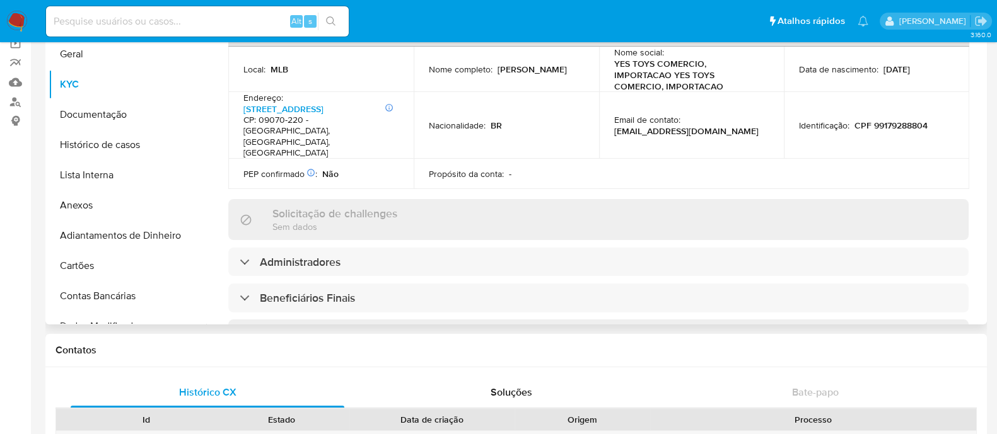
scroll to position [473, 0]
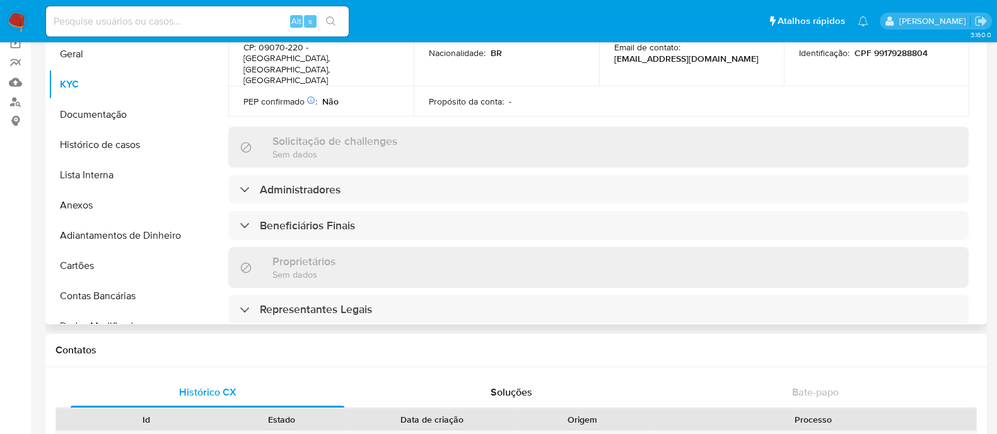
click at [334, 332] on div "Acionistas" at bounding box center [598, 346] width 740 height 29
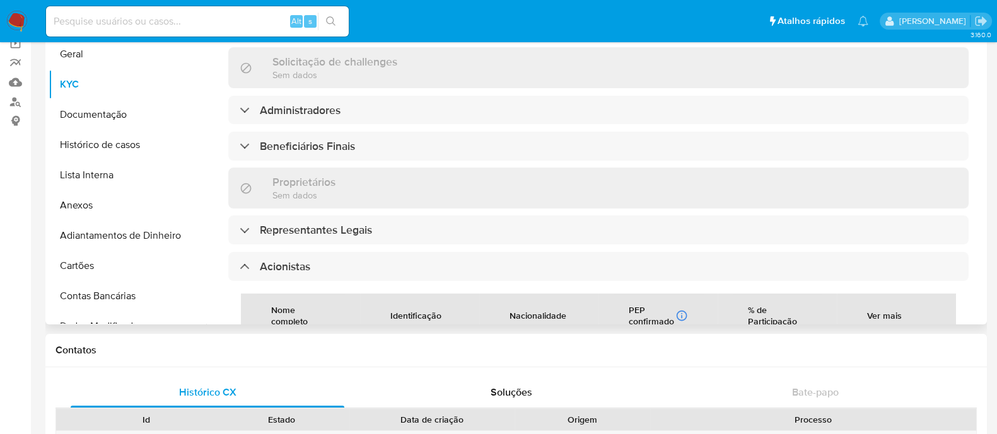
scroll to position [630, 0]
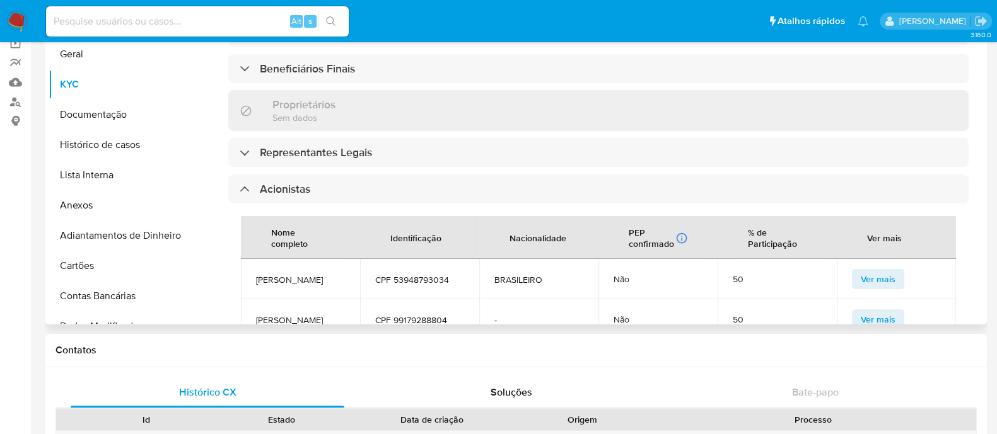
click at [296, 274] on span "[PERSON_NAME]" at bounding box center [300, 279] width 89 height 11
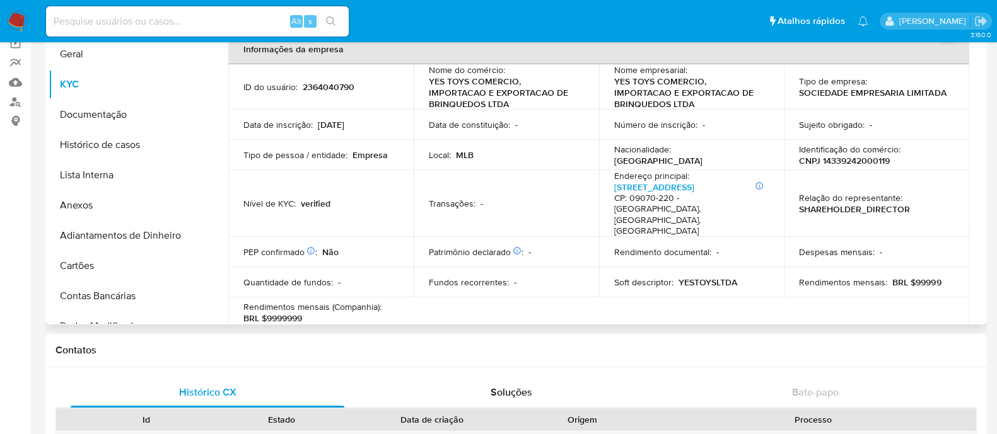
scroll to position [0, 0]
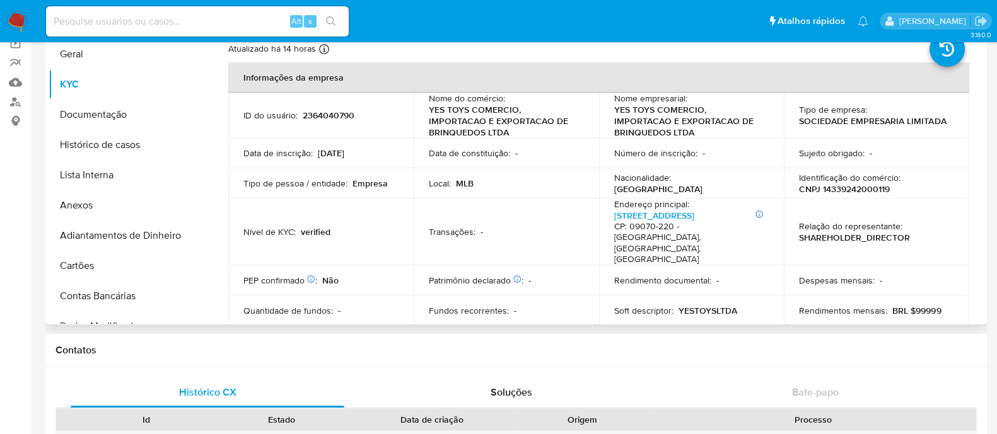
click at [880, 184] on p "CNPJ 14339242000119" at bounding box center [844, 188] width 91 height 11
copy p "14339242000119"
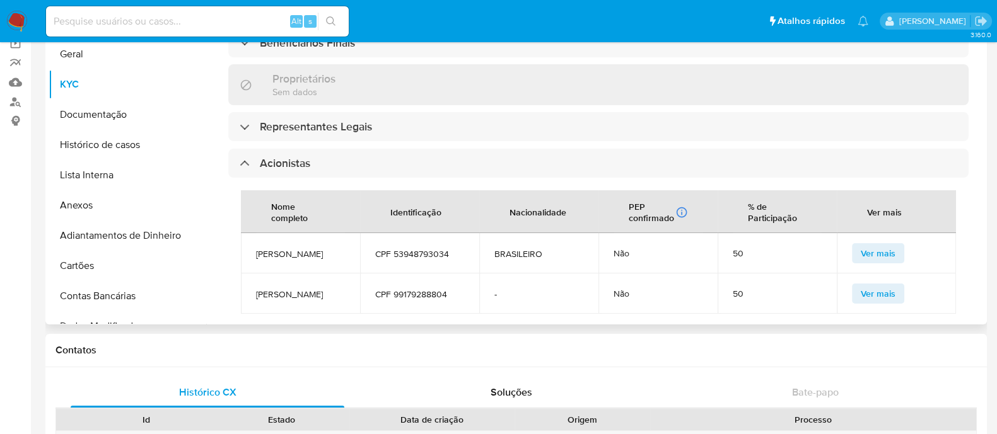
scroll to position [709, 0]
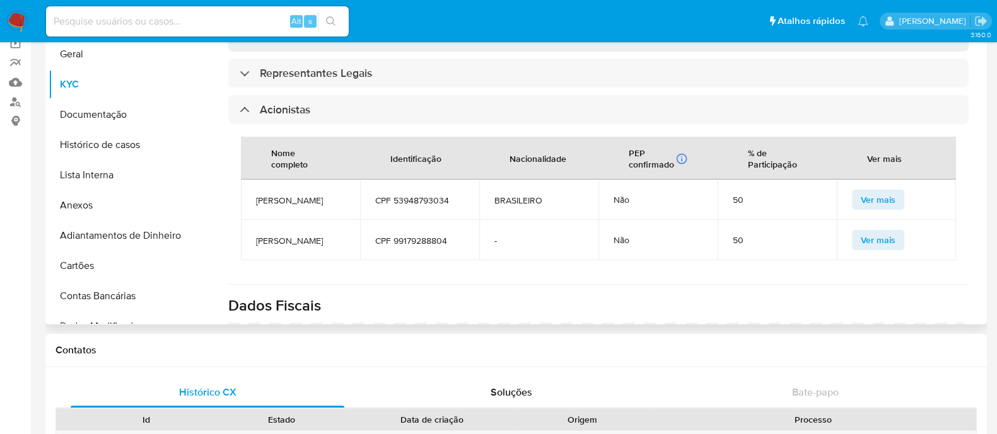
click at [299, 195] on span "[PERSON_NAME]" at bounding box center [300, 200] width 89 height 11
drag, startPoint x: 299, startPoint y: 143, endPoint x: 222, endPoint y: 136, distance: 77.9
click at [265, 195] on span "[PERSON_NAME]" at bounding box center [300, 200] width 89 height 11
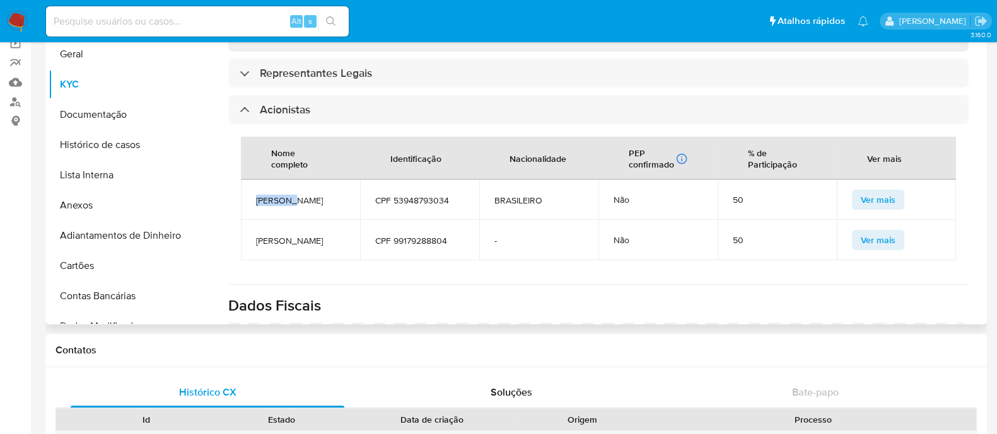
click at [265, 195] on span "[PERSON_NAME]" at bounding box center [300, 200] width 89 height 11
copy span "[PERSON_NAME]"
click at [272, 235] on span "[PERSON_NAME]" at bounding box center [300, 240] width 89 height 11
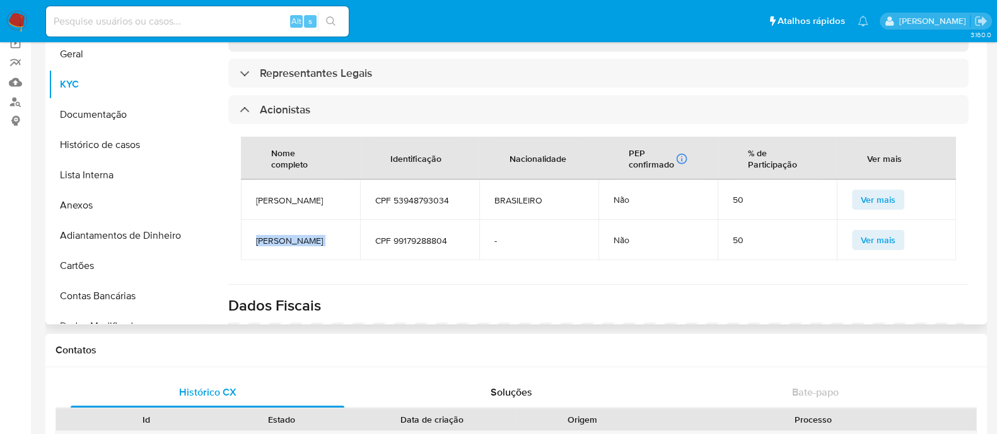
click at [272, 235] on span "[PERSON_NAME]" at bounding box center [300, 240] width 89 height 11
copy span "[PERSON_NAME]"
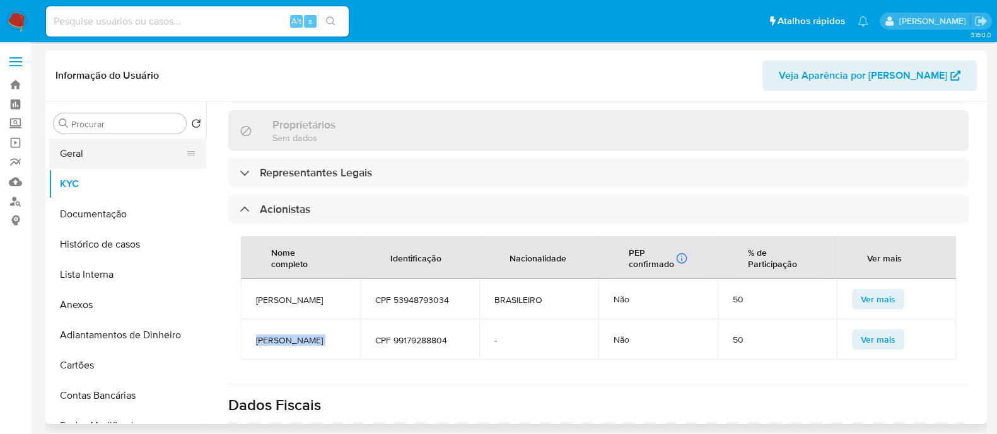
scroll to position [0, 0]
click at [155, 152] on button "Geral" at bounding box center [123, 154] width 148 height 30
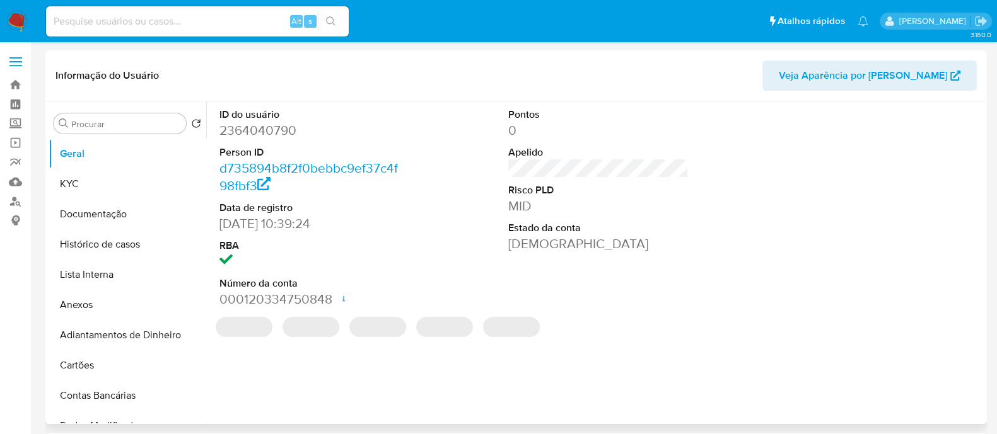
click at [284, 129] on dd "2364040790" at bounding box center [309, 131] width 180 height 18
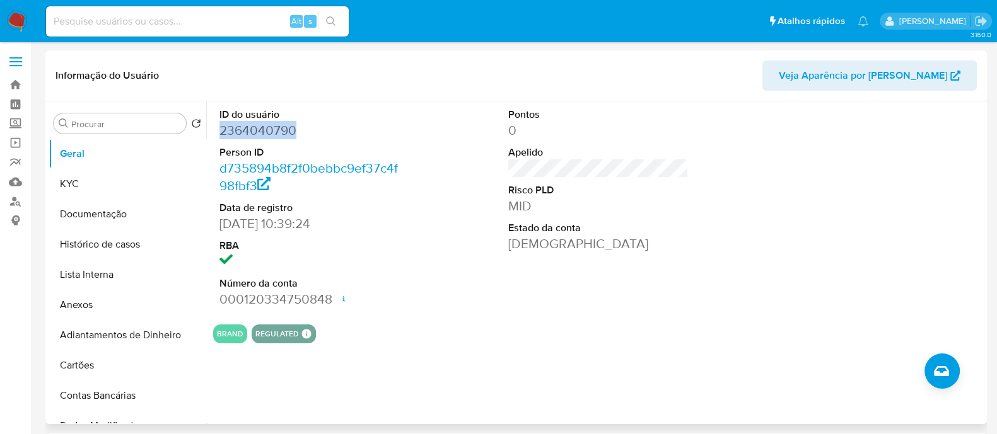
copy dd "2364040790"
